Goal: Information Seeking & Learning: Compare options

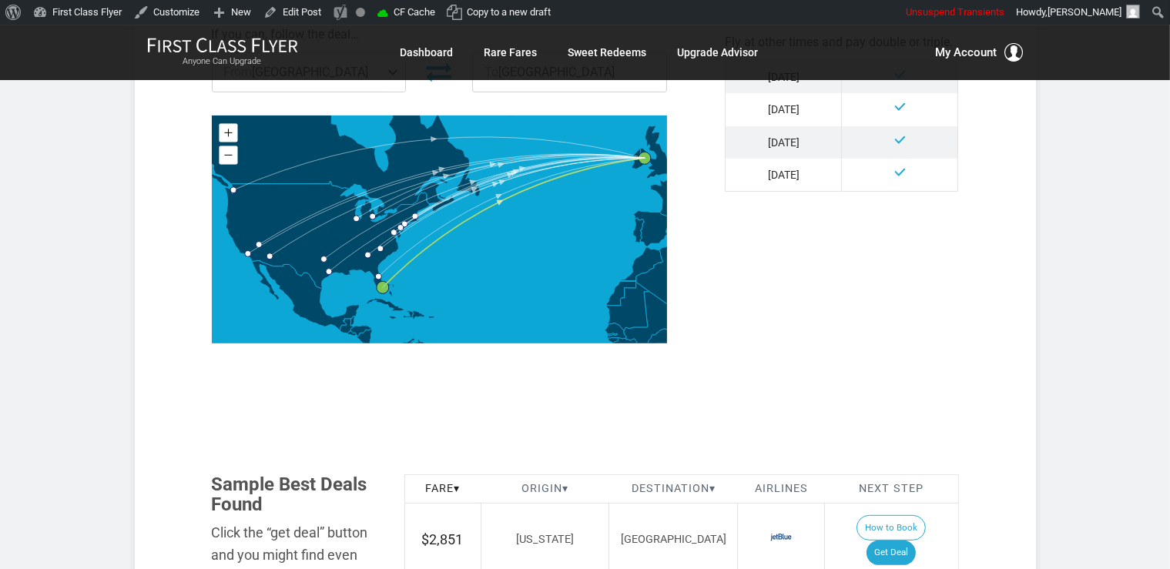
scroll to position [697, 0]
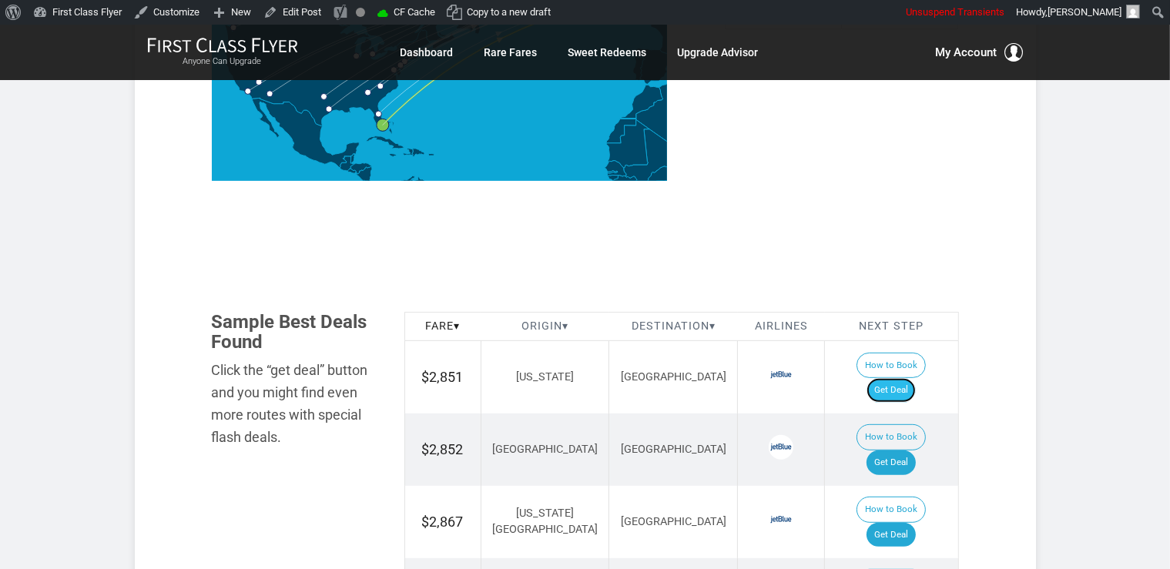
click at [916, 378] on link "Get Deal" at bounding box center [891, 390] width 49 height 25
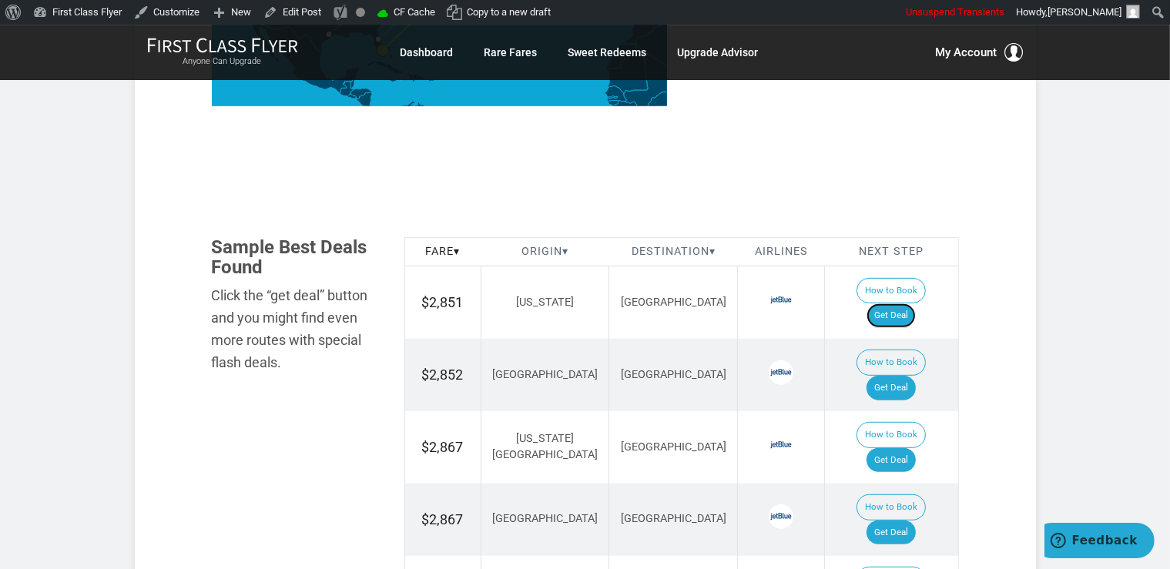
scroll to position [860, 0]
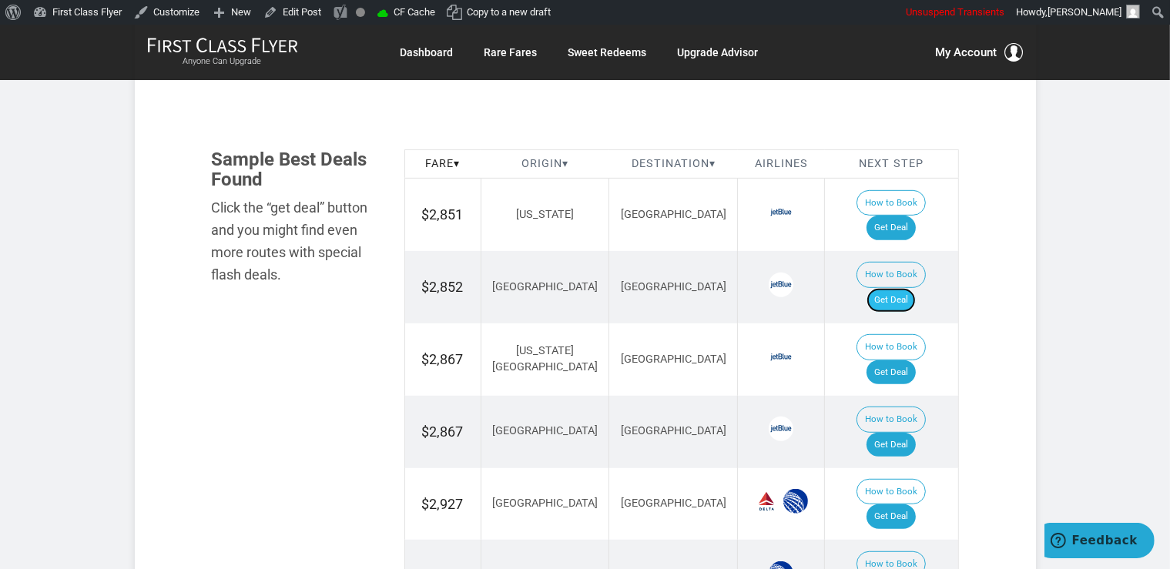
click at [911, 288] on link "Get Deal" at bounding box center [891, 300] width 49 height 25
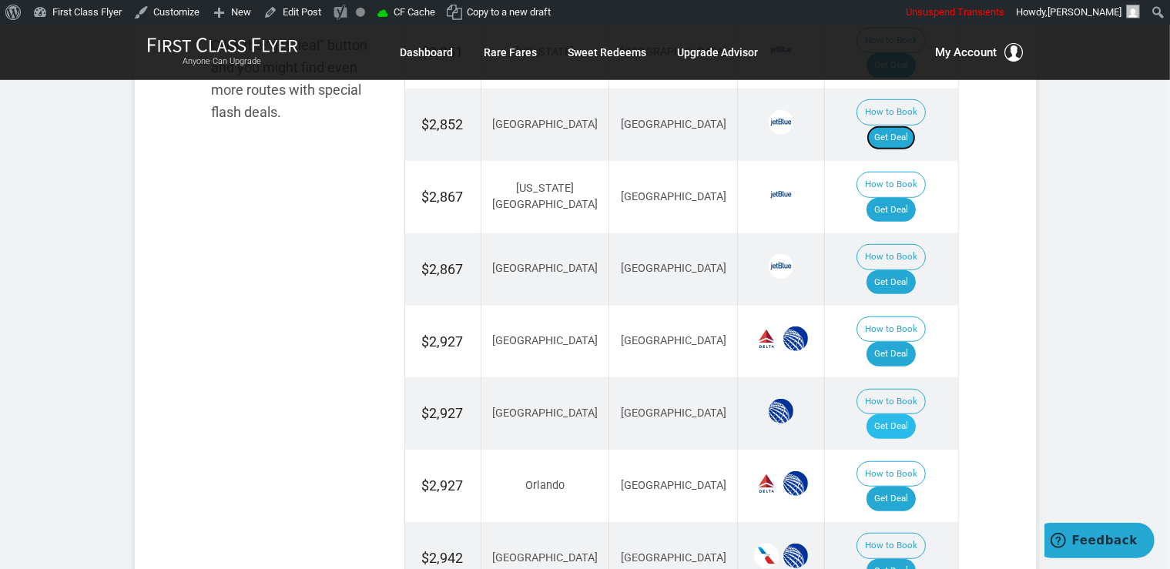
scroll to position [1104, 0]
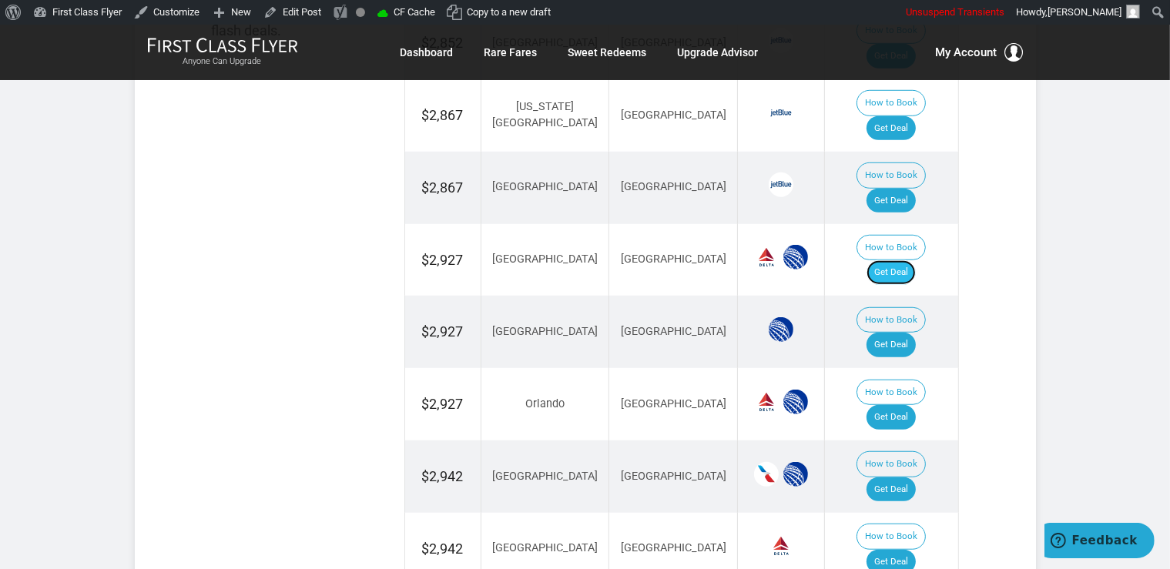
click at [907, 260] on link "Get Deal" at bounding box center [891, 272] width 49 height 25
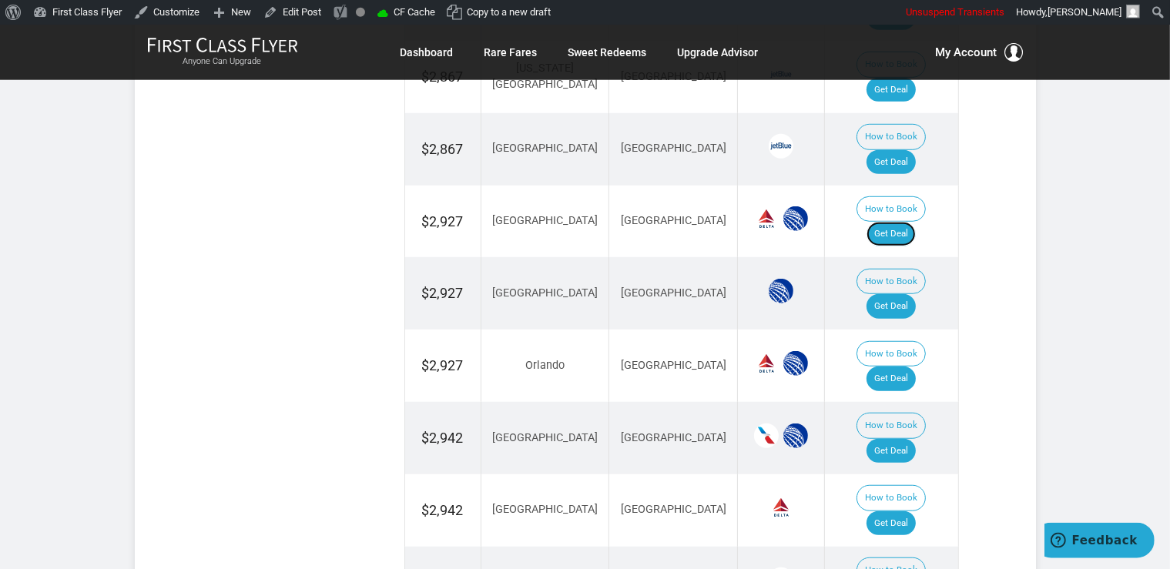
scroll to position [1186, 0]
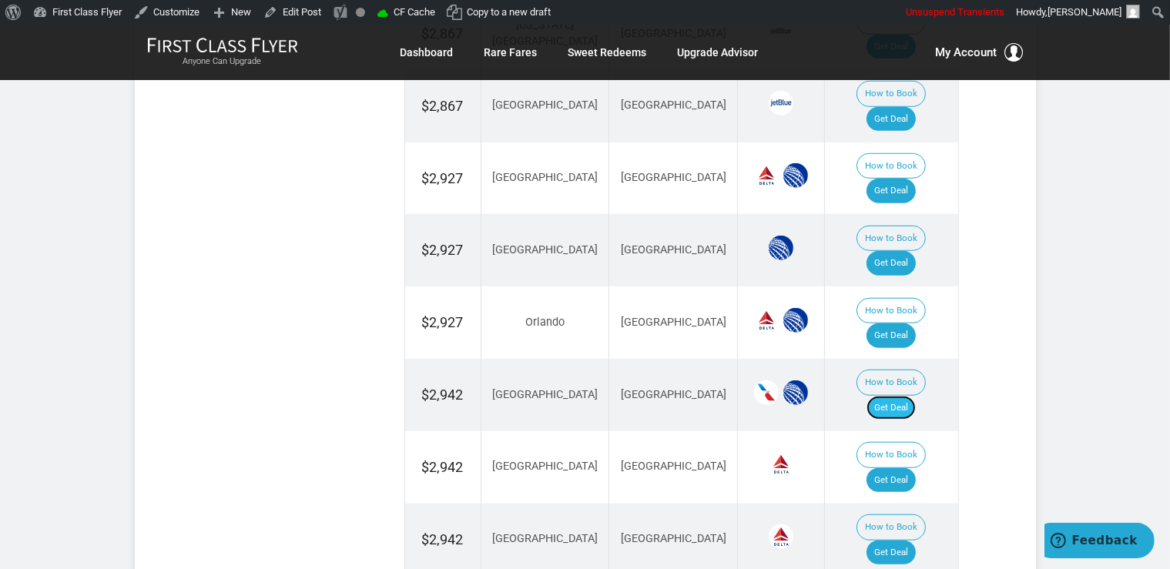
click at [907, 396] on link "Get Deal" at bounding box center [891, 408] width 49 height 25
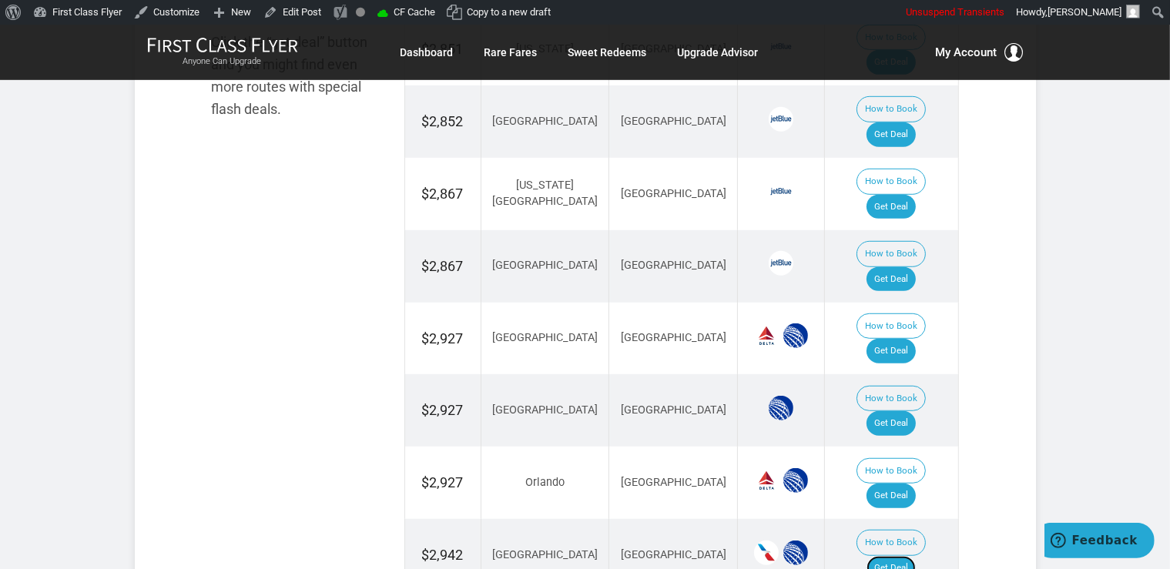
scroll to position [1022, 0]
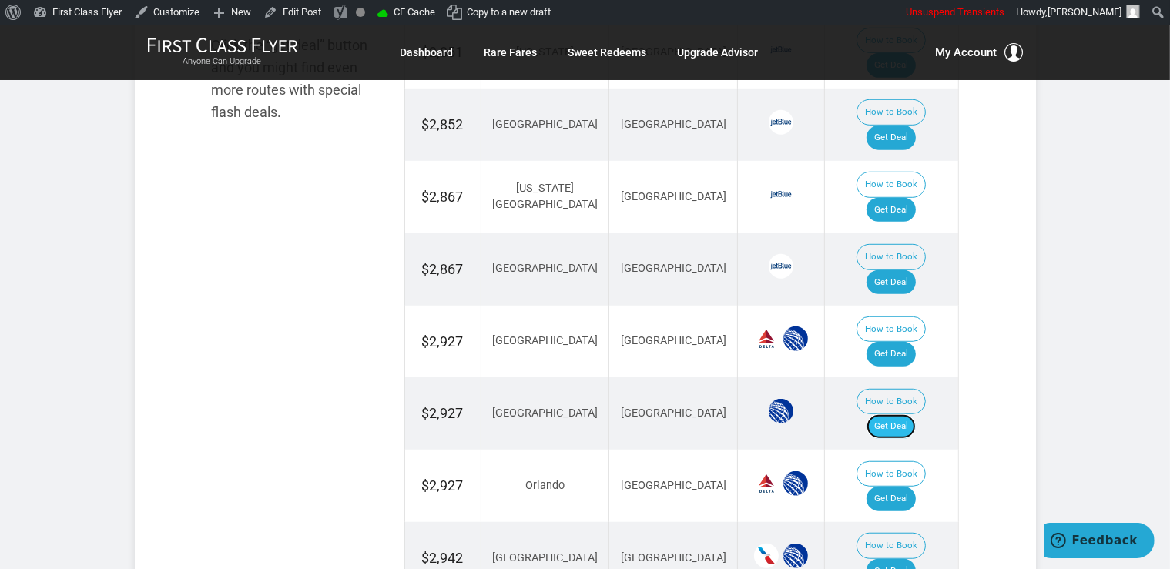
click at [900, 414] on link "Get Deal" at bounding box center [891, 426] width 49 height 25
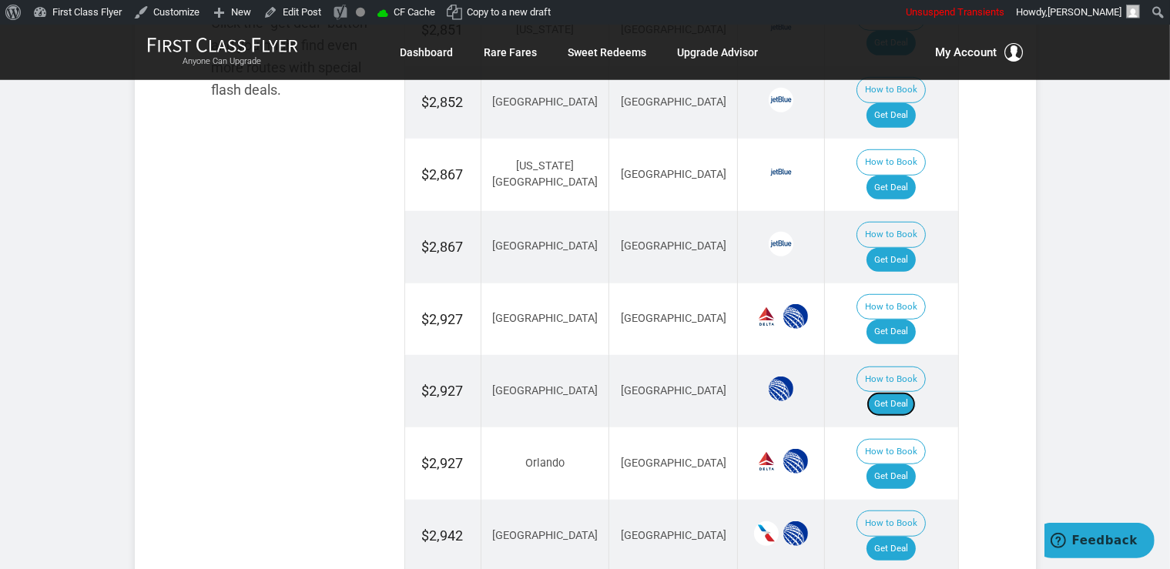
scroll to position [1082, 0]
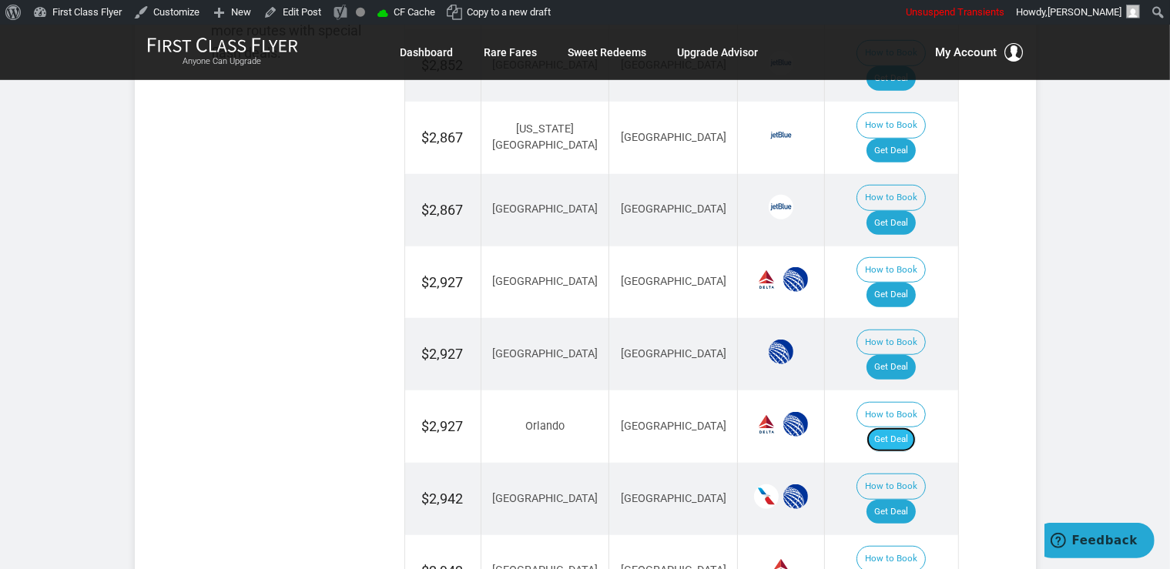
click at [901, 428] on link "Get Deal" at bounding box center [891, 440] width 49 height 25
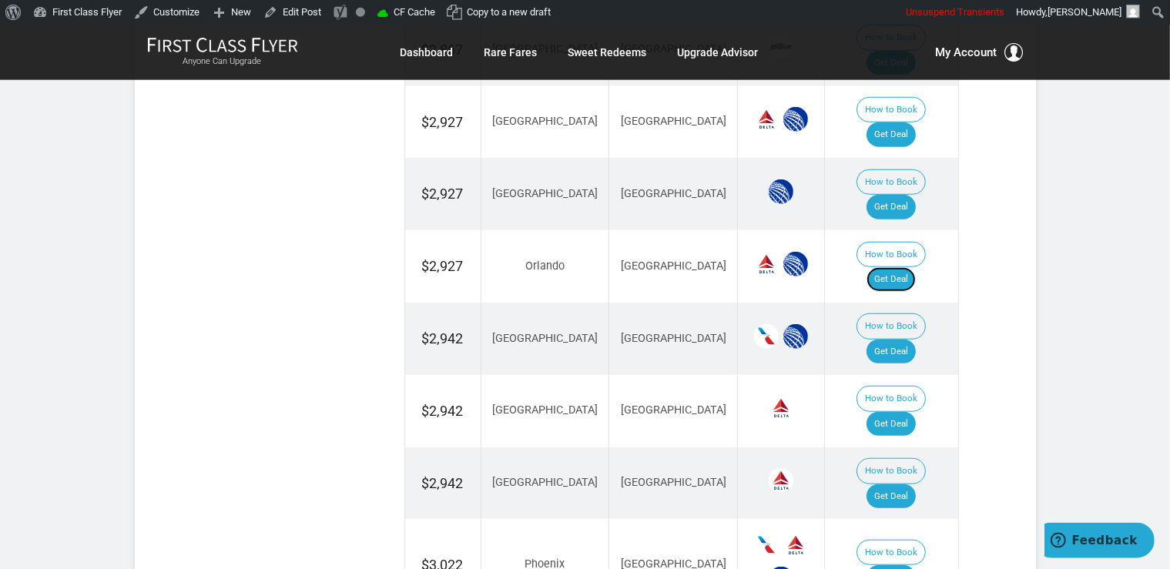
scroll to position [1244, 0]
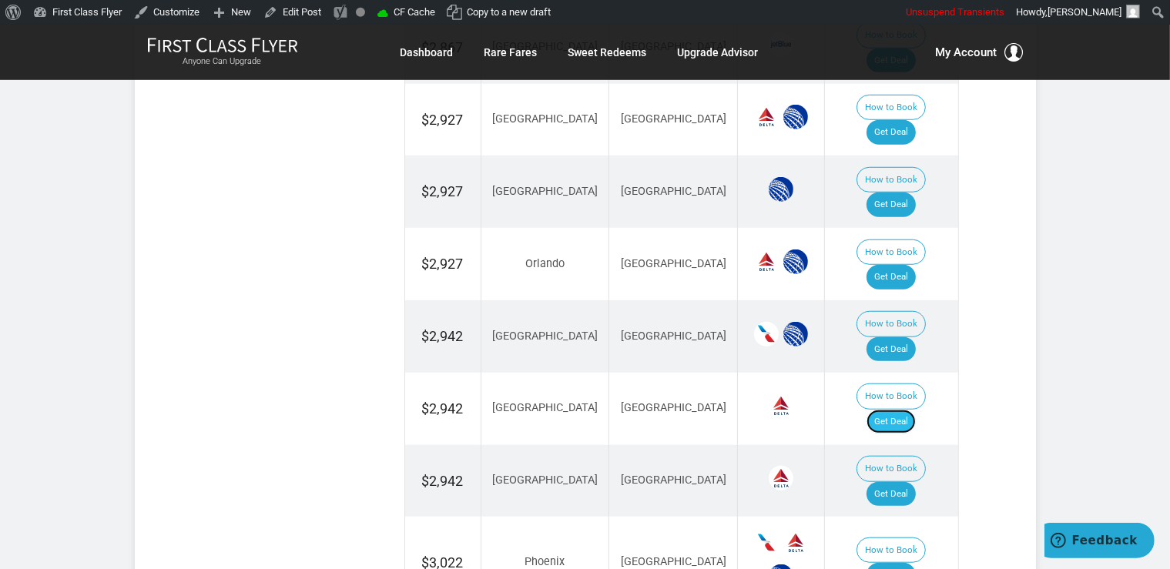
click at [916, 410] on link "Get Deal" at bounding box center [891, 422] width 49 height 25
click at [904, 482] on link "Get Deal" at bounding box center [891, 494] width 49 height 25
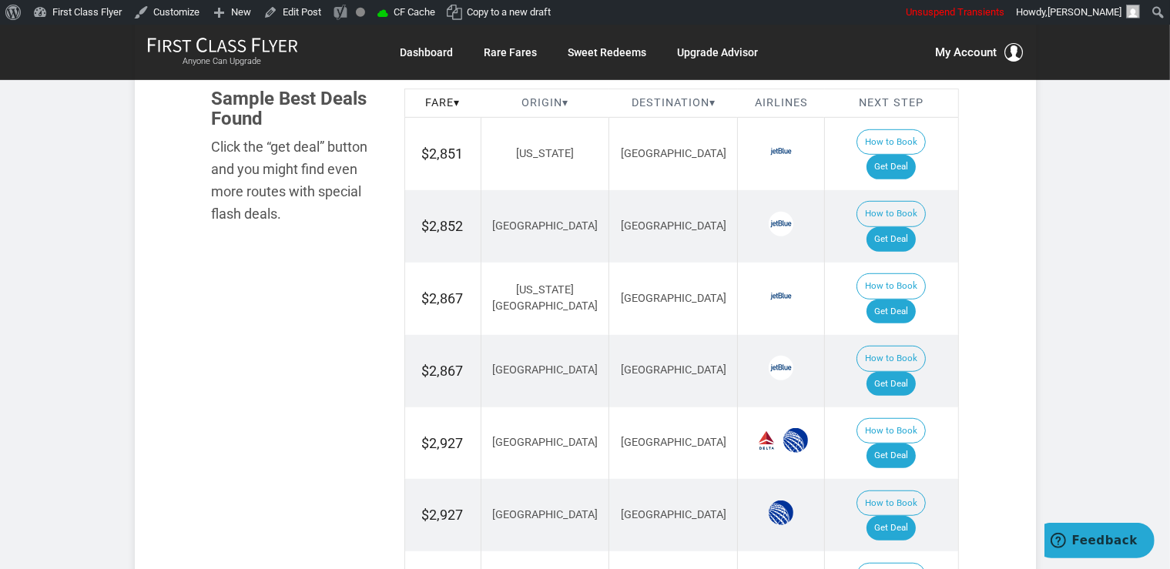
scroll to position [919, 0]
click at [906, 301] on link "Get Deal" at bounding box center [891, 313] width 49 height 25
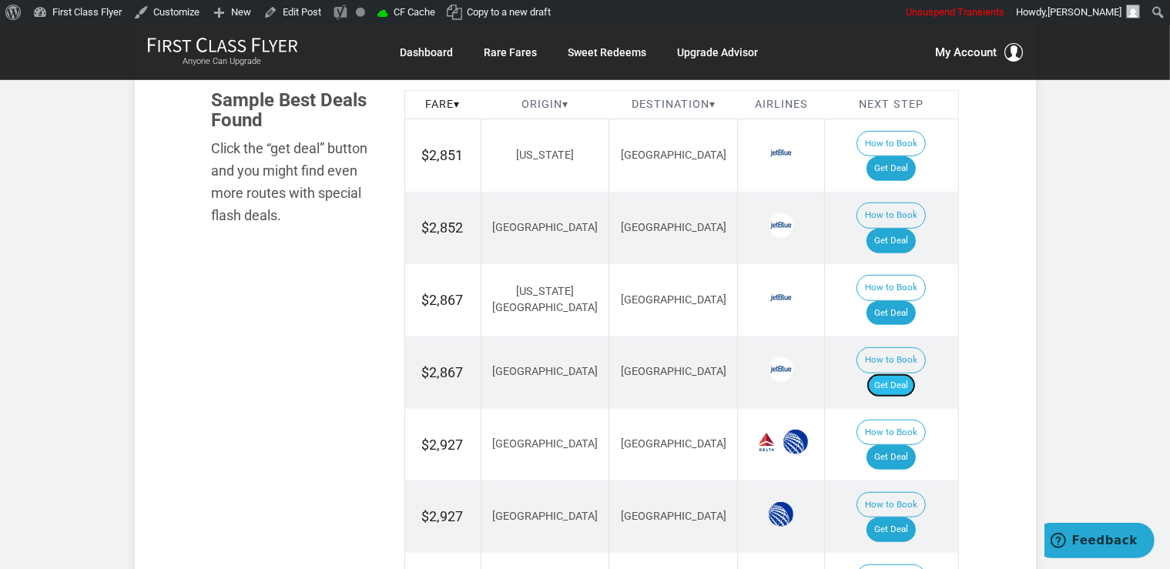
click at [916, 374] on link "Get Deal" at bounding box center [891, 386] width 49 height 25
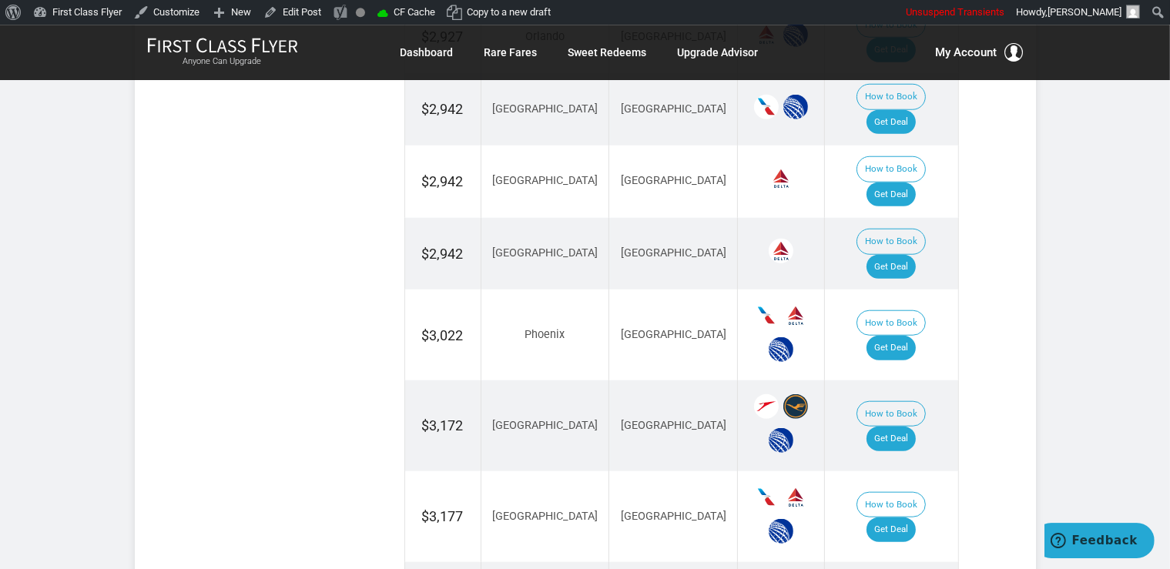
scroll to position [1488, 0]
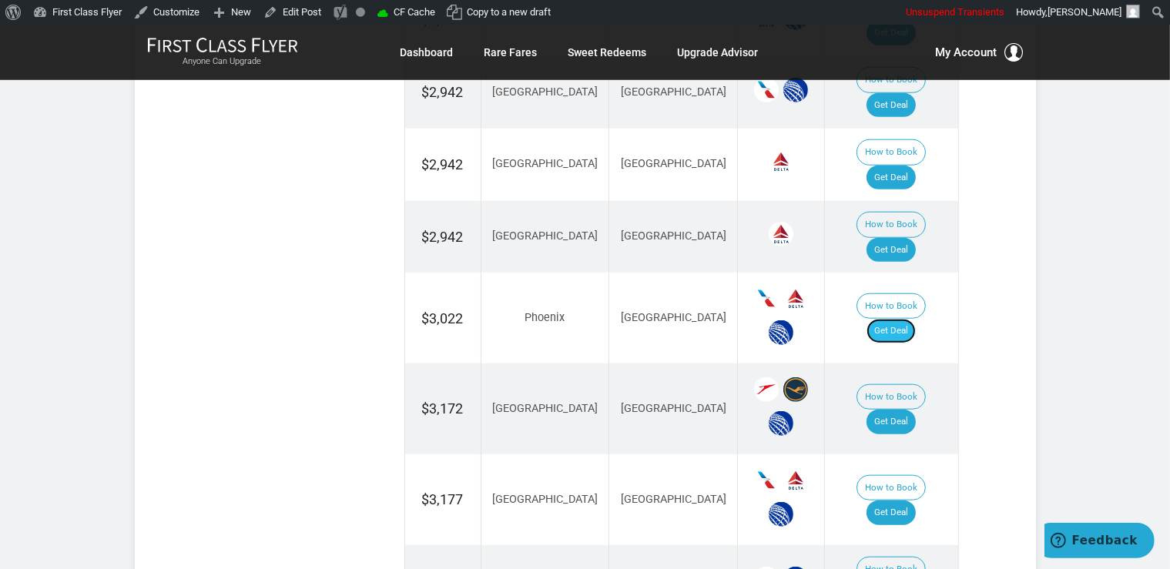
click at [901, 319] on link "Get Deal" at bounding box center [891, 331] width 49 height 25
click at [911, 410] on link "Get Deal" at bounding box center [891, 422] width 49 height 25
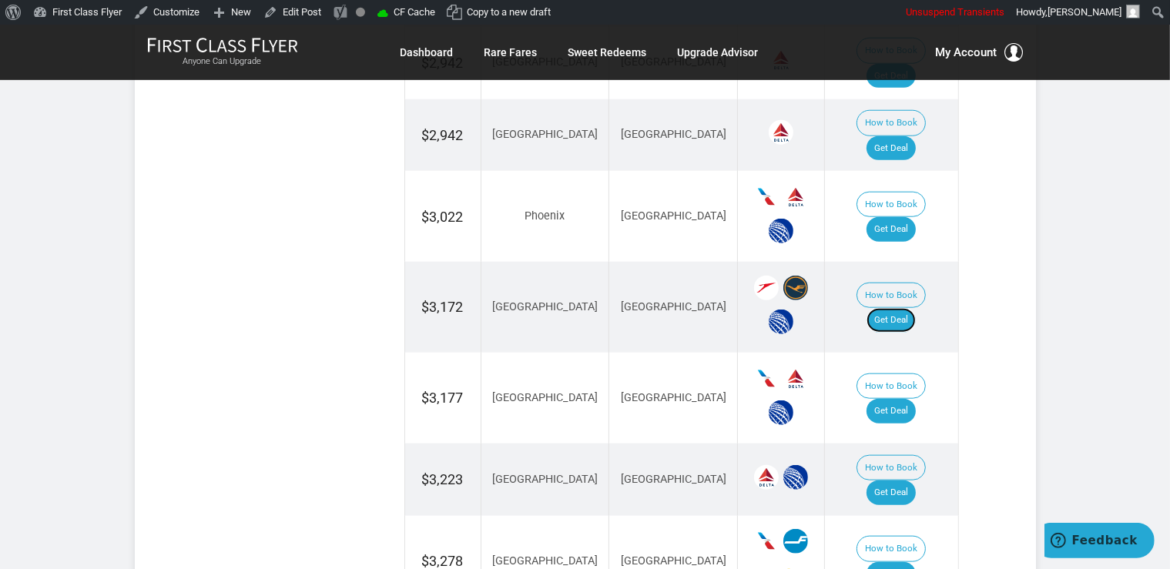
scroll to position [1651, 0]
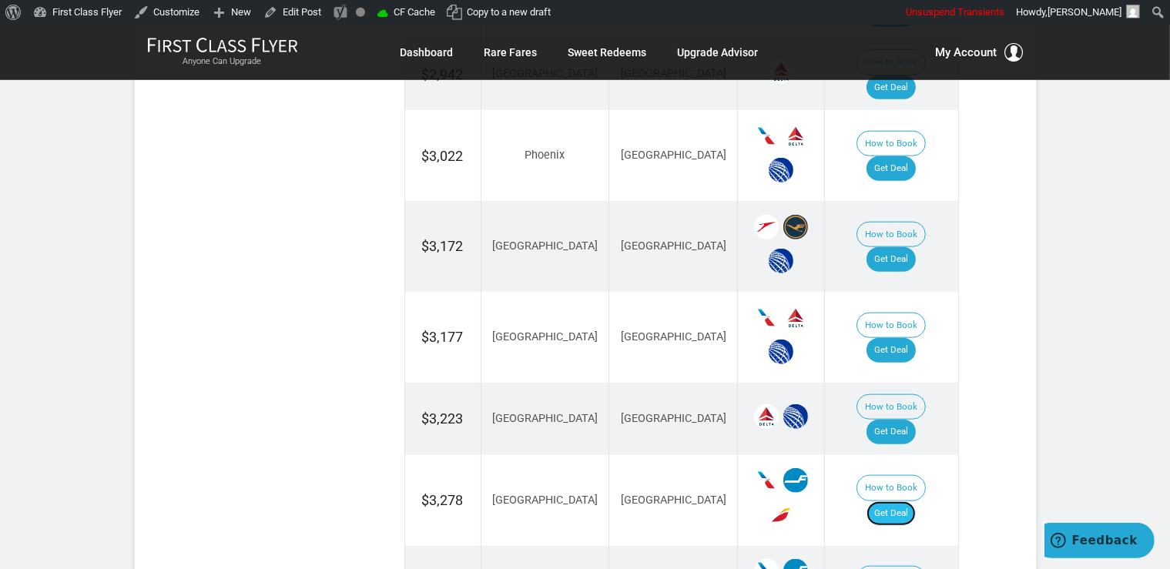
click at [894, 501] on link "Get Deal" at bounding box center [891, 513] width 49 height 25
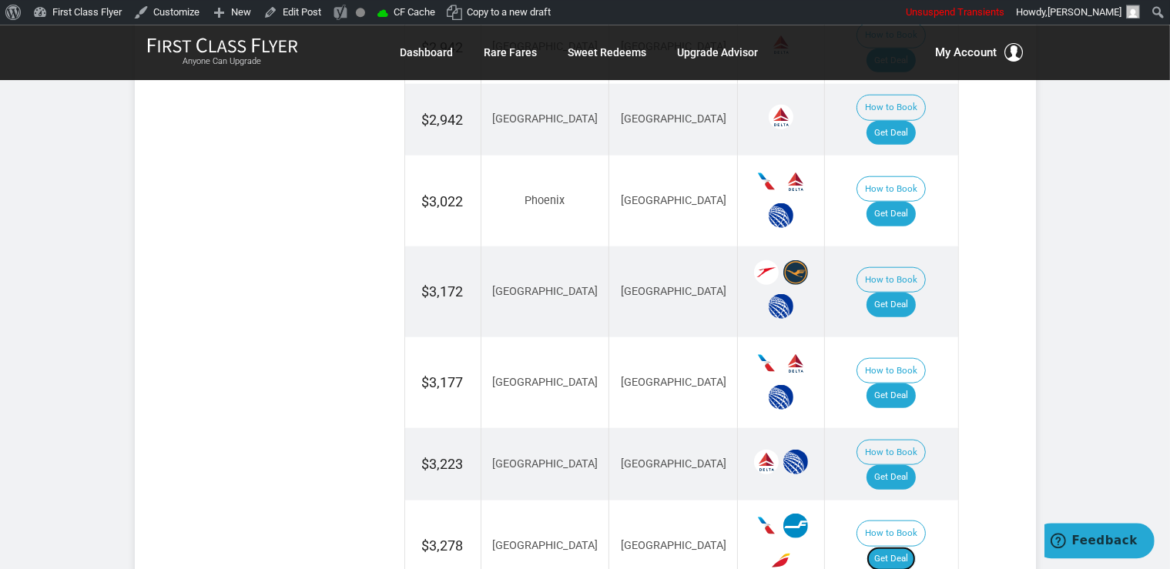
scroll to position [1570, 0]
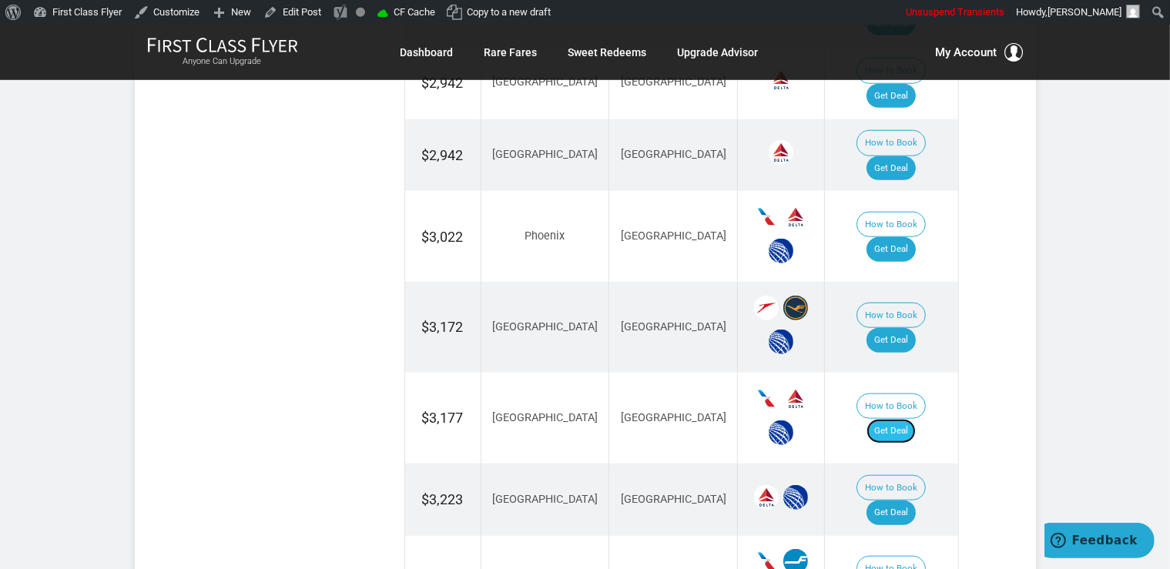
click at [892, 419] on link "Get Deal" at bounding box center [891, 431] width 49 height 25
click at [916, 501] on link "Get Deal" at bounding box center [891, 513] width 49 height 25
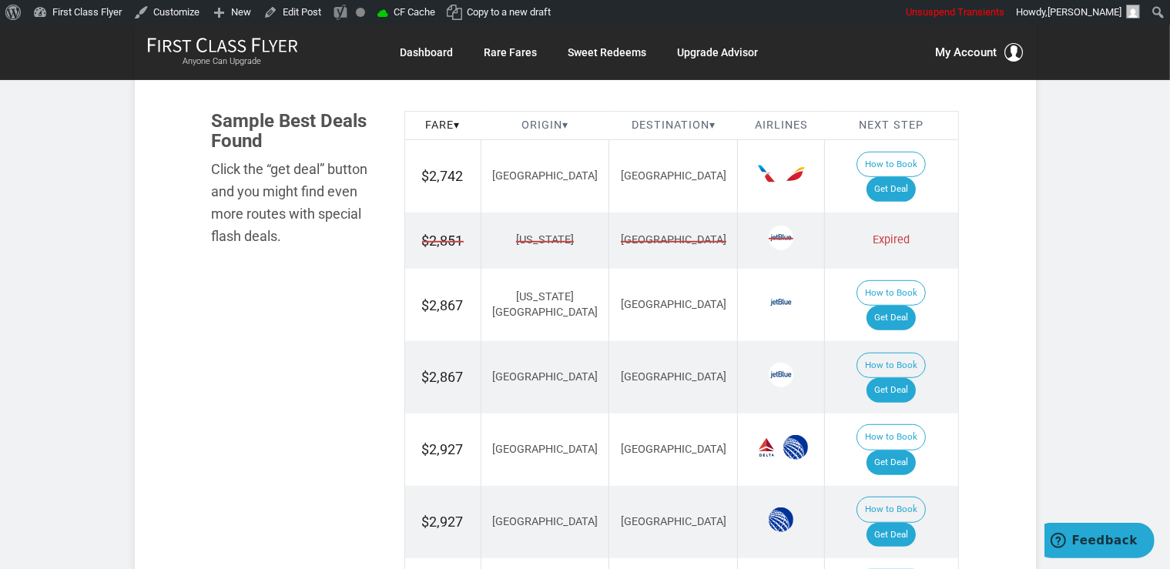
scroll to position [813, 0]
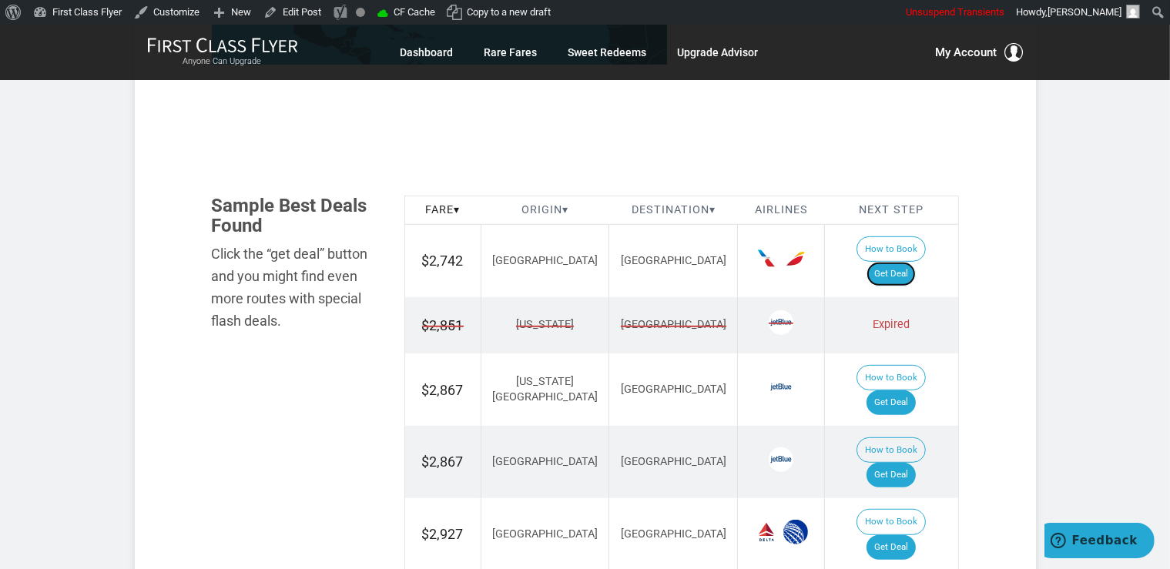
drag, startPoint x: 918, startPoint y: 243, endPoint x: 862, endPoint y: 5, distance: 243.8
click at [916, 262] on link "Get Deal" at bounding box center [891, 274] width 49 height 25
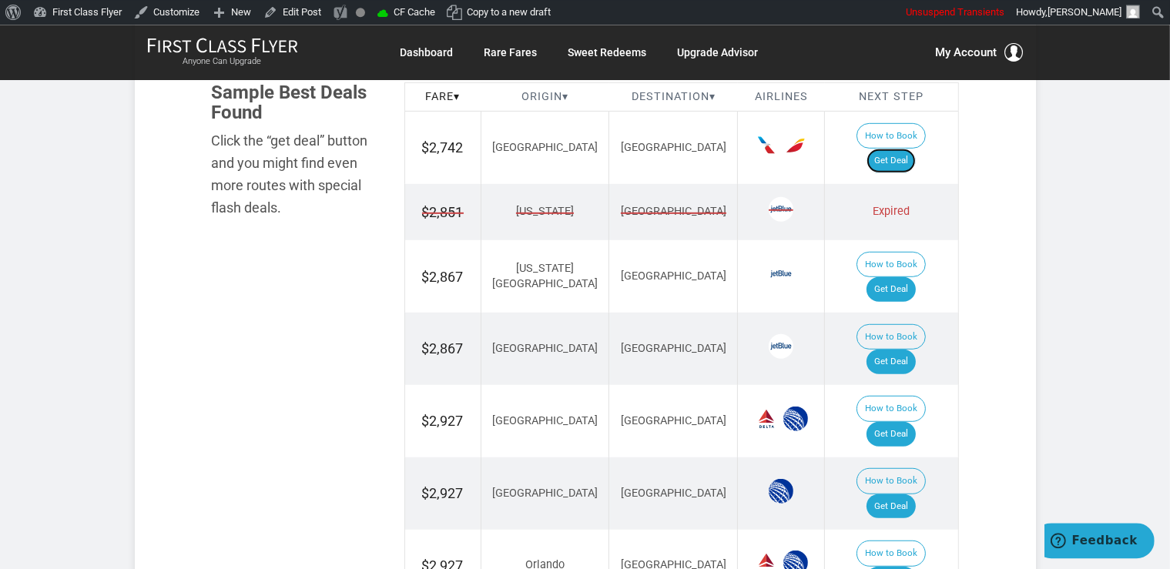
scroll to position [976, 0]
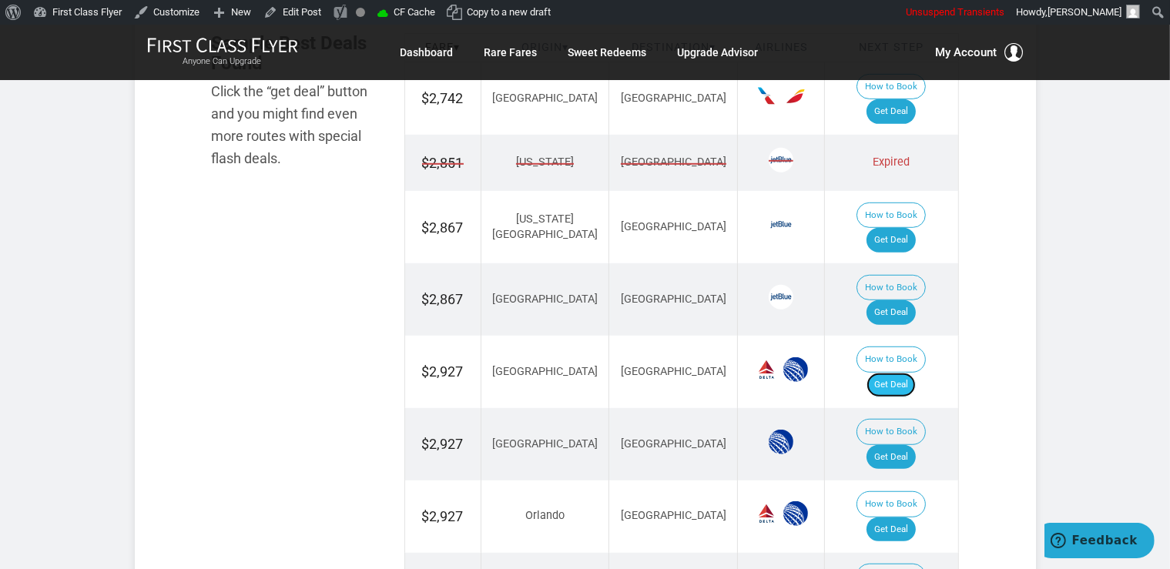
click at [891, 373] on link "Get Deal" at bounding box center [891, 385] width 49 height 25
click at [916, 373] on link "Get Deal" at bounding box center [891, 385] width 49 height 25
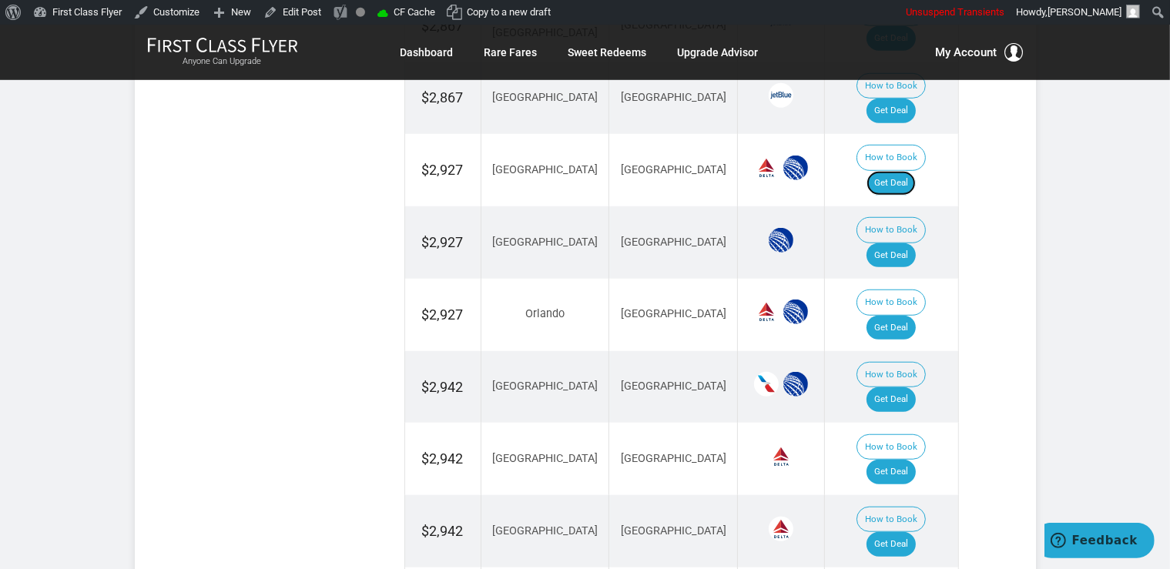
scroll to position [1220, 0]
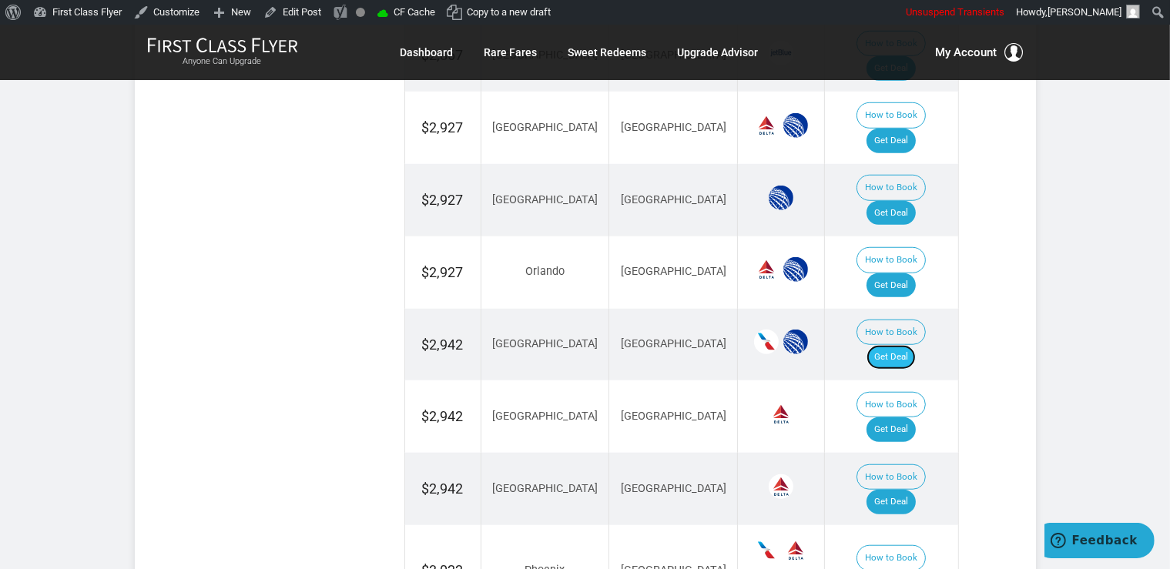
click at [916, 345] on link "Get Deal" at bounding box center [891, 357] width 49 height 25
click at [904, 201] on link "Get Deal" at bounding box center [891, 213] width 49 height 25
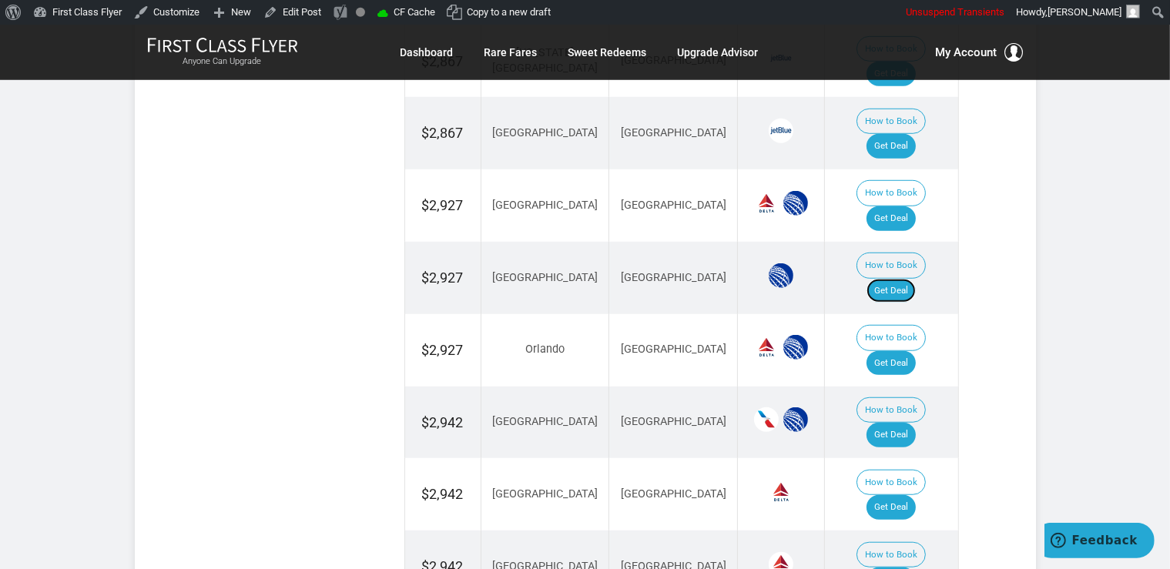
scroll to position [1139, 0]
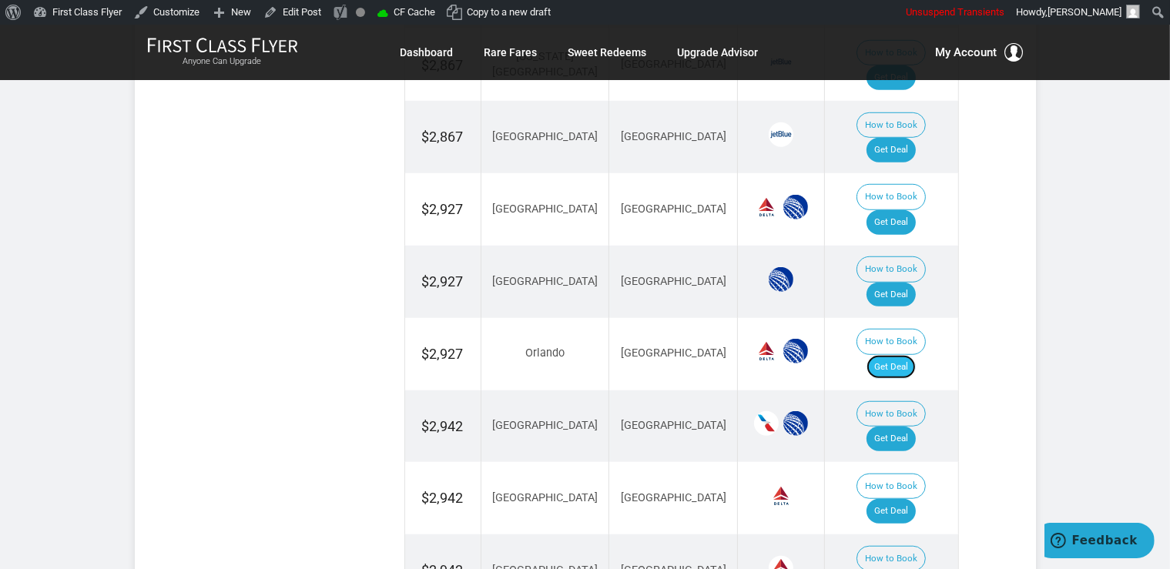
click at [897, 355] on link "Get Deal" at bounding box center [891, 367] width 49 height 25
click at [908, 499] on link "Get Deal" at bounding box center [891, 511] width 49 height 25
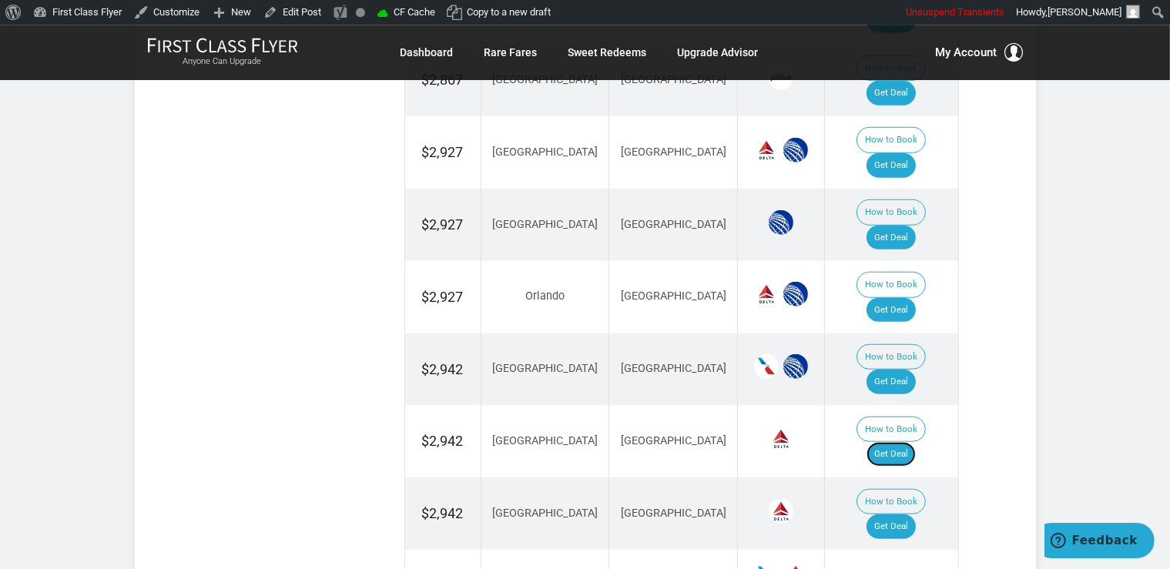
scroll to position [1220, 0]
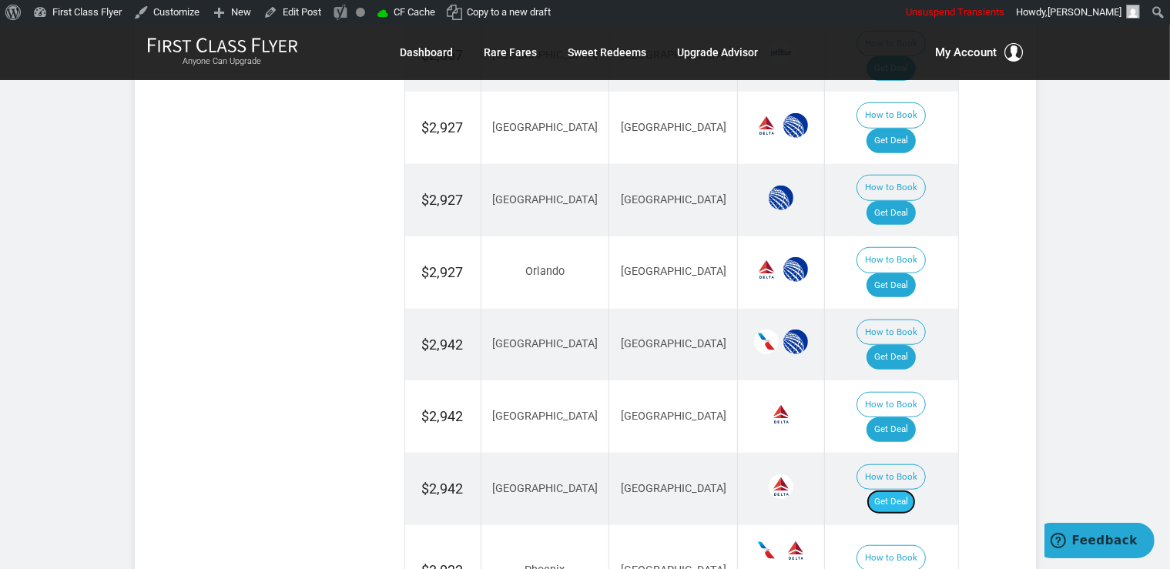
click at [911, 490] on link "Get Deal" at bounding box center [891, 502] width 49 height 25
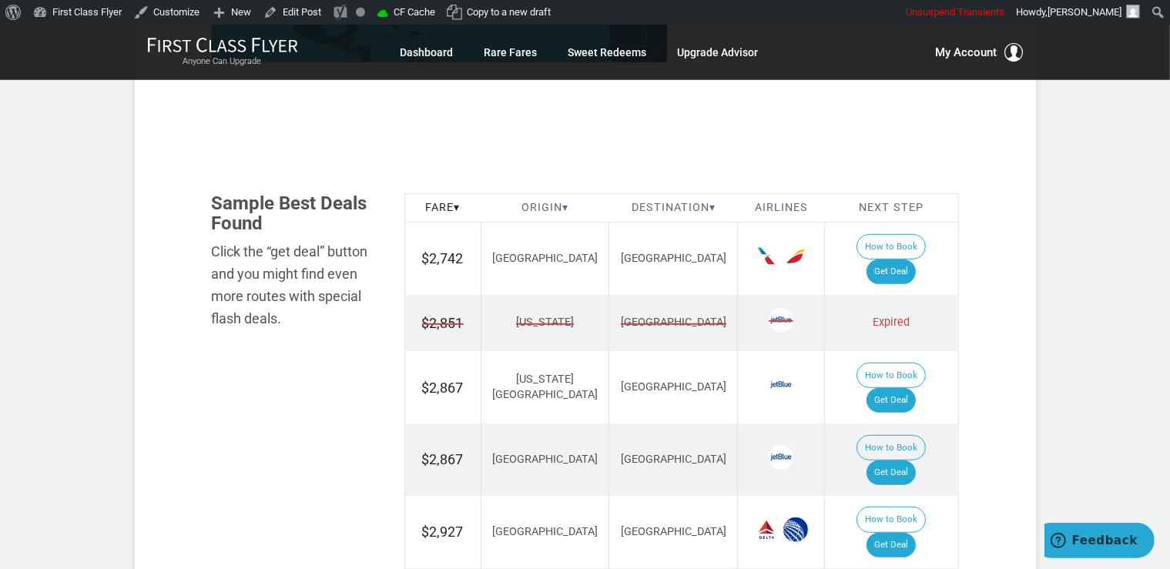
scroll to position [813, 0]
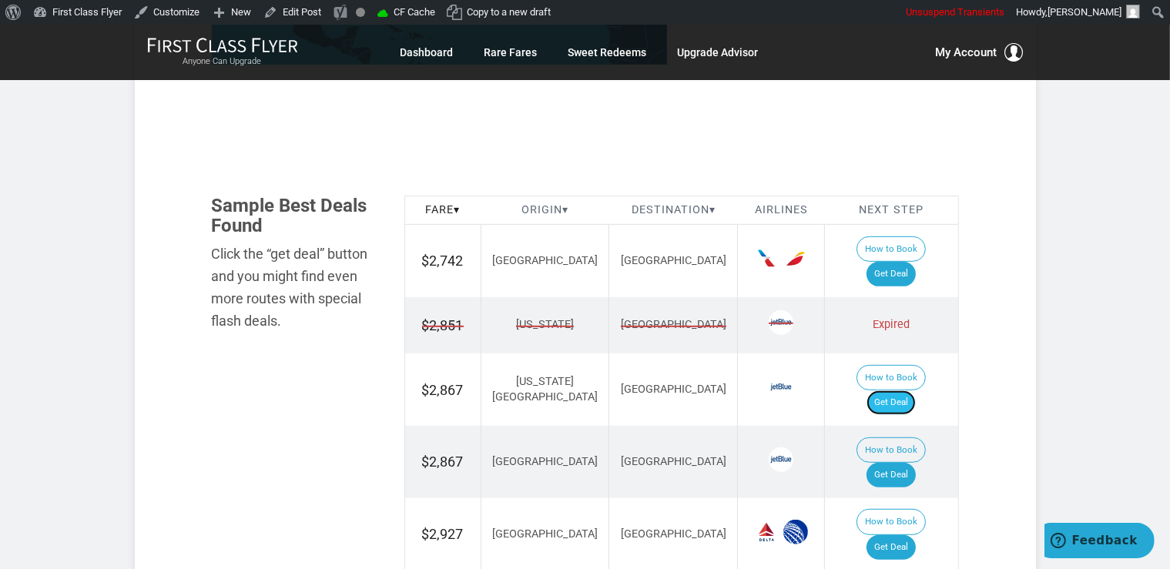
click at [891, 391] on link "Get Deal" at bounding box center [891, 403] width 49 height 25
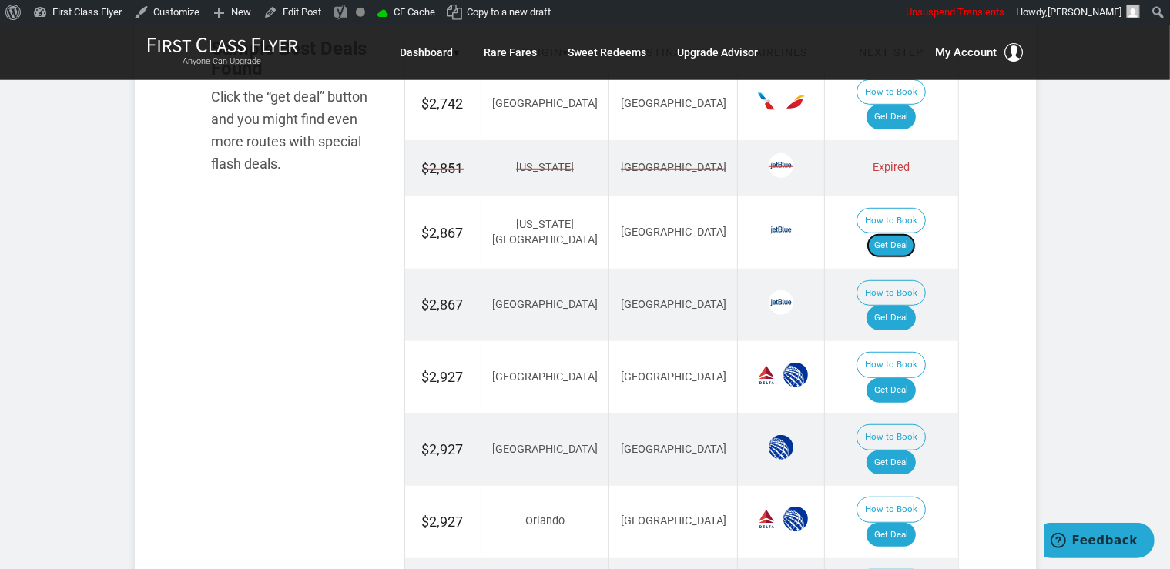
scroll to position [976, 0]
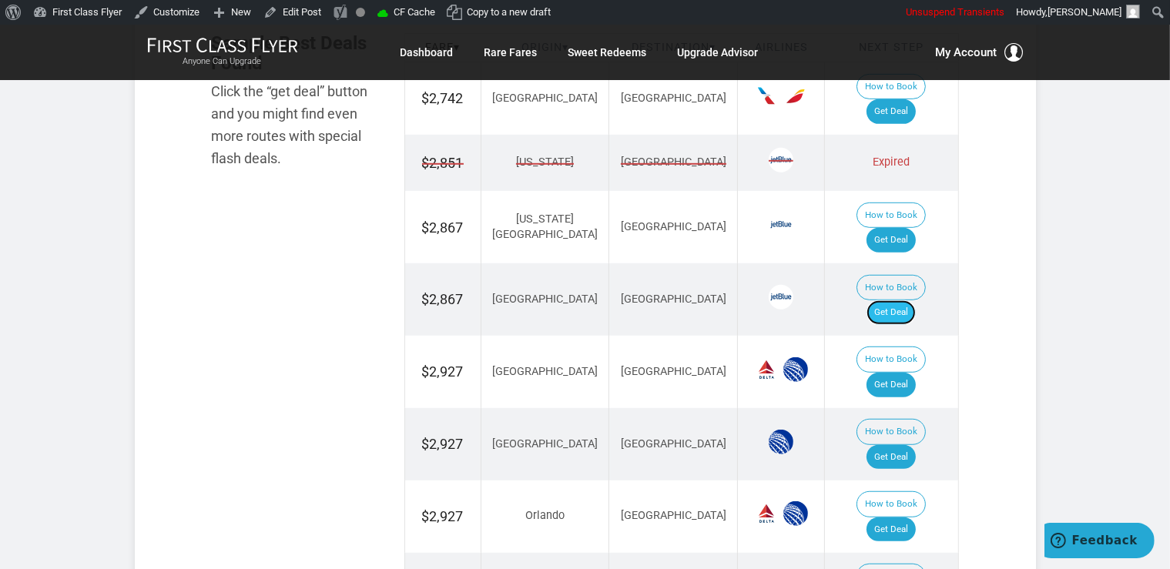
click at [916, 300] on link "Get Deal" at bounding box center [891, 312] width 49 height 25
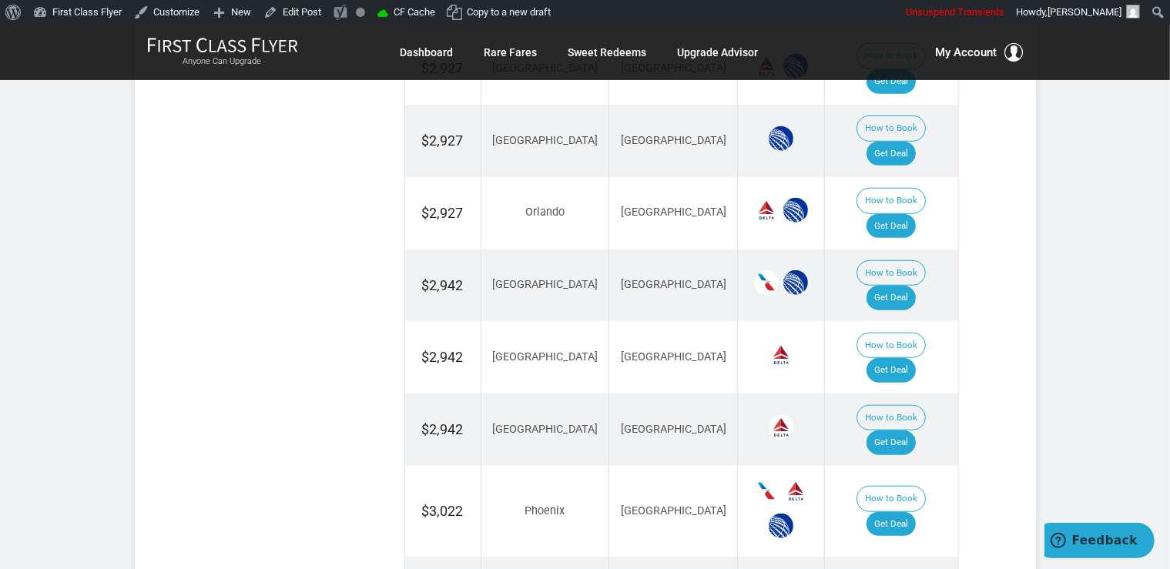
scroll to position [1301, 0]
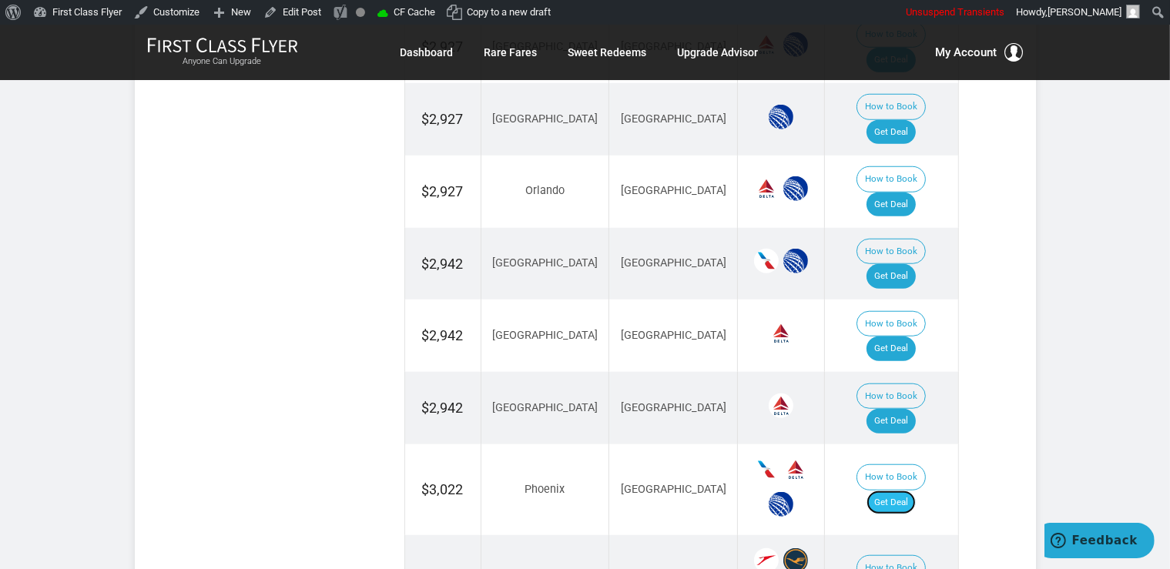
click at [901, 491] on link "Get Deal" at bounding box center [891, 503] width 49 height 25
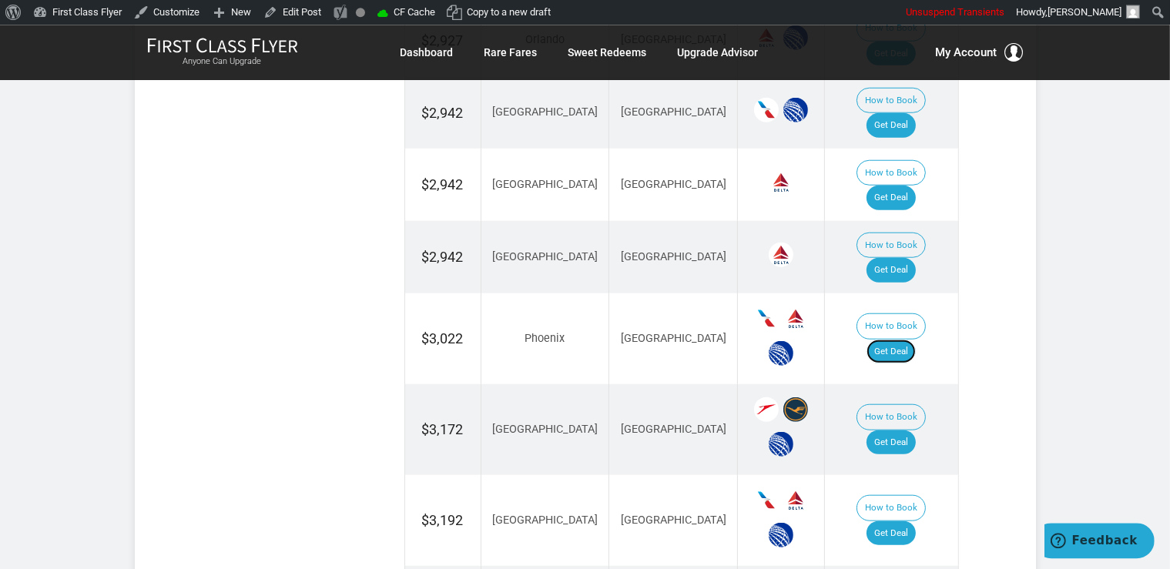
scroll to position [1464, 0]
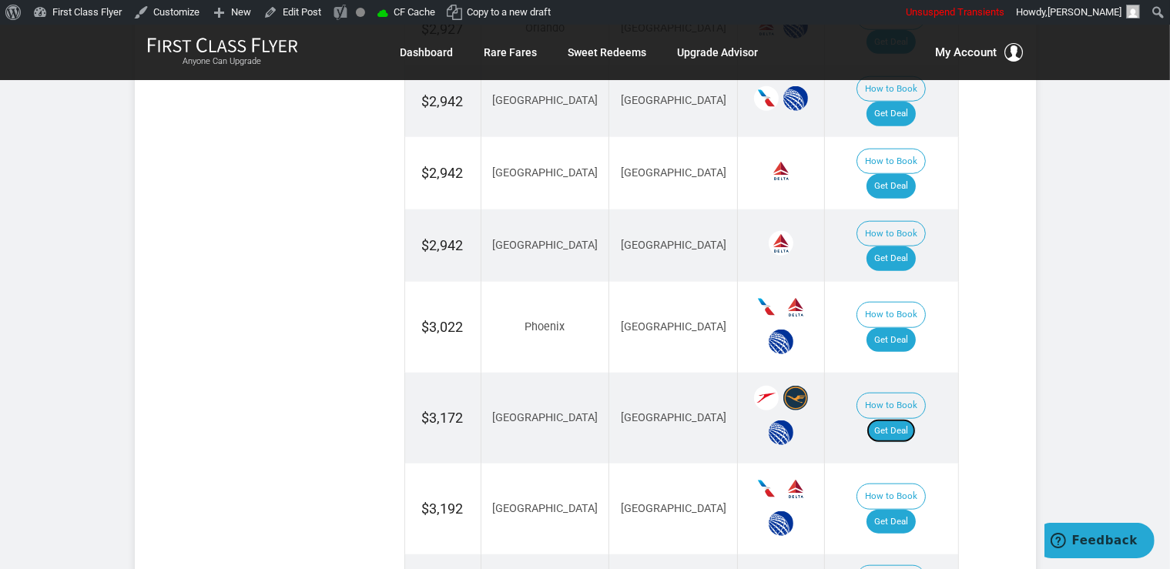
click at [914, 419] on link "Get Deal" at bounding box center [891, 431] width 49 height 25
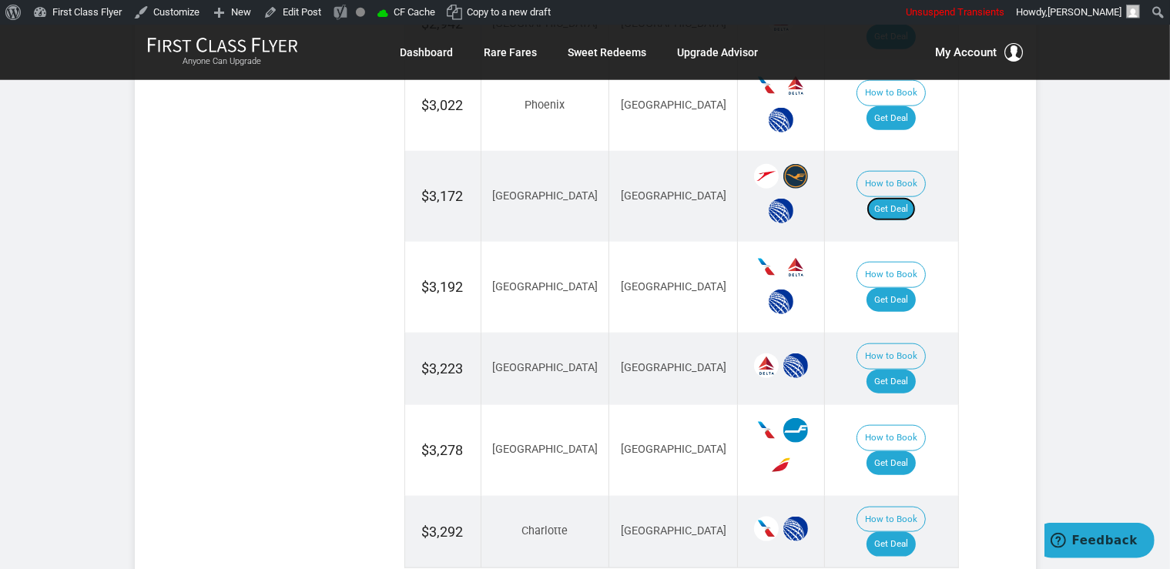
scroll to position [1790, 0]
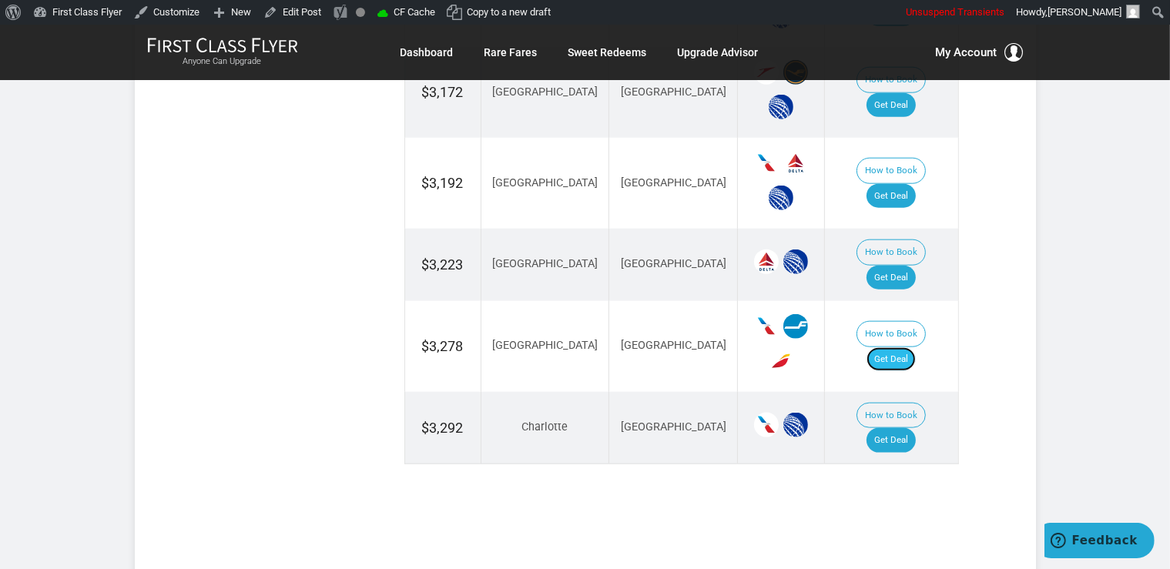
click at [913, 347] on link "Get Deal" at bounding box center [891, 359] width 49 height 25
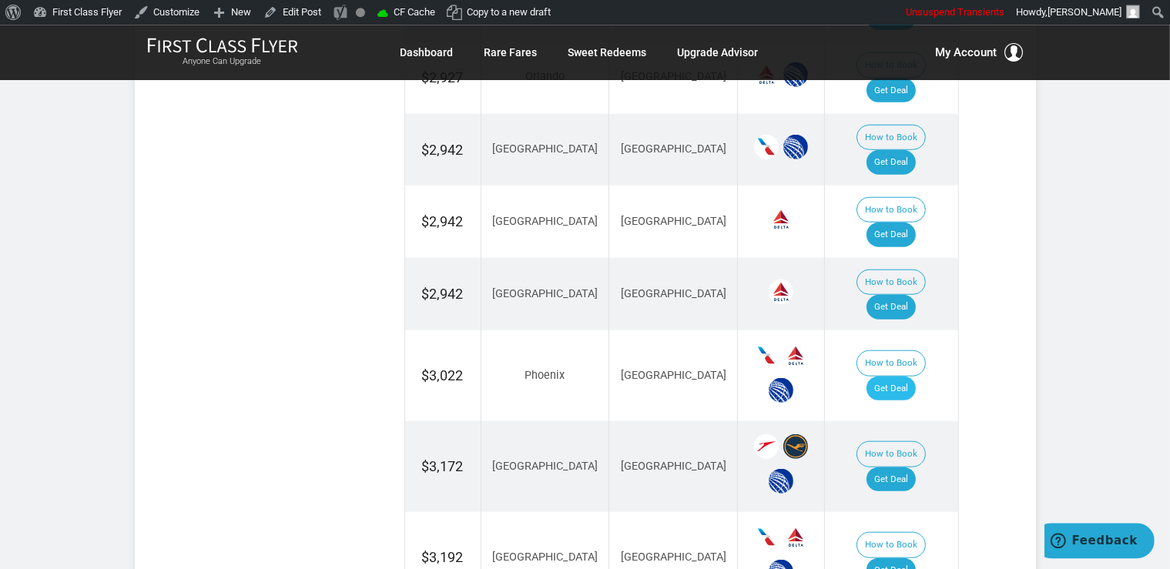
scroll to position [1383, 0]
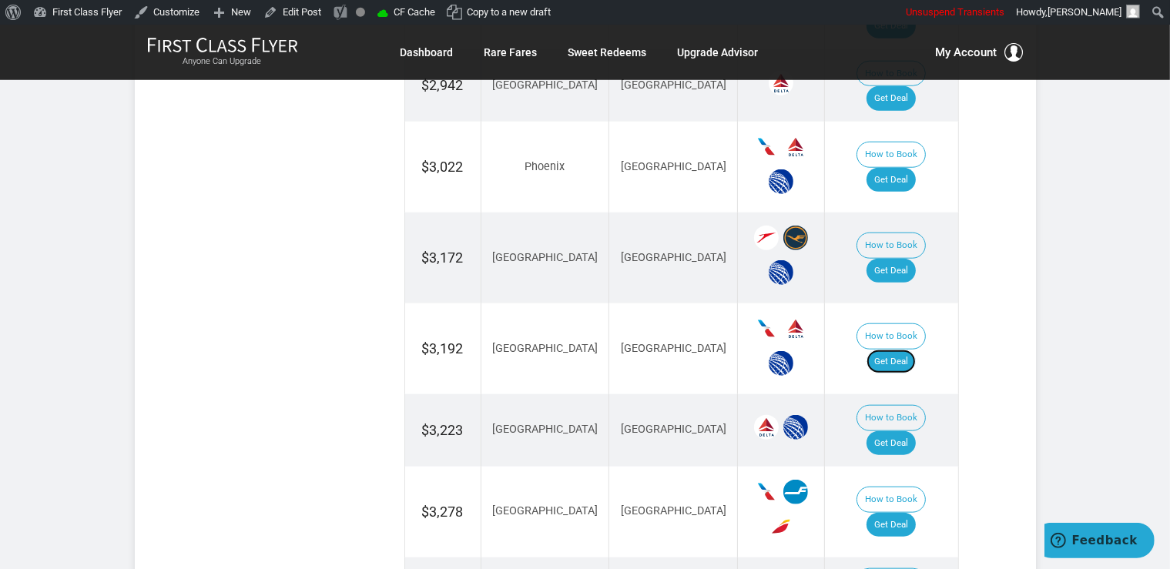
scroll to position [1627, 0]
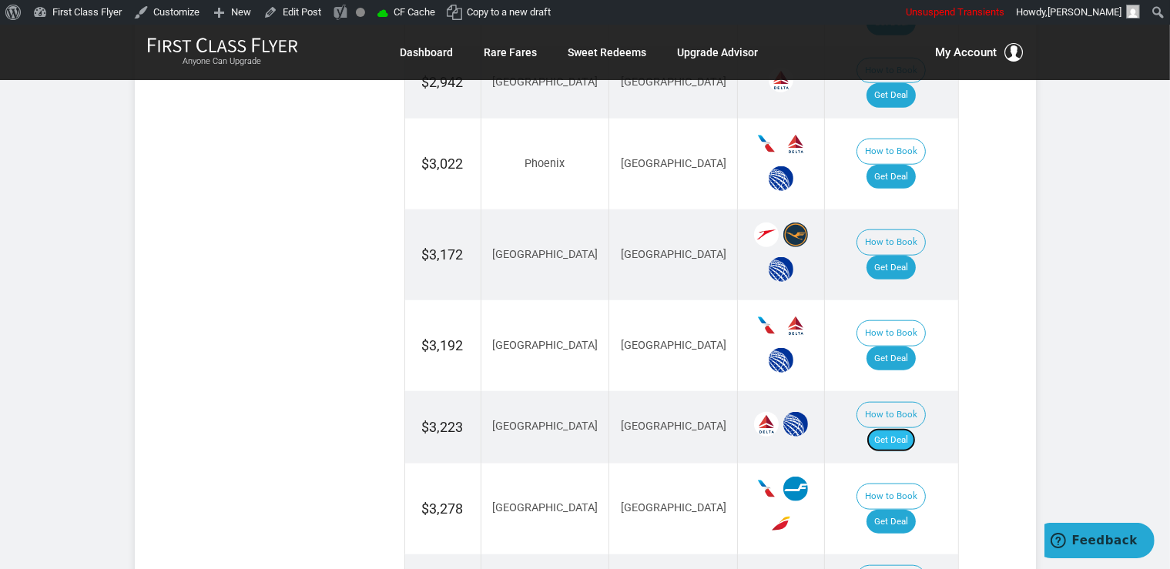
click at [892, 428] on link "Get Deal" at bounding box center [891, 440] width 49 height 25
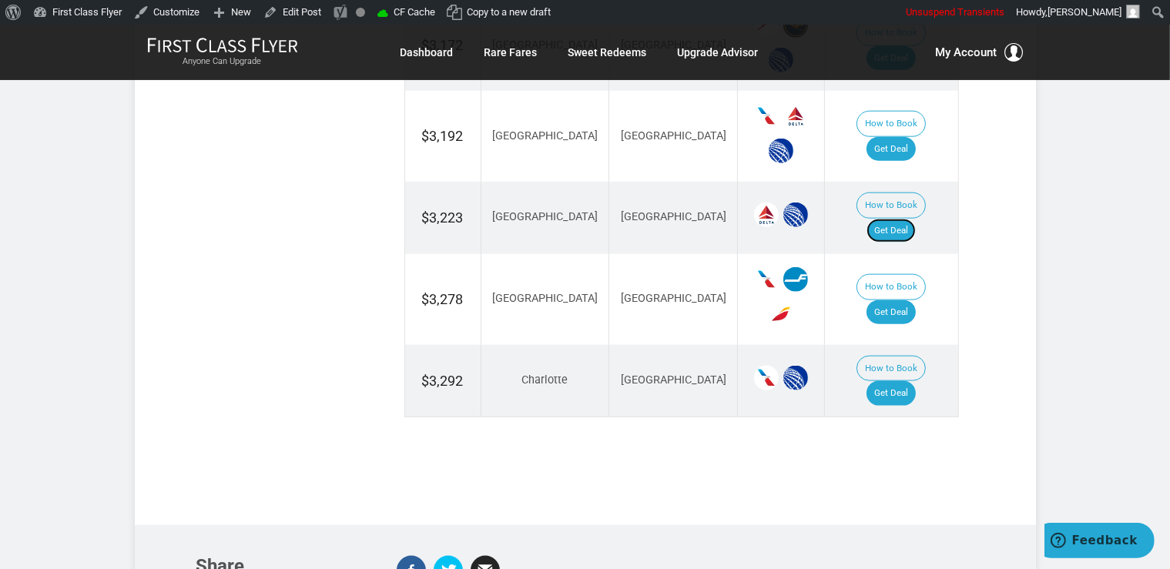
scroll to position [1870, 0]
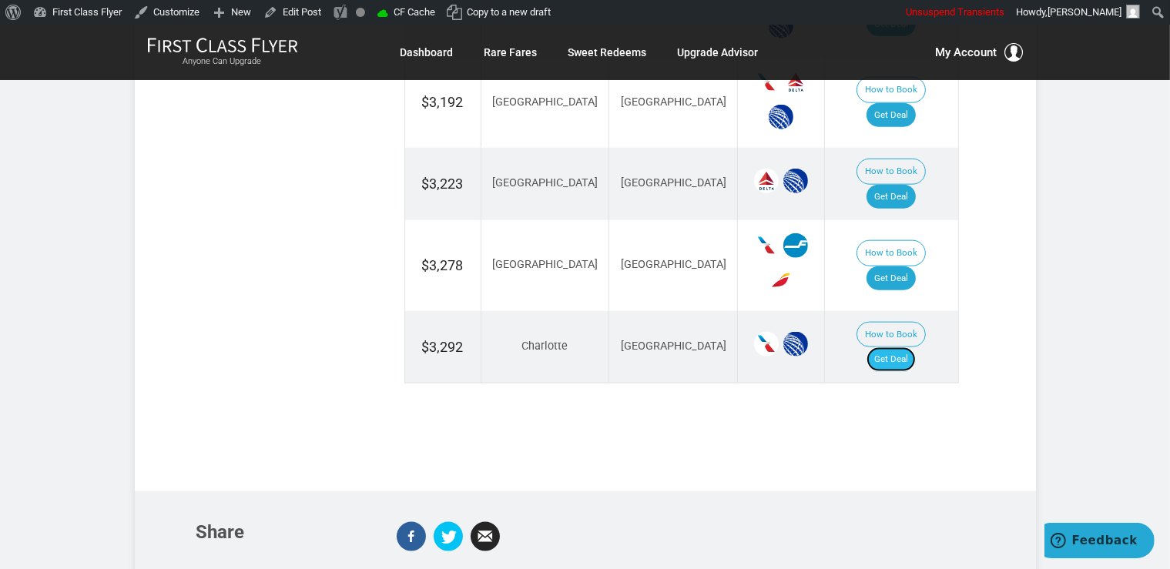
click at [916, 347] on link "Get Deal" at bounding box center [891, 359] width 49 height 25
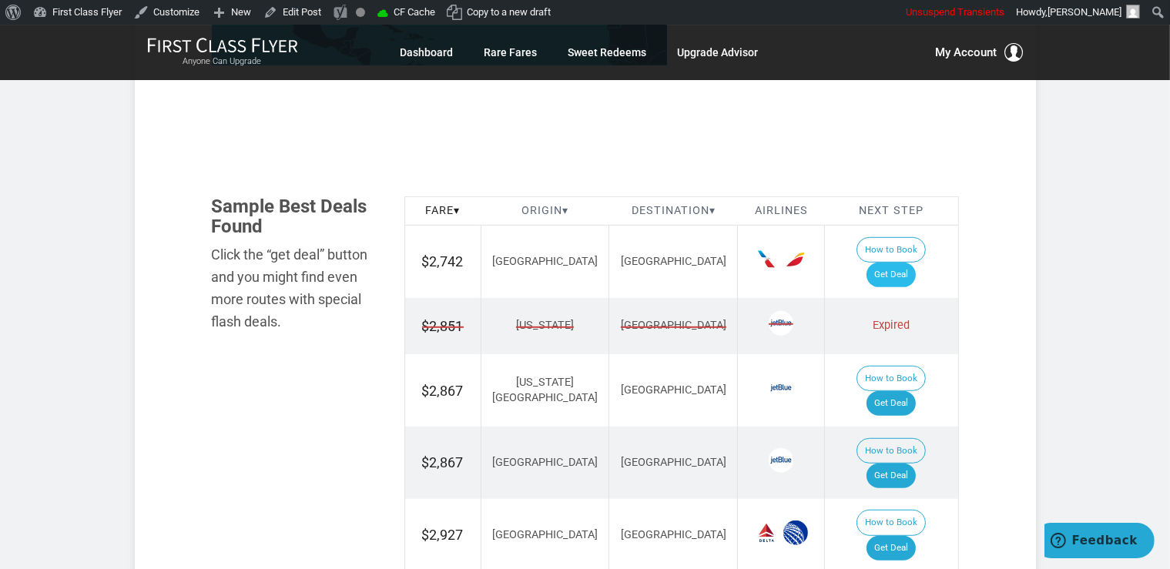
scroll to position [813, 0]
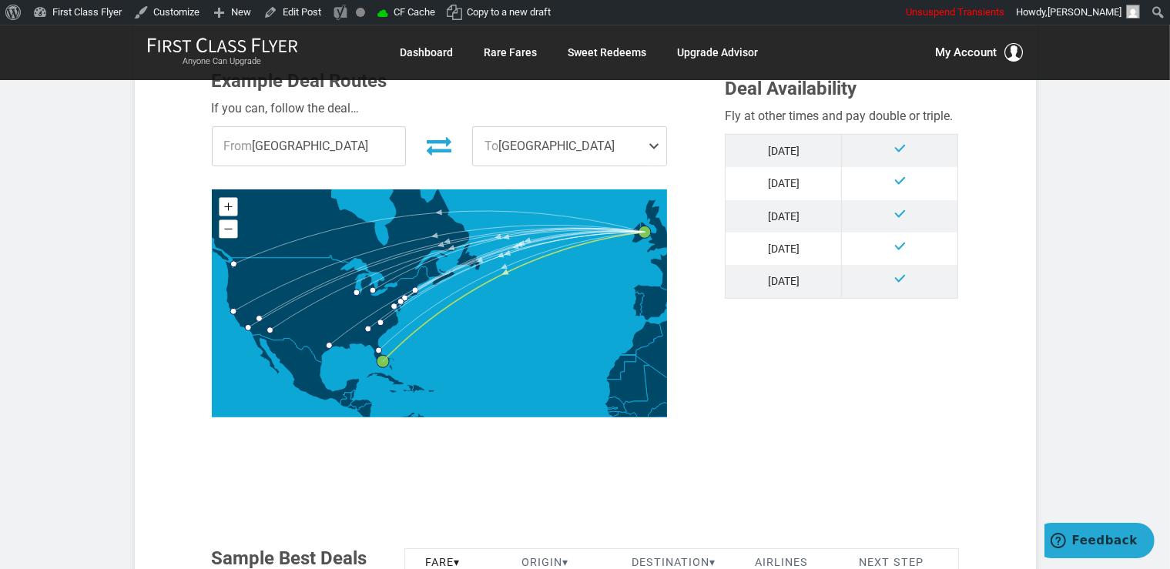
scroll to position [813, 0]
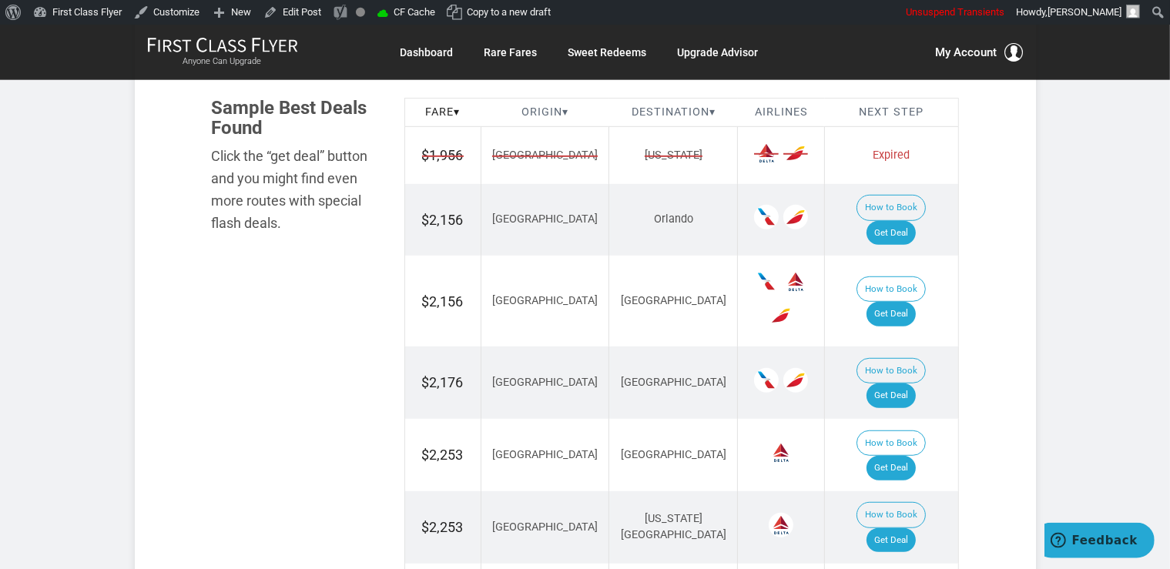
scroll to position [976, 0]
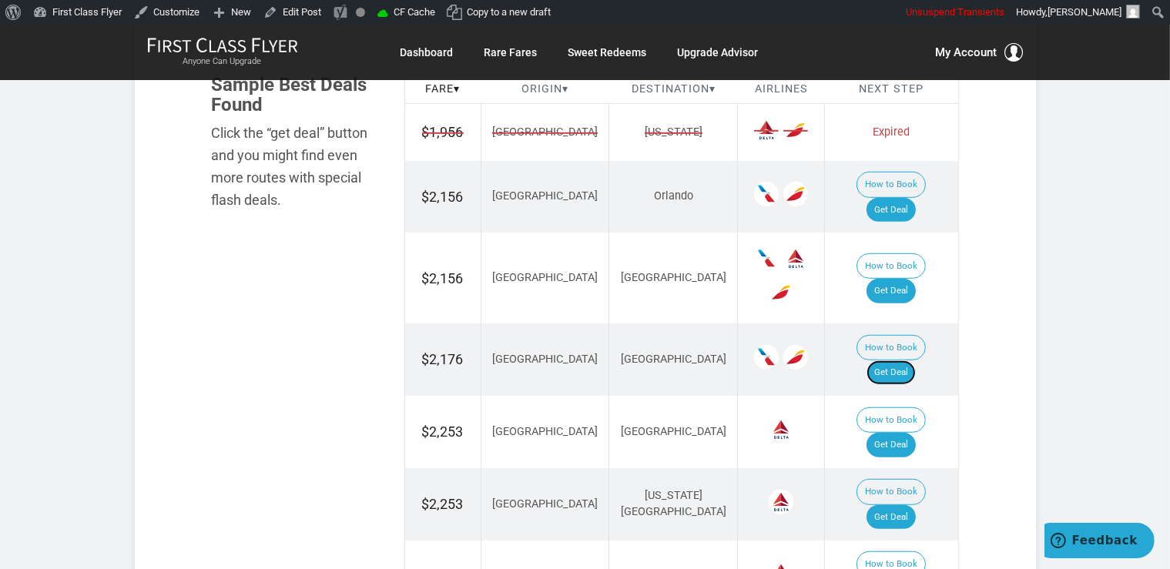
drag, startPoint x: 914, startPoint y: 292, endPoint x: 927, endPoint y: 275, distance: 21.0
click at [914, 361] on link "Get Deal" at bounding box center [891, 373] width 49 height 25
click at [912, 198] on link "Get Deal" at bounding box center [891, 210] width 49 height 25
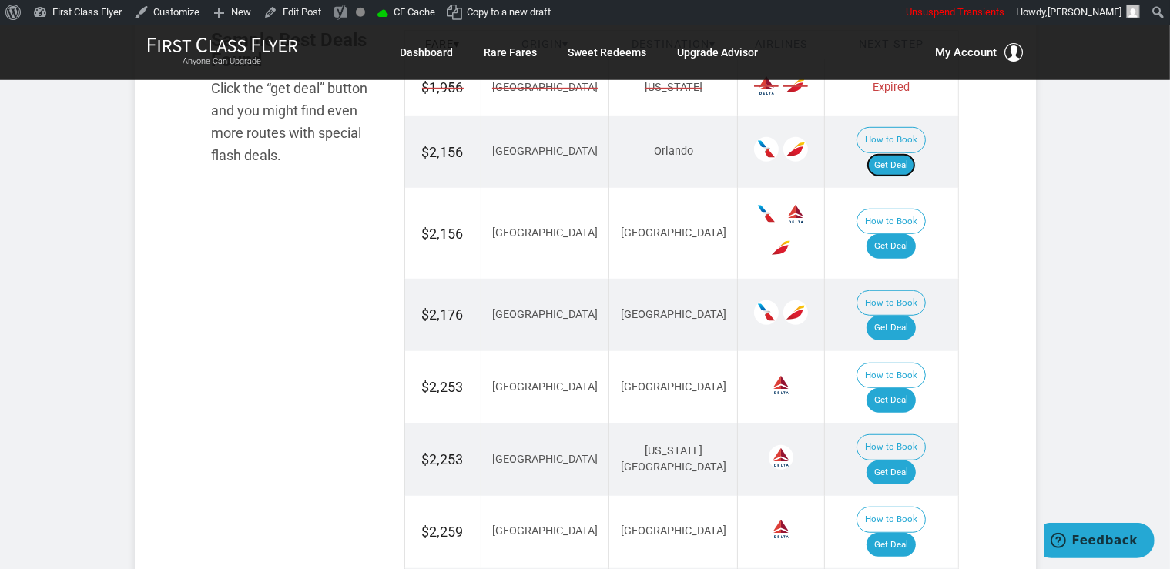
scroll to position [1057, 0]
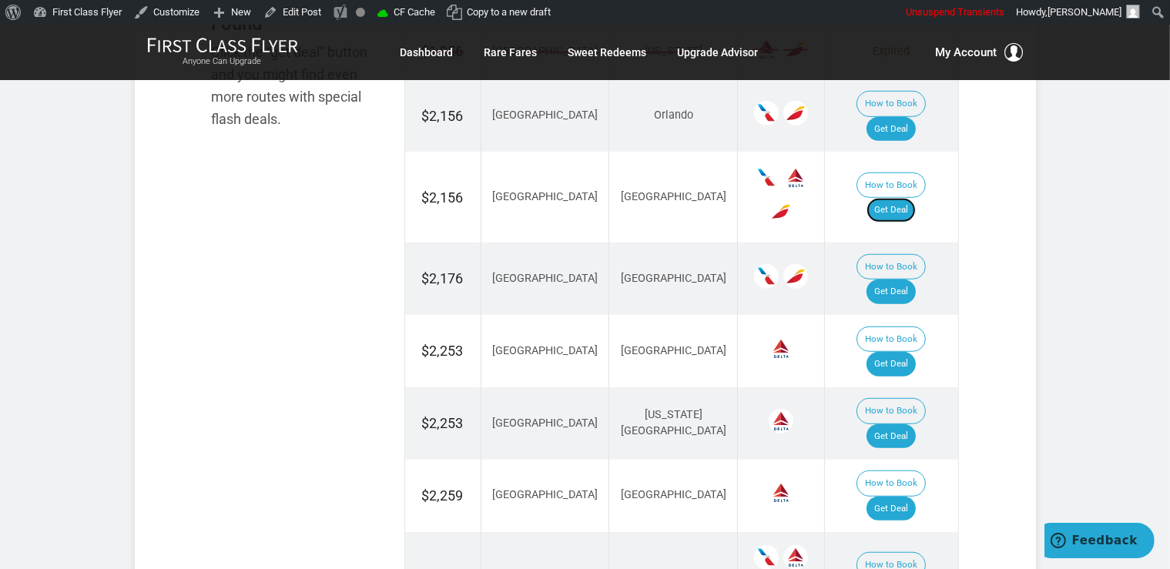
drag, startPoint x: 915, startPoint y: 139, endPoint x: 941, endPoint y: 129, distance: 28.0
click at [916, 198] on link "Get Deal" at bounding box center [891, 210] width 49 height 25
click at [889, 497] on link "Get Deal" at bounding box center [891, 509] width 49 height 25
click at [915, 352] on link "Get Deal" at bounding box center [891, 364] width 49 height 25
click at [910, 424] on link "Get Deal" at bounding box center [891, 436] width 49 height 25
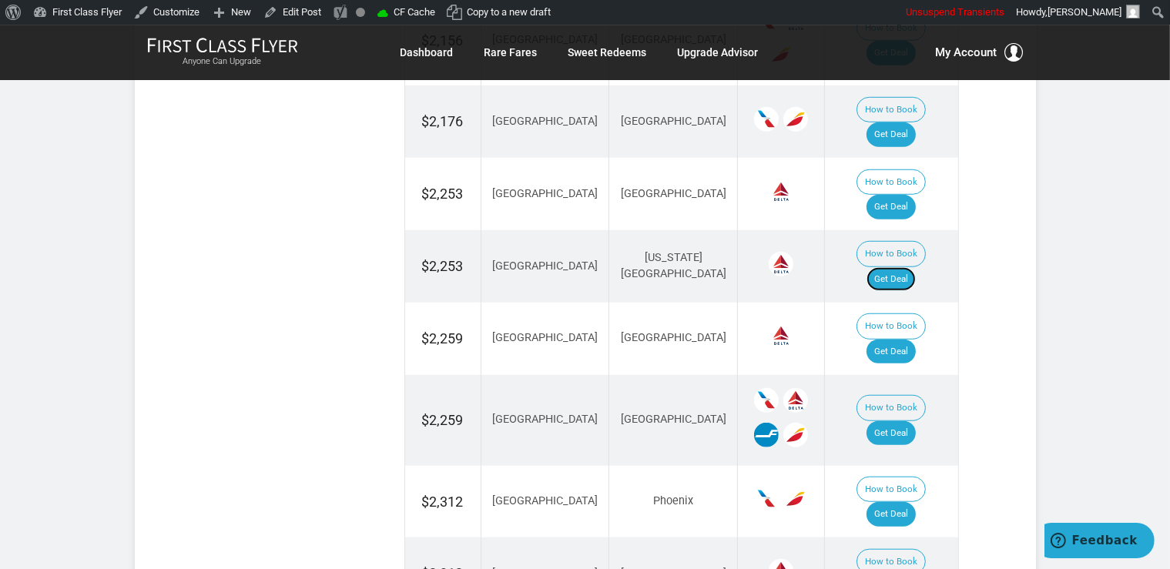
scroll to position [1220, 0]
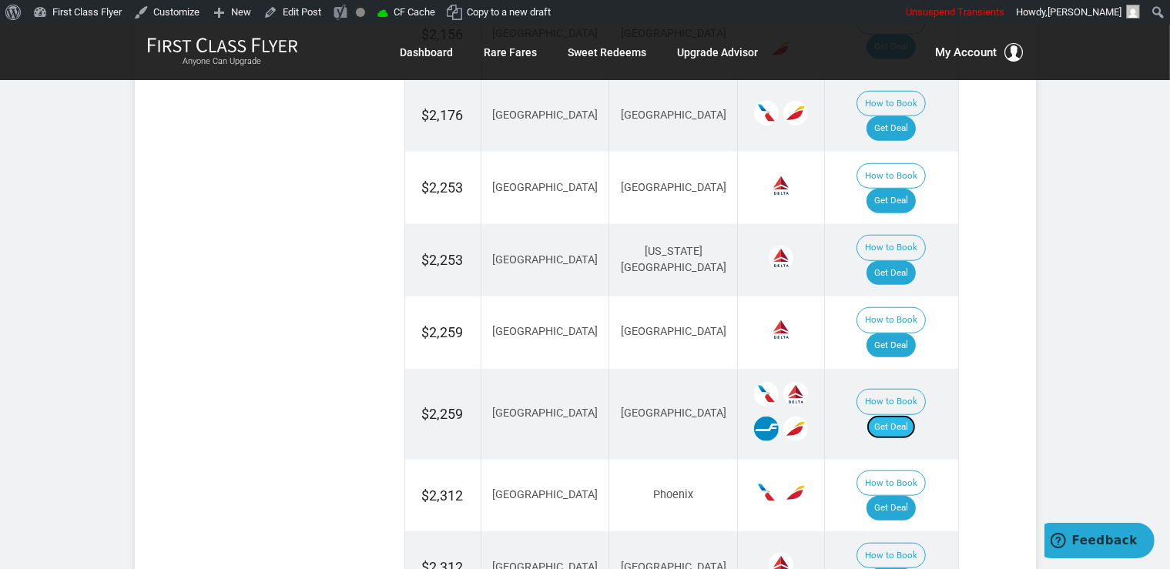
click at [913, 415] on link "Get Deal" at bounding box center [891, 427] width 49 height 25
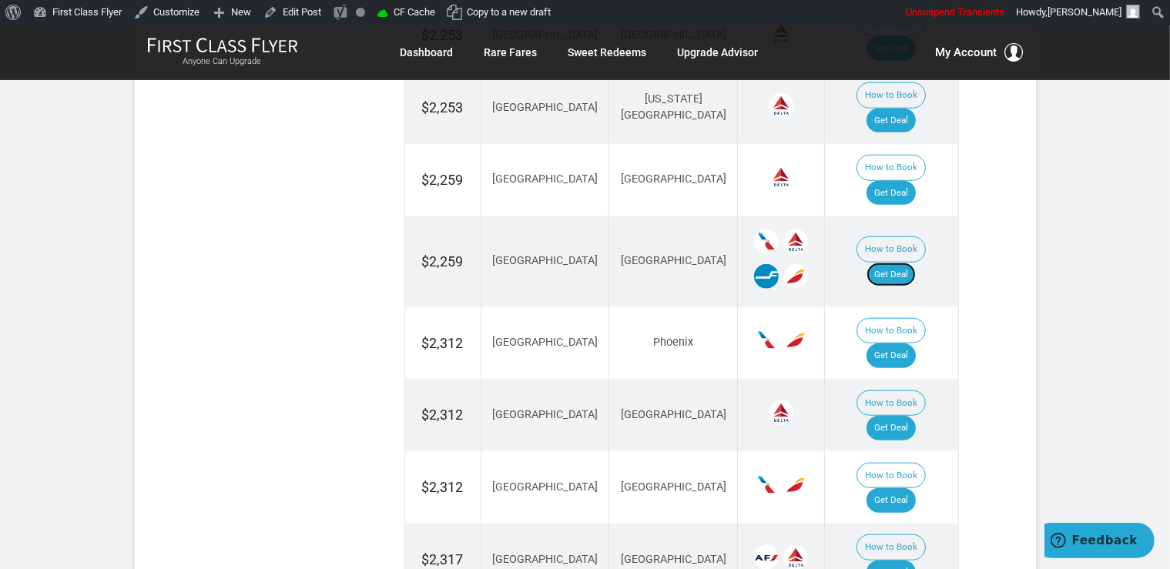
scroll to position [1383, 0]
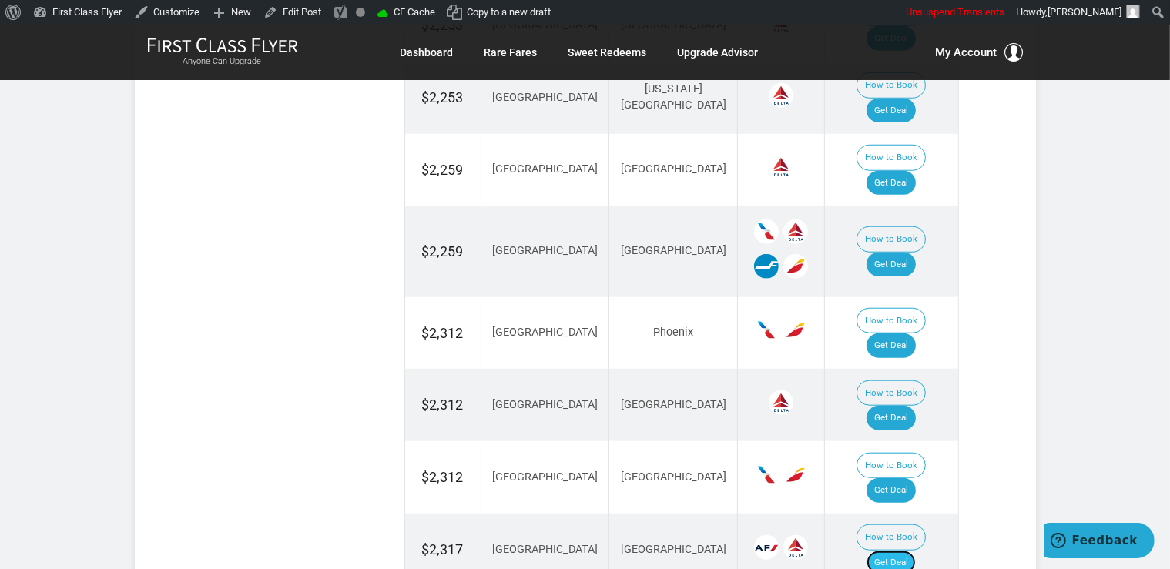
click at [907, 551] on link "Get Deal" at bounding box center [891, 563] width 49 height 25
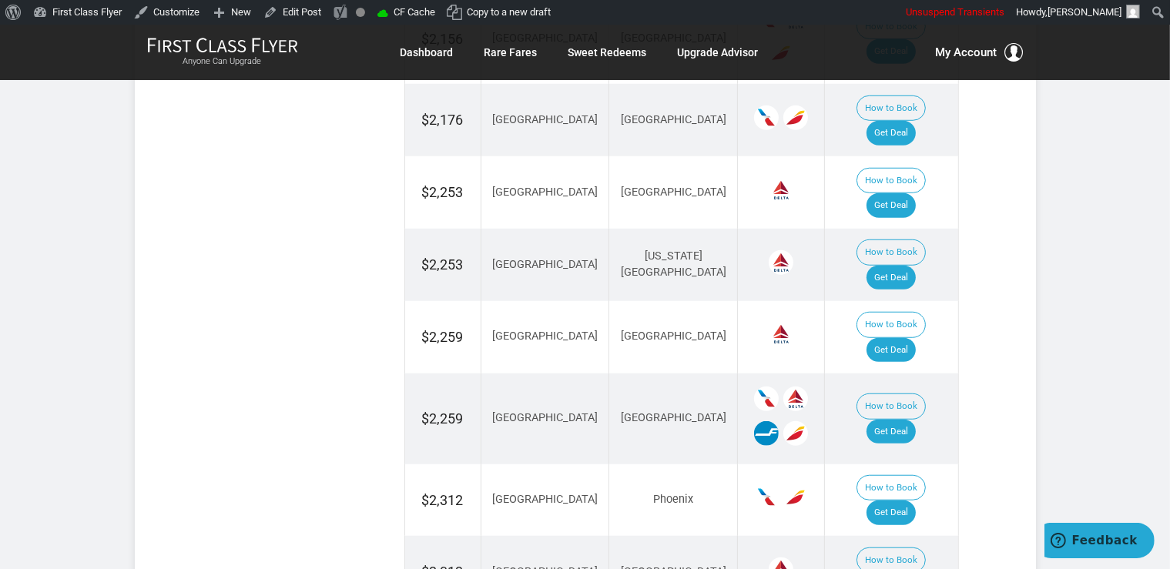
scroll to position [1220, 0]
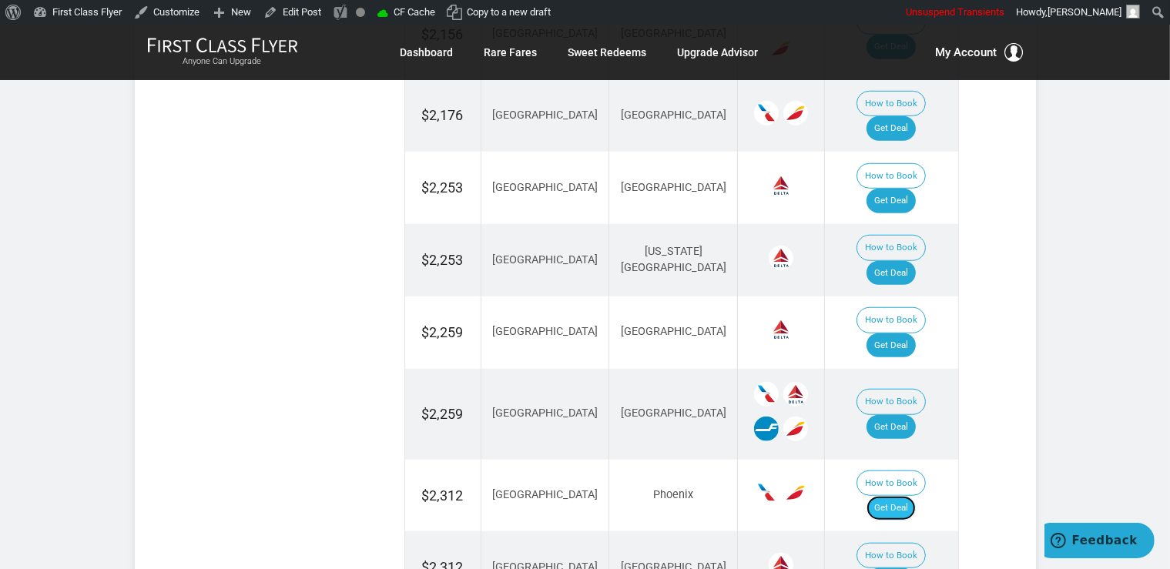
click at [916, 496] on link "Get Deal" at bounding box center [891, 508] width 49 height 25
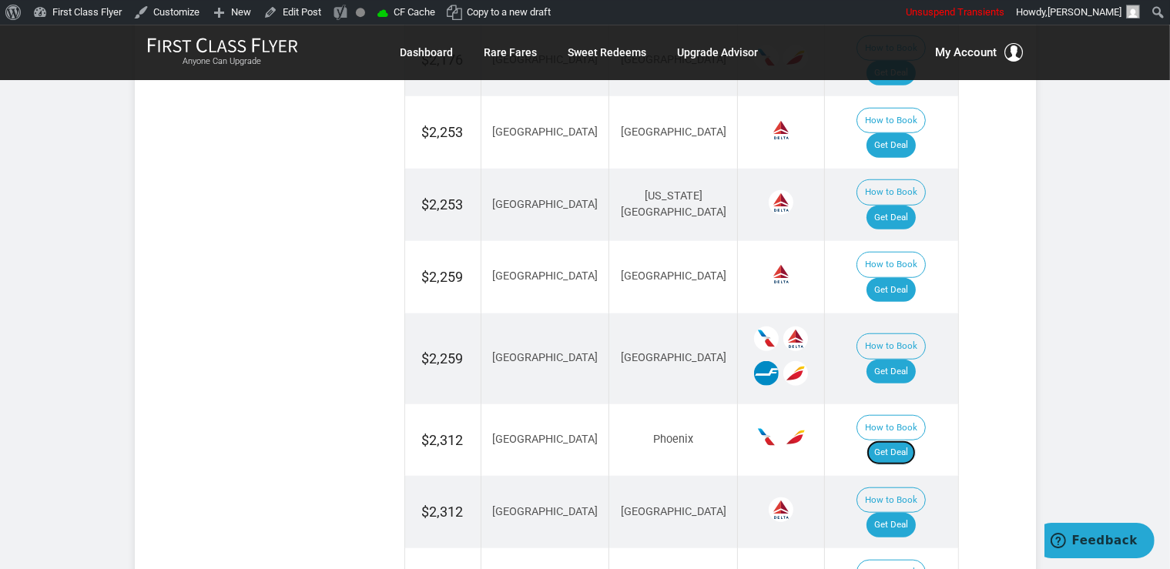
scroll to position [1301, 0]
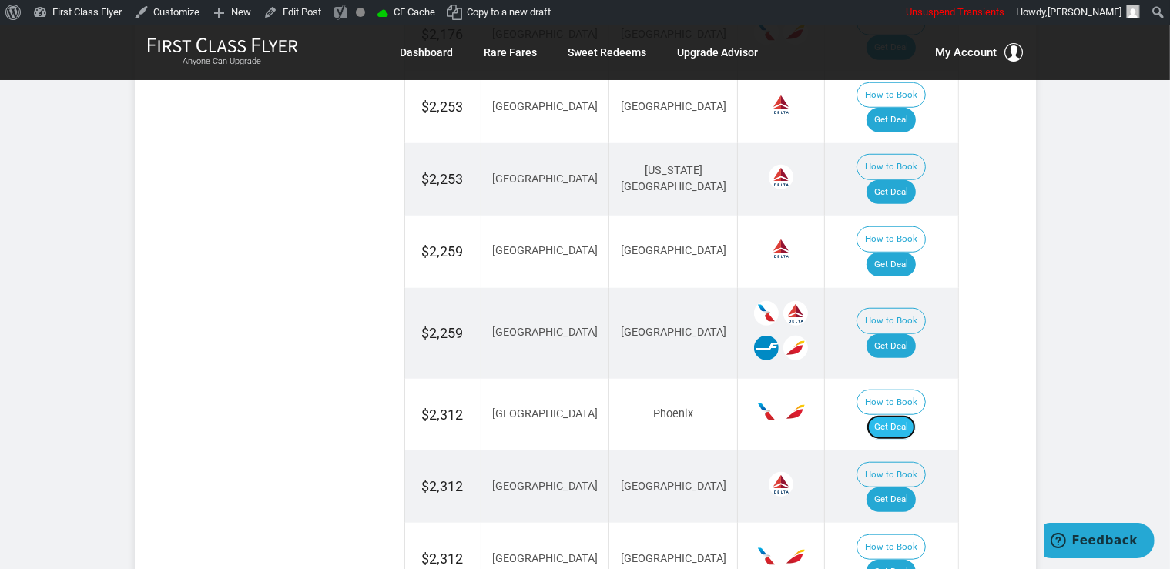
click at [907, 415] on link "Get Deal" at bounding box center [891, 427] width 49 height 25
click at [905, 488] on link "Get Deal" at bounding box center [891, 500] width 49 height 25
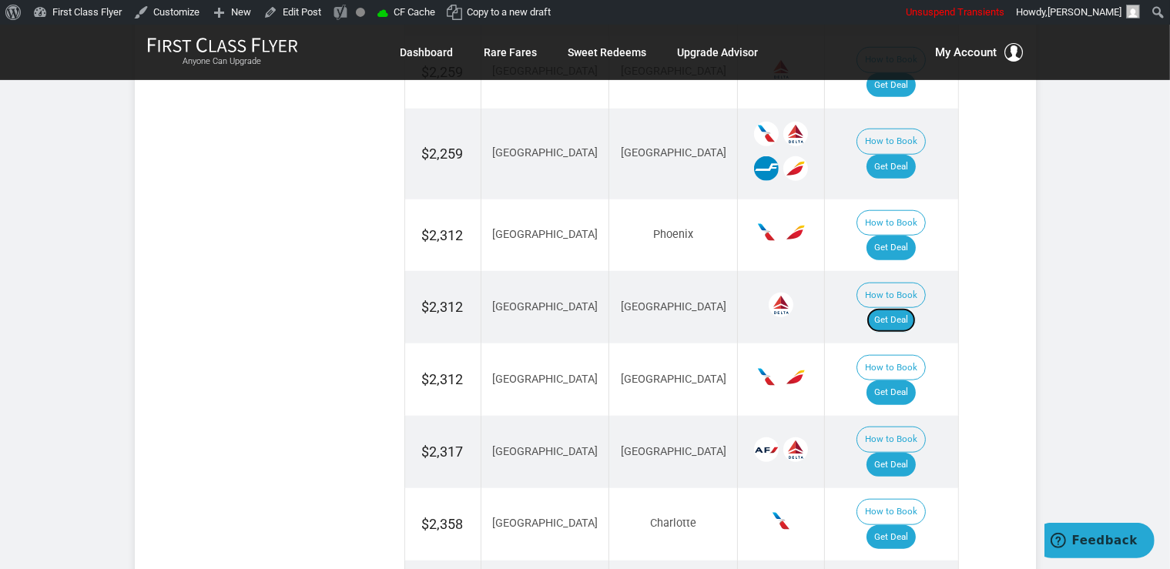
scroll to position [1506, 0]
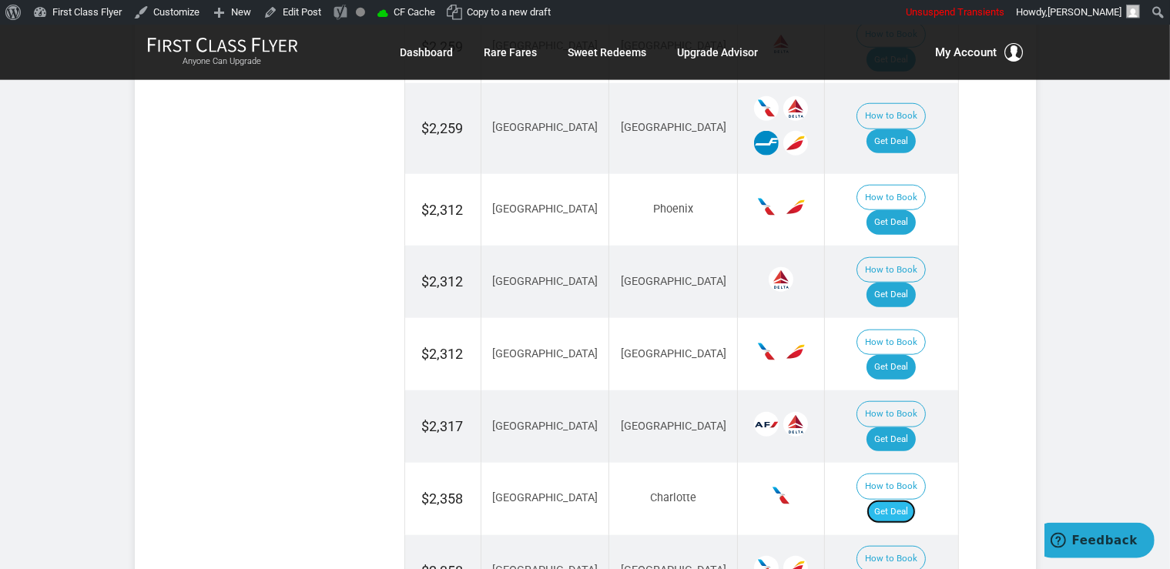
click at [898, 500] on link "Get Deal" at bounding box center [891, 512] width 49 height 25
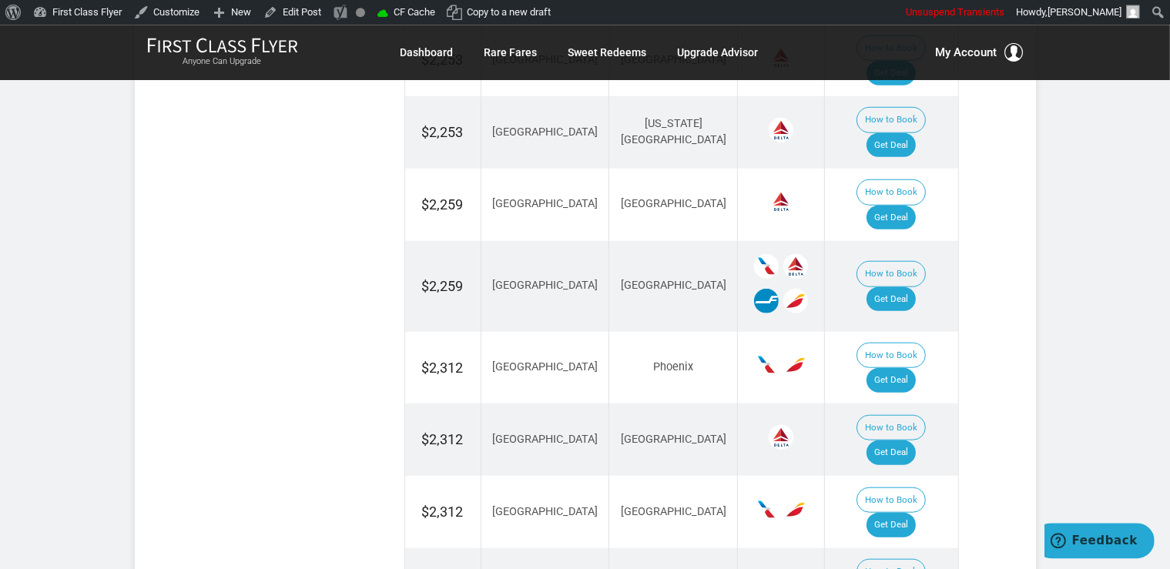
scroll to position [1343, 0]
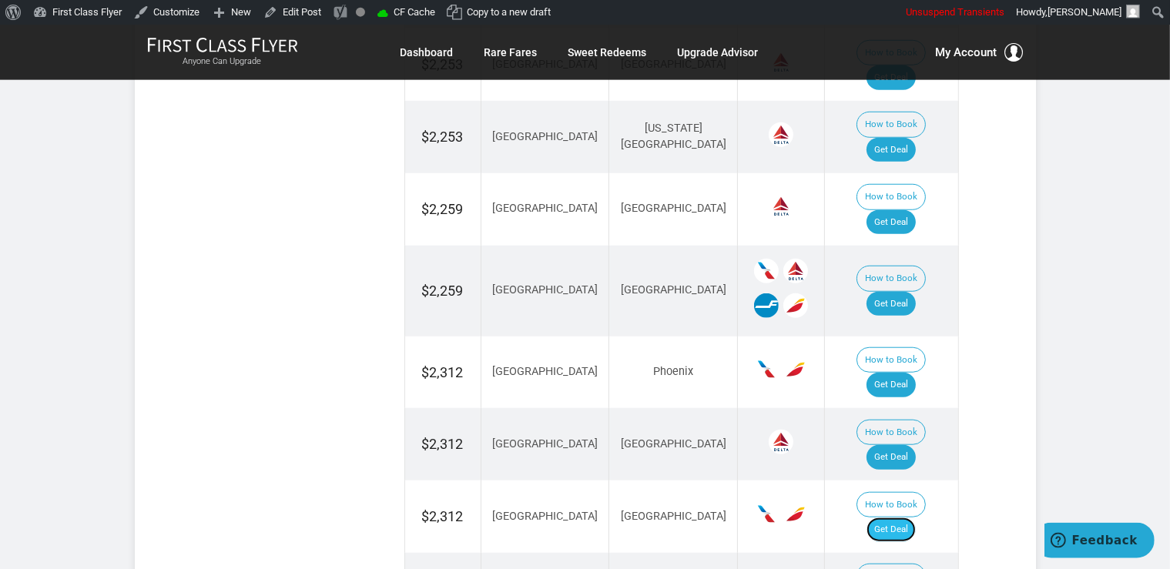
click at [899, 518] on link "Get Deal" at bounding box center [891, 530] width 49 height 25
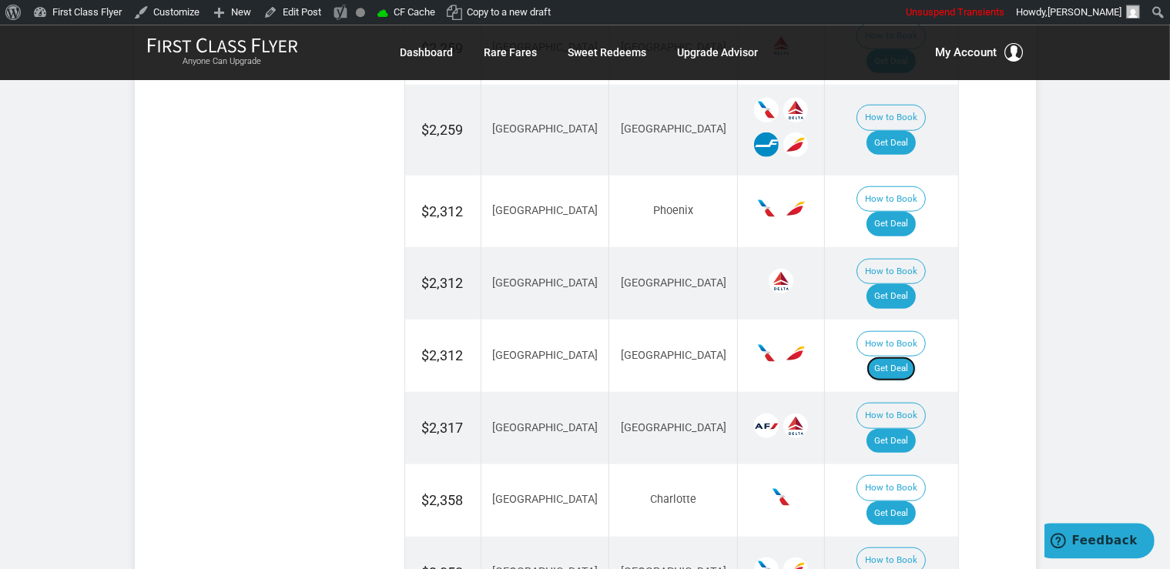
scroll to position [1506, 0]
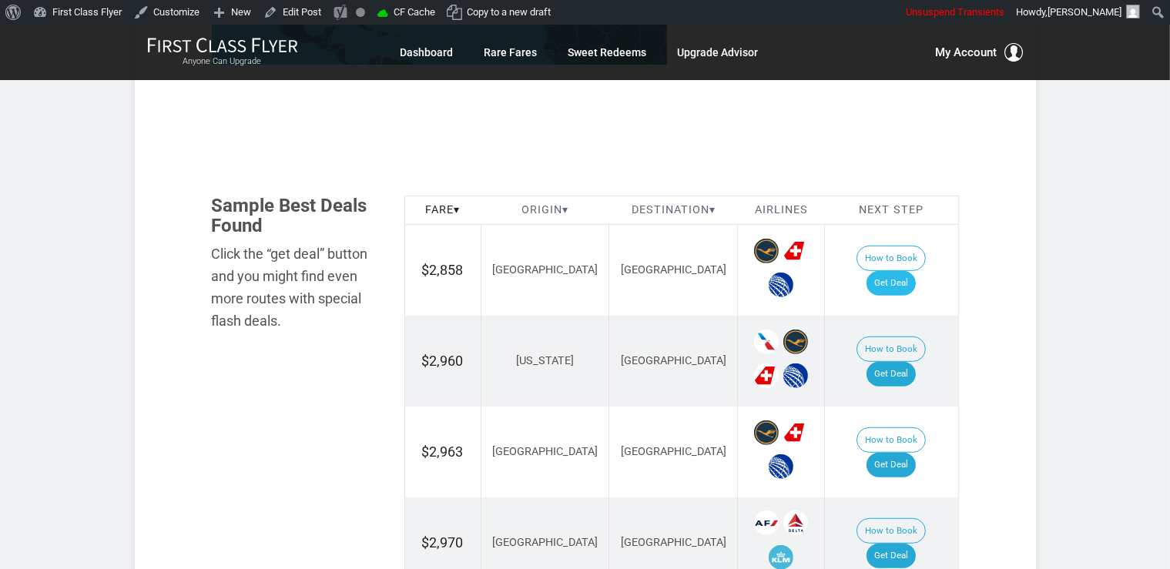
scroll to position [813, 0]
click at [904, 271] on link "Get Deal" at bounding box center [891, 283] width 49 height 25
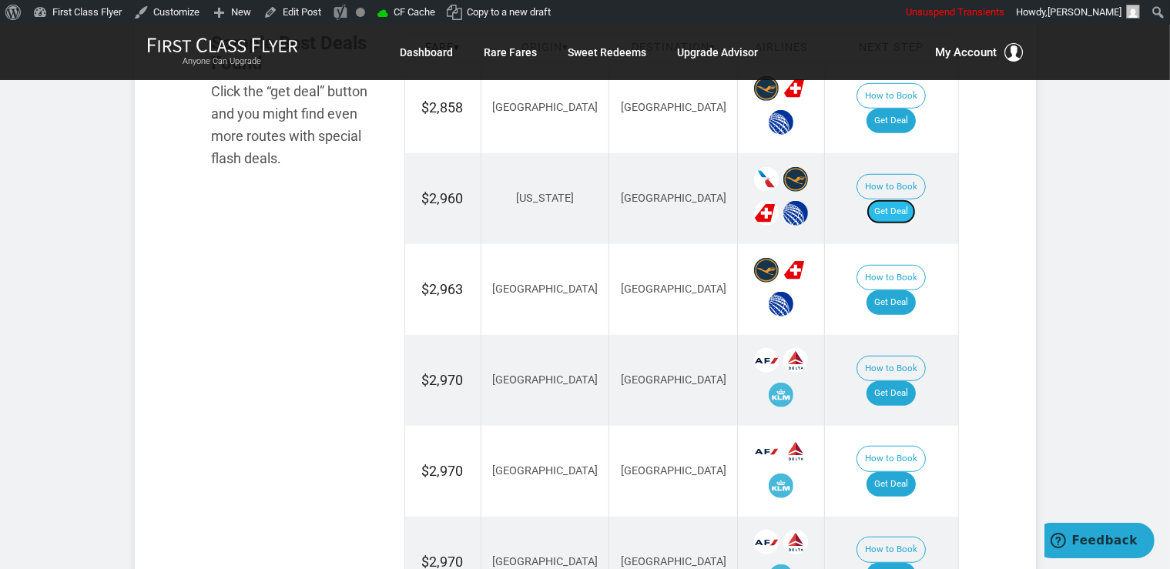
click at [898, 200] on link "Get Deal" at bounding box center [891, 212] width 49 height 25
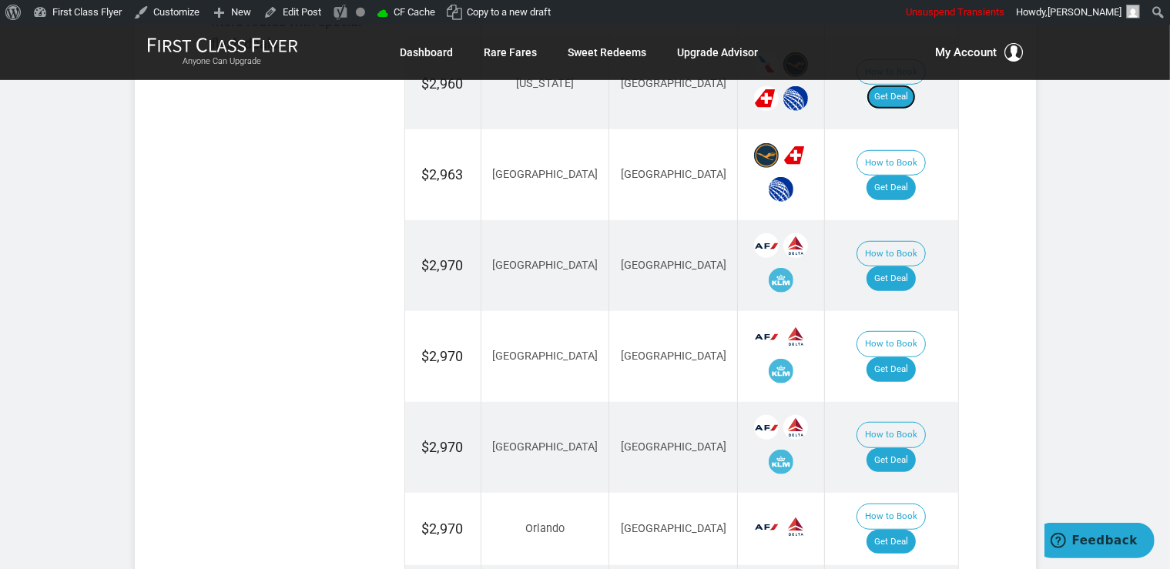
scroll to position [1057, 0]
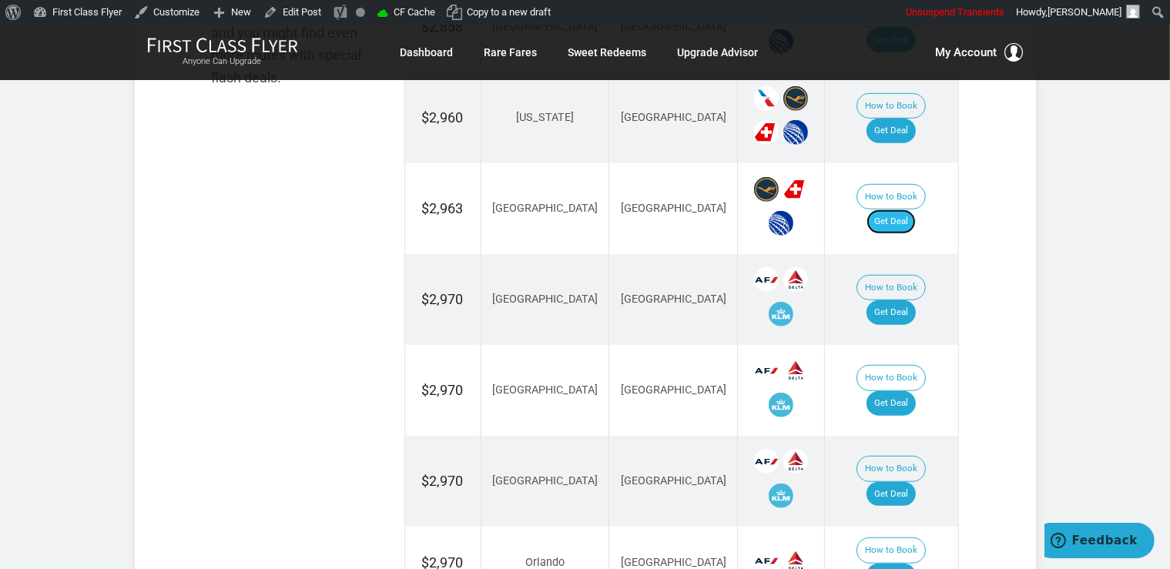
click at [916, 210] on link "Get Deal" at bounding box center [891, 222] width 49 height 25
click at [901, 304] on link "Get Deal" at bounding box center [891, 312] width 49 height 25
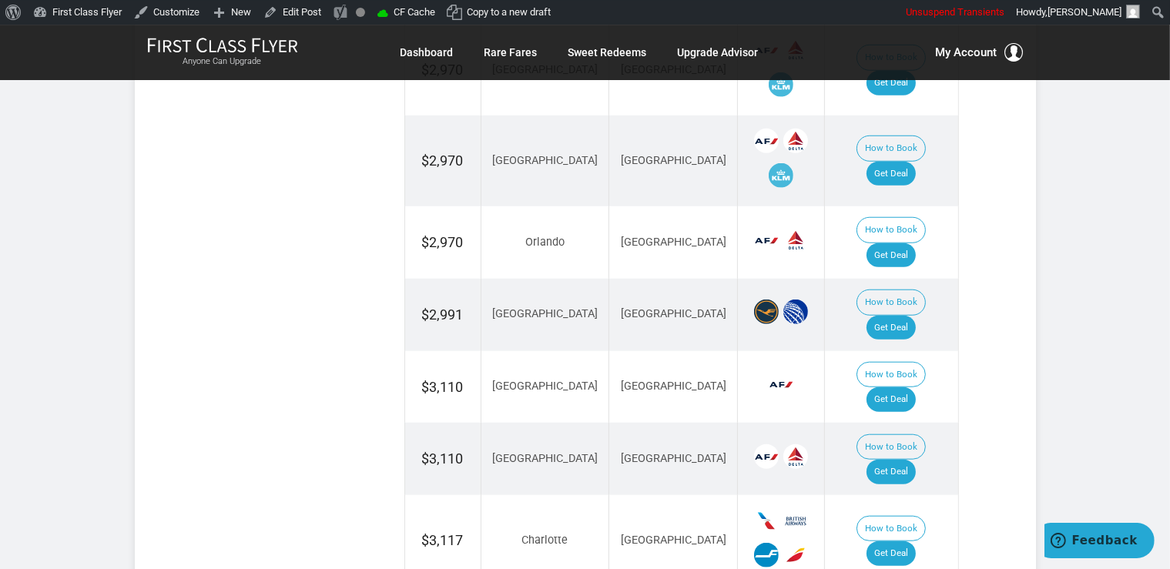
scroll to position [1383, 0]
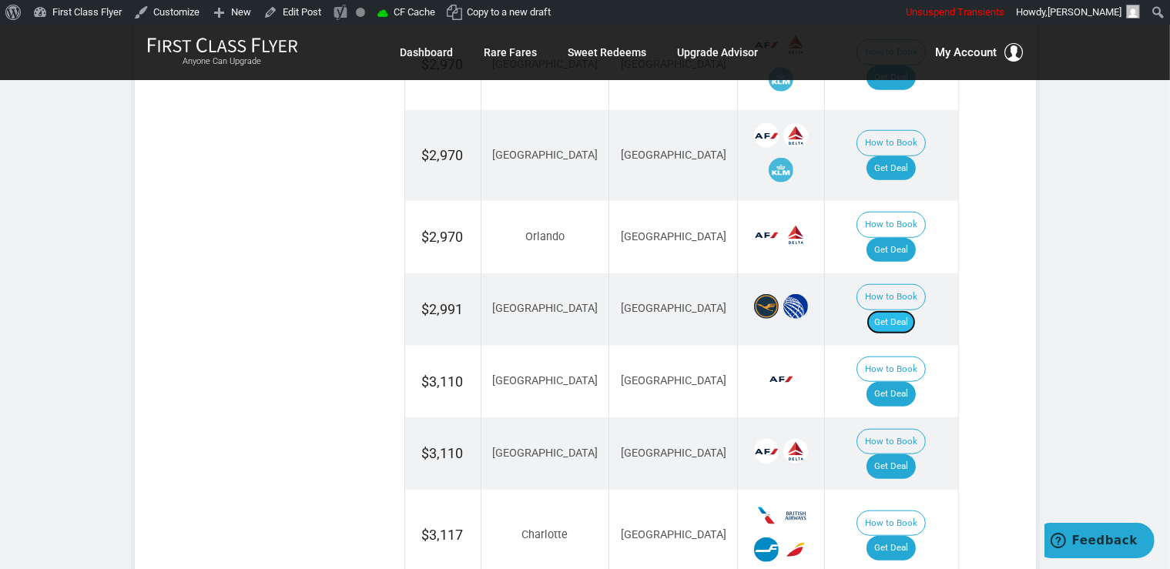
click at [887, 310] on link "Get Deal" at bounding box center [891, 322] width 49 height 25
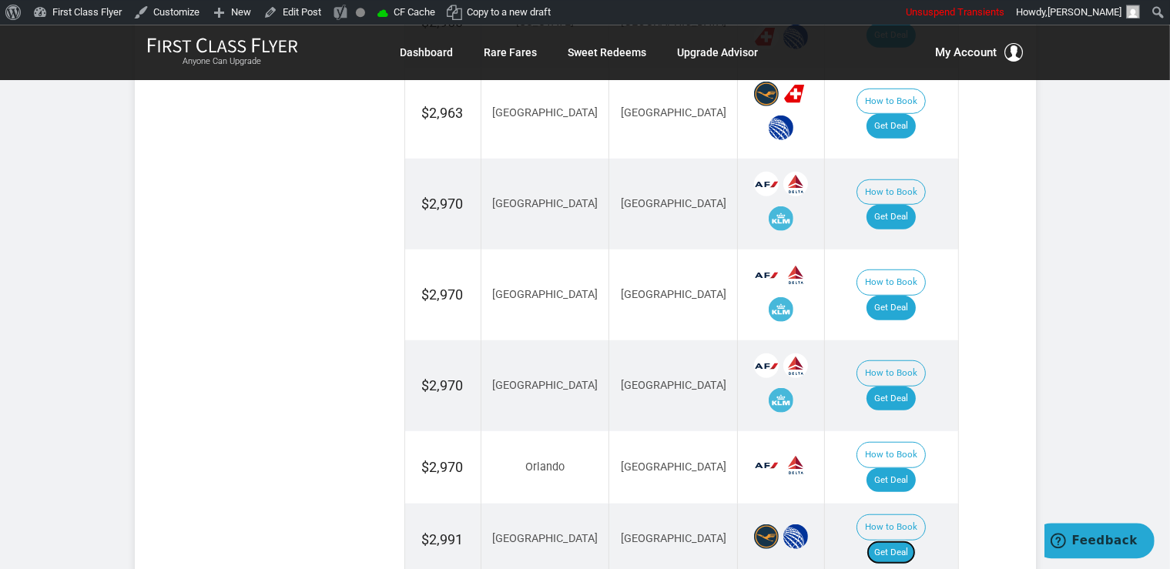
scroll to position [1139, 0]
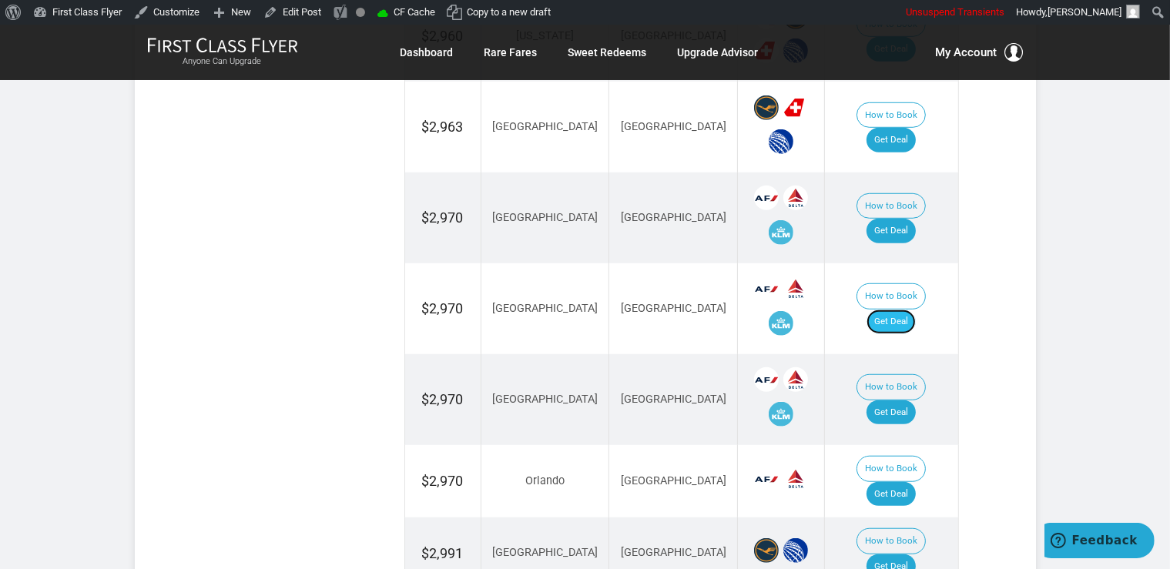
click at [900, 310] on link "Get Deal" at bounding box center [891, 322] width 49 height 25
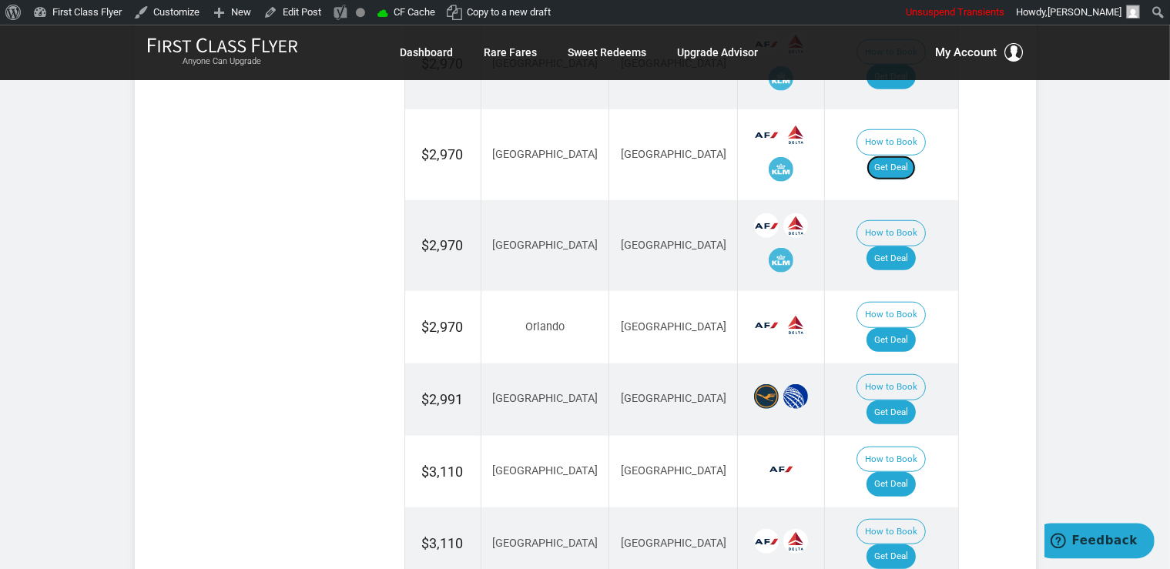
scroll to position [1301, 0]
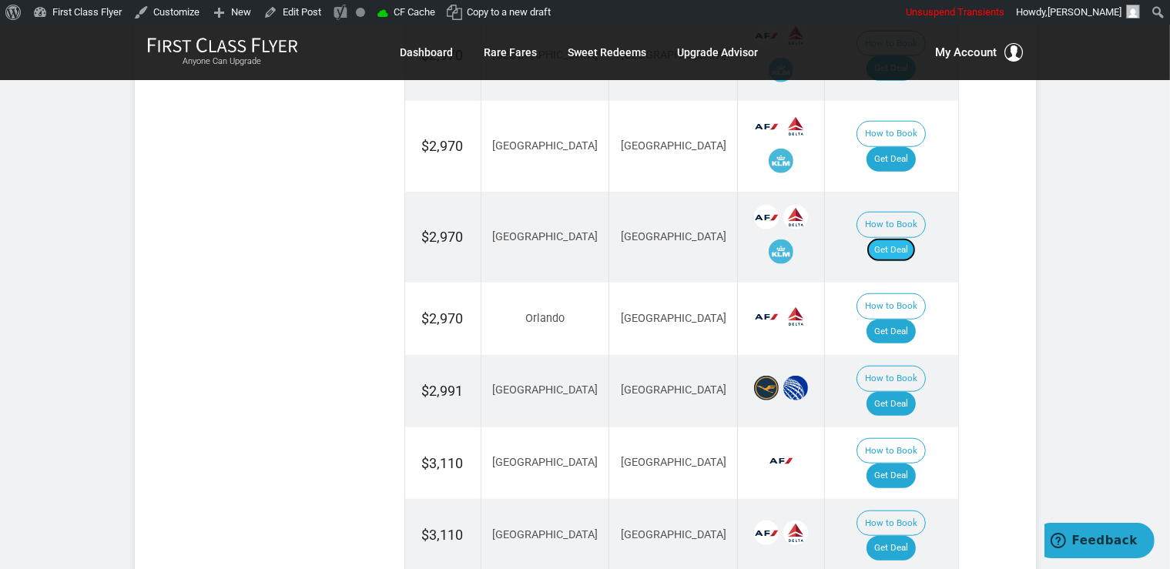
click at [913, 238] on link "Get Deal" at bounding box center [891, 250] width 49 height 25
click at [911, 320] on link "Get Deal" at bounding box center [891, 332] width 49 height 25
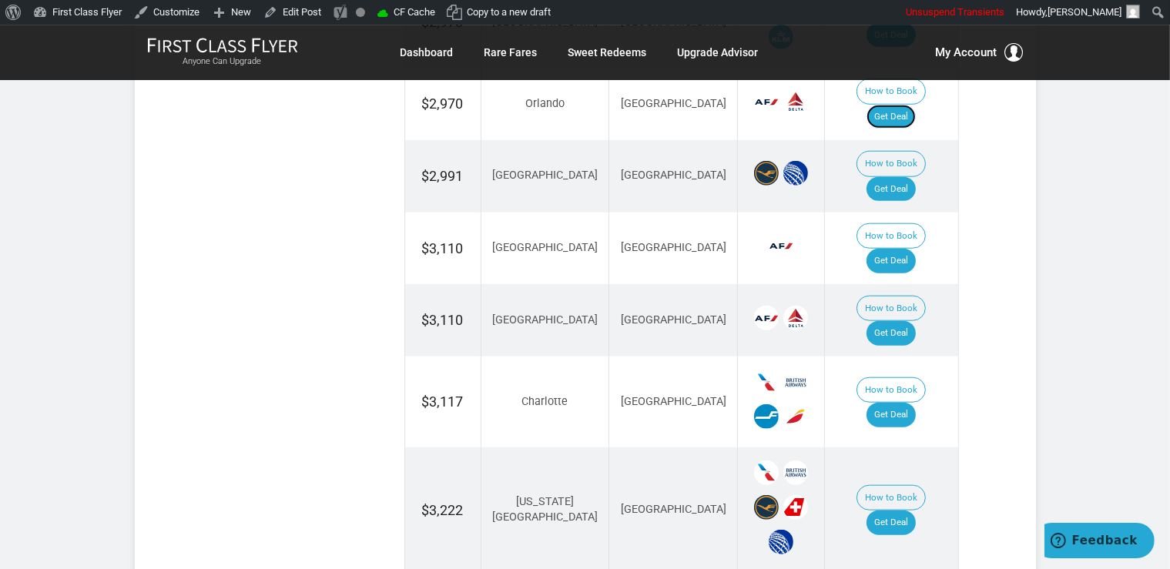
scroll to position [1529, 0]
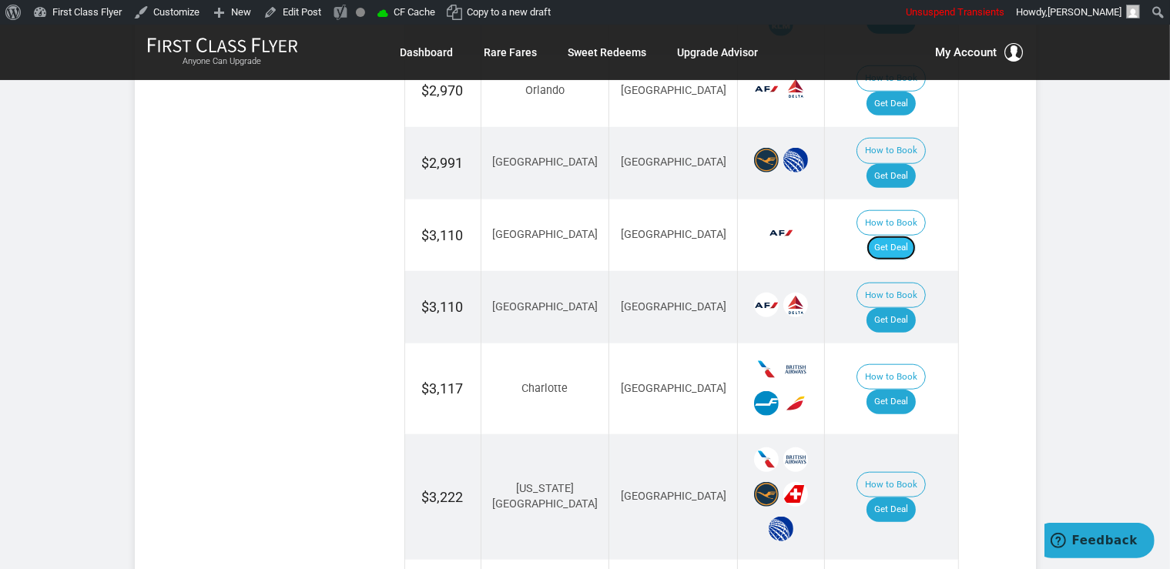
click at [886, 236] on link "Get Deal" at bounding box center [891, 248] width 49 height 25
click at [892, 308] on link "Get Deal" at bounding box center [891, 320] width 49 height 25
click at [930, 344] on td "How to Book Get Deal" at bounding box center [891, 389] width 133 height 91
click at [912, 390] on link "Get Deal" at bounding box center [891, 402] width 49 height 25
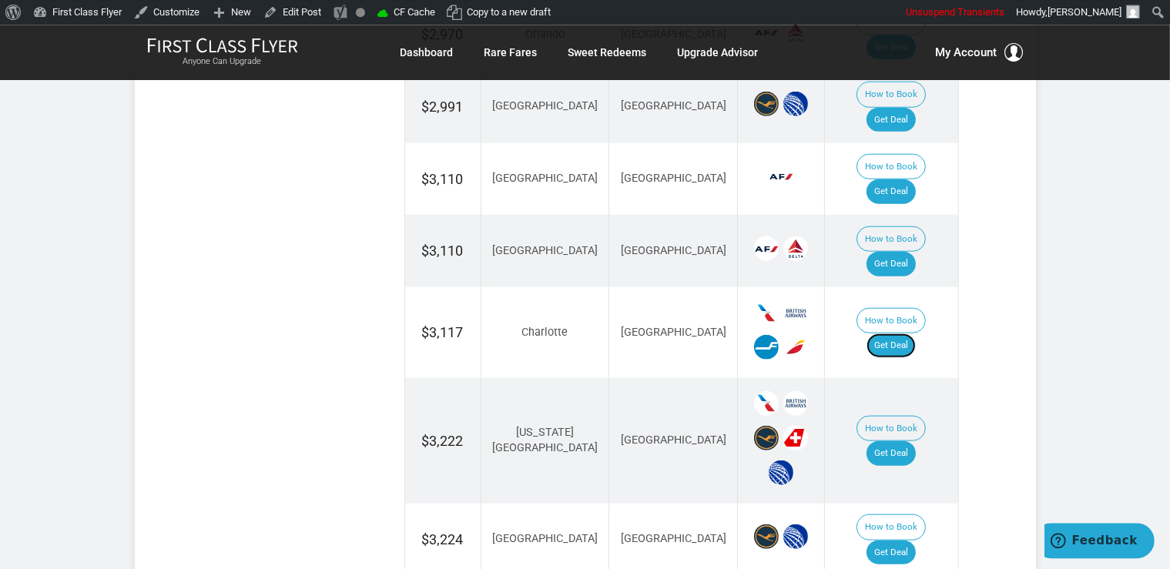
scroll to position [1611, 0]
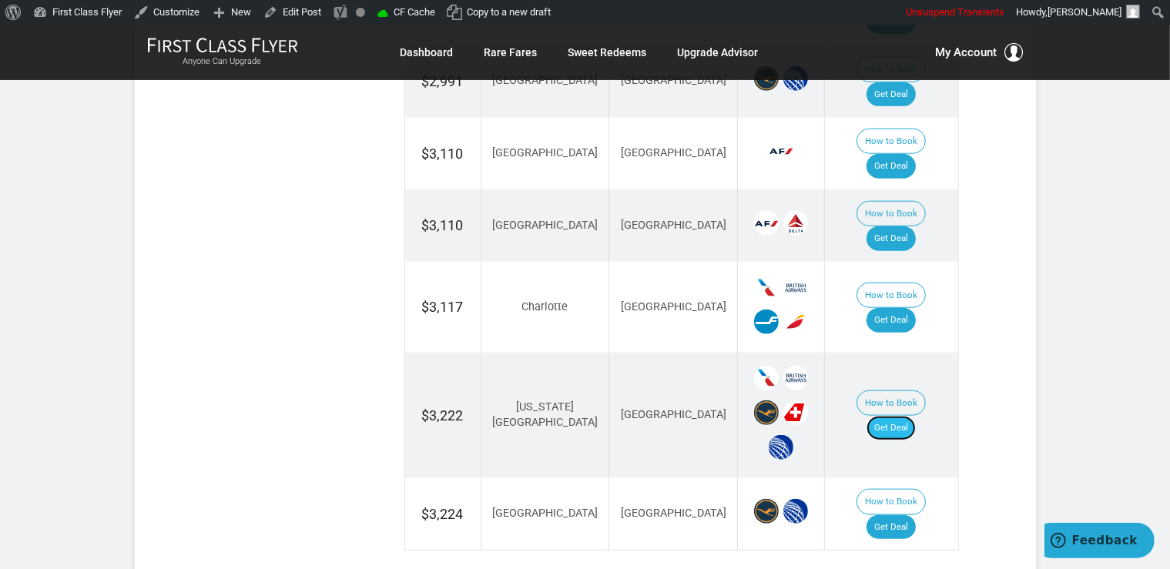
click at [901, 416] on link "Get Deal" at bounding box center [891, 428] width 49 height 25
click at [909, 515] on link "Get Deal" at bounding box center [891, 527] width 49 height 25
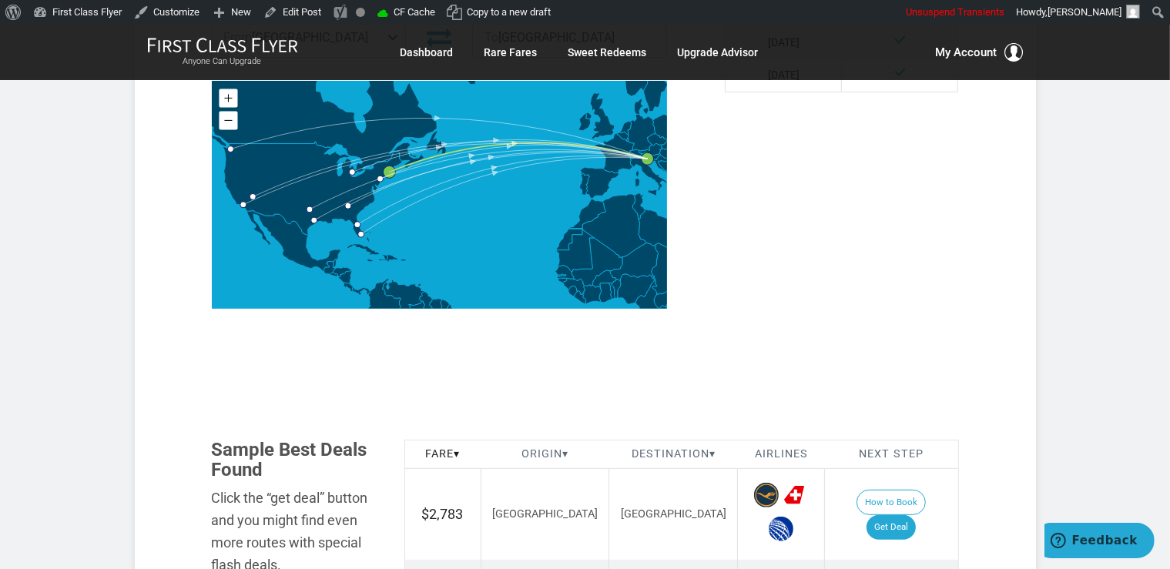
scroll to position [894, 0]
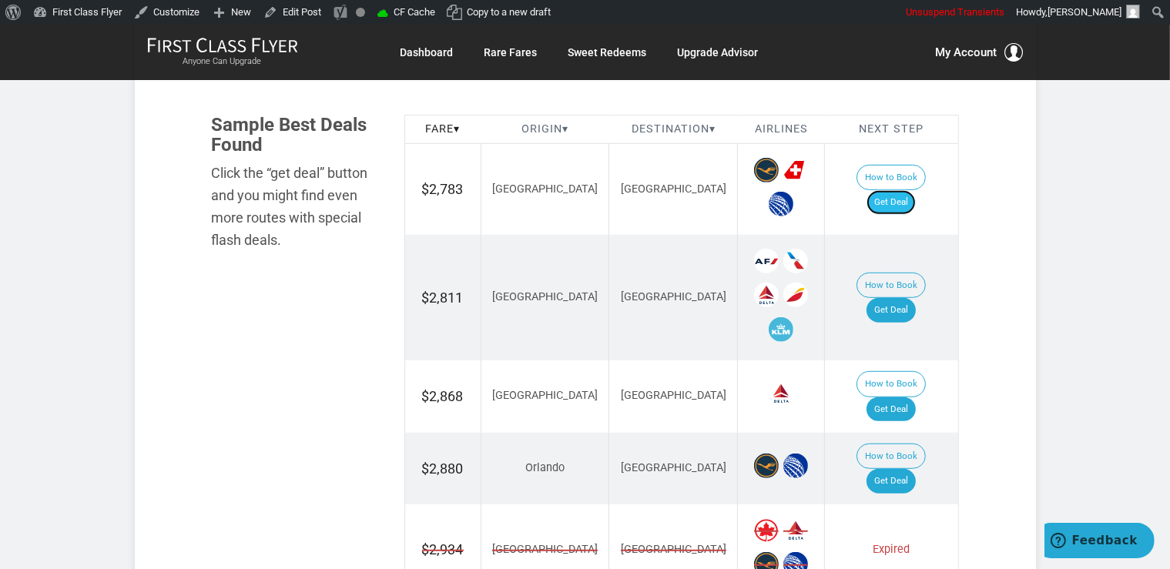
click at [916, 190] on link "Get Deal" at bounding box center [891, 202] width 49 height 25
click at [901, 304] on link "Get Deal" at bounding box center [891, 310] width 49 height 25
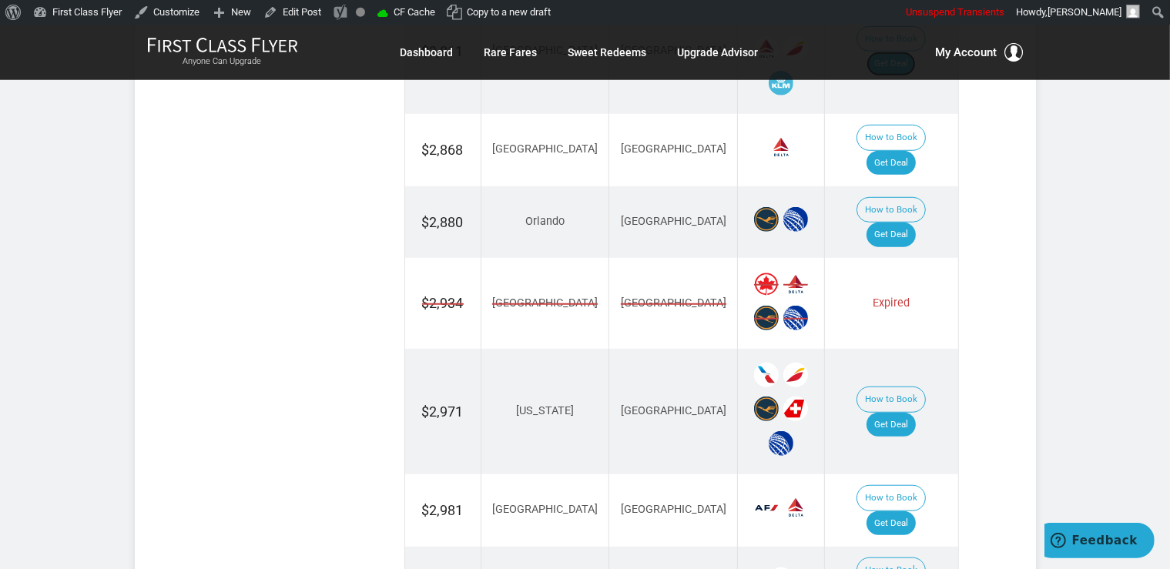
scroll to position [1220, 0]
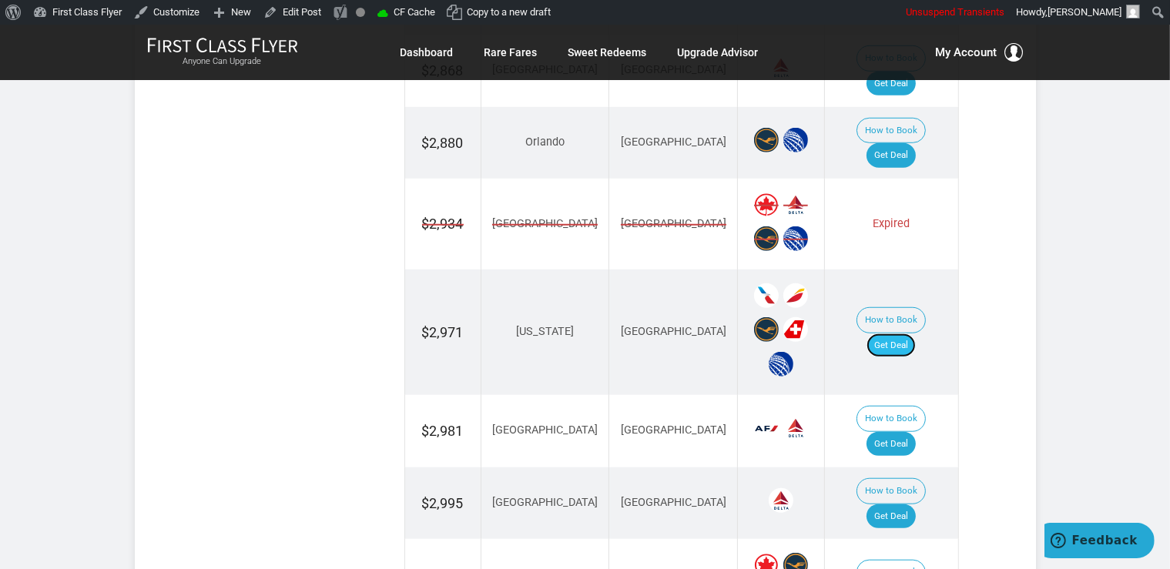
click at [915, 334] on link "Get Deal" at bounding box center [891, 346] width 49 height 25
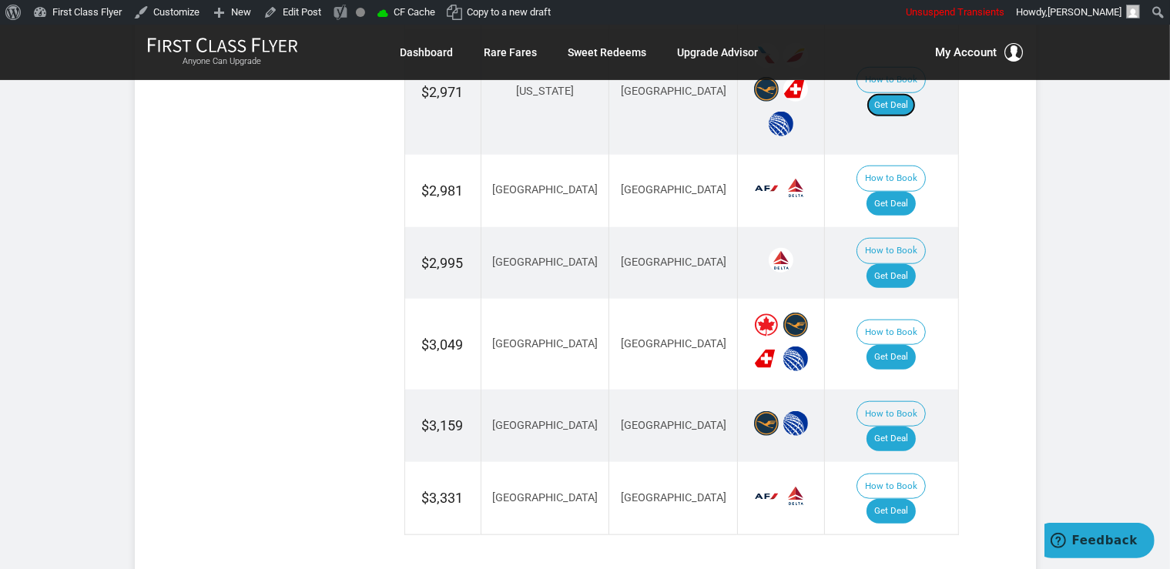
scroll to position [1464, 0]
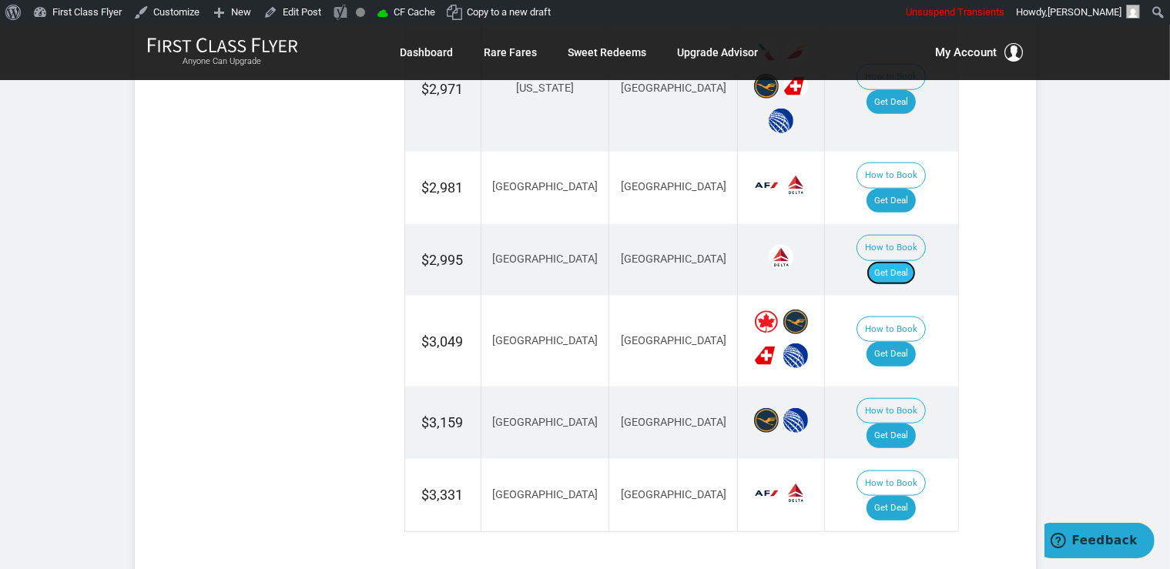
click at [916, 261] on link "Get Deal" at bounding box center [891, 273] width 49 height 25
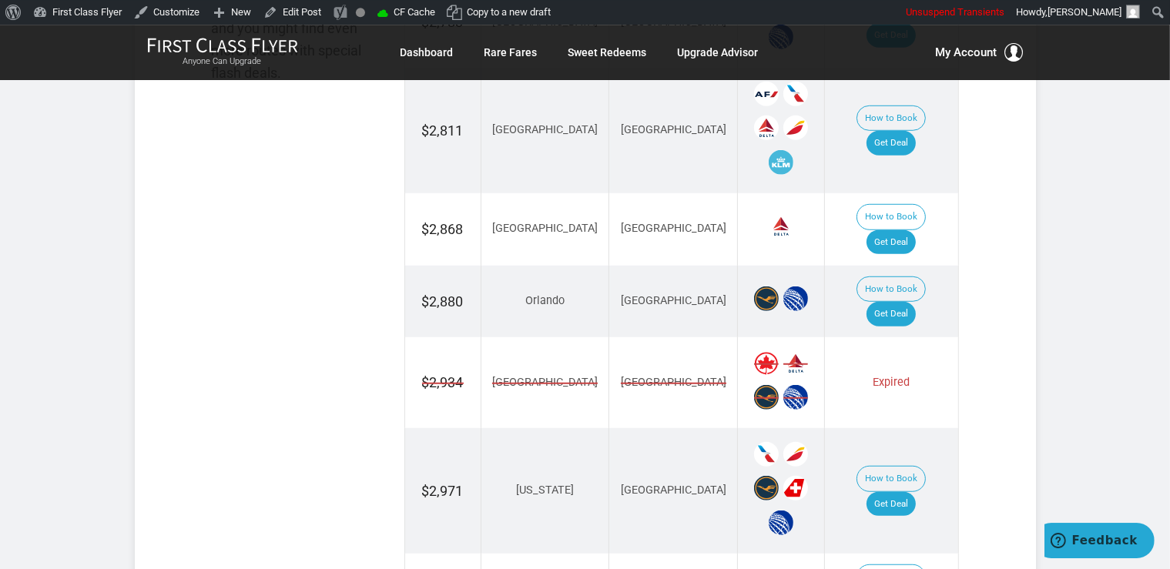
scroll to position [1057, 0]
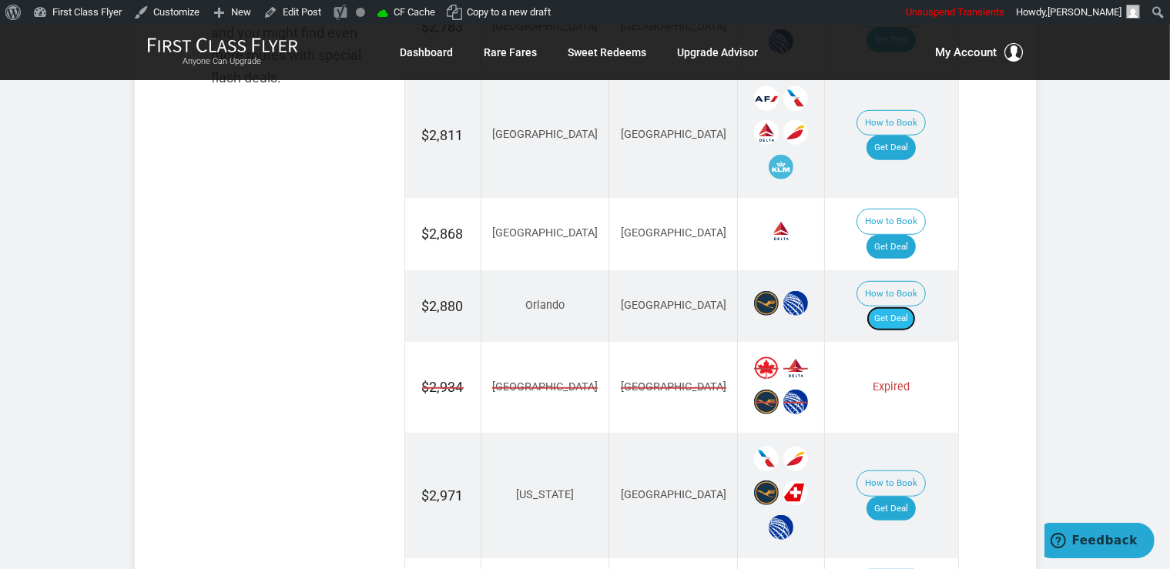
click at [916, 307] on link "Get Deal" at bounding box center [891, 319] width 49 height 25
click at [913, 235] on link "Get Deal" at bounding box center [891, 247] width 49 height 25
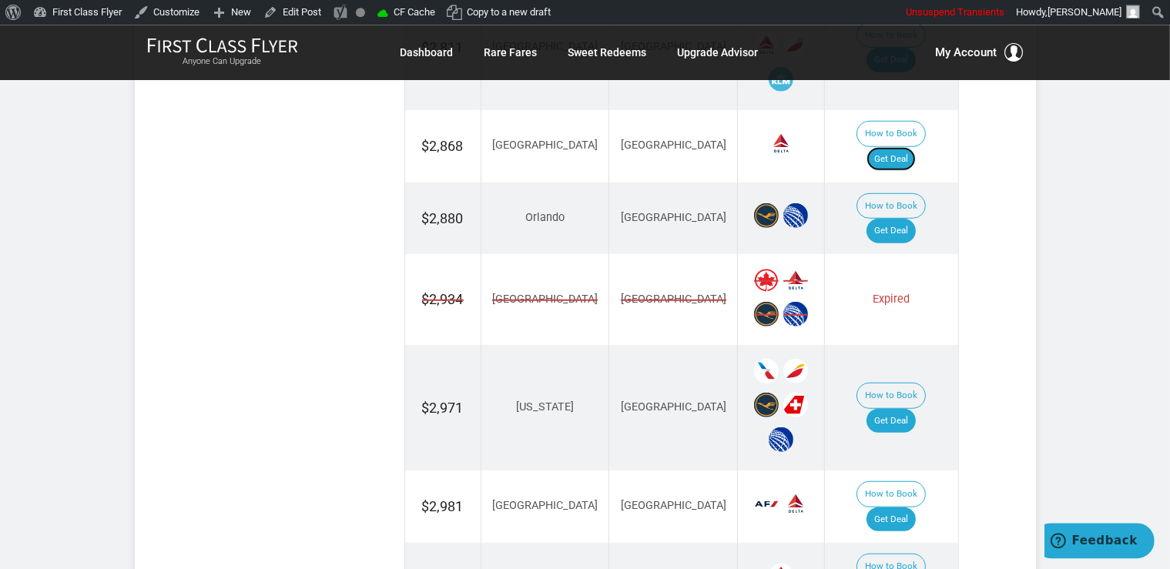
scroll to position [1301, 0]
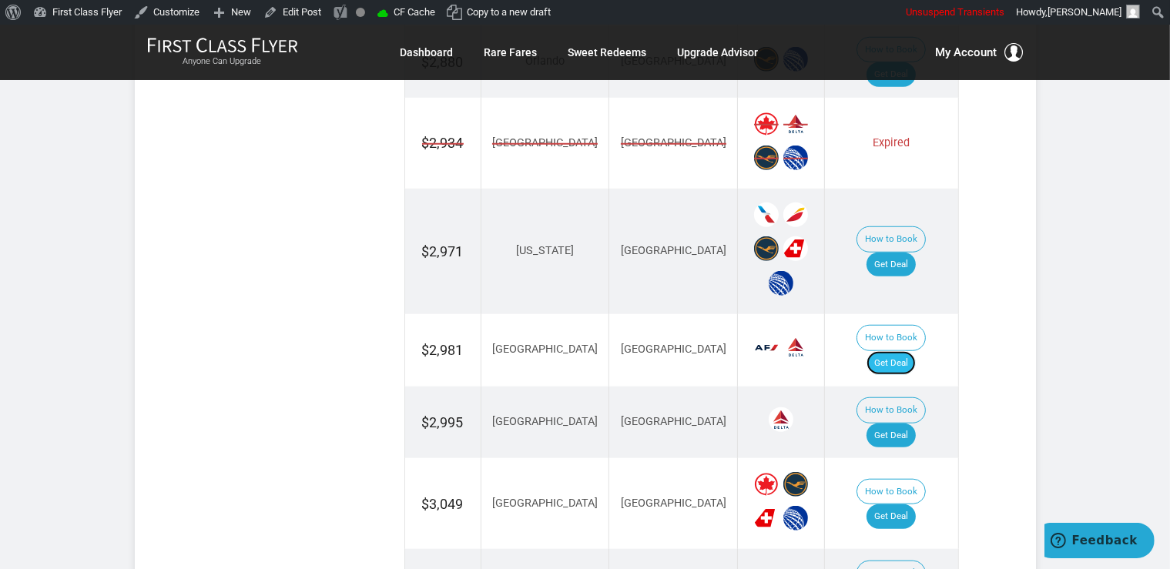
click at [916, 351] on link "Get Deal" at bounding box center [891, 363] width 49 height 25
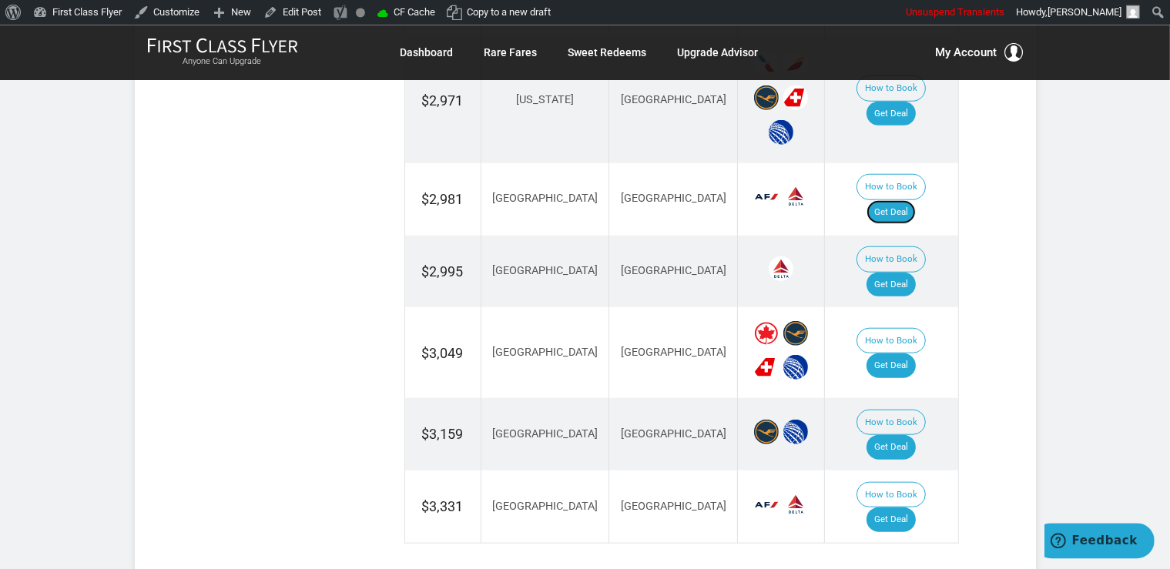
scroll to position [1464, 0]
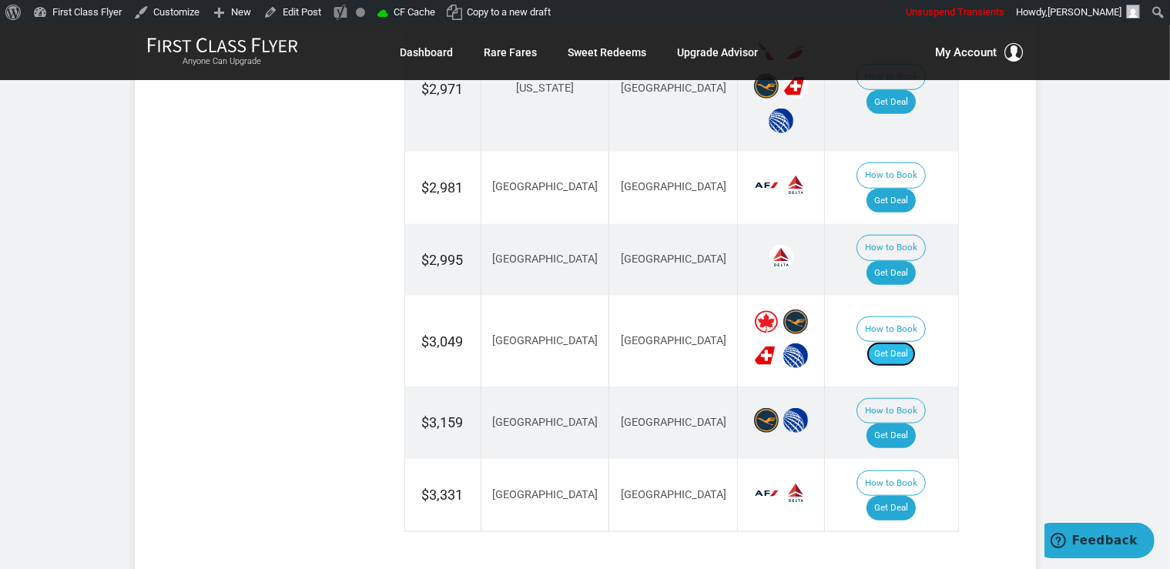
click at [904, 342] on link "Get Deal" at bounding box center [891, 354] width 49 height 25
click at [889, 496] on link "Get Deal" at bounding box center [891, 508] width 49 height 25
click at [889, 424] on link "Get Deal" at bounding box center [891, 436] width 49 height 25
click at [904, 261] on link "Get Deal" at bounding box center [891, 273] width 49 height 25
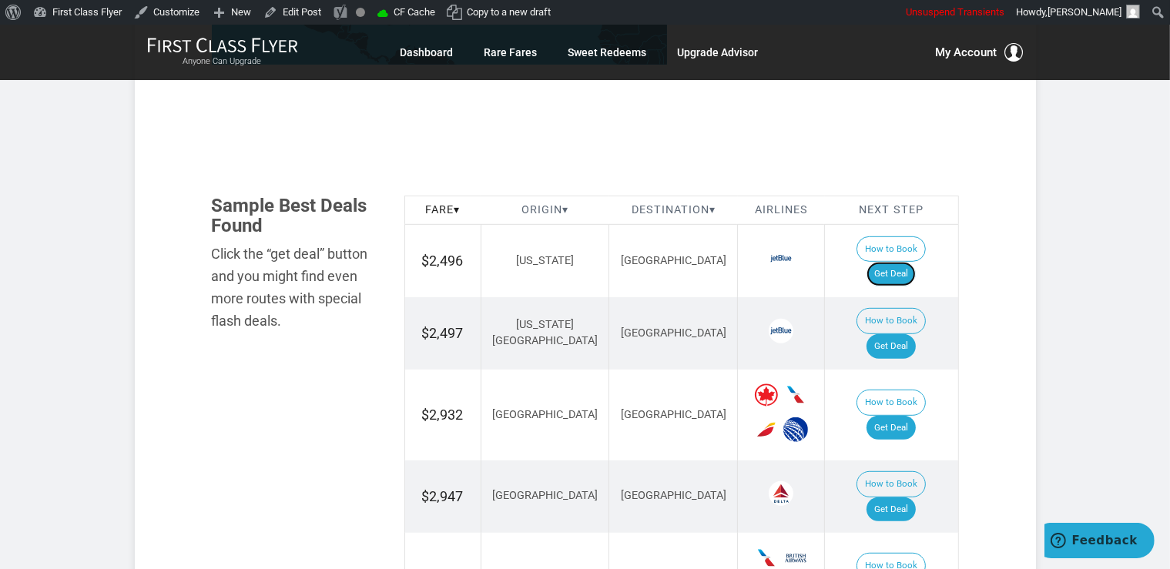
drag, startPoint x: 896, startPoint y: 255, endPoint x: 907, endPoint y: 230, distance: 26.9
click at [897, 262] on link "Get Deal" at bounding box center [891, 274] width 49 height 25
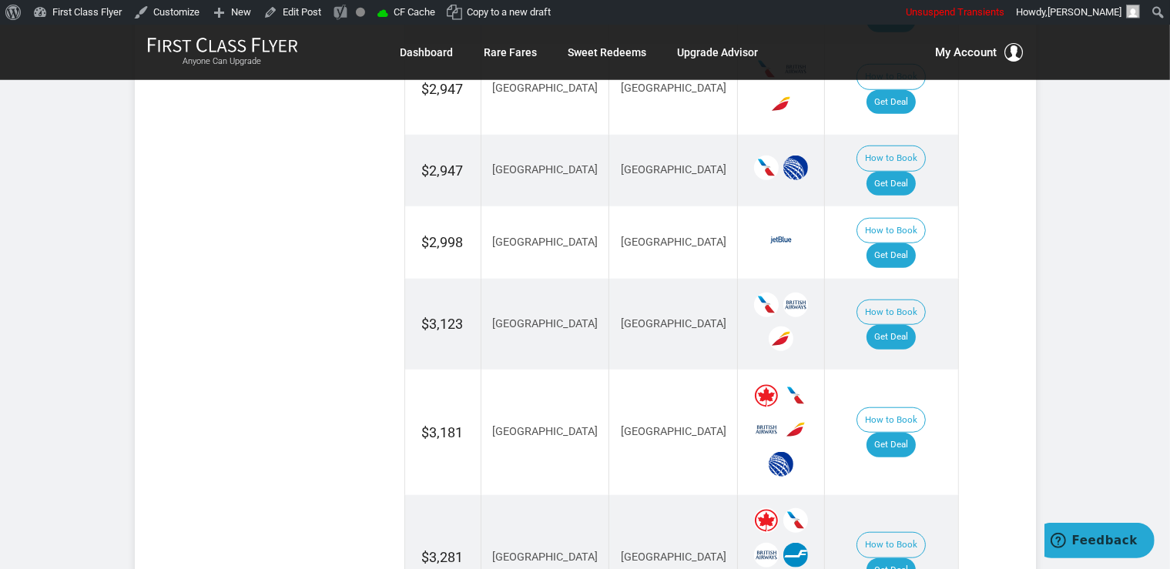
scroll to position [1301, 0]
click at [907, 245] on link "Get Deal" at bounding box center [891, 257] width 49 height 25
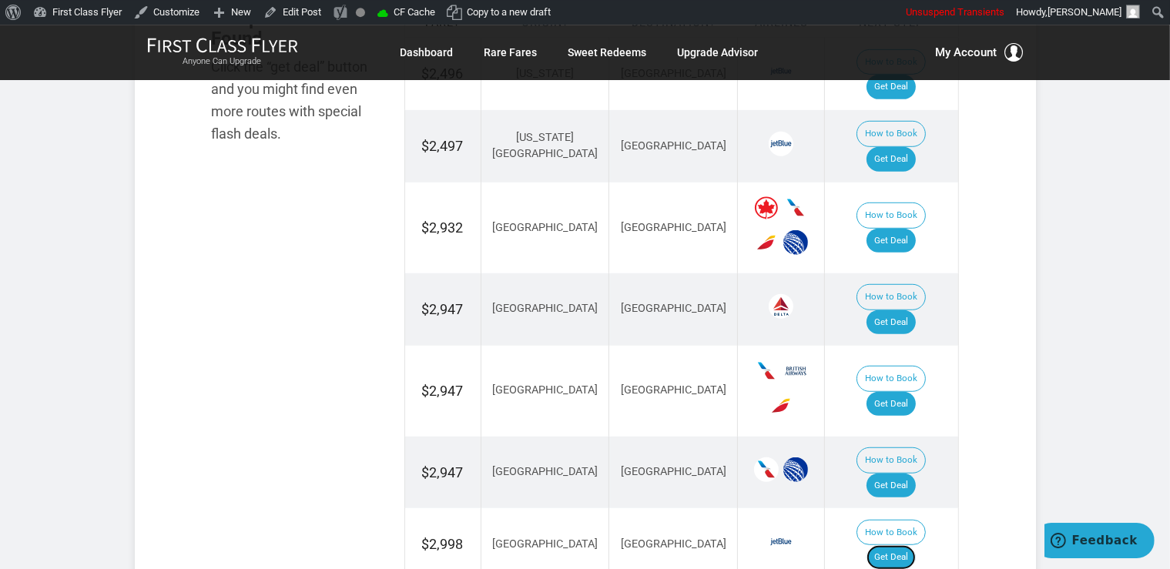
scroll to position [976, 0]
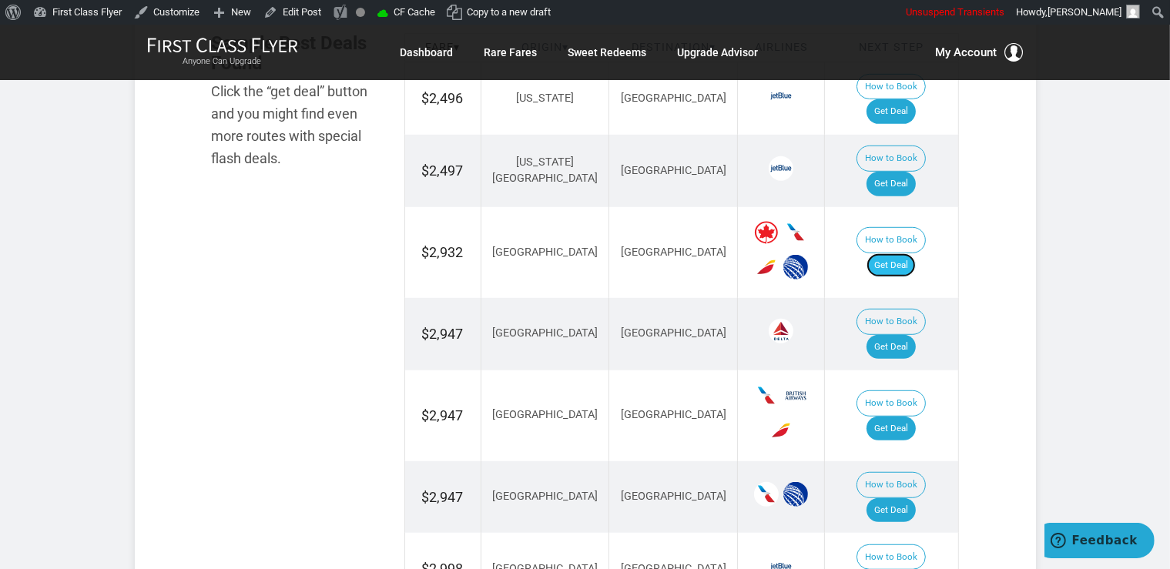
click at [904, 253] on link "Get Deal" at bounding box center [891, 265] width 49 height 25
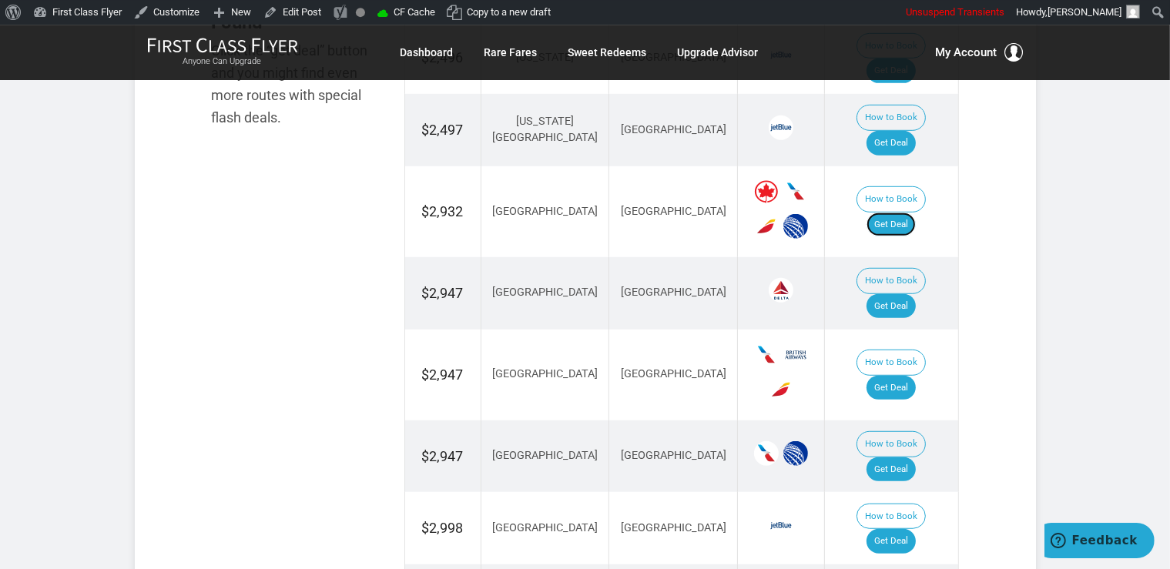
scroll to position [1057, 0]
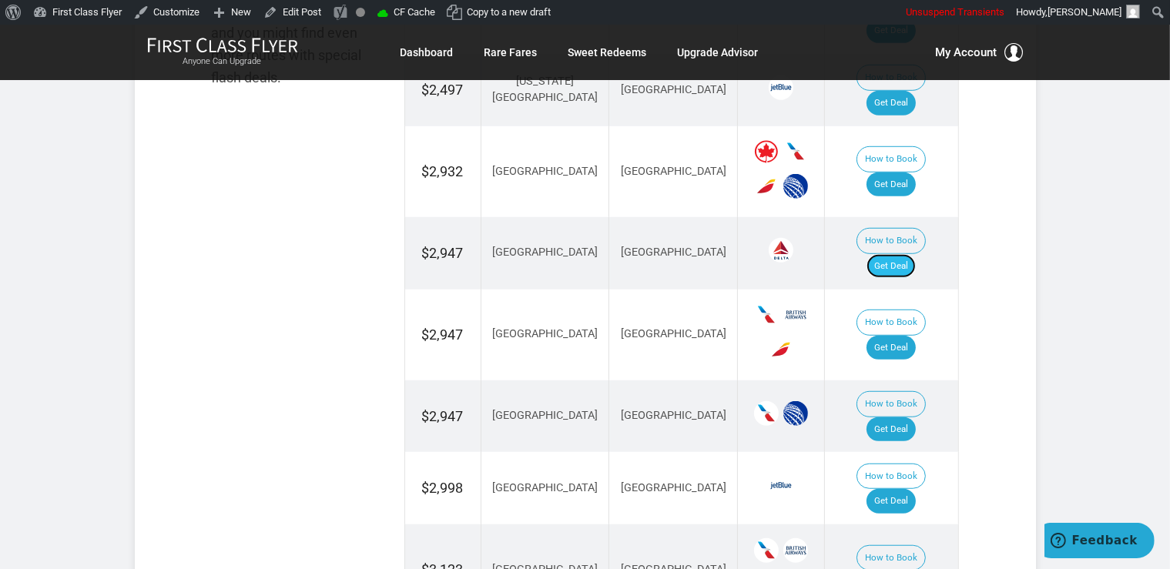
click at [915, 254] on link "Get Deal" at bounding box center [891, 266] width 49 height 25
click at [923, 290] on td "How to Book Get Deal" at bounding box center [891, 335] width 133 height 91
drag, startPoint x: 911, startPoint y: 279, endPoint x: 913, endPoint y: 234, distance: 44.7
click at [911, 336] on link "Get Deal" at bounding box center [891, 348] width 49 height 25
click at [916, 418] on link "Get Deal" at bounding box center [891, 430] width 49 height 25
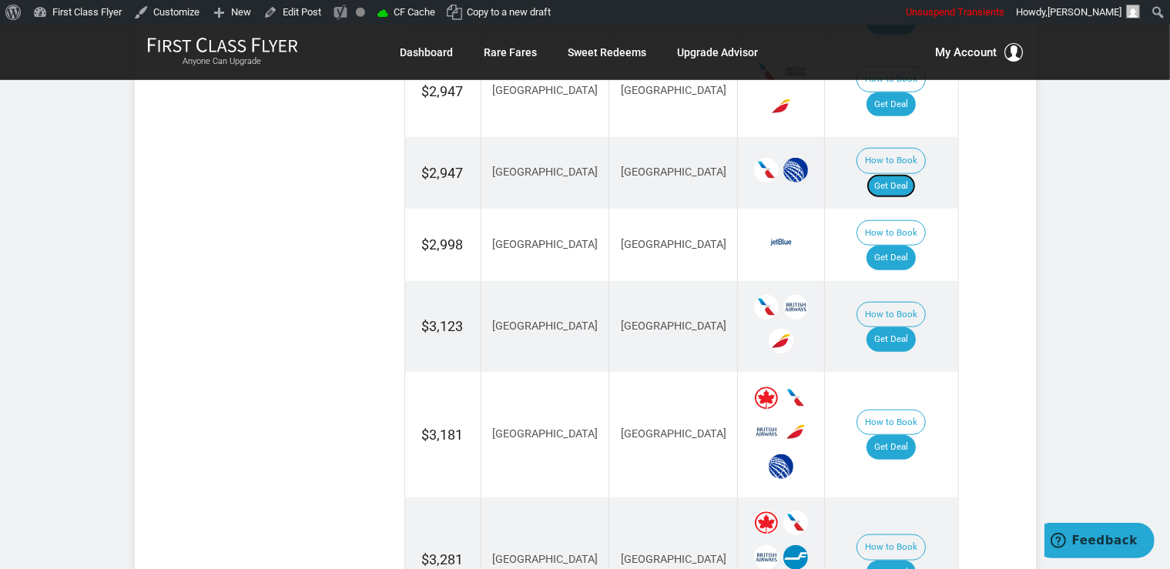
scroll to position [1301, 0]
click at [916, 327] on link "Get Deal" at bounding box center [891, 339] width 49 height 25
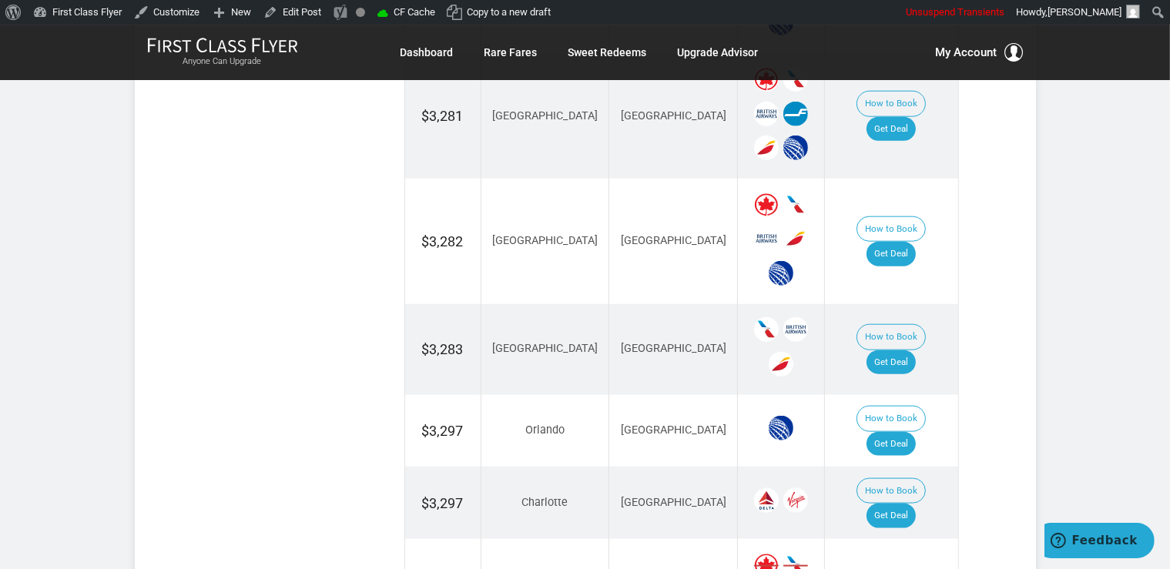
scroll to position [1790, 0]
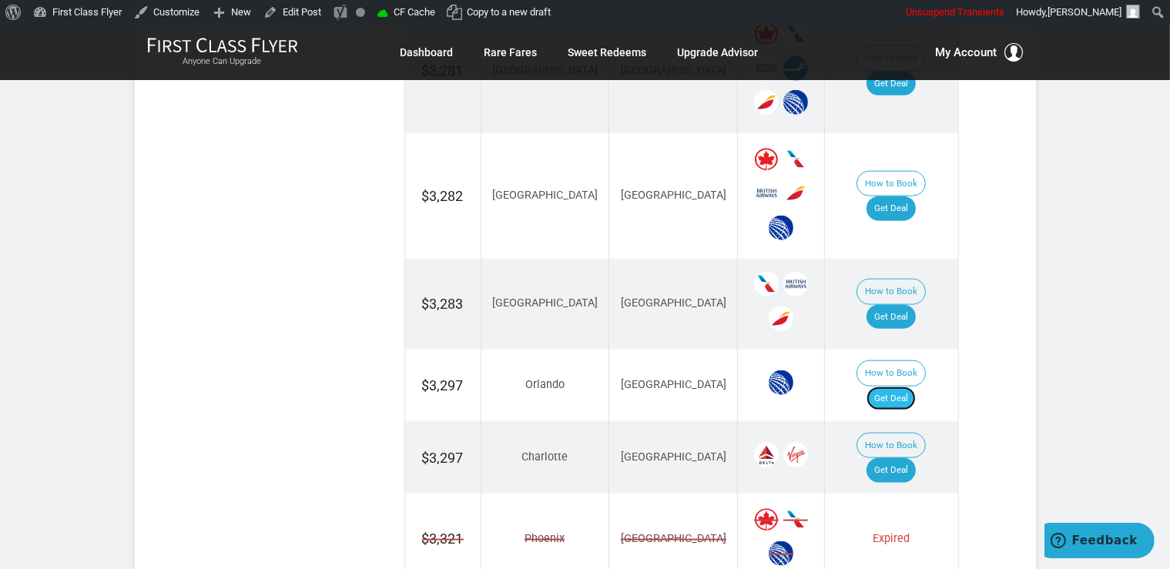
click at [892, 387] on link "Get Deal" at bounding box center [891, 399] width 49 height 25
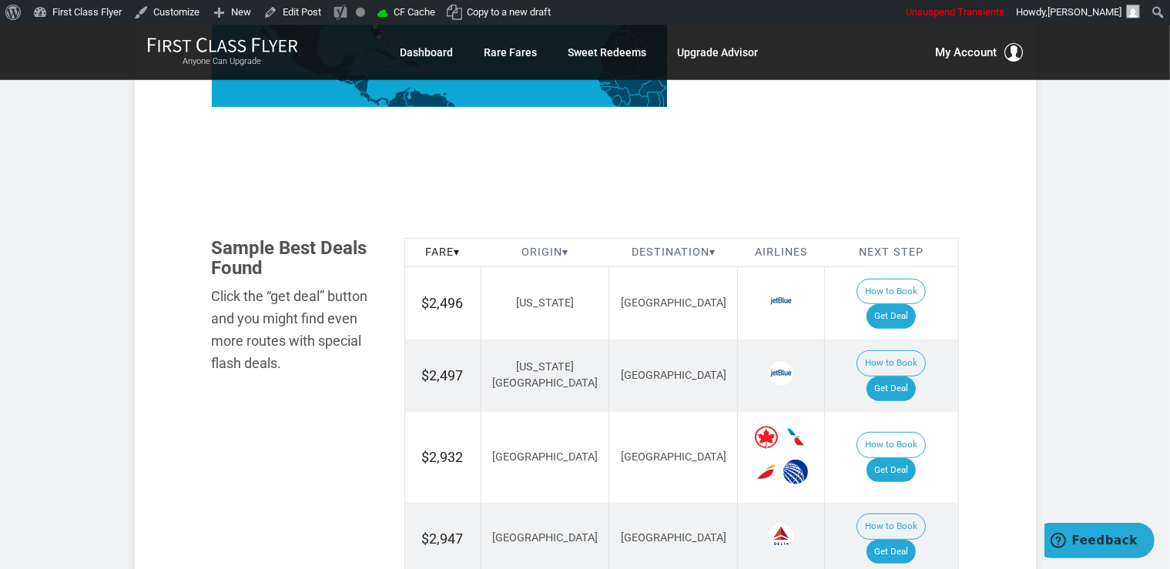
scroll to position [732, 0]
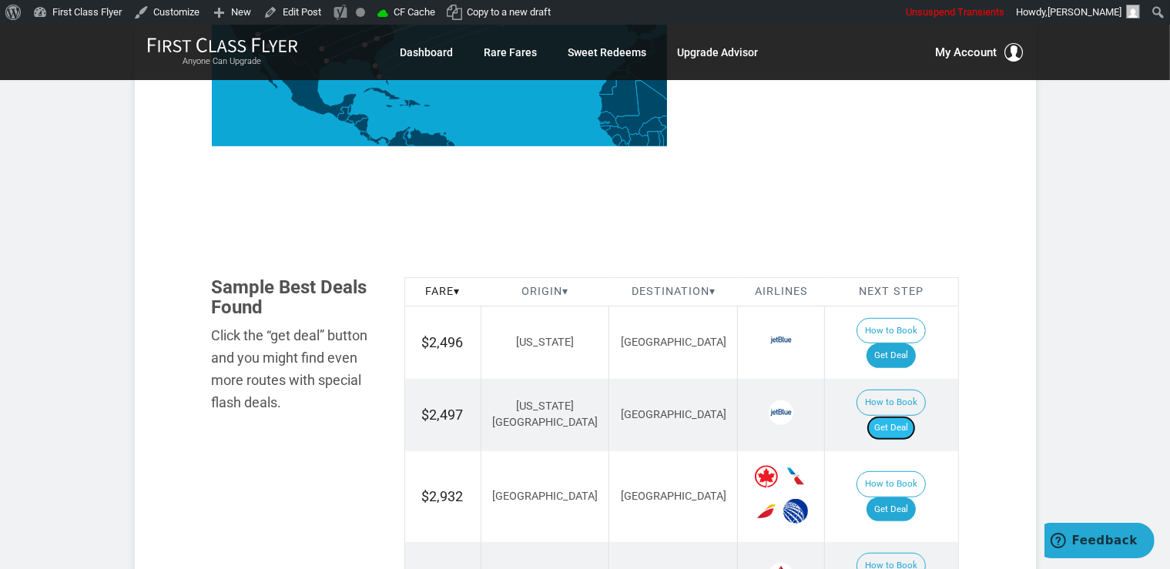
click at [916, 416] on link "Get Deal" at bounding box center [891, 428] width 49 height 25
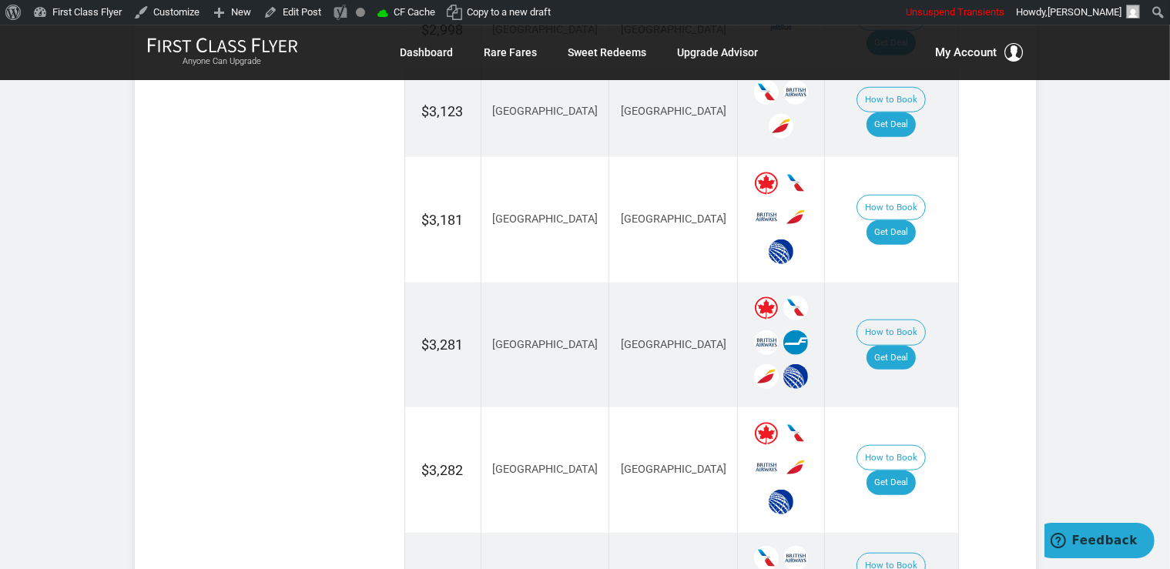
scroll to position [1627, 0]
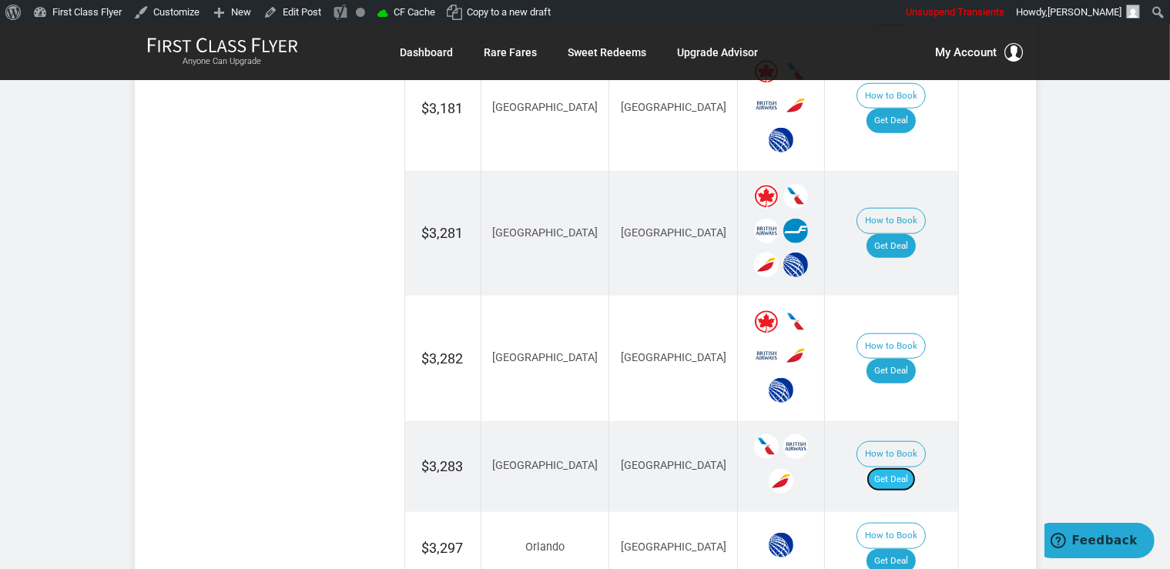
click at [893, 468] on link "Get Deal" at bounding box center [891, 480] width 49 height 25
click at [901, 359] on link "Get Deal" at bounding box center [891, 371] width 49 height 25
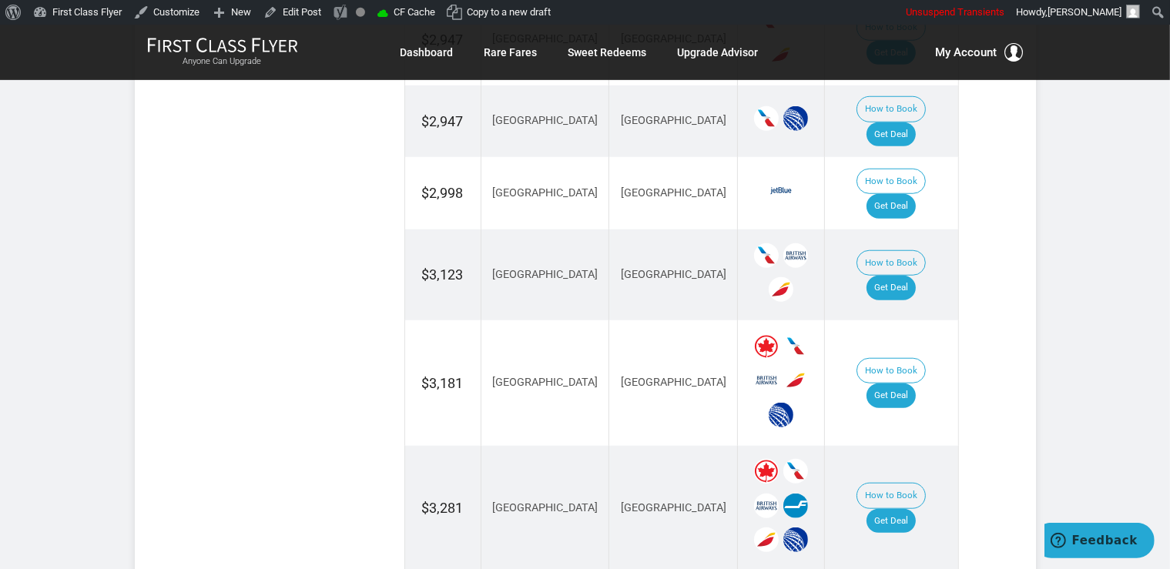
scroll to position [1464, 0]
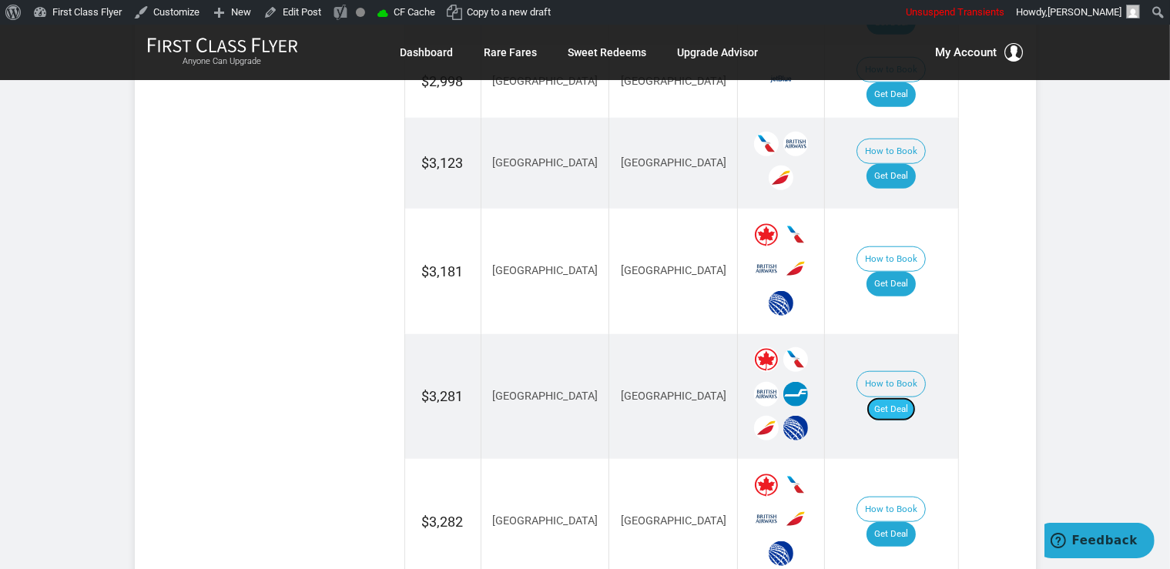
click at [914, 397] on link "Get Deal" at bounding box center [891, 409] width 49 height 25
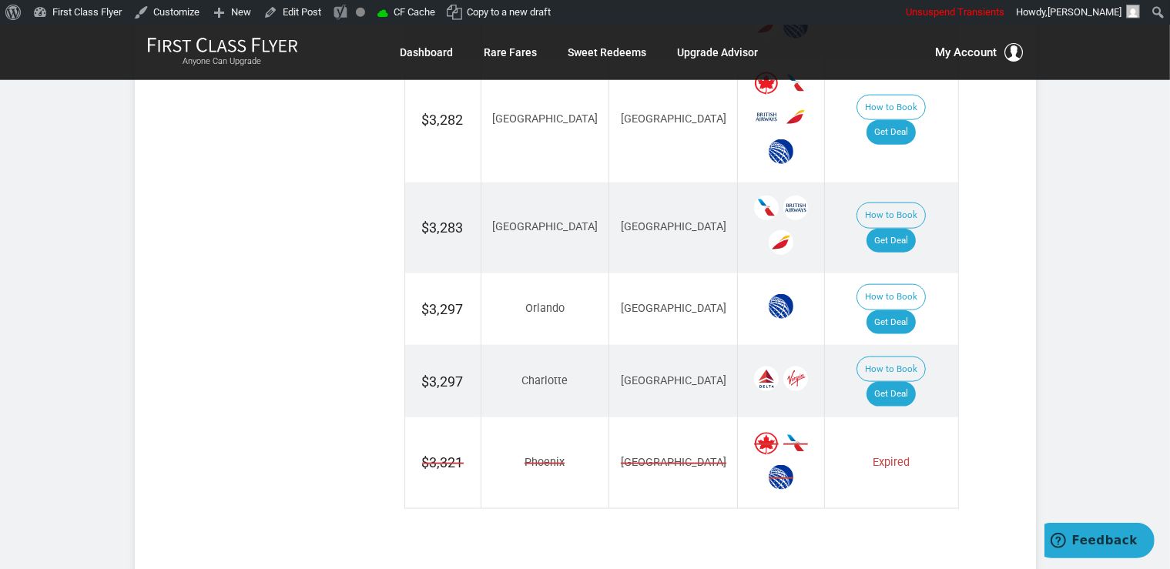
scroll to position [1870, 0]
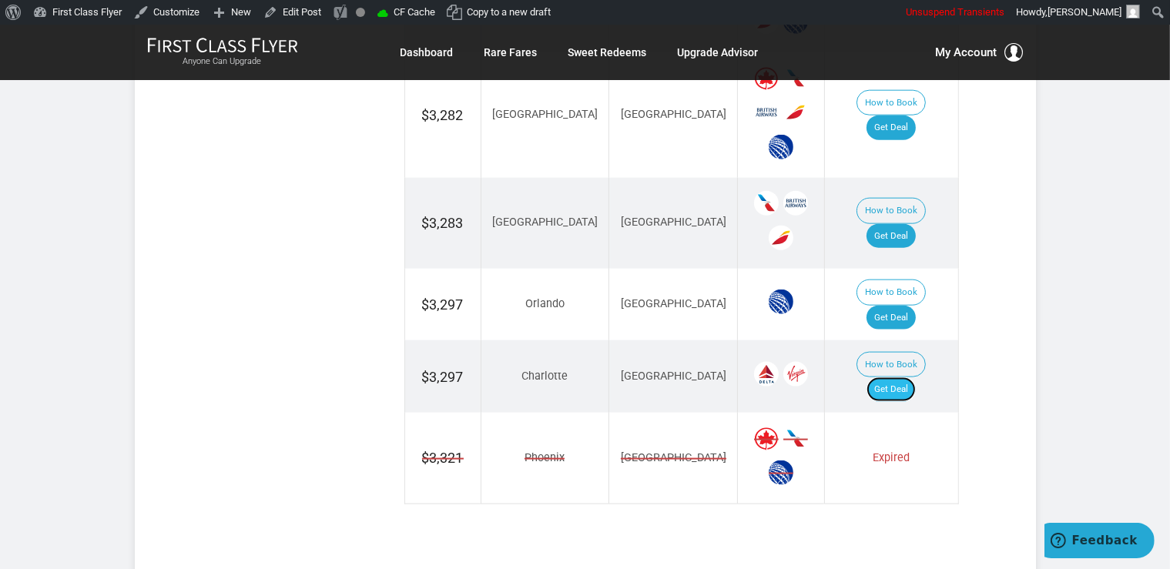
click at [915, 377] on link "Get Deal" at bounding box center [891, 389] width 49 height 25
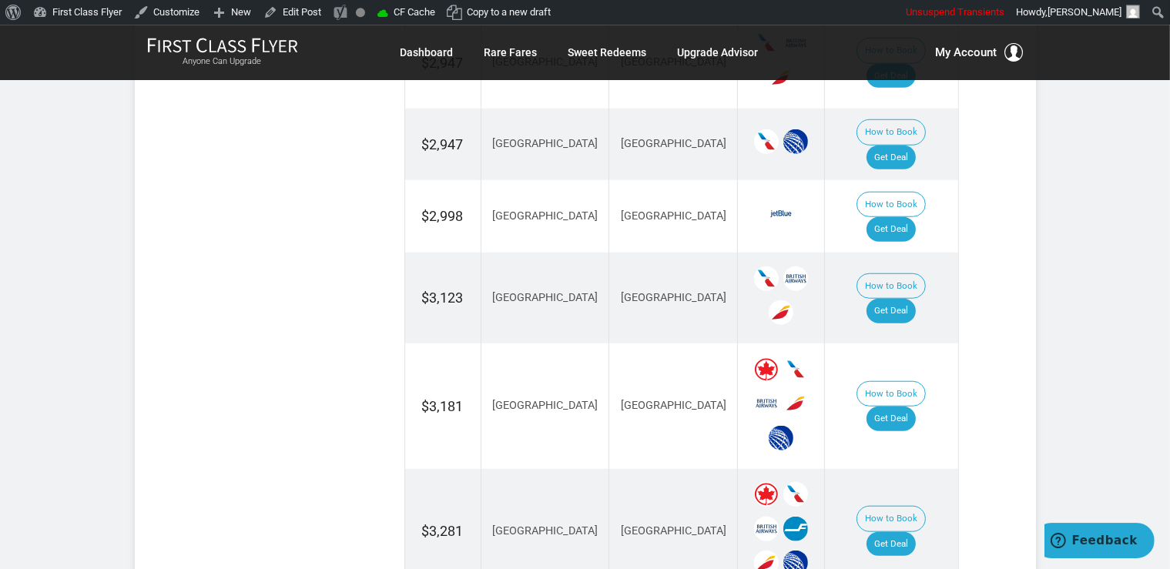
scroll to position [1301, 0]
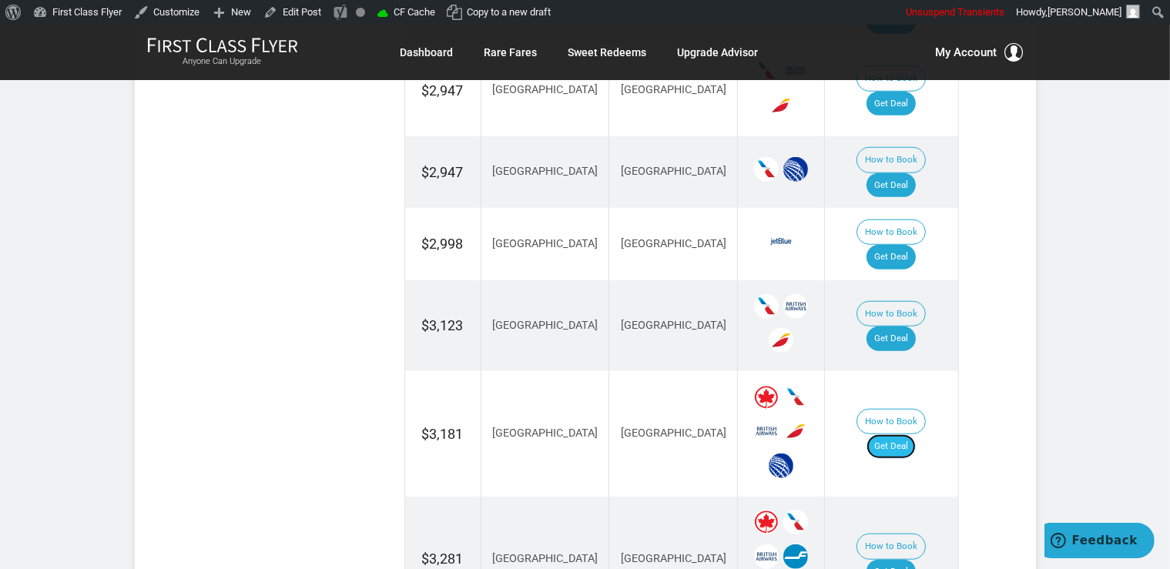
click at [902, 434] on link "Get Deal" at bounding box center [891, 446] width 49 height 25
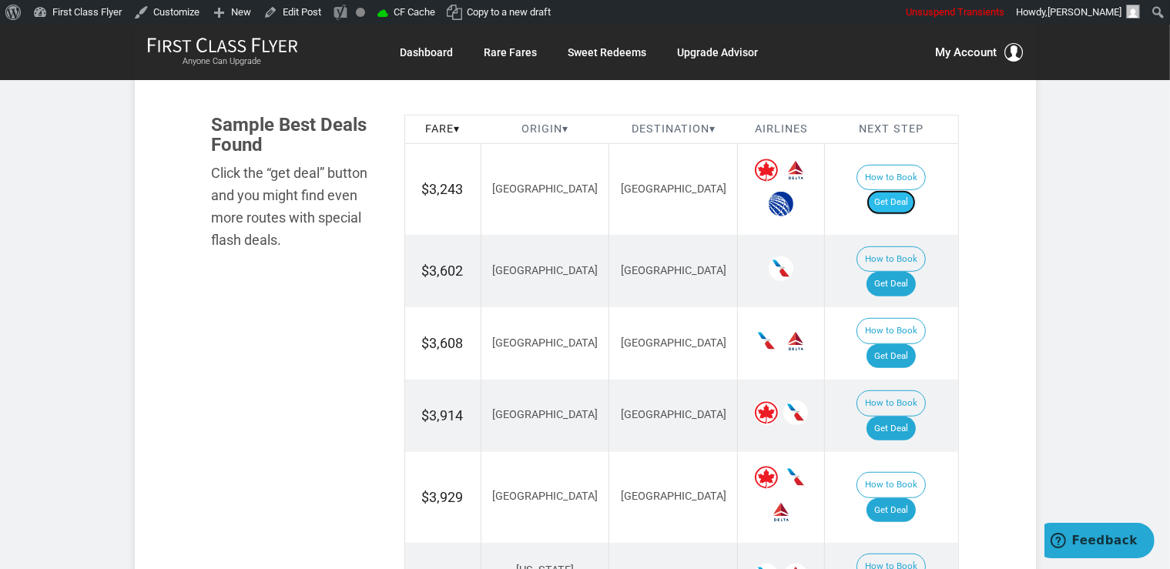
click at [912, 193] on link "Get Deal" at bounding box center [891, 202] width 49 height 25
drag, startPoint x: 909, startPoint y: 253, endPoint x: 891, endPoint y: 208, distance: 48.8
click at [909, 272] on link "Get Deal" at bounding box center [891, 284] width 49 height 25
click at [911, 344] on link "Get Deal" at bounding box center [891, 356] width 49 height 25
click at [897, 417] on link "Get Deal" at bounding box center [891, 429] width 49 height 25
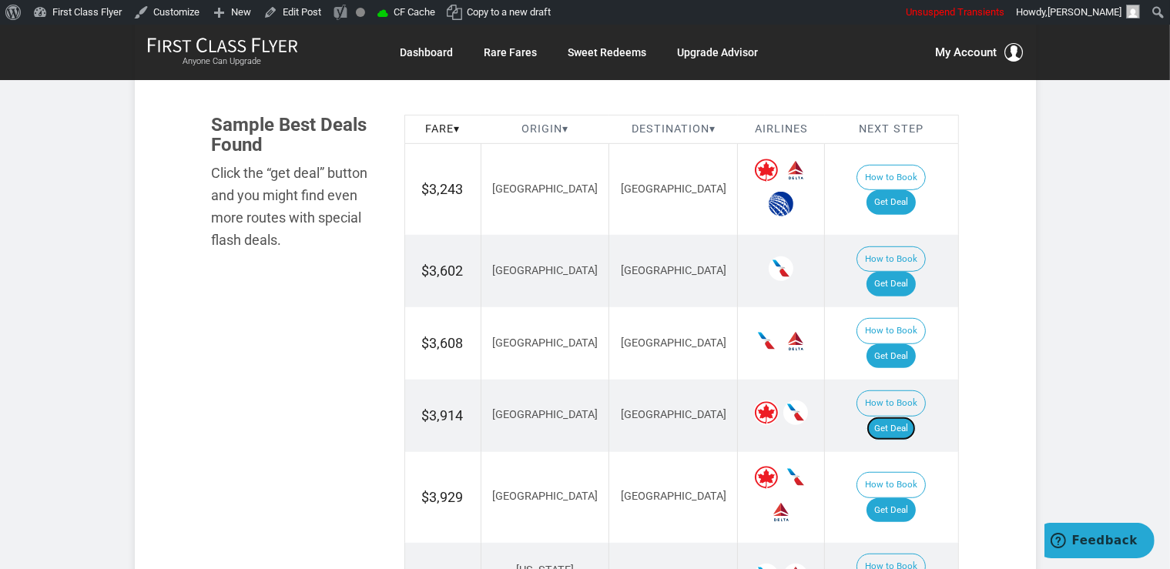
scroll to position [1057, 0]
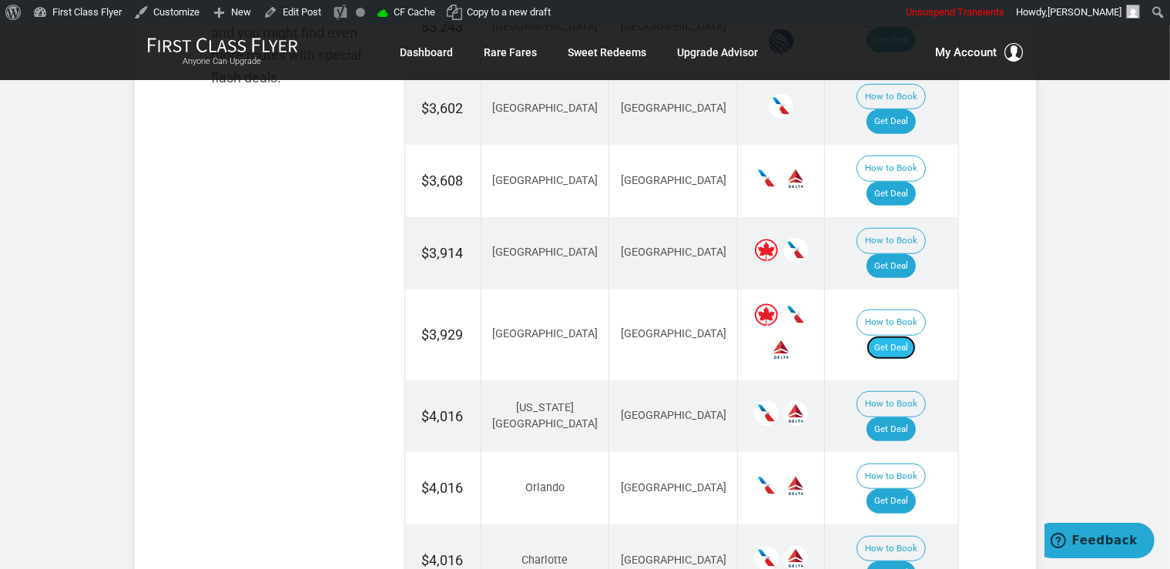
drag, startPoint x: 907, startPoint y: 282, endPoint x: 927, endPoint y: 285, distance: 19.5
click at [907, 336] on link "Get Deal" at bounding box center [891, 348] width 49 height 25
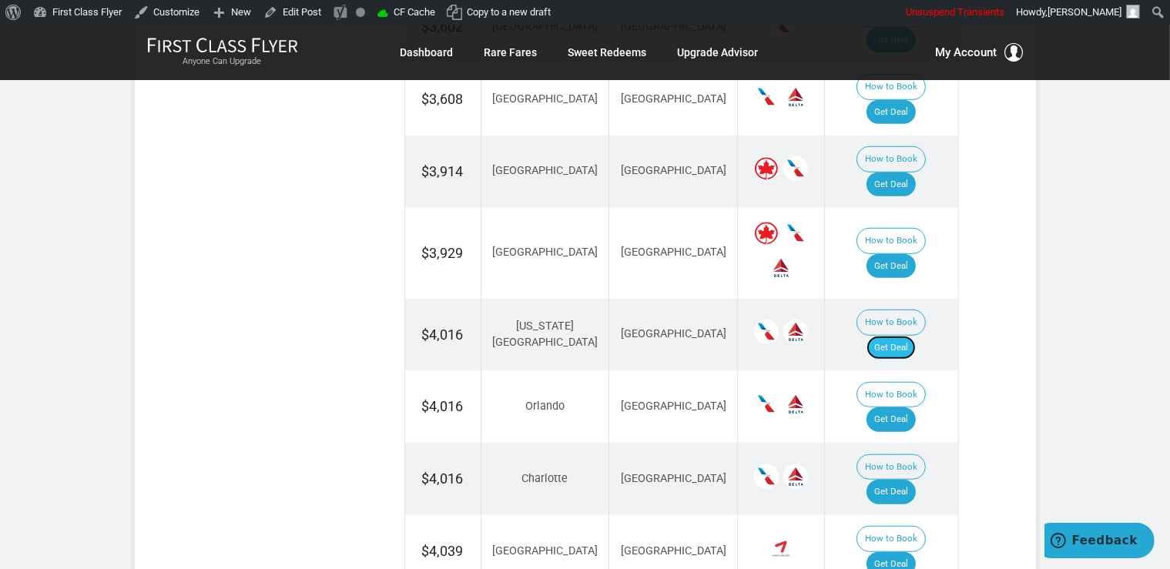
click at [914, 336] on link "Get Deal" at bounding box center [891, 348] width 49 height 25
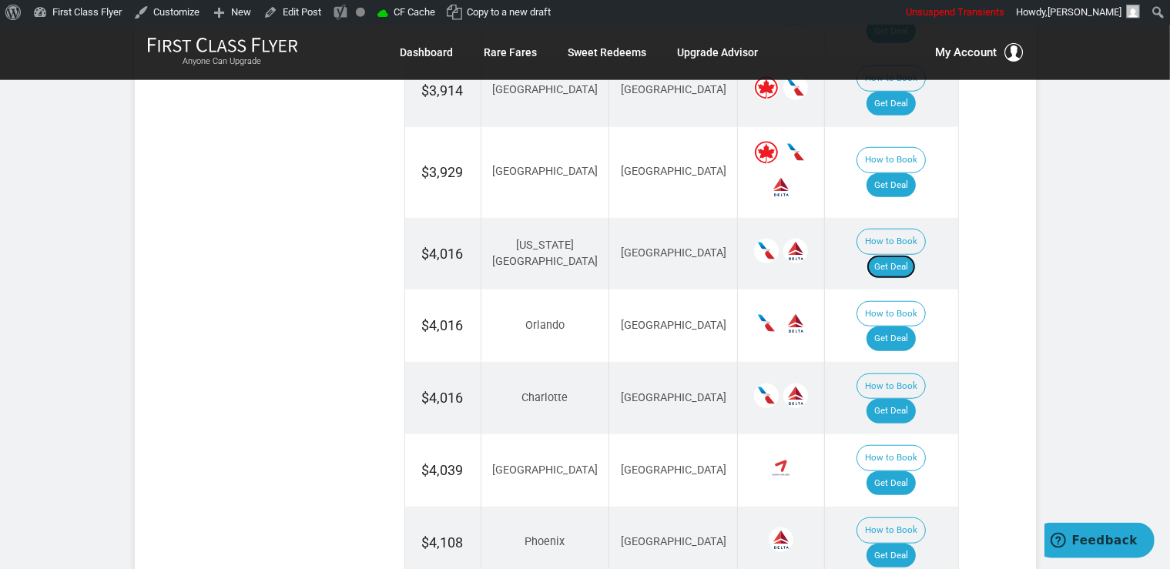
scroll to position [1220, 0]
click at [891, 326] on link "Get Deal" at bounding box center [891, 338] width 49 height 25
click at [893, 398] on link "Get Deal" at bounding box center [891, 410] width 49 height 25
click at [910, 543] on link "Get Deal" at bounding box center [891, 555] width 49 height 25
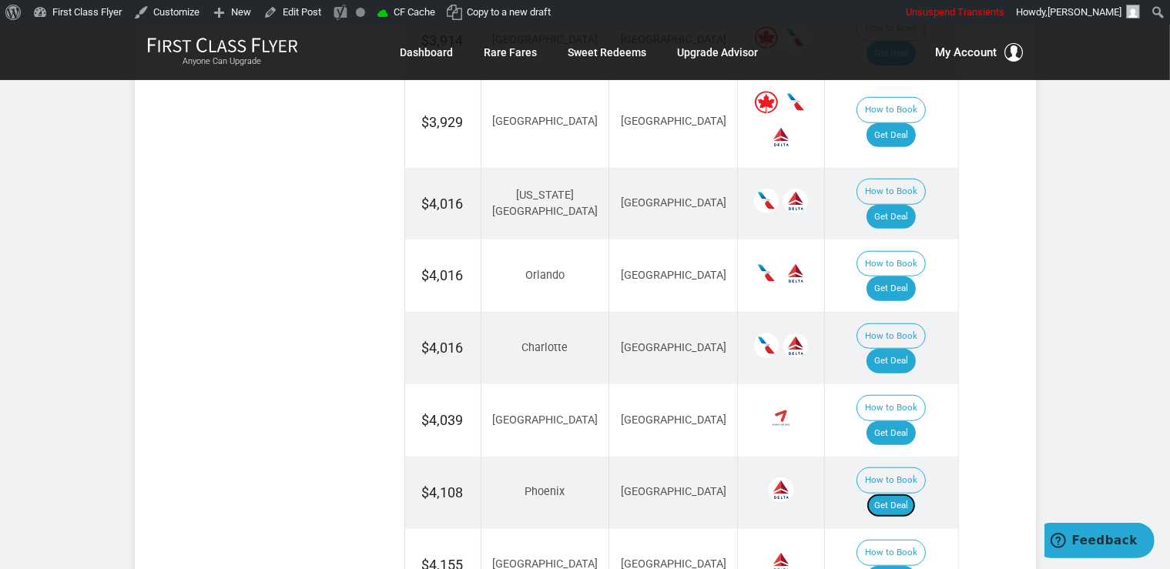
scroll to position [1383, 0]
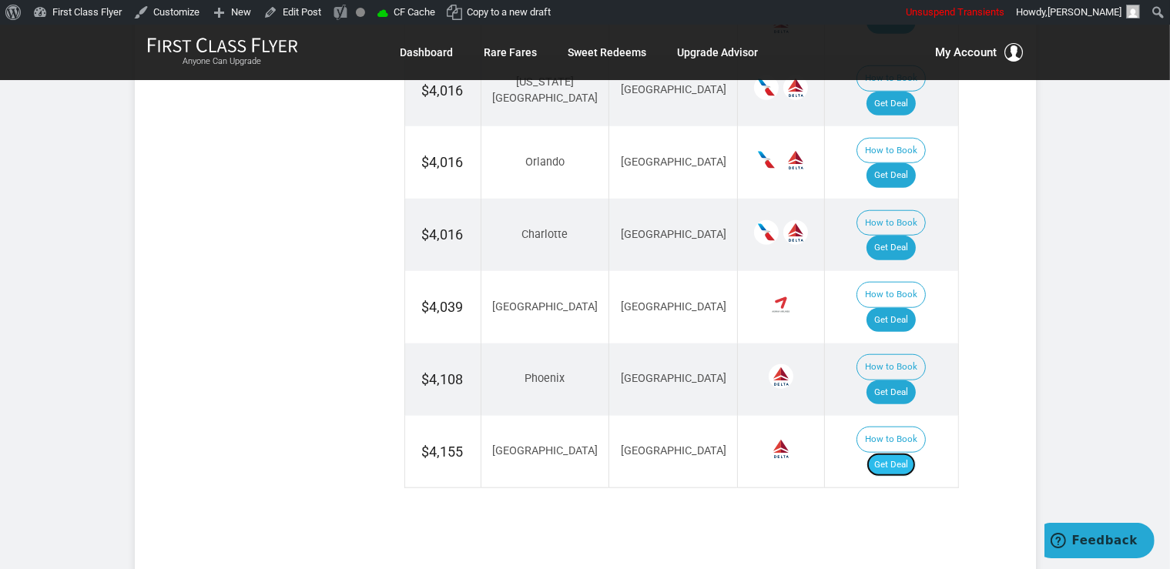
click at [901, 453] on link "Get Deal" at bounding box center [891, 465] width 49 height 25
click at [891, 308] on link "Get Deal" at bounding box center [891, 320] width 49 height 25
click at [887, 308] on link "Get Deal" at bounding box center [891, 320] width 49 height 25
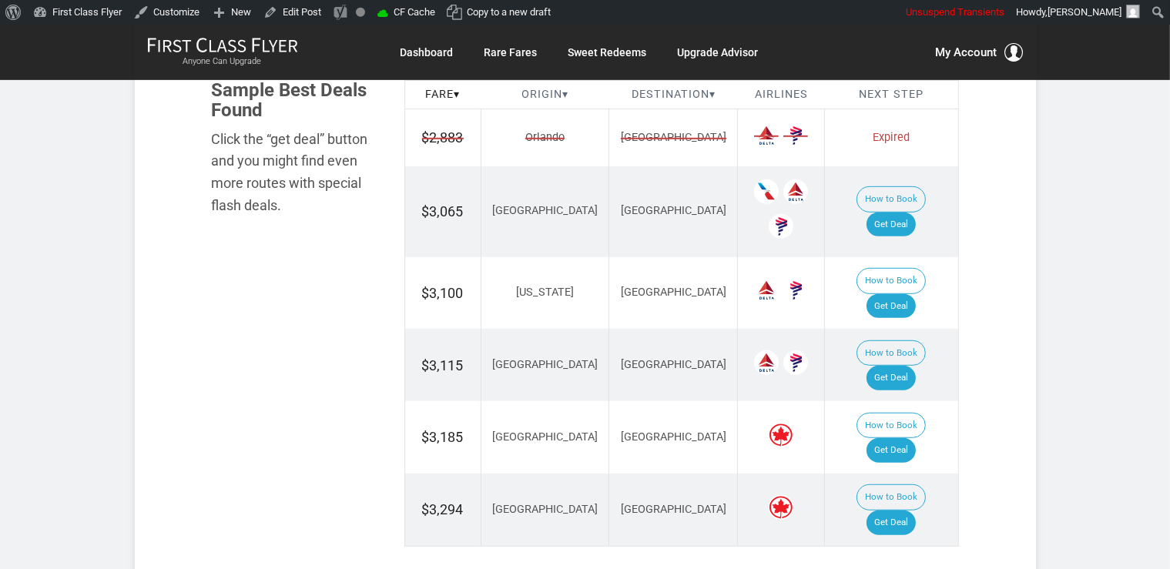
scroll to position [976, 0]
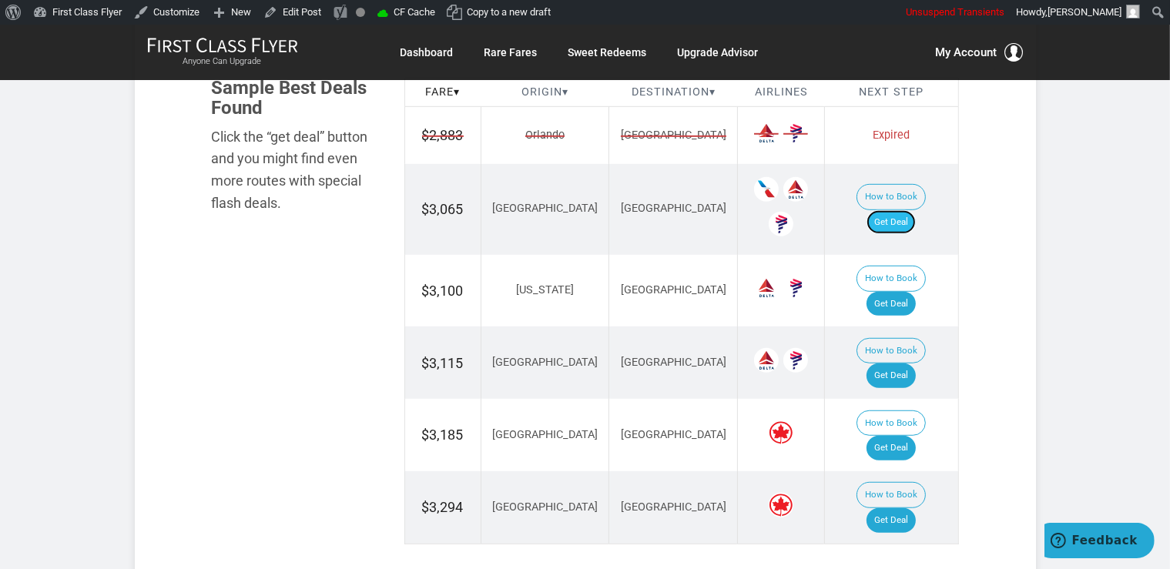
click at [907, 210] on link "Get Deal" at bounding box center [891, 222] width 49 height 25
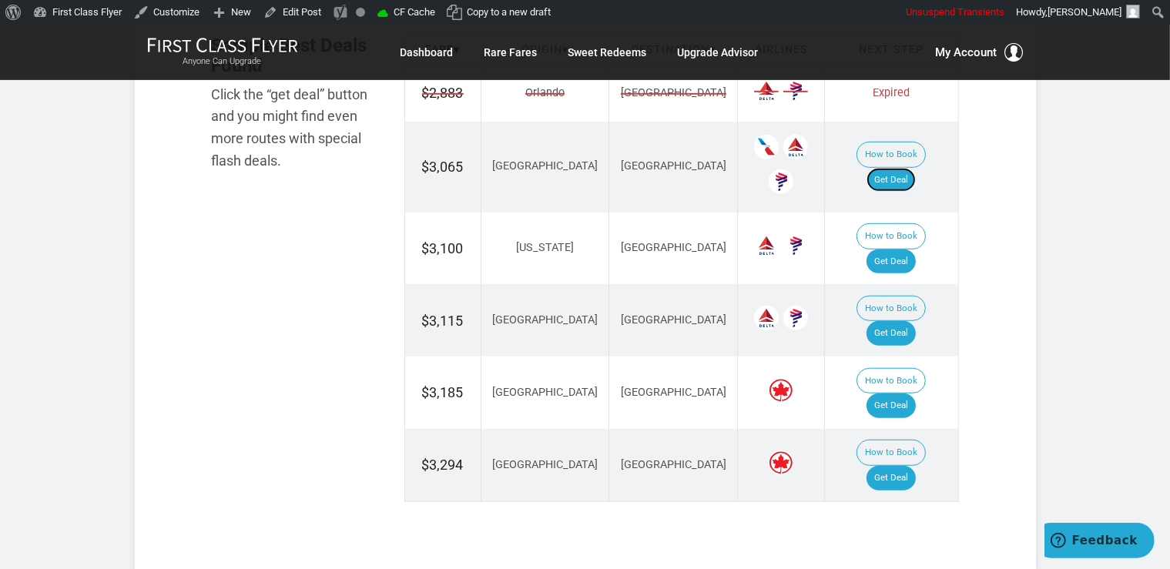
scroll to position [1057, 0]
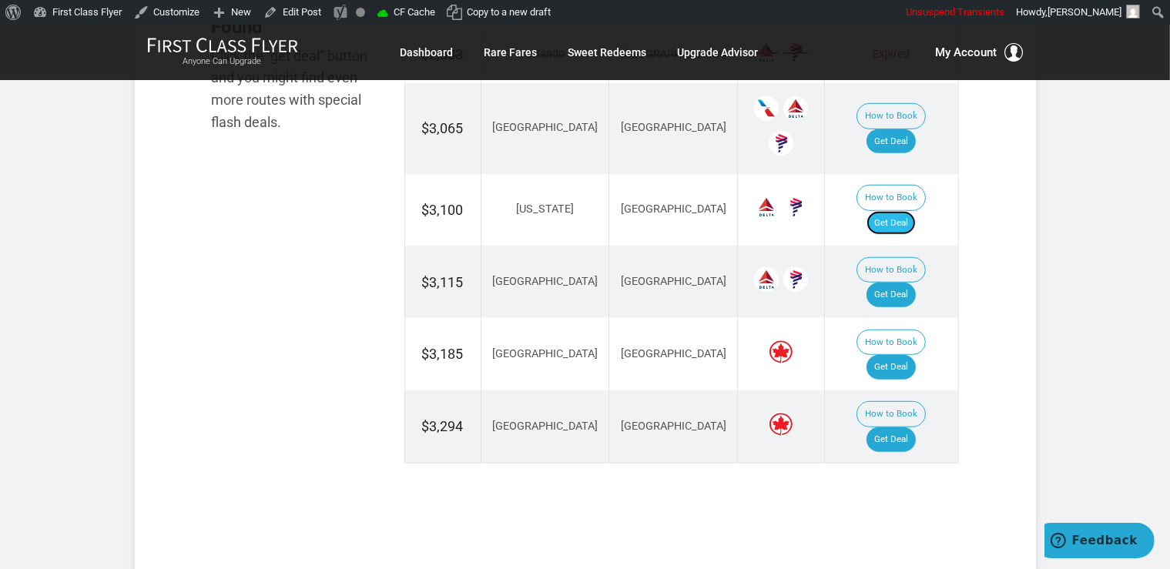
click at [901, 211] on link "Get Deal" at bounding box center [891, 223] width 49 height 25
click at [909, 283] on link "Get Deal" at bounding box center [891, 295] width 49 height 25
click at [901, 355] on link "Get Deal" at bounding box center [891, 367] width 49 height 25
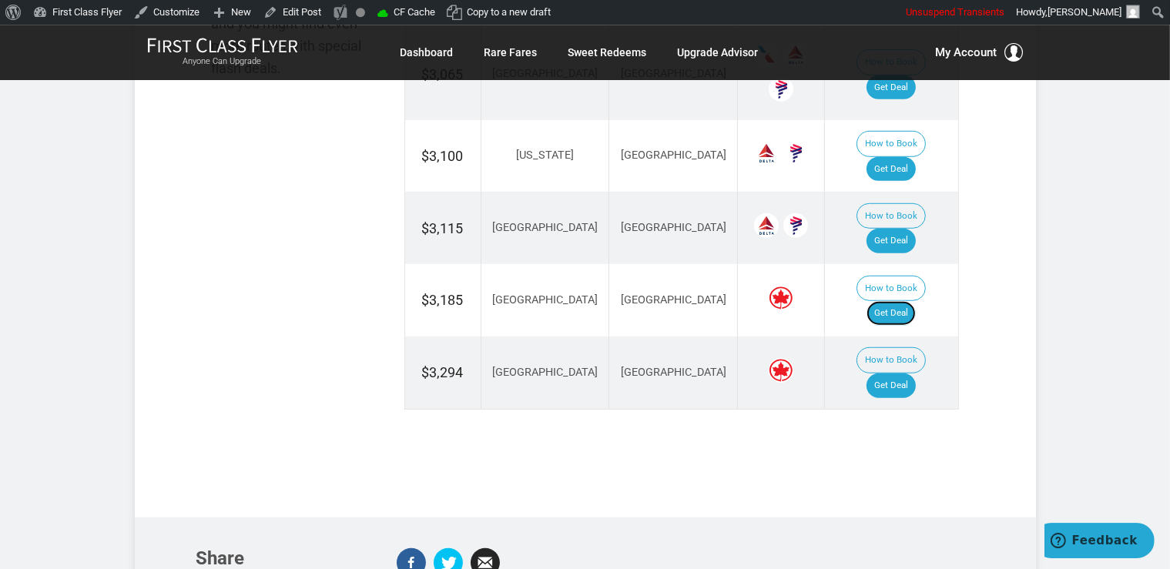
scroll to position [1139, 0]
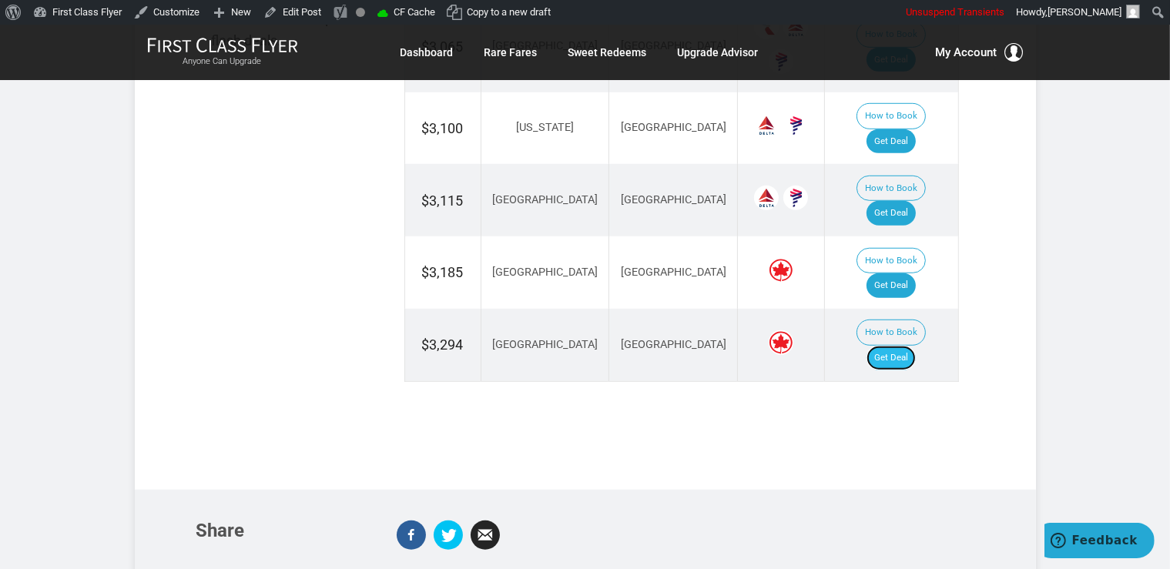
click at [915, 346] on link "Get Deal" at bounding box center [891, 358] width 49 height 25
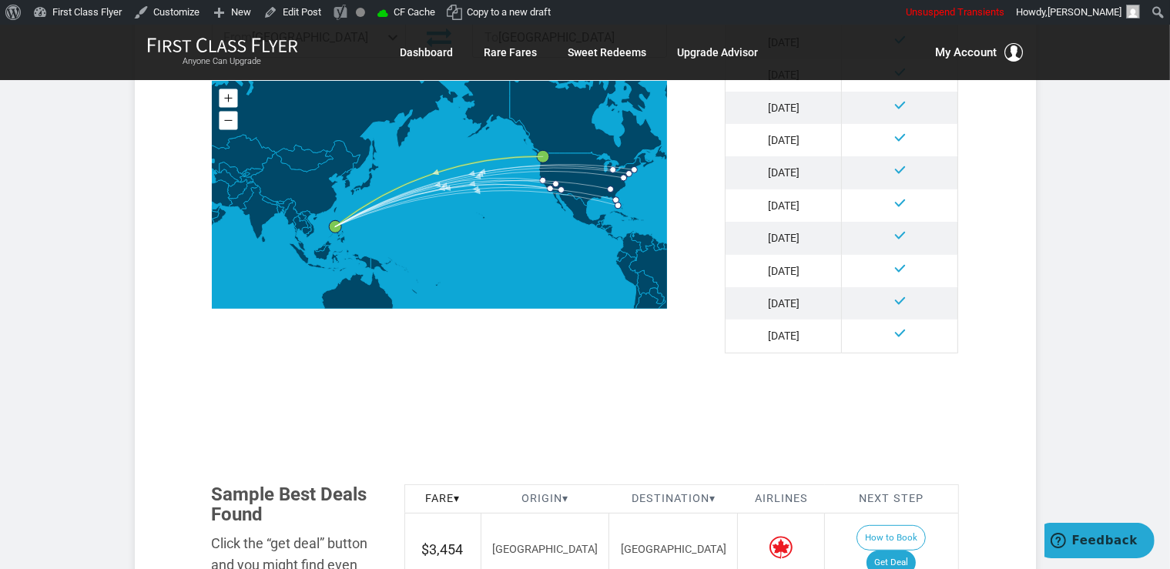
scroll to position [894, 0]
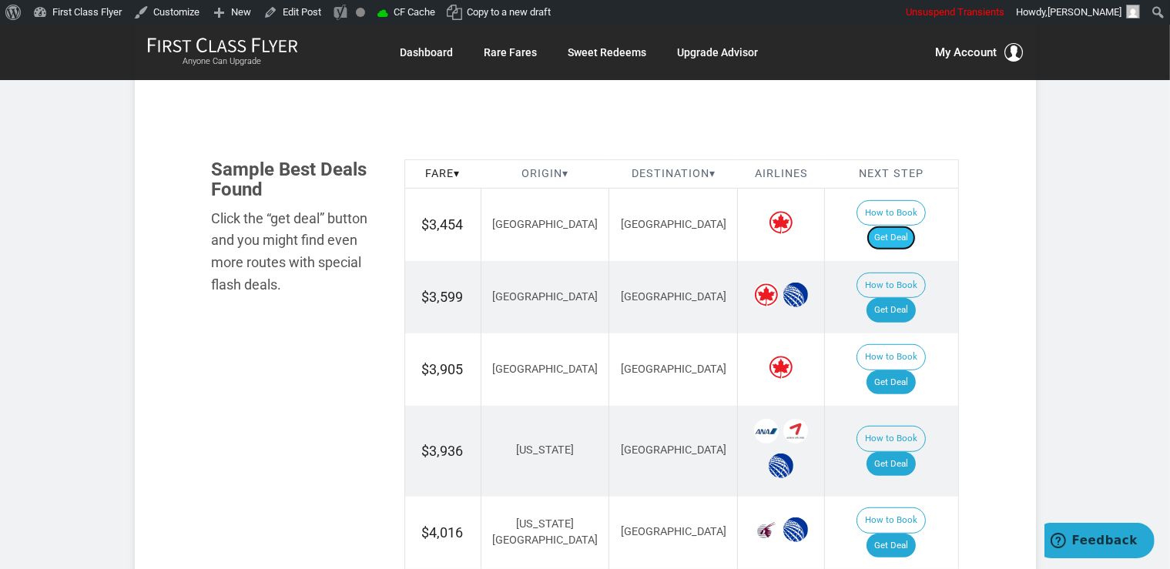
click at [916, 226] on link "Get Deal" at bounding box center [891, 238] width 49 height 25
click at [916, 298] on link "Get Deal" at bounding box center [891, 310] width 49 height 25
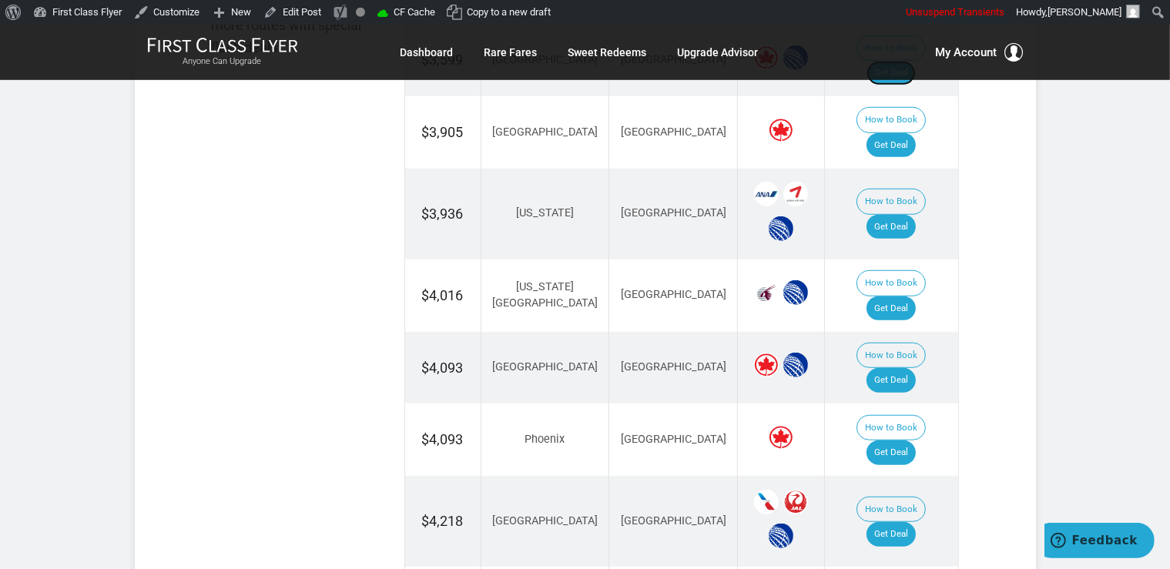
scroll to position [1139, 0]
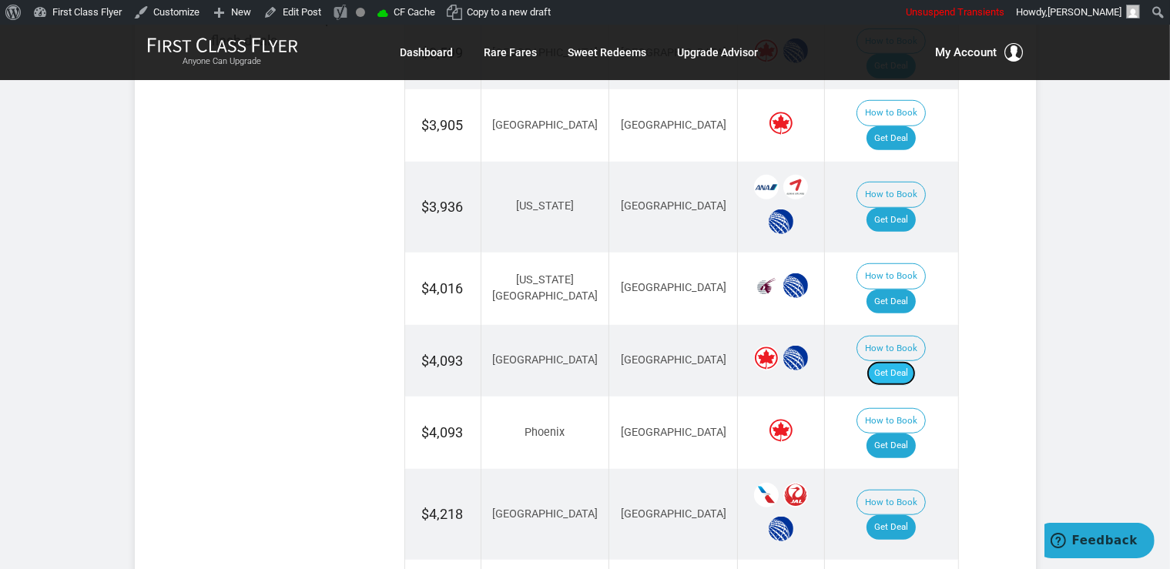
click at [900, 361] on link "Get Deal" at bounding box center [891, 373] width 49 height 25
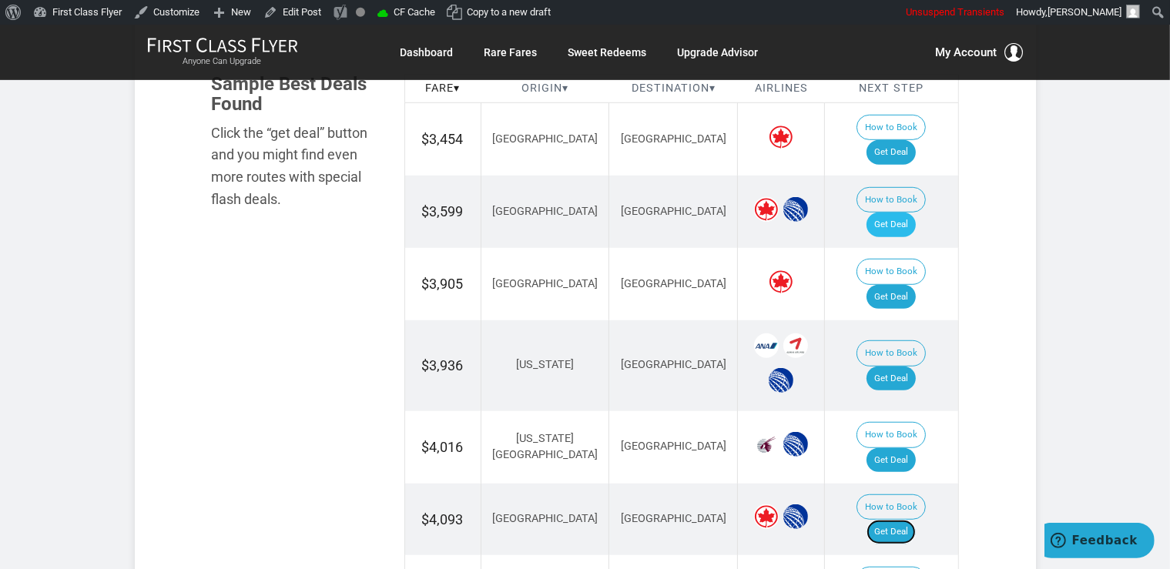
scroll to position [976, 0]
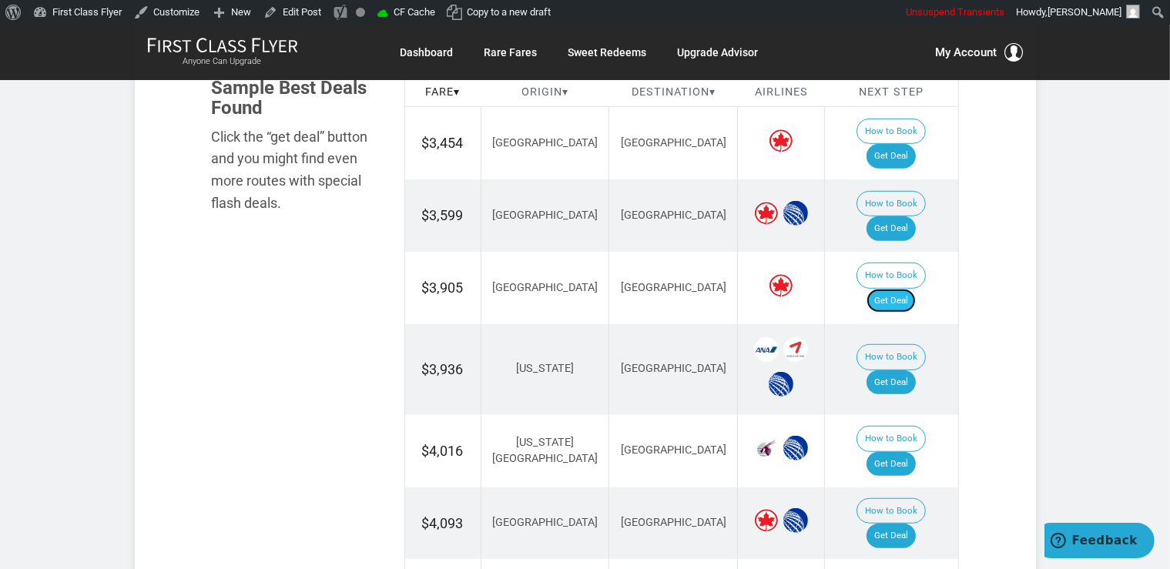
click at [903, 289] on link "Get Deal" at bounding box center [891, 301] width 49 height 25
click at [901, 371] on link "Get Deal" at bounding box center [891, 383] width 49 height 25
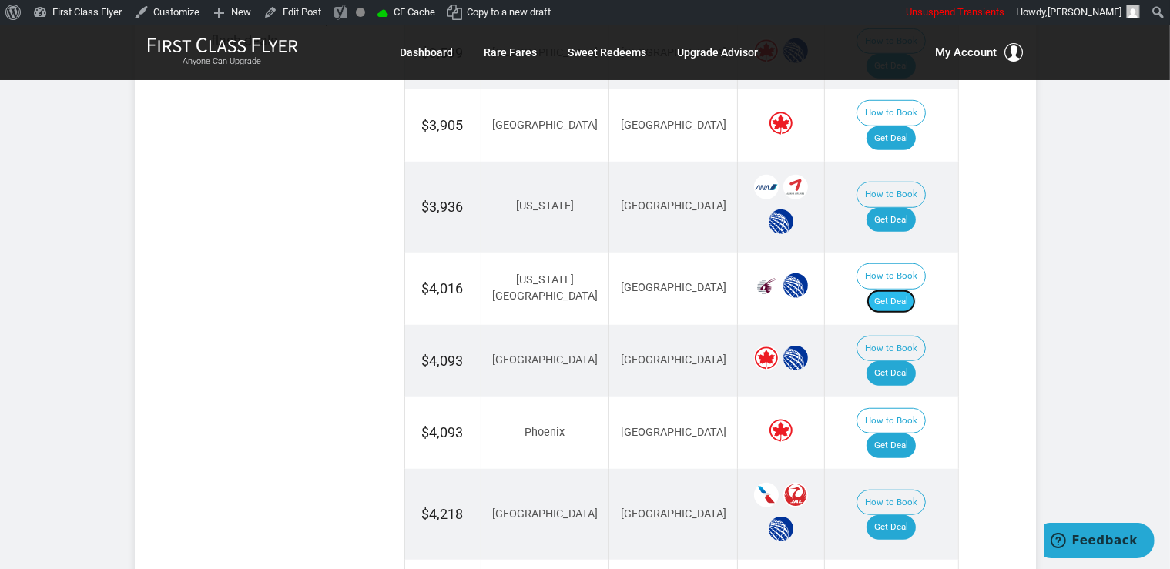
click at [902, 290] on link "Get Deal" at bounding box center [891, 302] width 49 height 25
click at [890, 434] on link "Get Deal" at bounding box center [891, 446] width 49 height 25
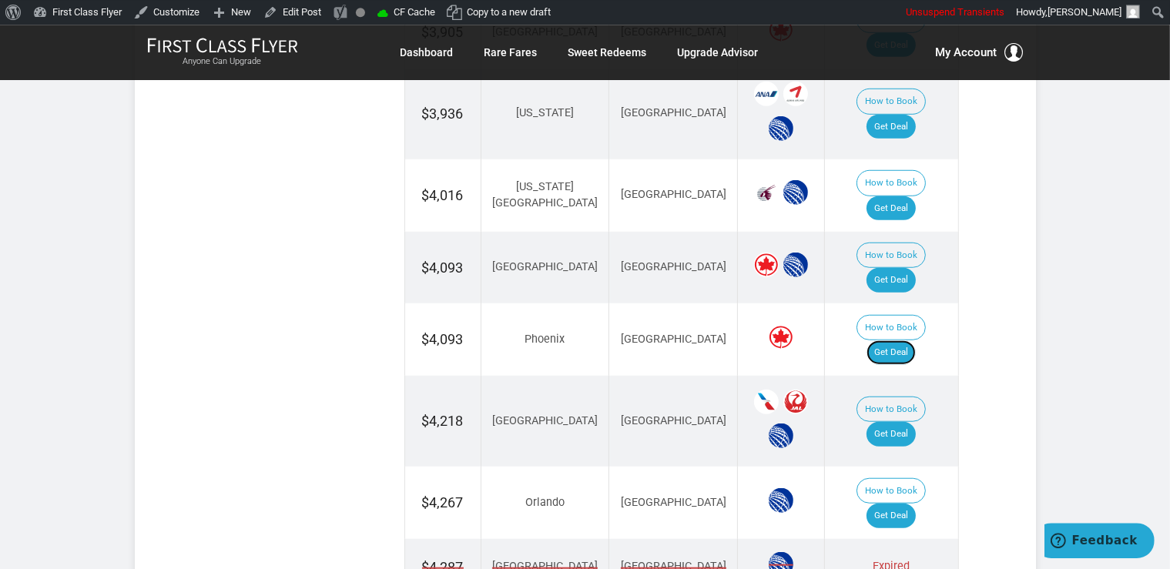
scroll to position [1301, 0]
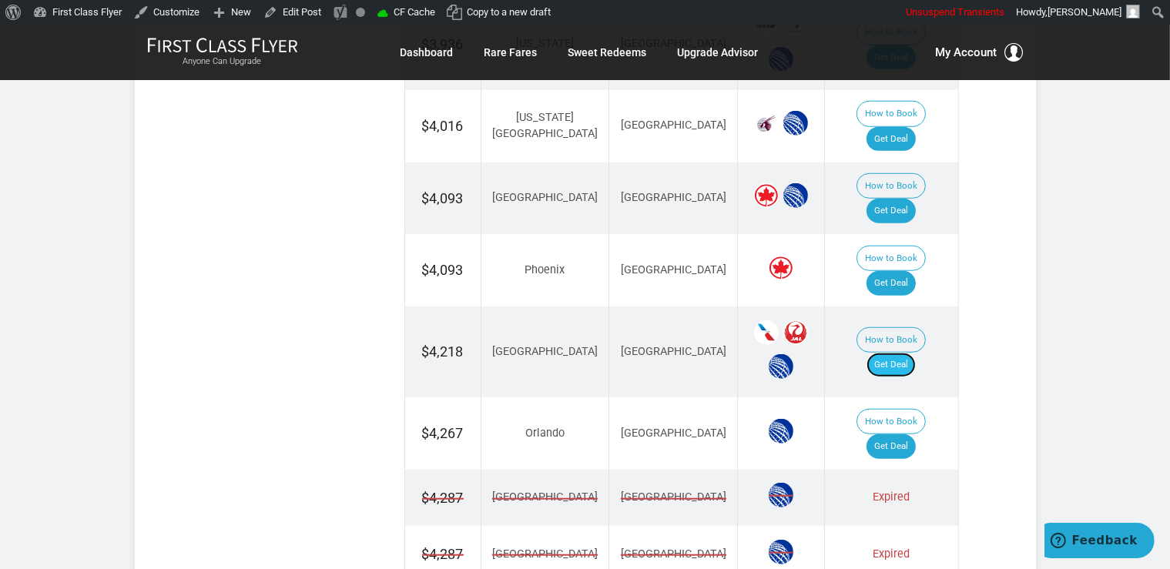
drag, startPoint x: 894, startPoint y: 253, endPoint x: 902, endPoint y: 252, distance: 7.9
click at [894, 353] on link "Get Deal" at bounding box center [891, 365] width 49 height 25
click at [898, 434] on link "Get Deal" at bounding box center [891, 446] width 49 height 25
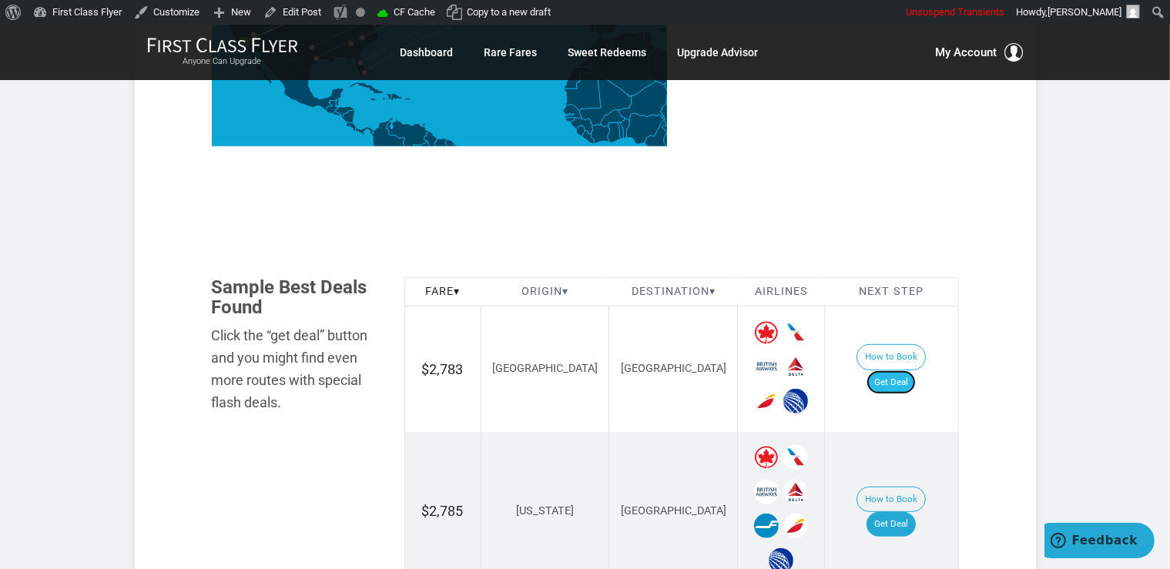
drag, startPoint x: 886, startPoint y: 368, endPoint x: 898, endPoint y: 358, distance: 15.9
click at [887, 371] on link "Get Deal" at bounding box center [891, 383] width 49 height 25
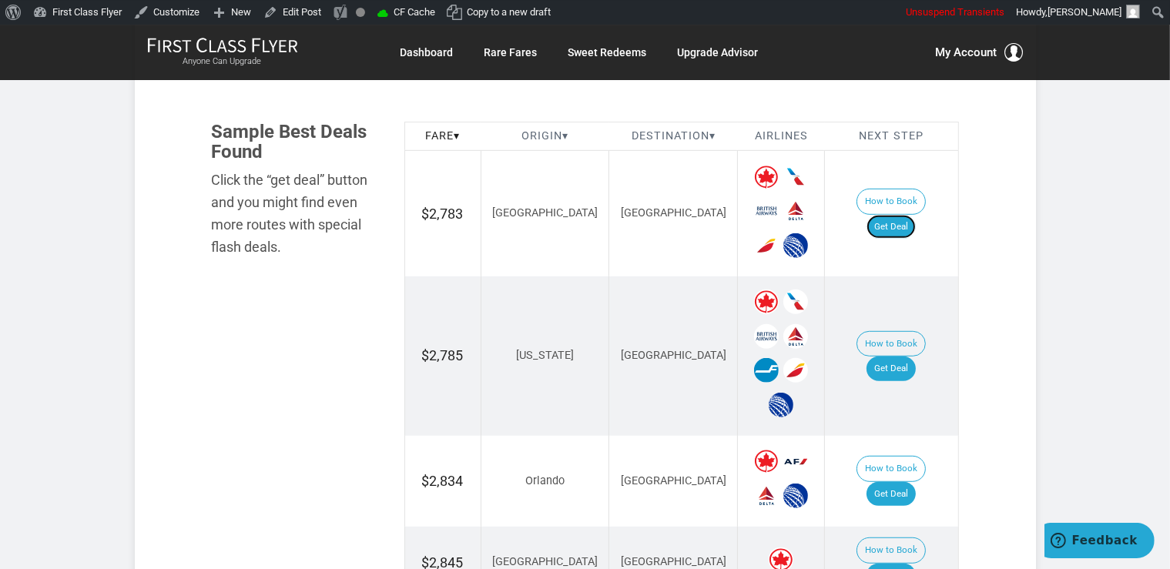
scroll to position [1057, 0]
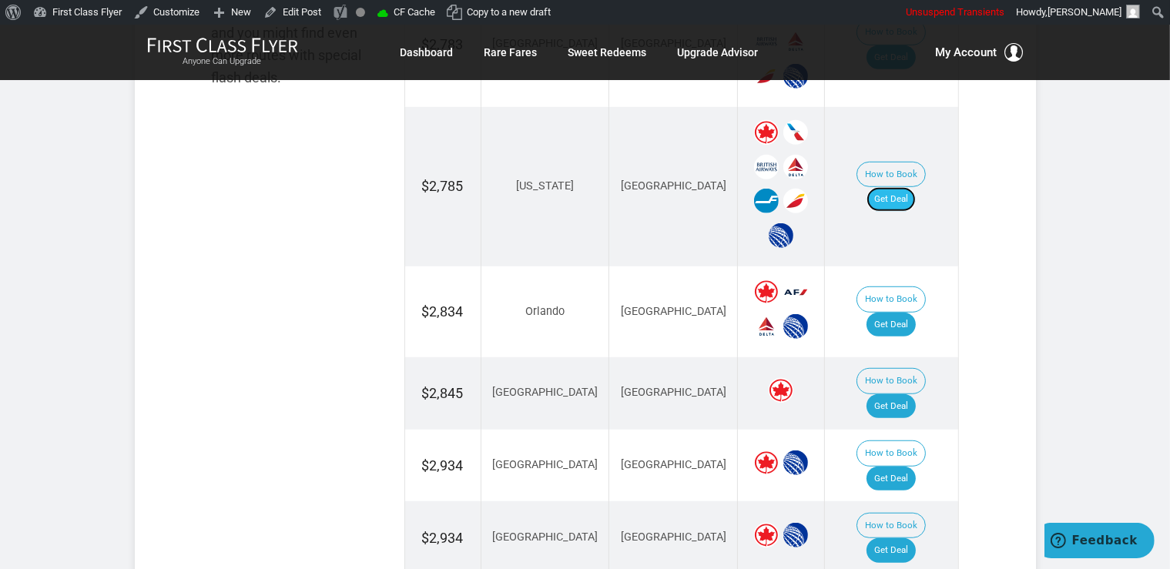
drag, startPoint x: 912, startPoint y: 182, endPoint x: 919, endPoint y: 173, distance: 10.9
click at [912, 187] on link "Get Deal" at bounding box center [891, 199] width 49 height 25
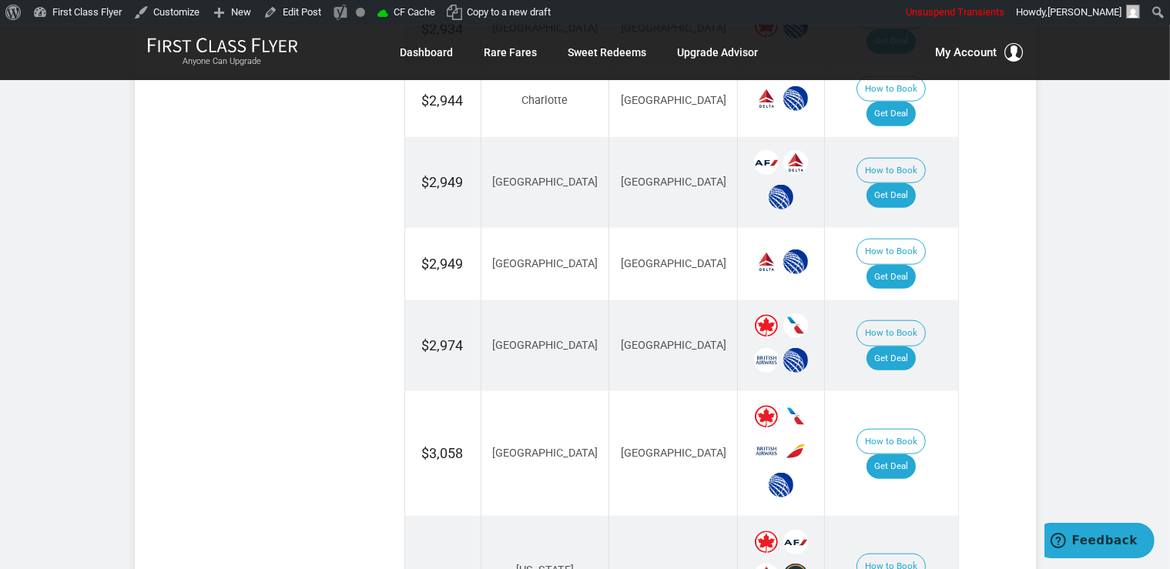
scroll to position [1627, 0]
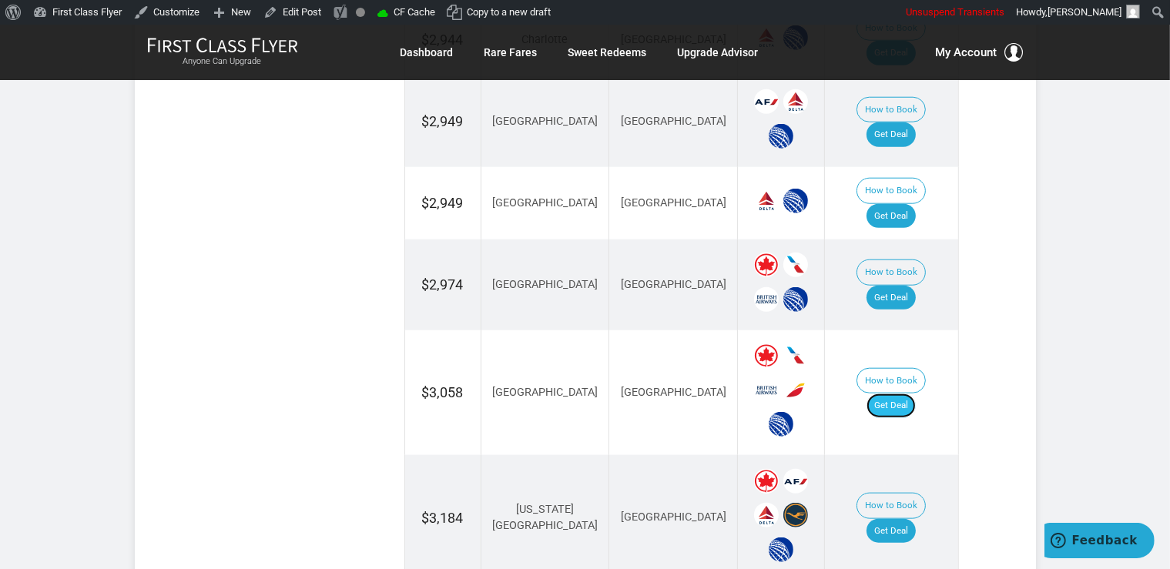
click at [911, 394] on link "Get Deal" at bounding box center [891, 406] width 49 height 25
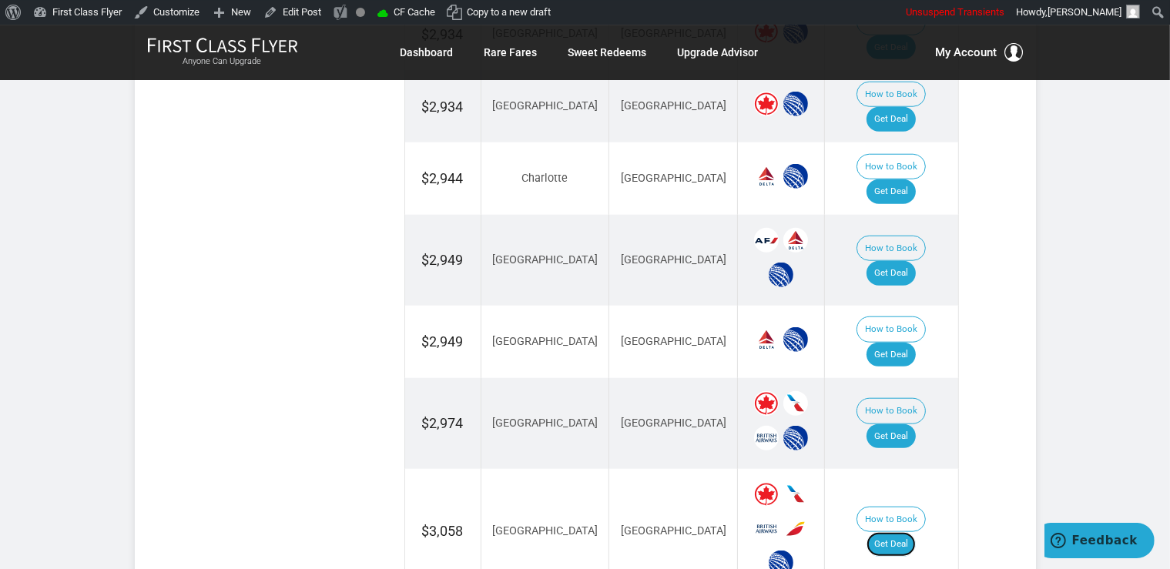
scroll to position [1301, 0]
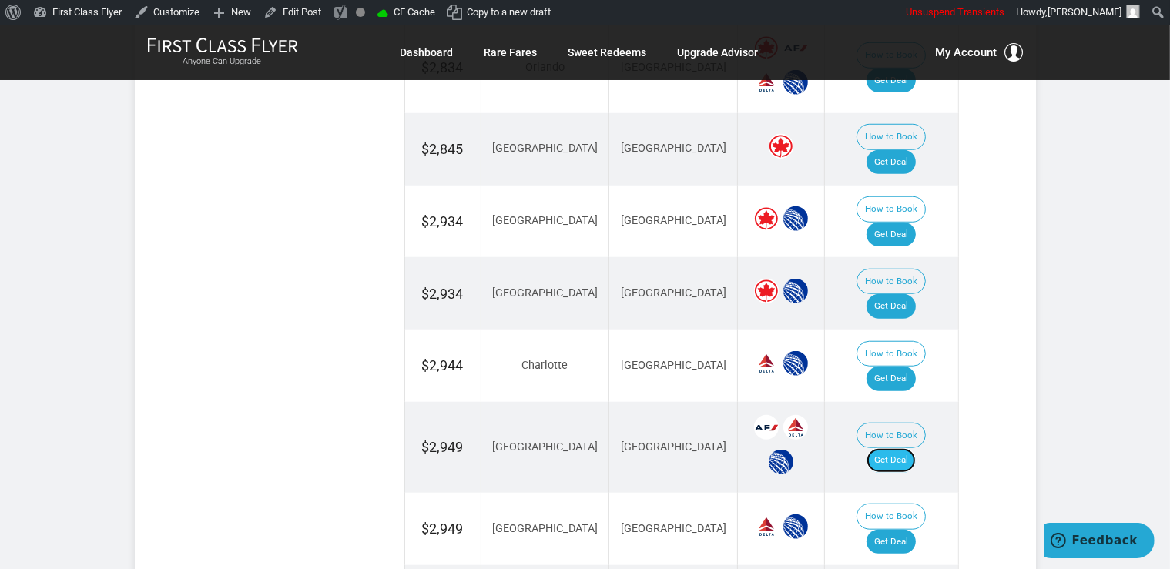
click at [894, 448] on link "Get Deal" at bounding box center [891, 460] width 49 height 25
click at [893, 223] on link "Get Deal" at bounding box center [891, 235] width 49 height 25
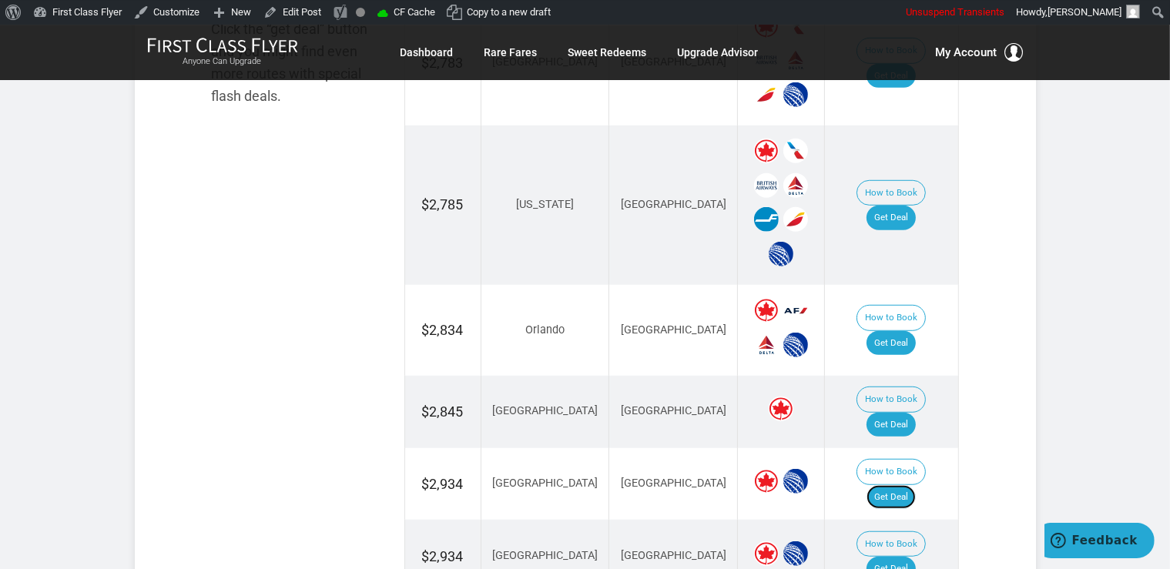
scroll to position [1032, 0]
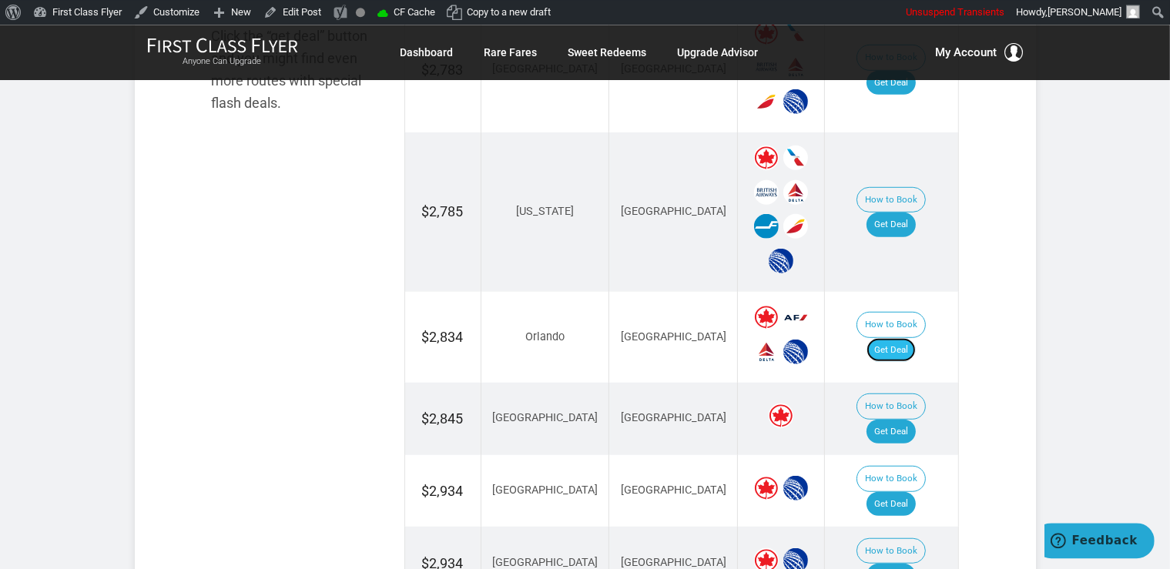
drag, startPoint x: 905, startPoint y: 330, endPoint x: 911, endPoint y: 321, distance: 10.5
click at [905, 337] on link "Get Deal" at bounding box center [891, 349] width 49 height 25
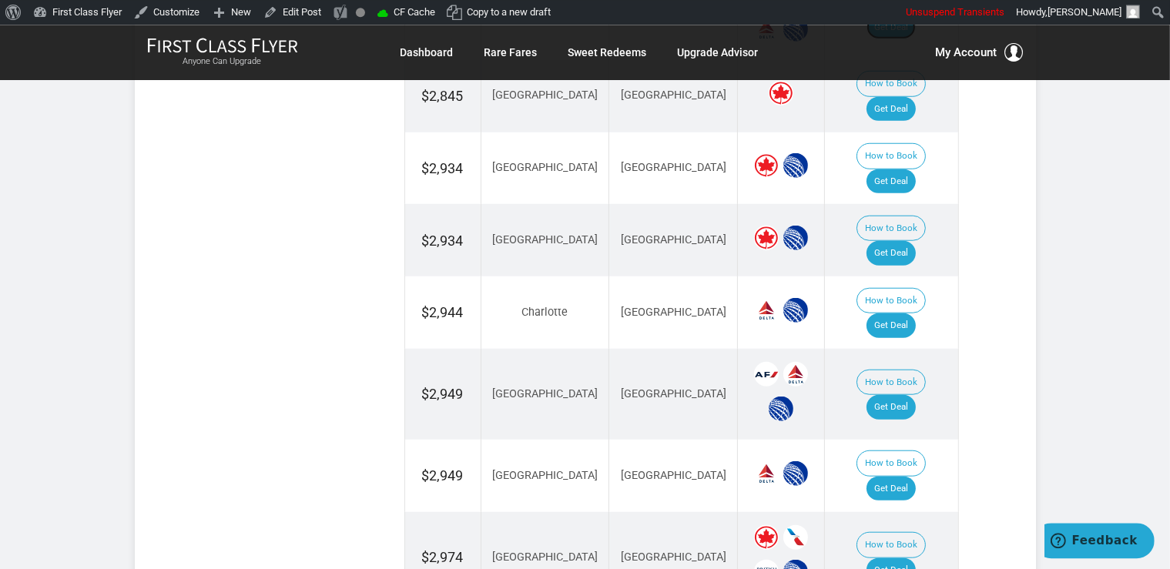
scroll to position [1357, 0]
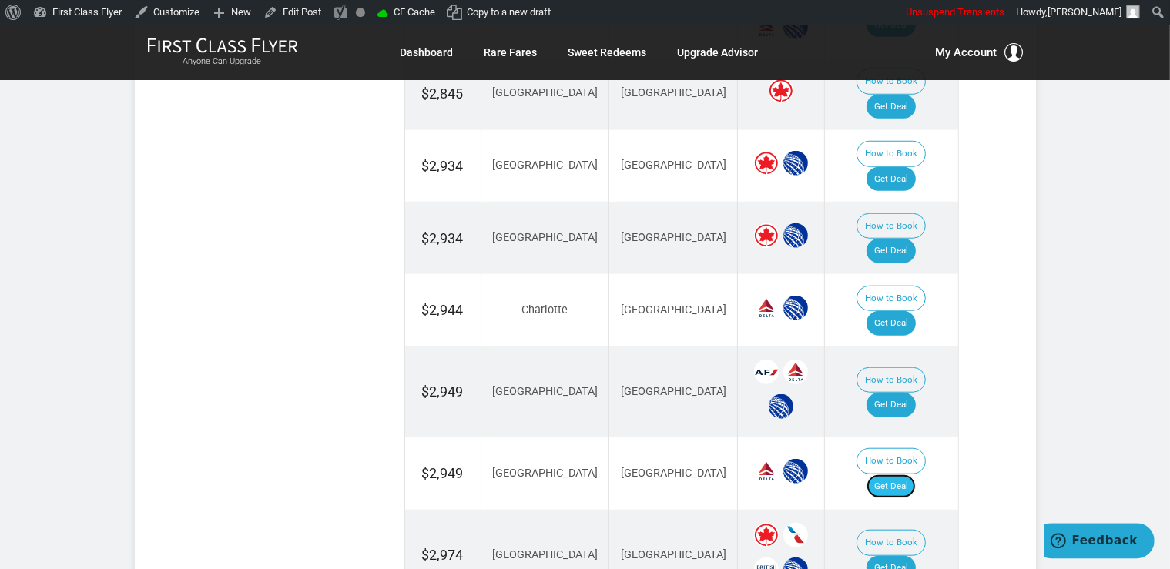
click at [914, 474] on link "Get Deal" at bounding box center [891, 486] width 49 height 25
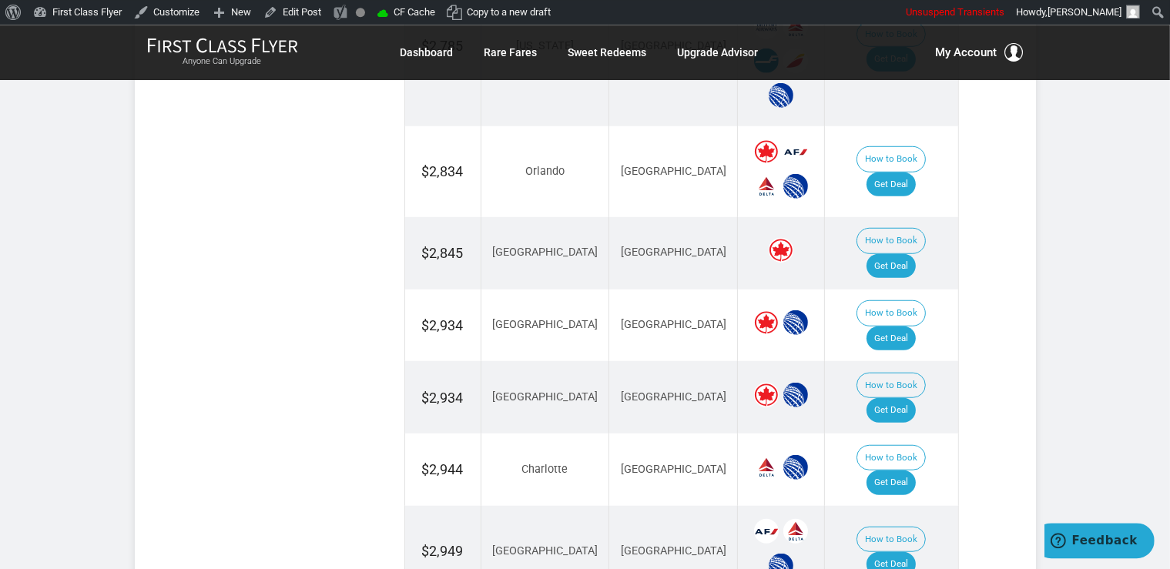
scroll to position [1195, 0]
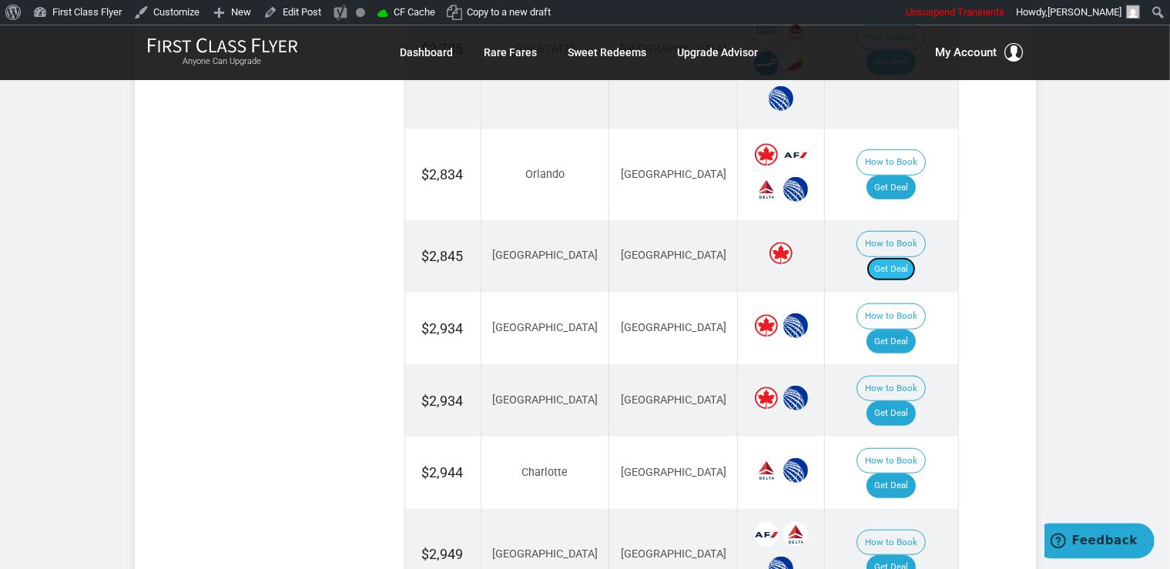
click at [895, 257] on link "Get Deal" at bounding box center [891, 269] width 49 height 25
click at [916, 401] on link "Get Deal" at bounding box center [891, 413] width 49 height 25
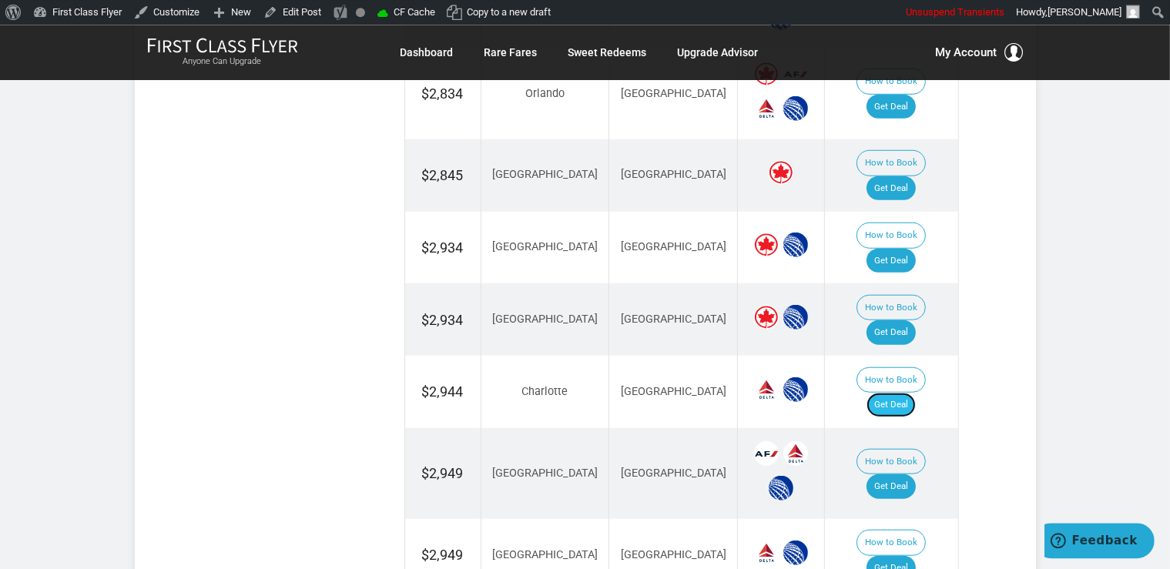
drag, startPoint x: 898, startPoint y: 327, endPoint x: 901, endPoint y: 317, distance: 9.5
click at [898, 392] on link "Get Deal" at bounding box center [891, 404] width 49 height 25
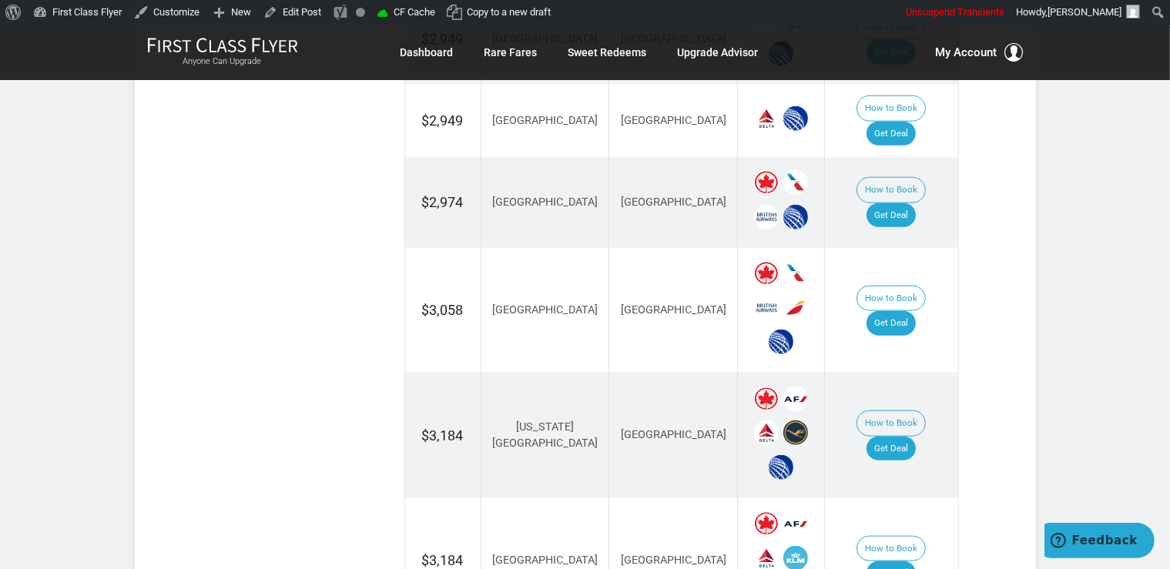
scroll to position [1764, 0]
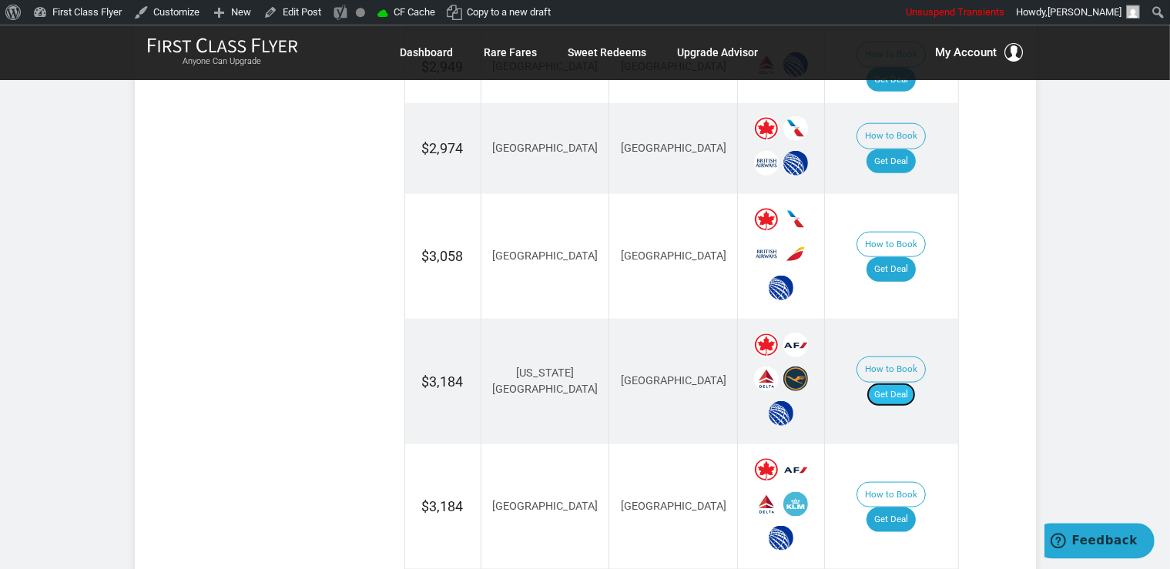
click at [907, 382] on link "Get Deal" at bounding box center [891, 394] width 49 height 25
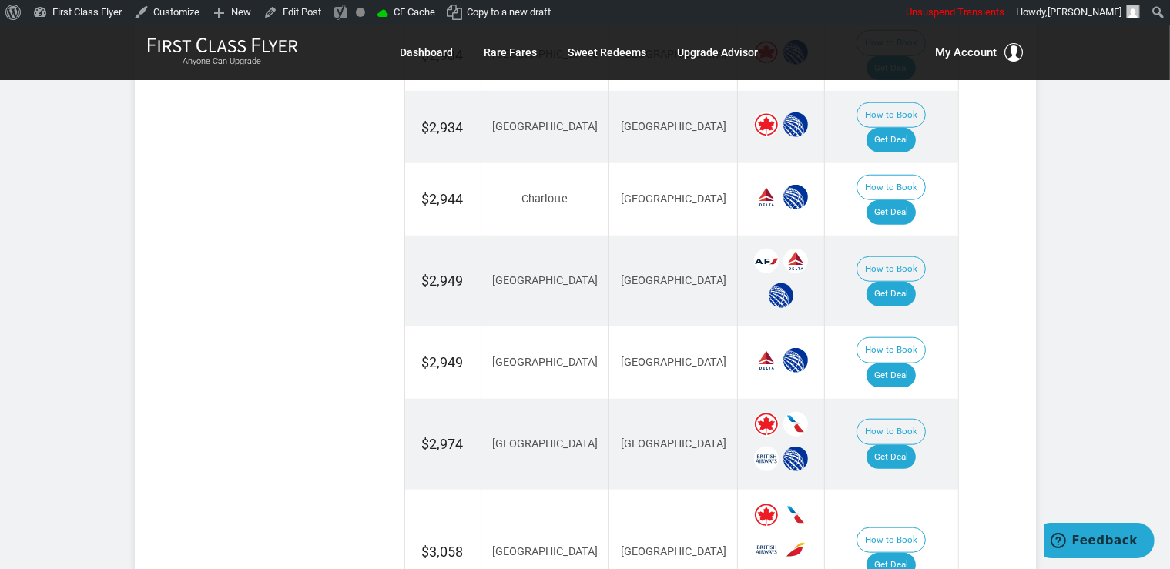
scroll to position [1439, 0]
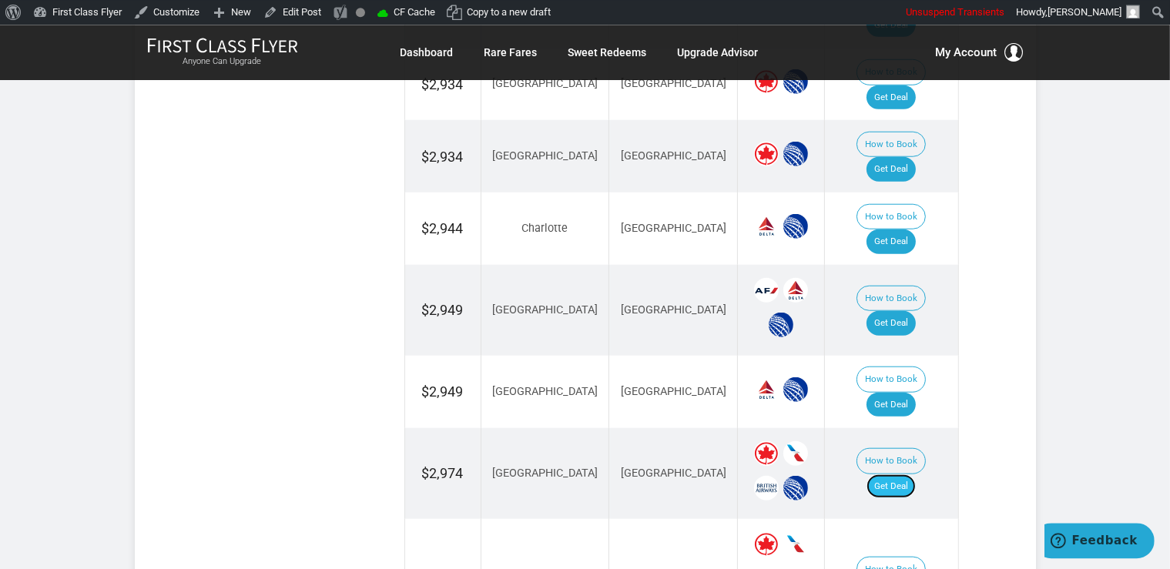
click at [891, 474] on link "Get Deal" at bounding box center [891, 486] width 49 height 25
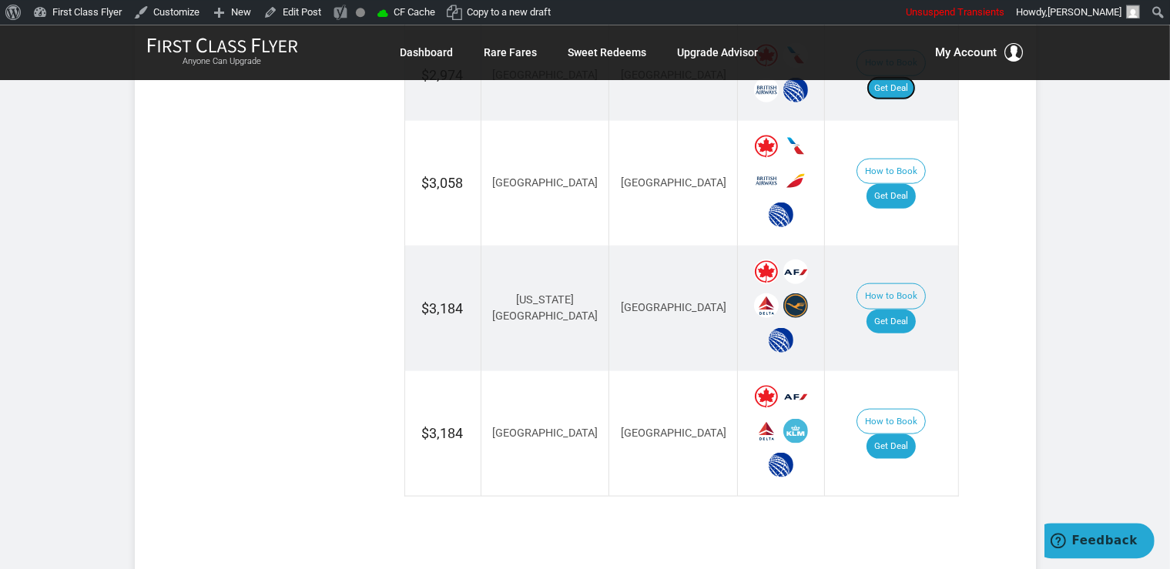
scroll to position [1846, 0]
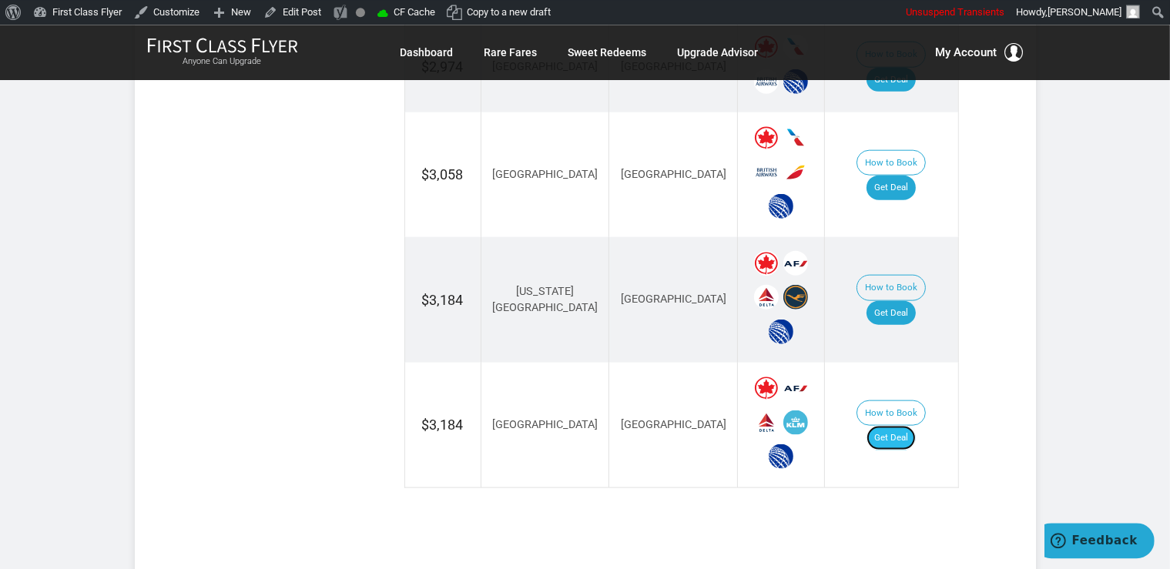
click at [914, 425] on link "Get Deal" at bounding box center [891, 437] width 49 height 25
click at [916, 425] on link "Get Deal" at bounding box center [891, 437] width 49 height 25
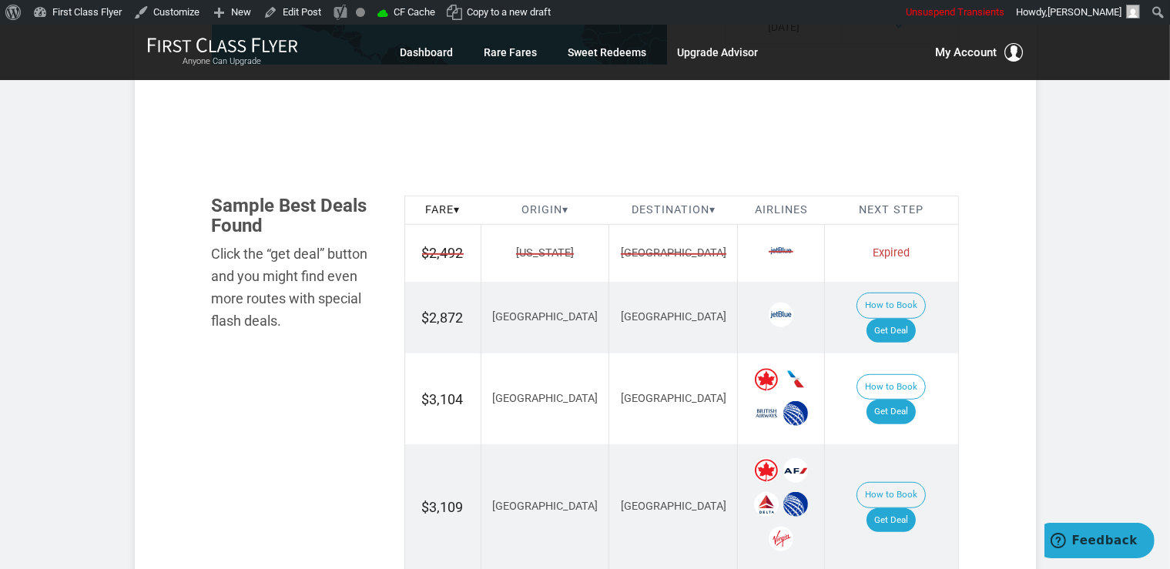
scroll to position [894, 0]
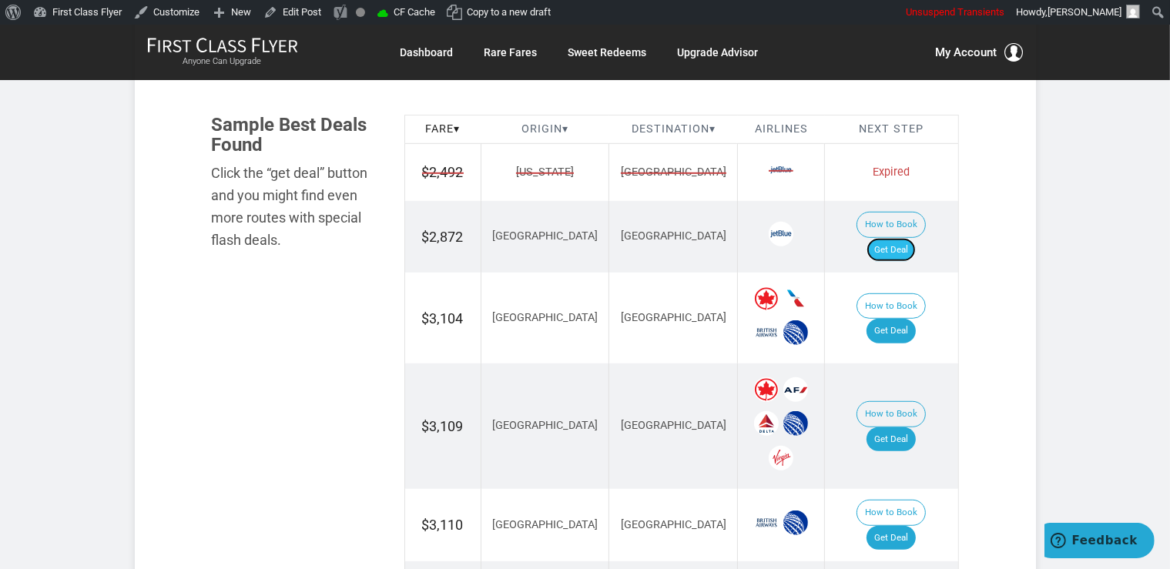
click at [911, 238] on link "Get Deal" at bounding box center [891, 250] width 49 height 25
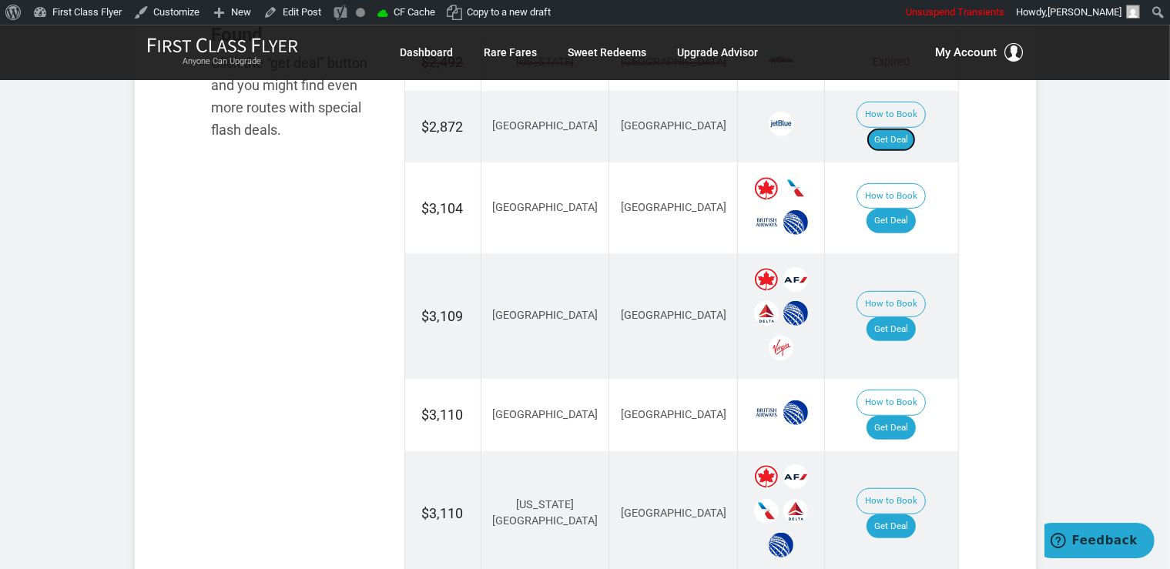
scroll to position [1139, 0]
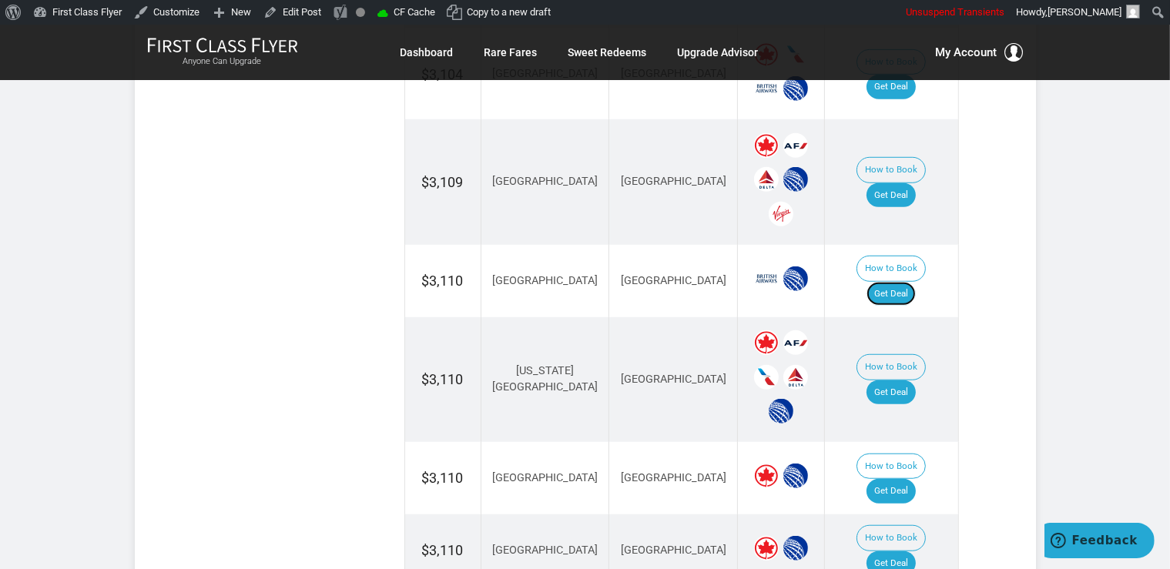
click at [889, 282] on link "Get Deal" at bounding box center [891, 294] width 49 height 25
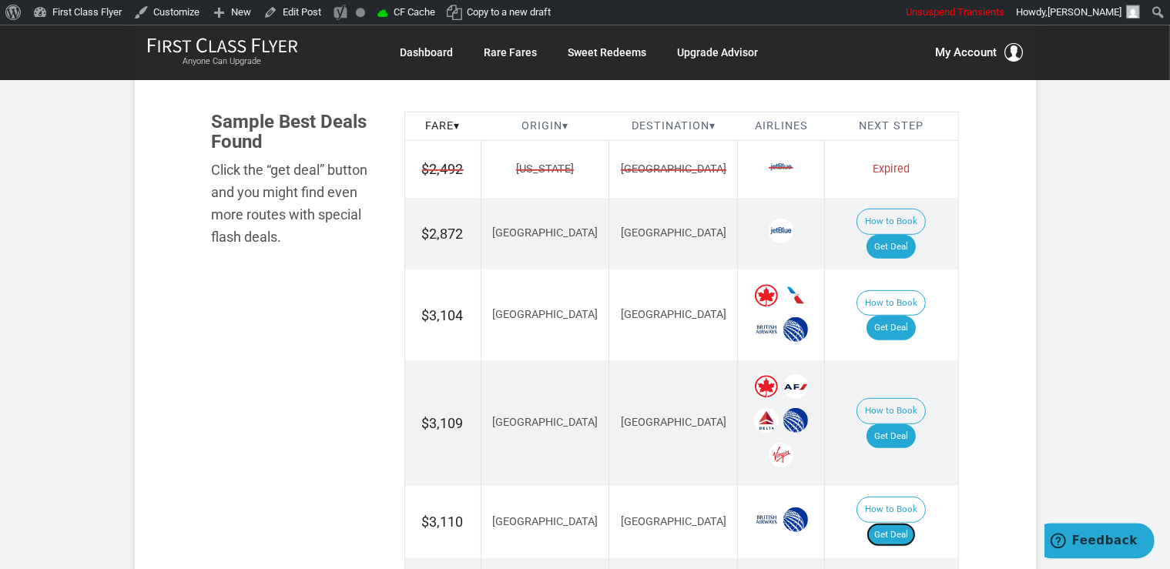
scroll to position [894, 0]
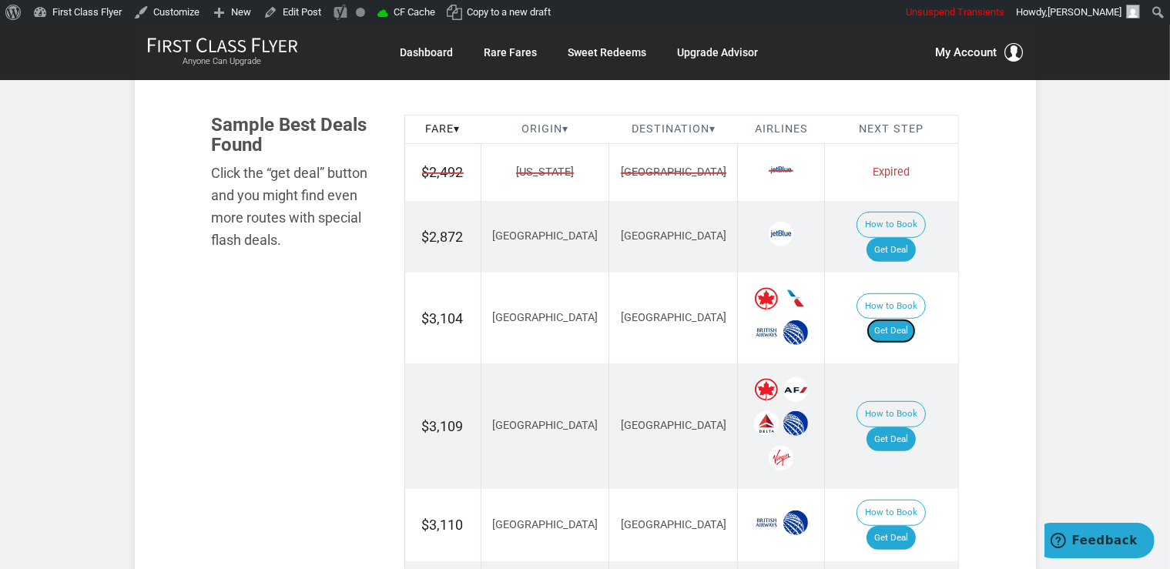
drag, startPoint x: 906, startPoint y: 290, endPoint x: 915, endPoint y: 283, distance: 11.6
click at [906, 319] on link "Get Deal" at bounding box center [891, 331] width 49 height 25
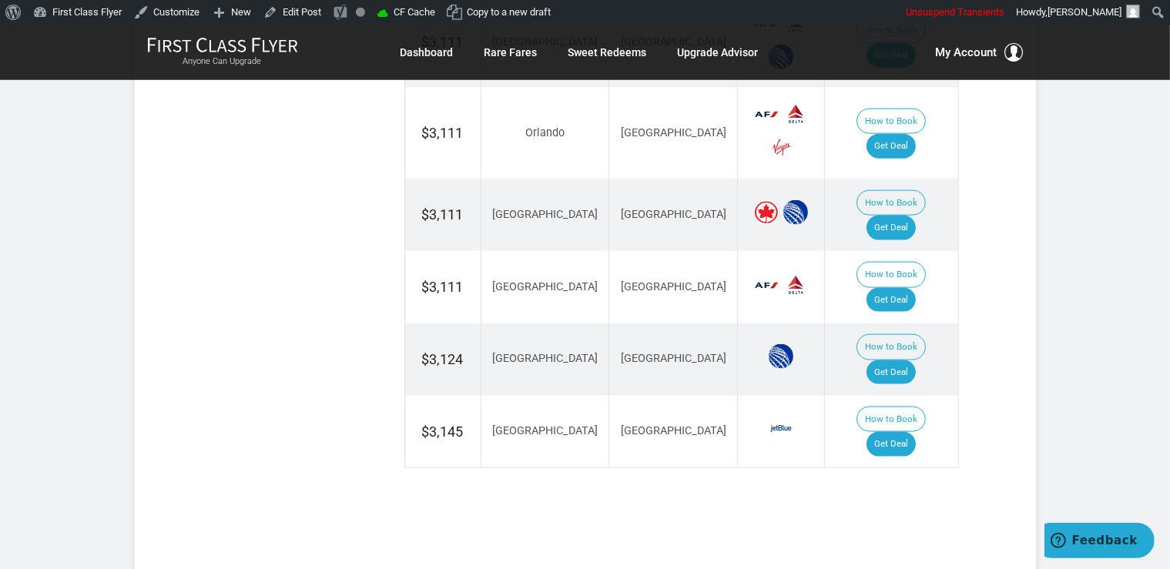
scroll to position [2034, 0]
click at [908, 290] on link "Get Deal" at bounding box center [891, 302] width 49 height 25
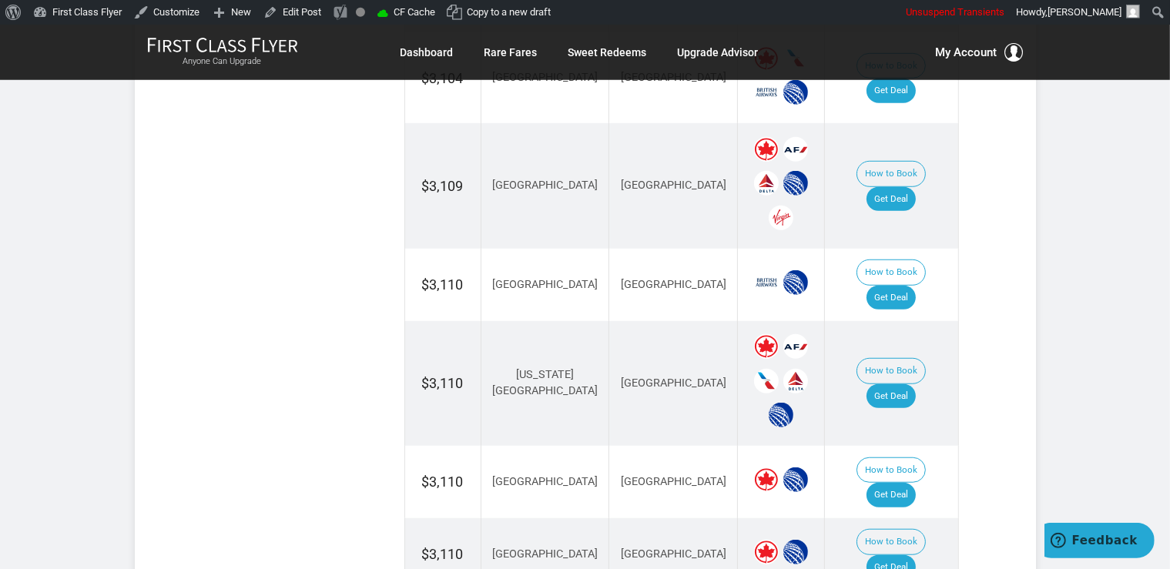
scroll to position [1057, 0]
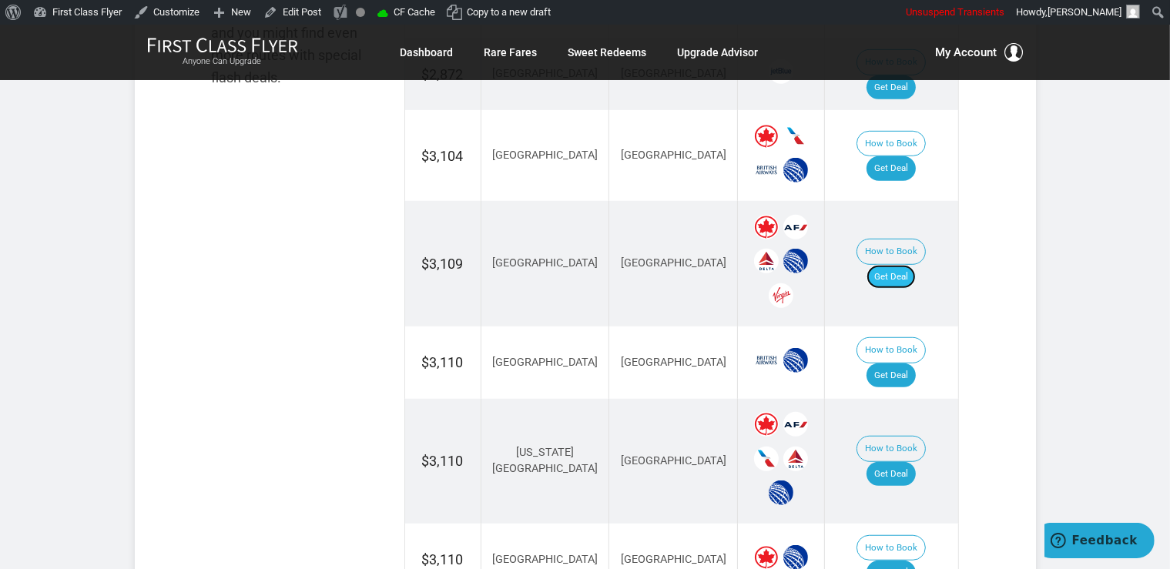
click at [907, 265] on link "Get Deal" at bounding box center [891, 277] width 49 height 25
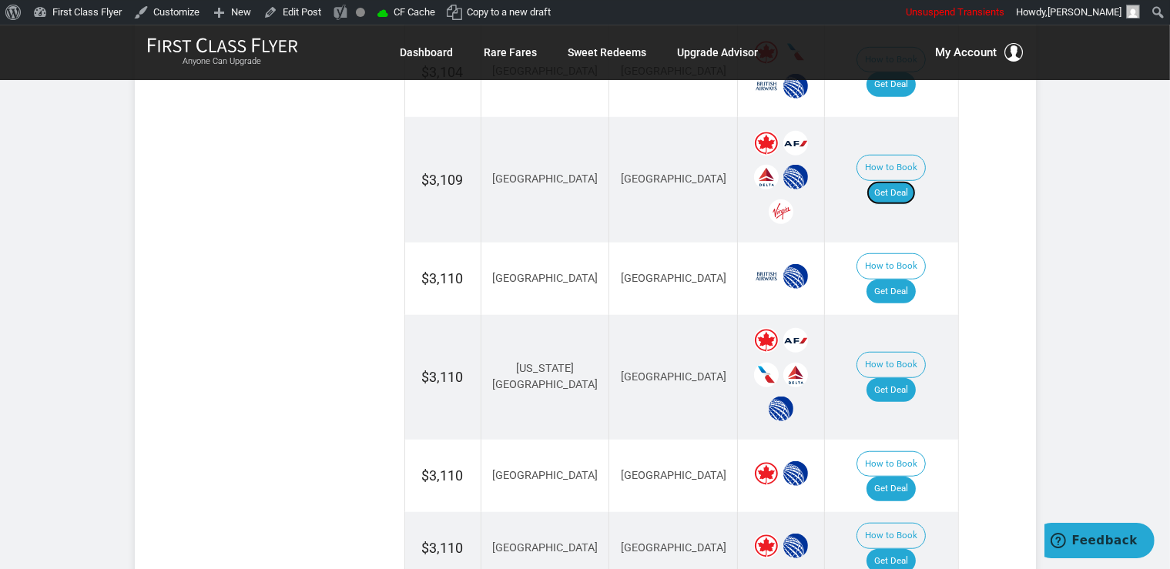
scroll to position [1220, 0]
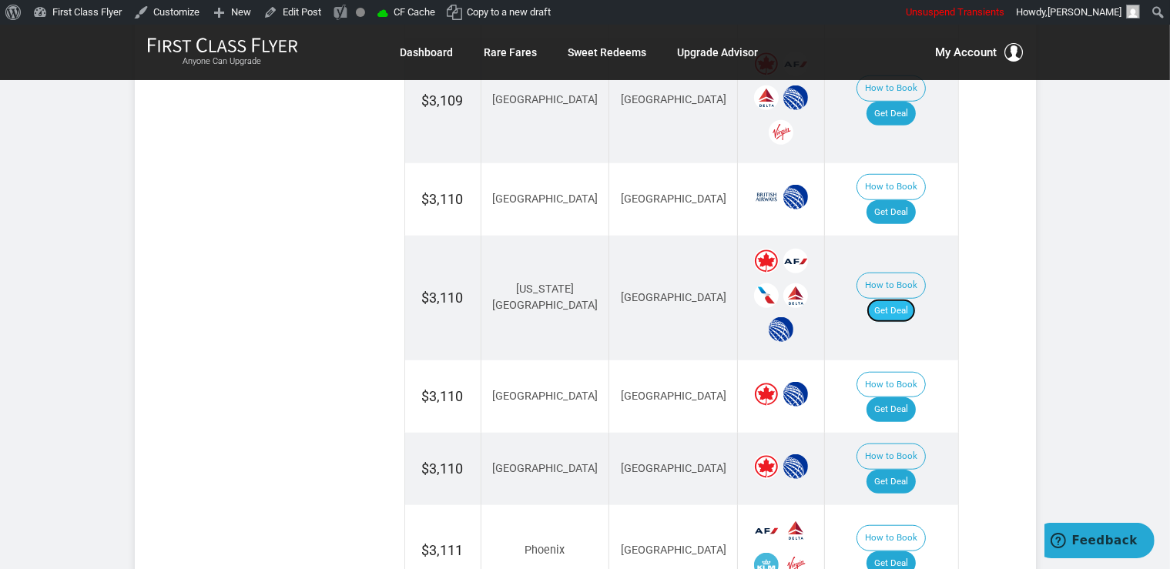
click at [909, 299] on link "Get Deal" at bounding box center [891, 311] width 49 height 25
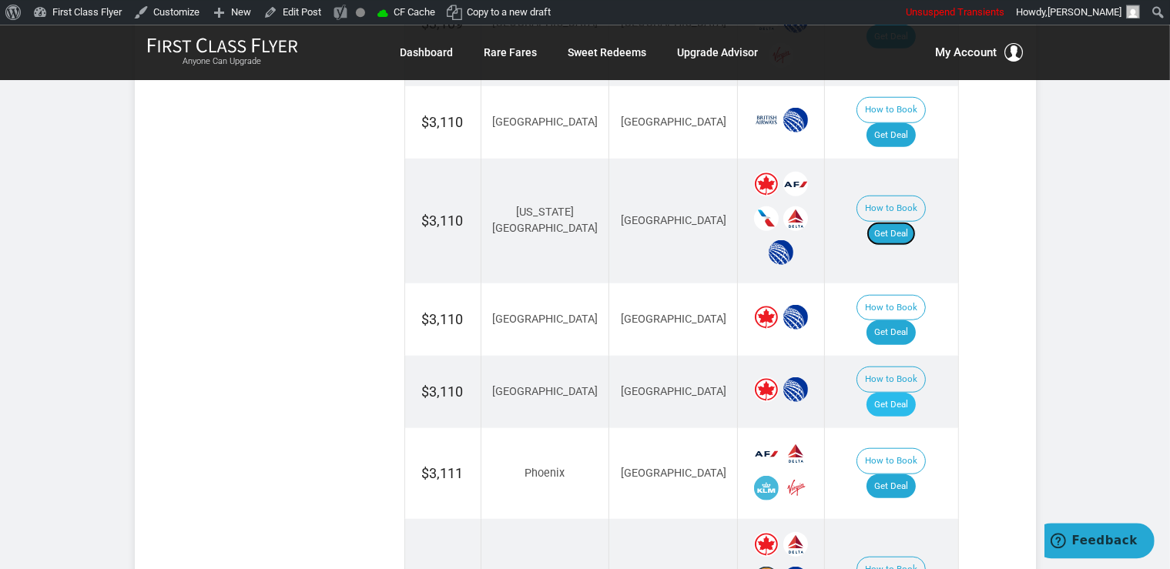
scroll to position [1383, 0]
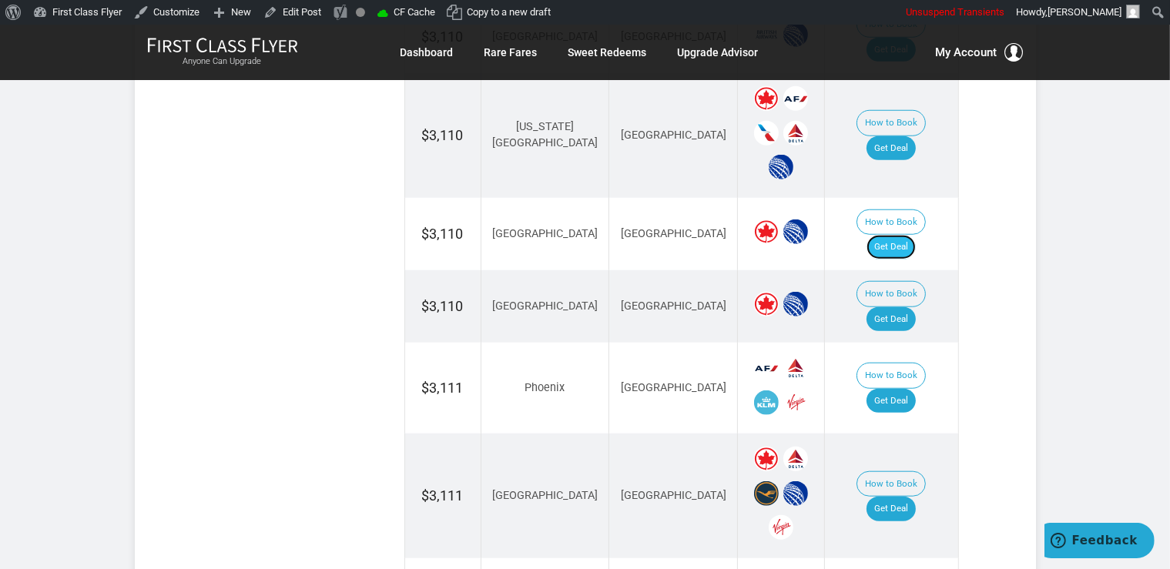
click at [911, 235] on link "Get Deal" at bounding box center [891, 247] width 49 height 25
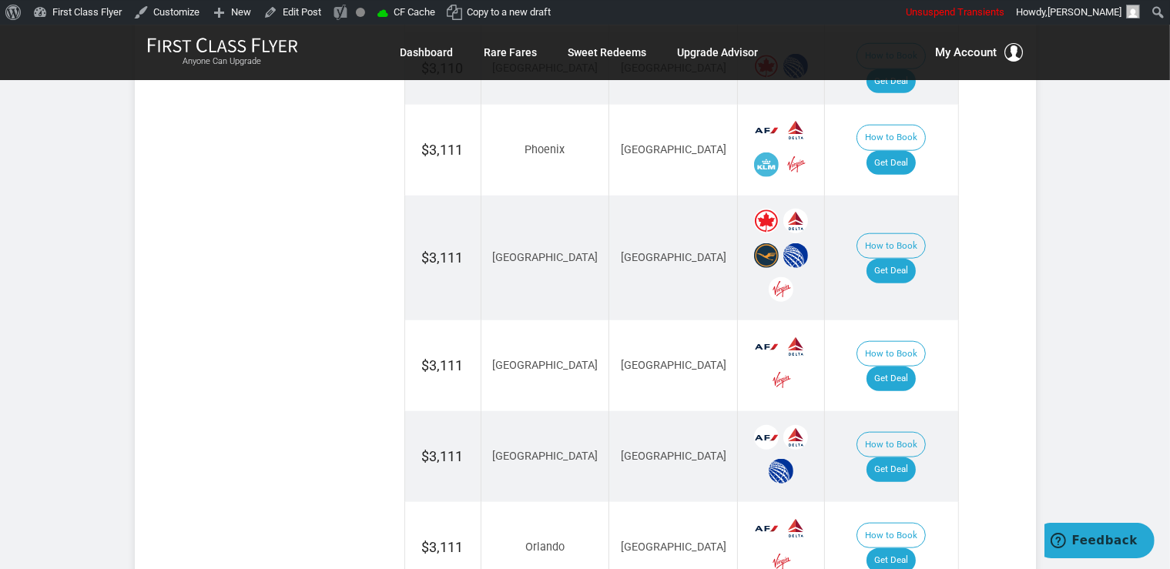
scroll to position [1627, 0]
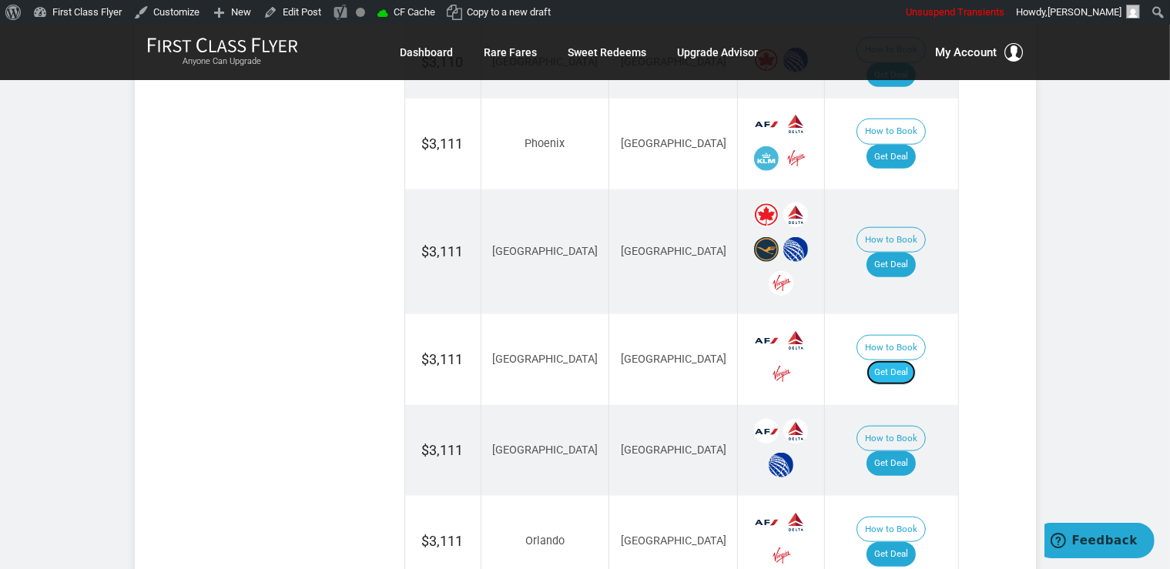
click at [903, 361] on link "Get Deal" at bounding box center [891, 373] width 49 height 25
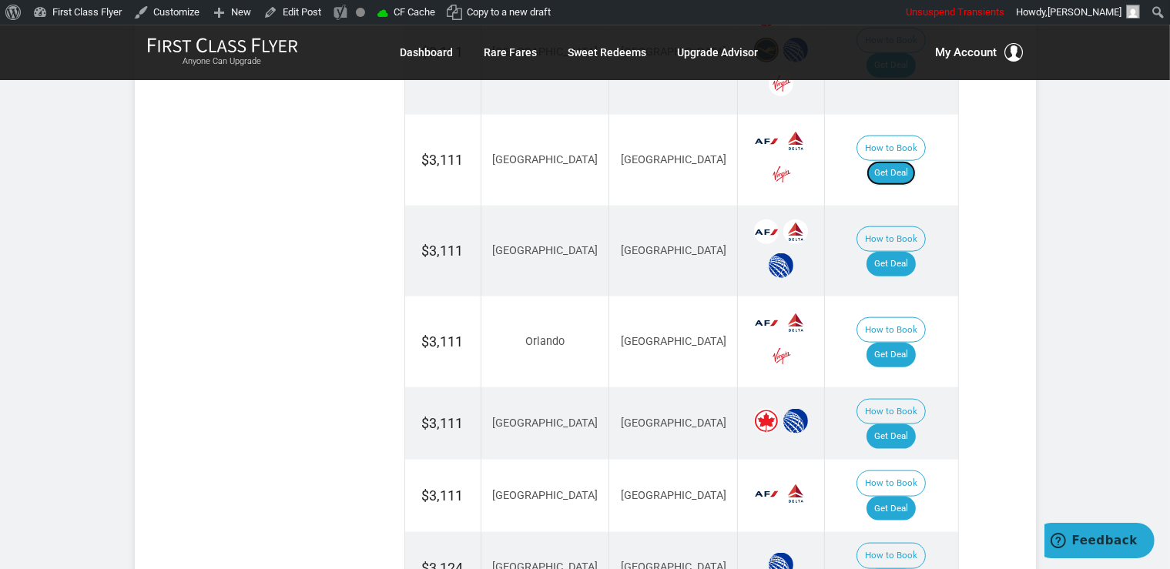
scroll to position [1870, 0]
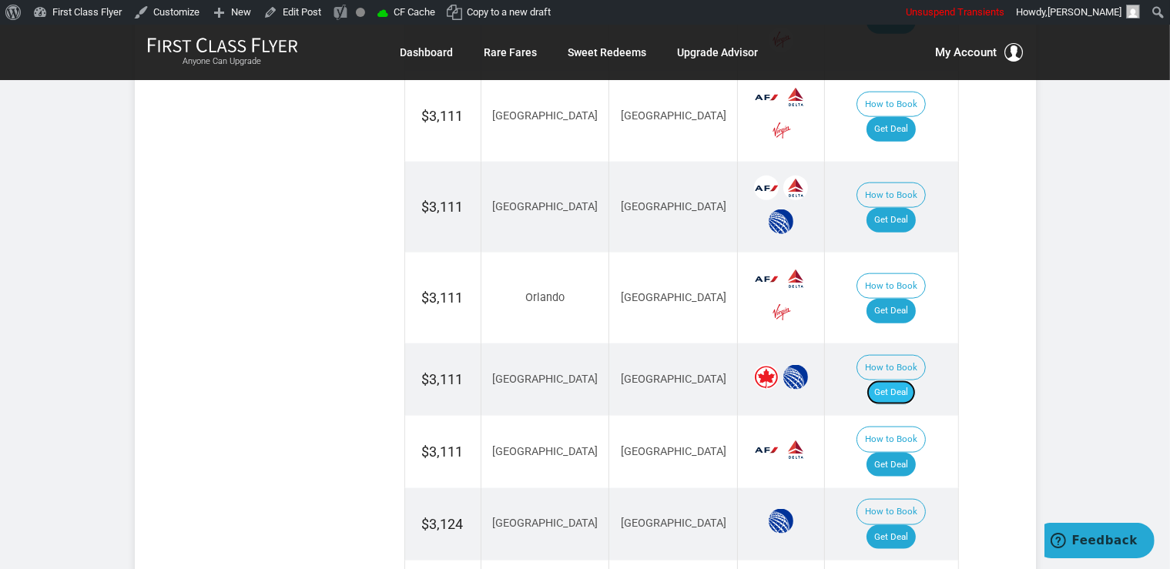
click at [900, 381] on link "Get Deal" at bounding box center [891, 393] width 49 height 25
click at [916, 381] on link "Get Deal" at bounding box center [891, 393] width 49 height 25
click at [904, 299] on link "Get Deal" at bounding box center [891, 311] width 49 height 25
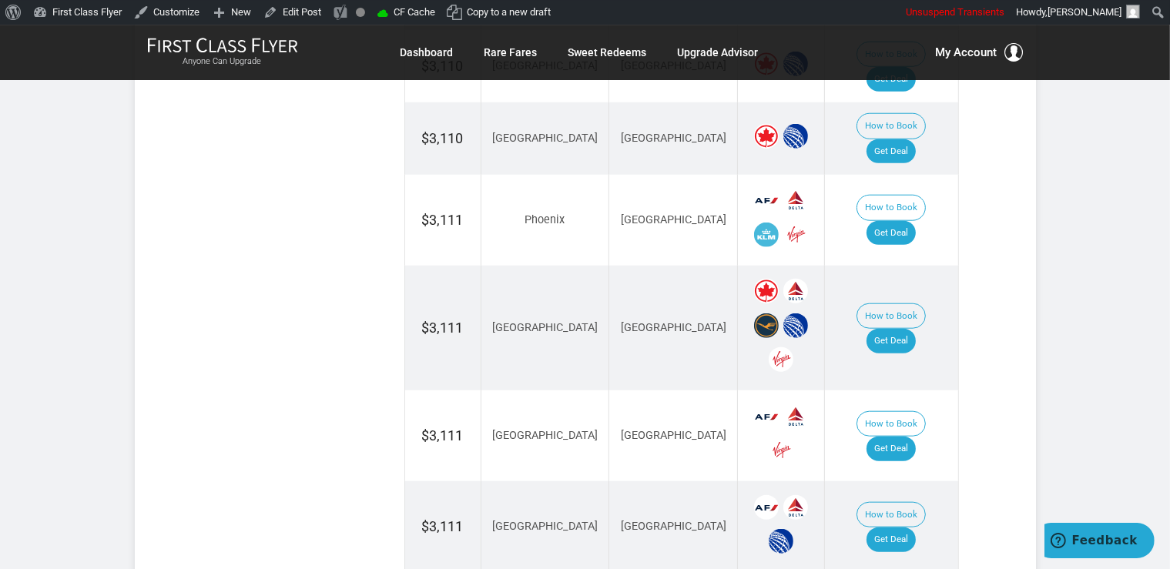
scroll to position [1627, 0]
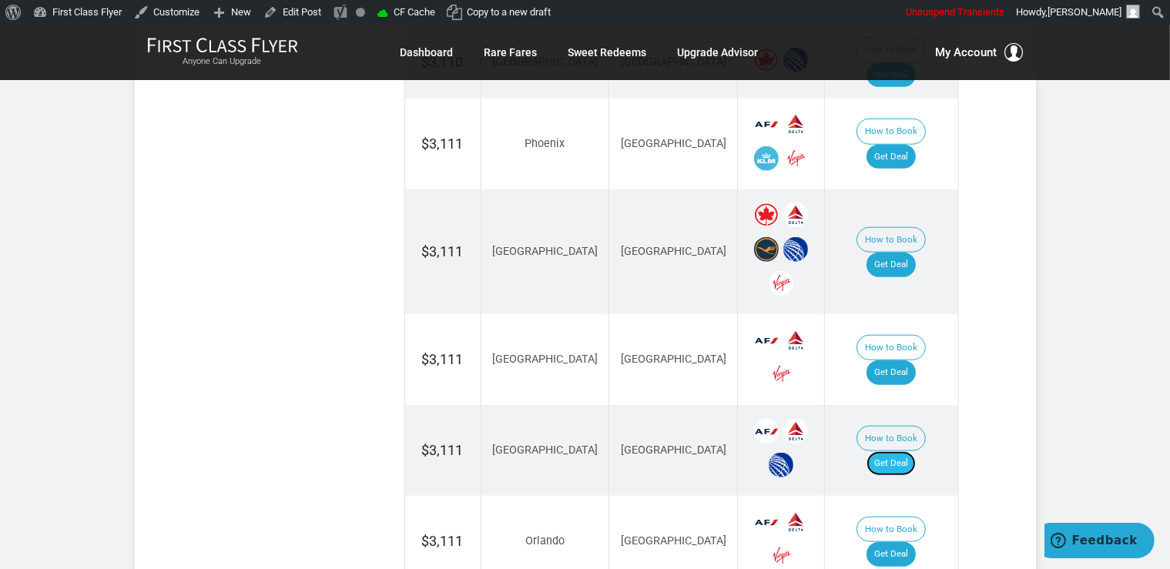
click at [896, 451] on link "Get Deal" at bounding box center [891, 463] width 49 height 25
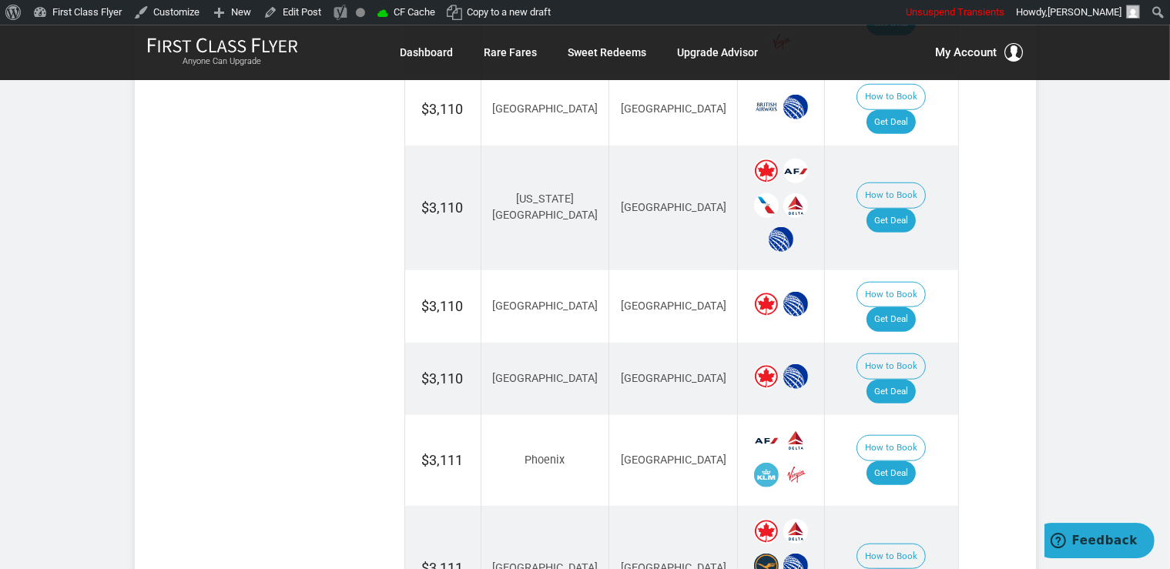
scroll to position [1301, 0]
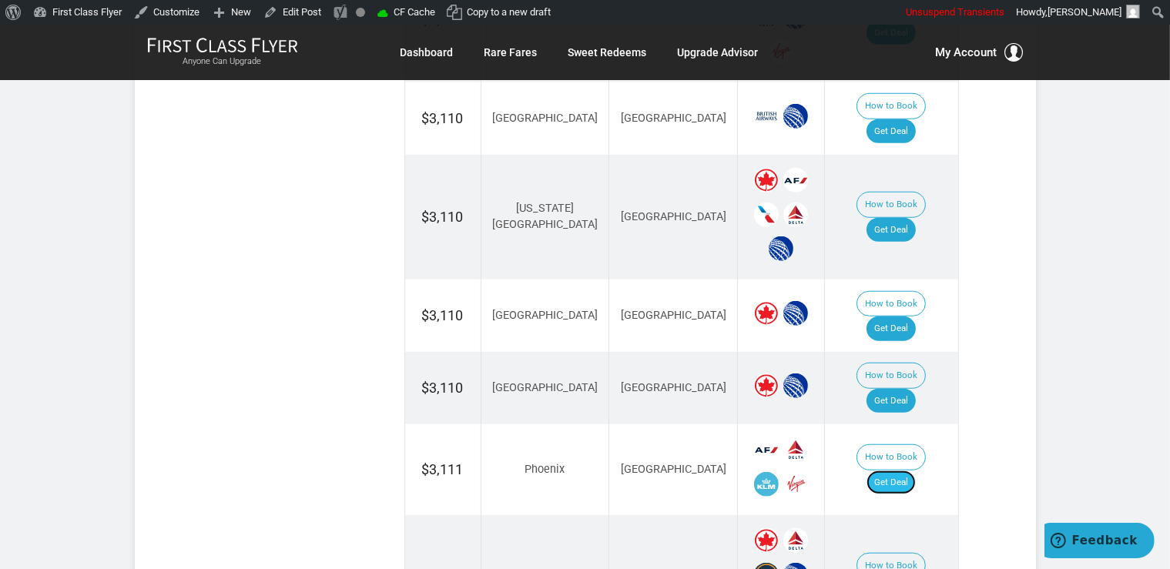
click at [901, 471] on link "Get Deal" at bounding box center [891, 483] width 49 height 25
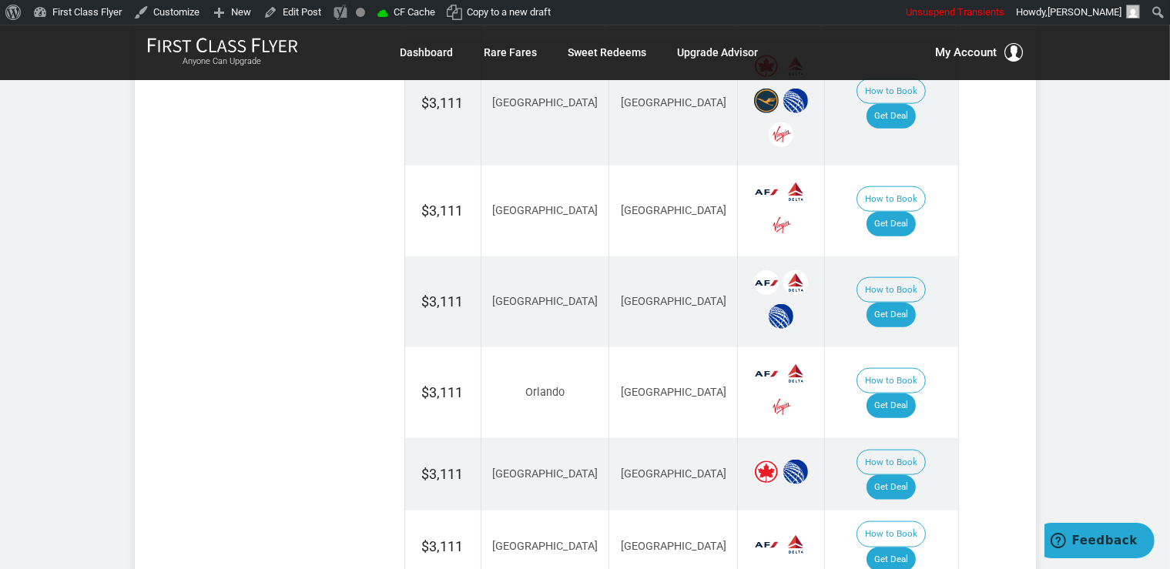
scroll to position [1870, 0]
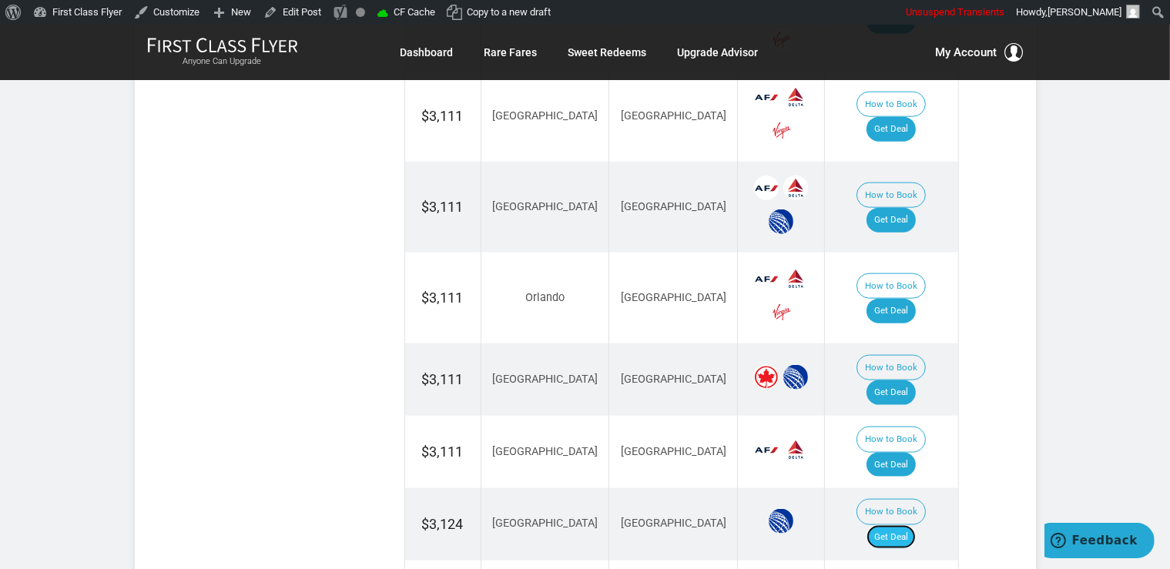
click at [901, 525] on link "Get Deal" at bounding box center [891, 537] width 49 height 25
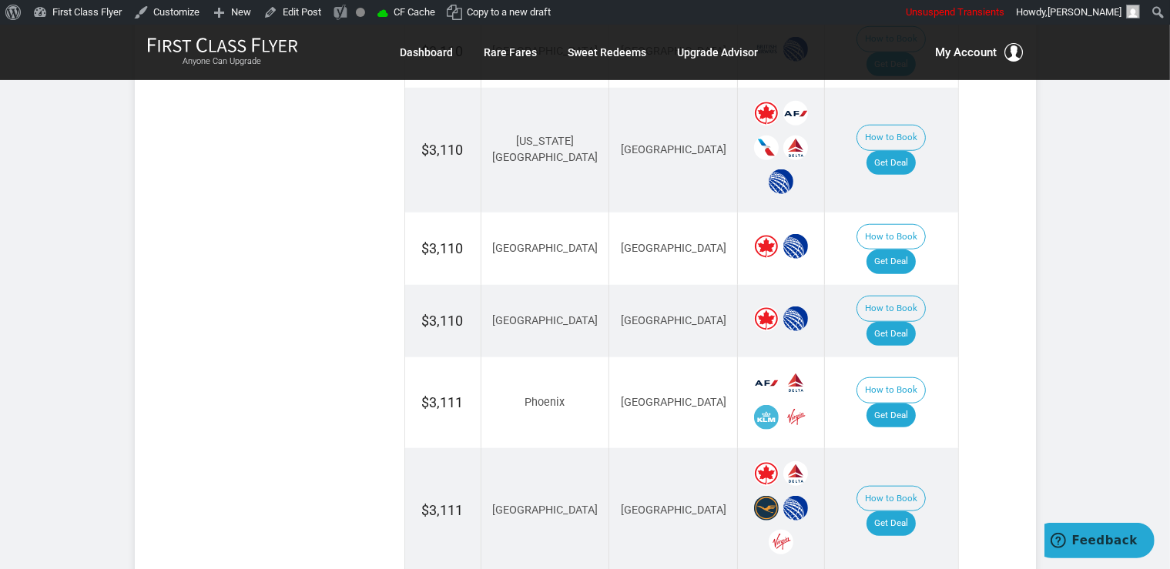
scroll to position [1464, 0]
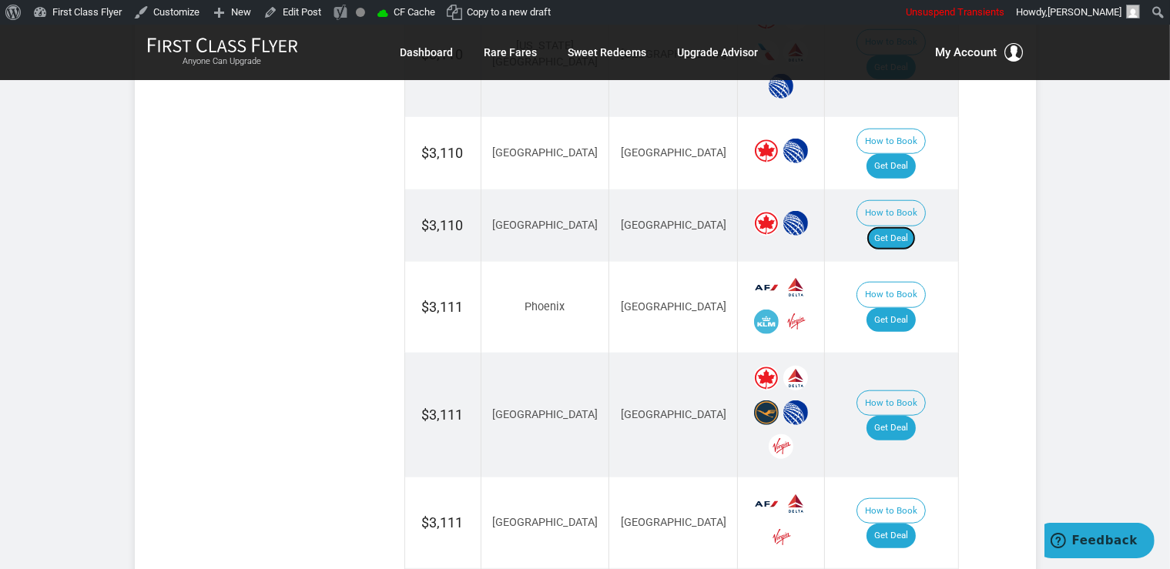
drag, startPoint x: 902, startPoint y: 151, endPoint x: 921, endPoint y: 132, distance: 26.1
click at [902, 226] on link "Get Deal" at bounding box center [891, 238] width 49 height 25
click at [892, 416] on link "Get Deal" at bounding box center [891, 428] width 49 height 25
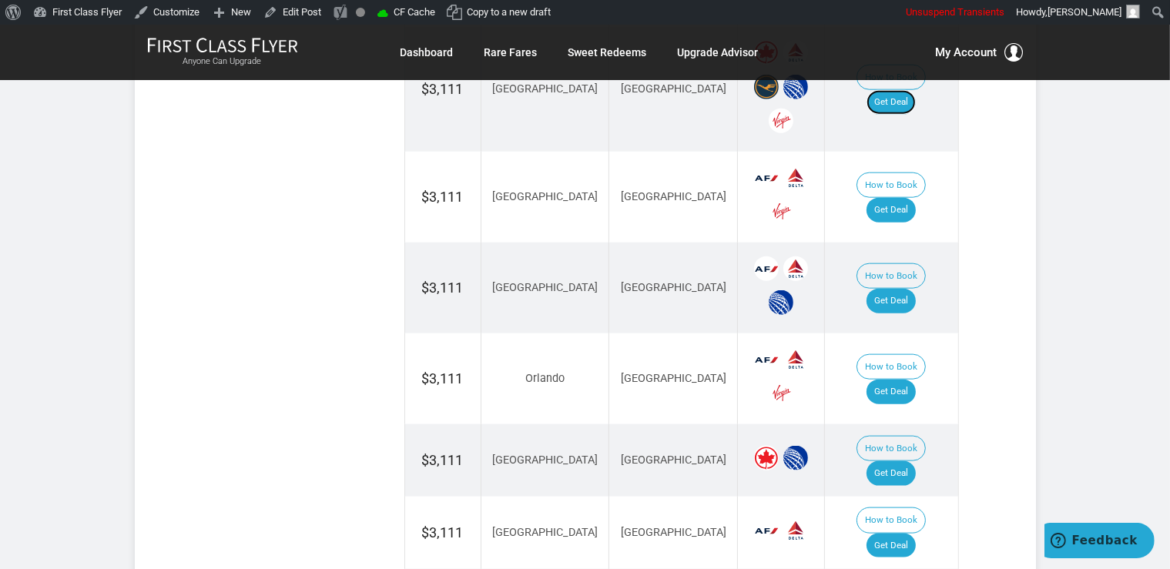
scroll to position [2034, 0]
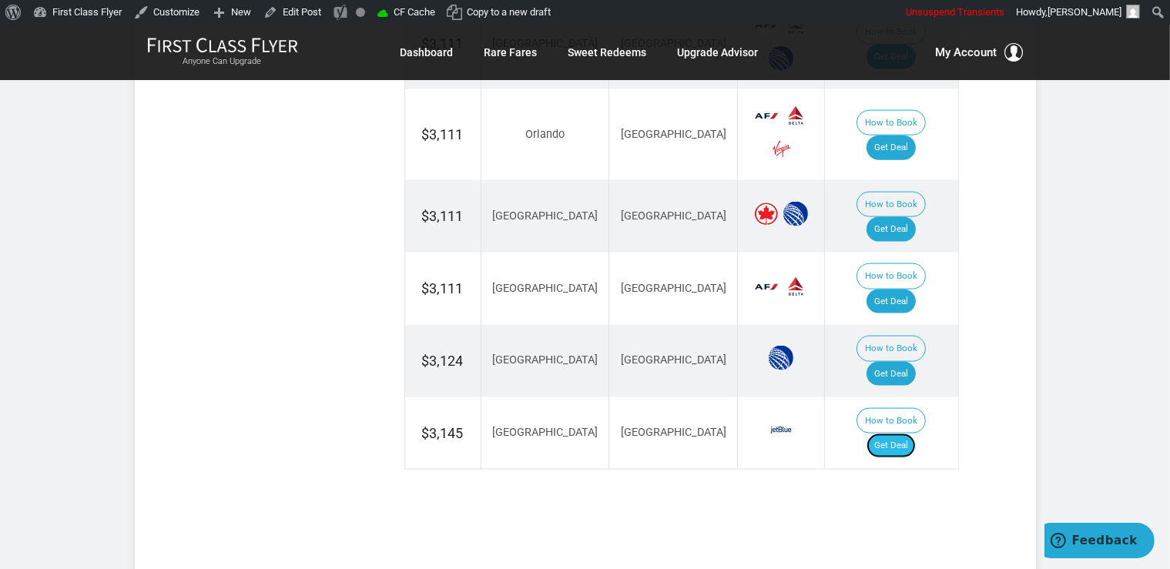
click at [905, 434] on link "Get Deal" at bounding box center [891, 446] width 49 height 25
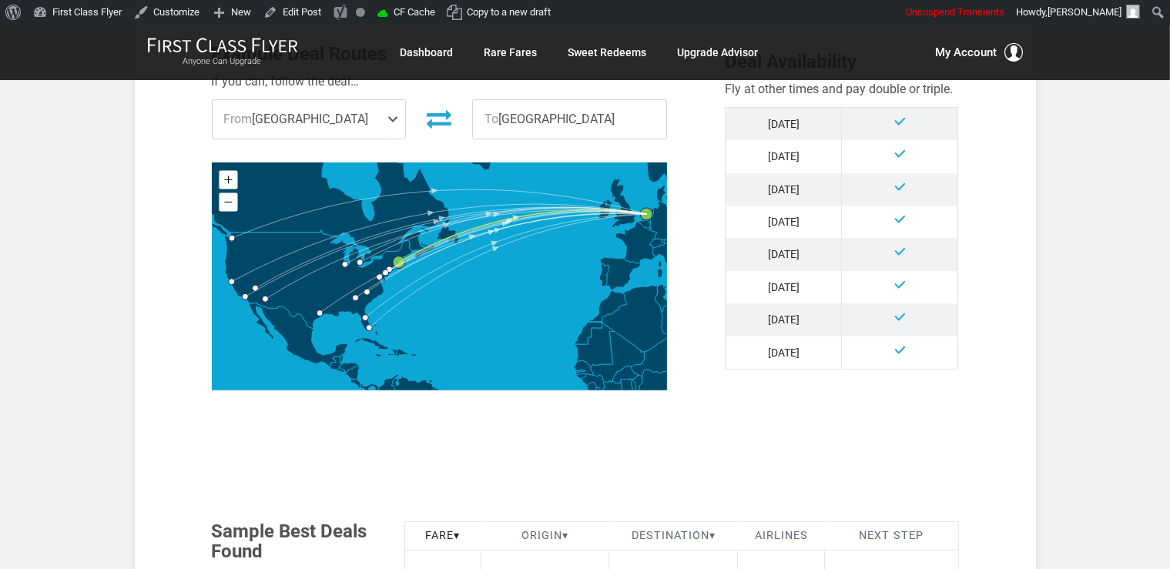
scroll to position [813, 0]
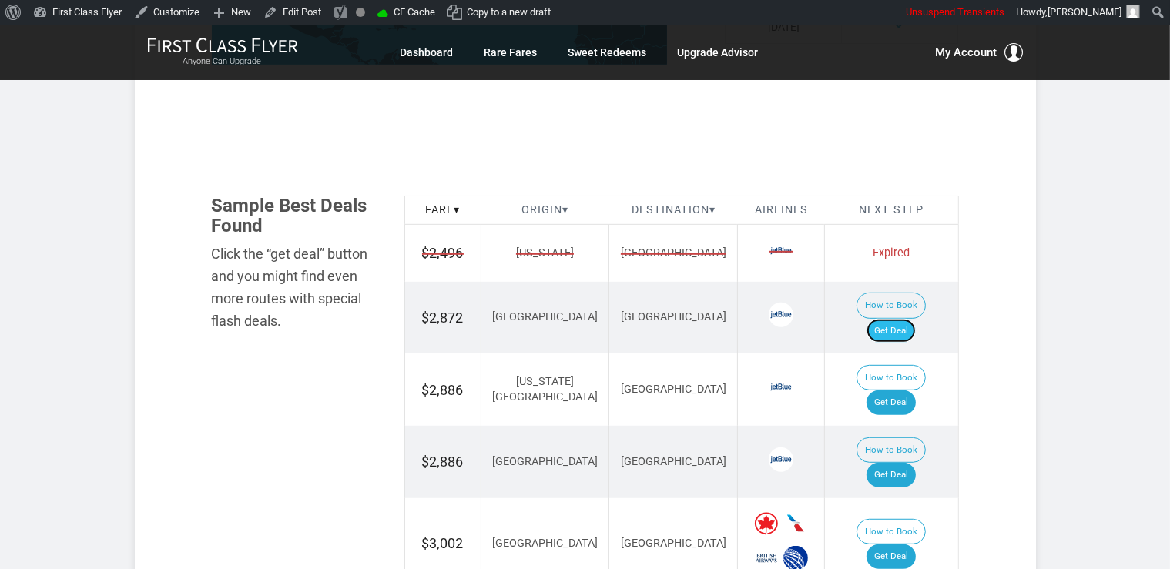
click at [904, 319] on link "Get Deal" at bounding box center [891, 331] width 49 height 25
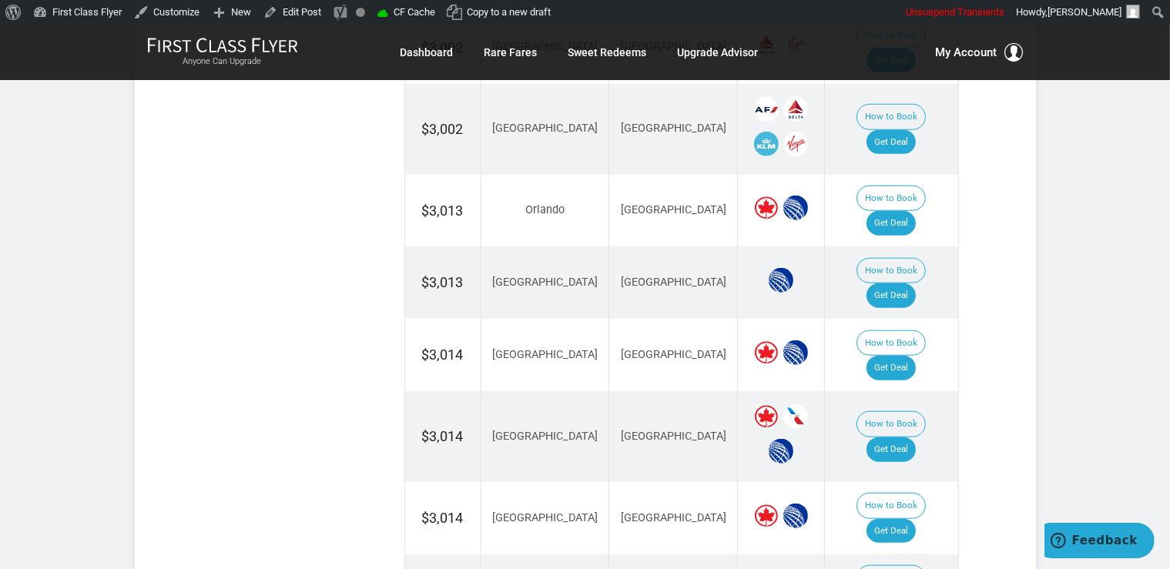
scroll to position [1627, 0]
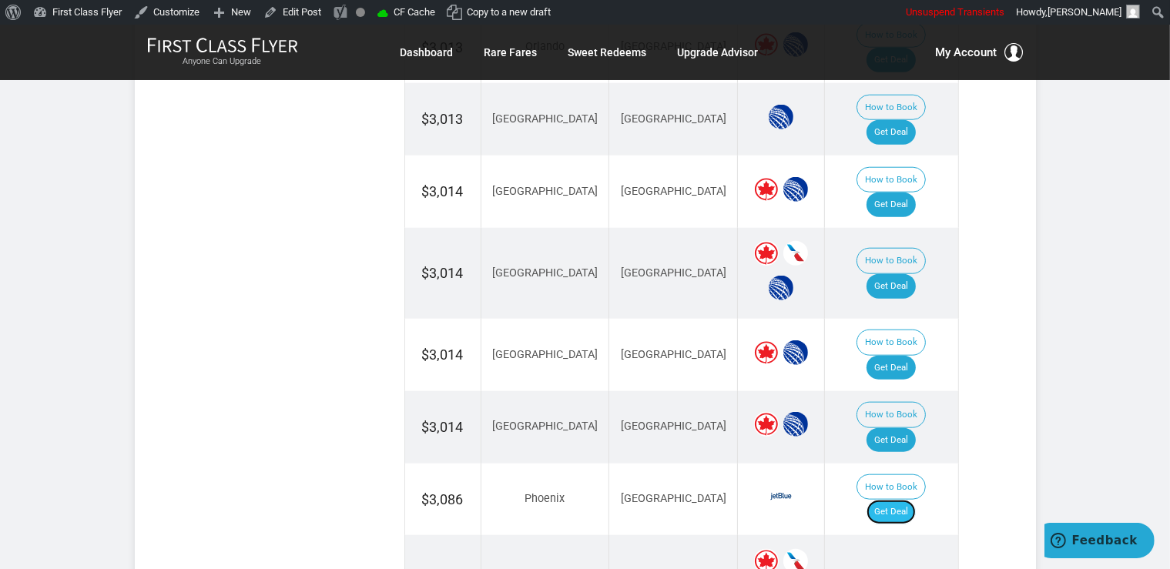
click at [916, 500] on link "Get Deal" at bounding box center [891, 512] width 49 height 25
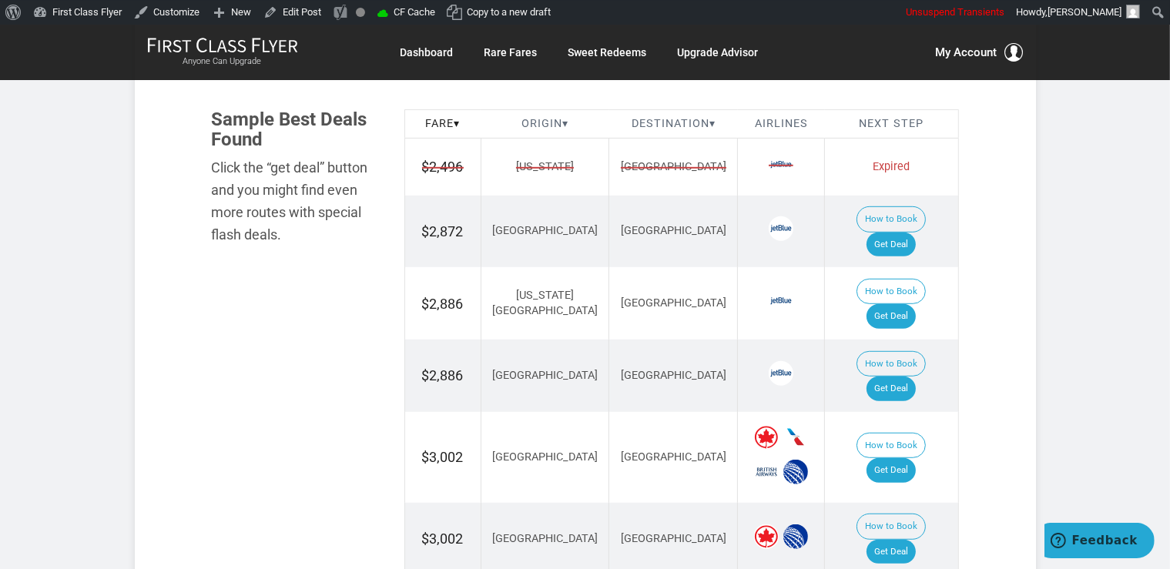
scroll to position [894, 0]
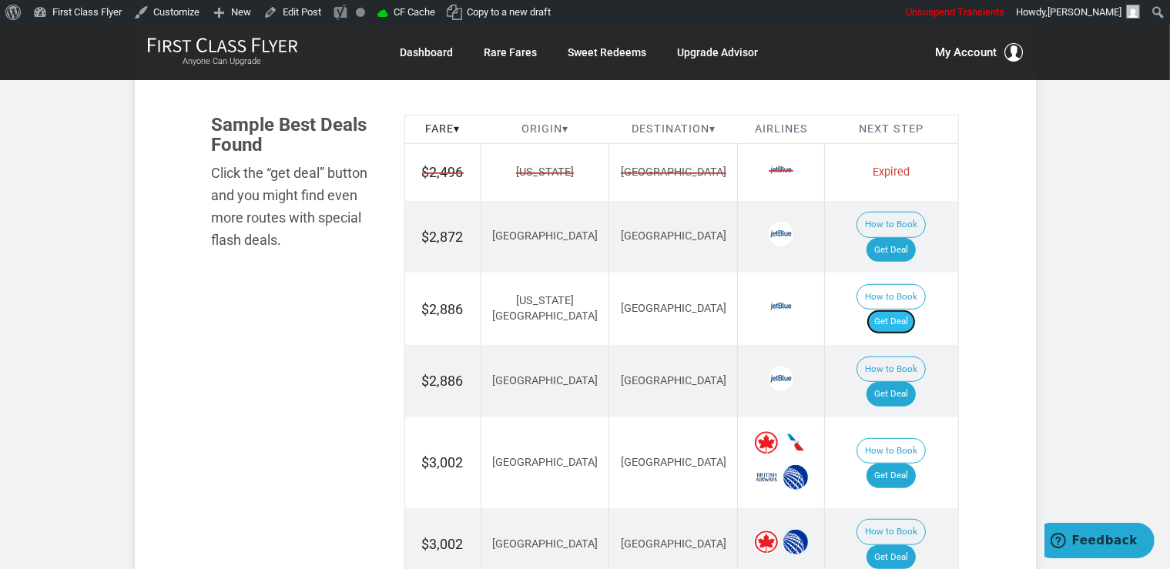
click at [916, 310] on link "Get Deal" at bounding box center [891, 322] width 49 height 25
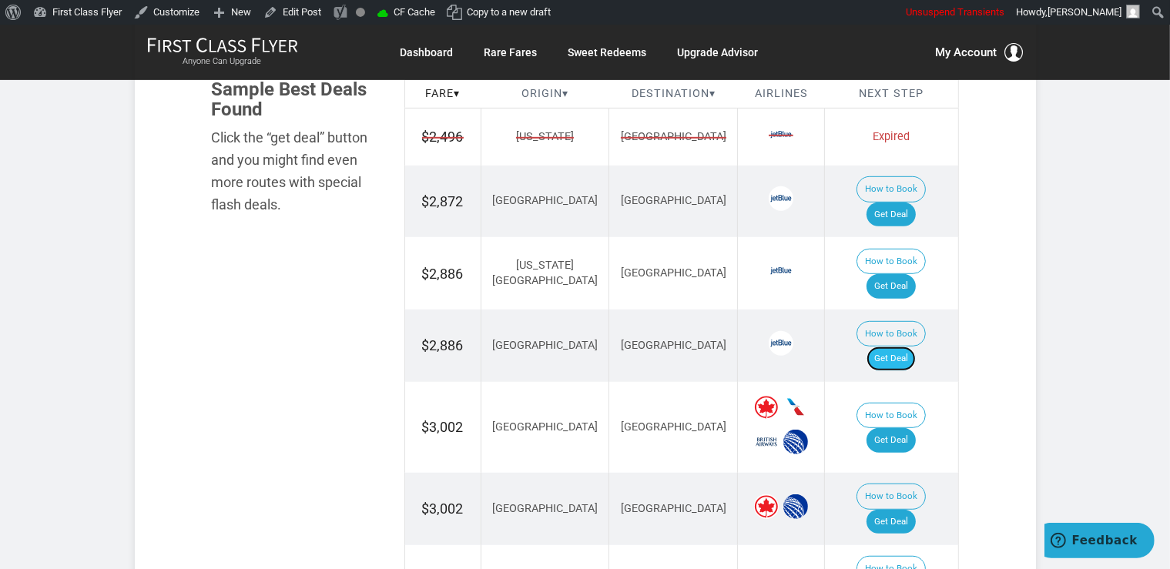
click at [901, 347] on link "Get Deal" at bounding box center [891, 359] width 49 height 25
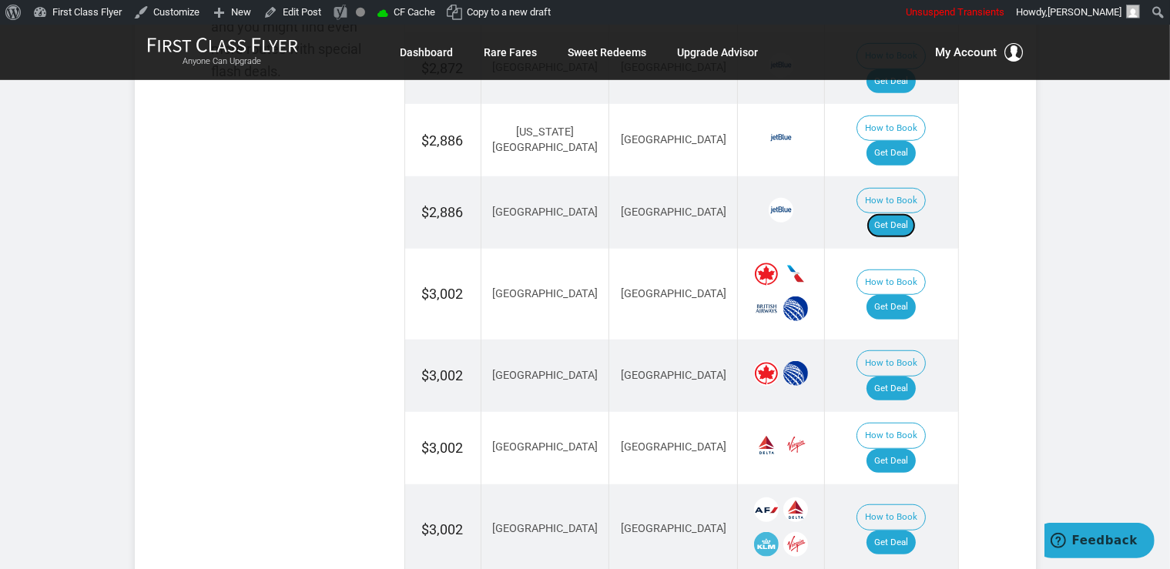
scroll to position [1306, 0]
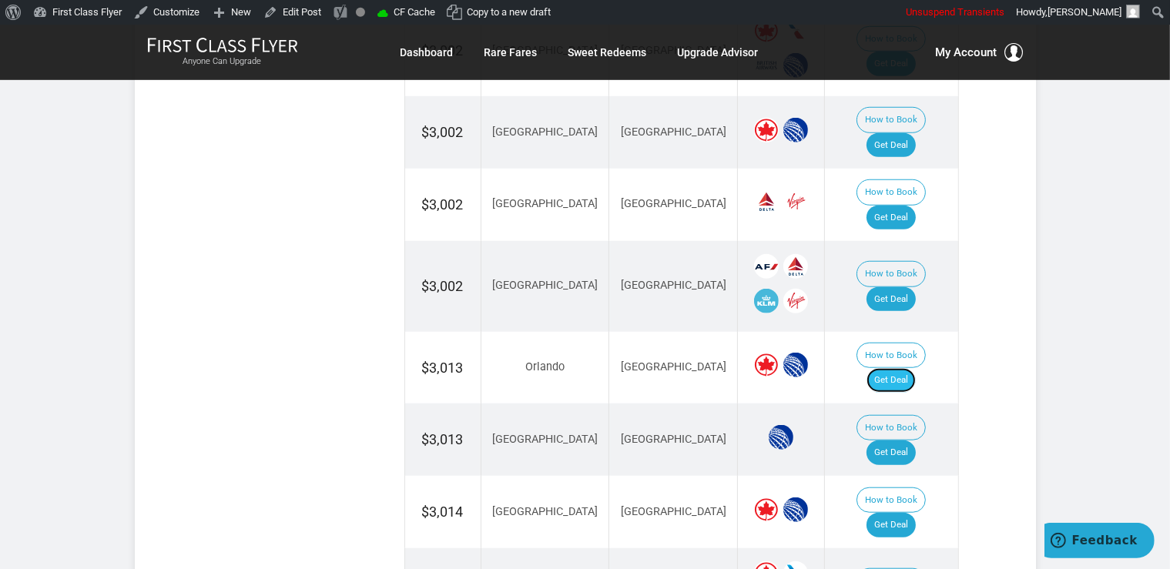
click at [907, 368] on link "Get Deal" at bounding box center [891, 380] width 49 height 25
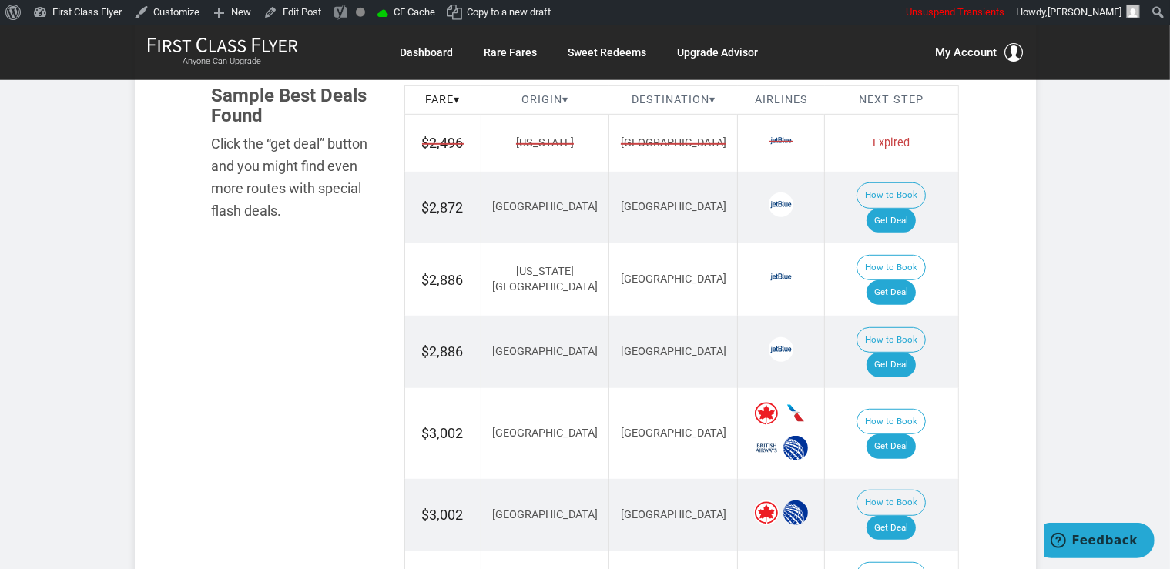
scroll to position [900, 0]
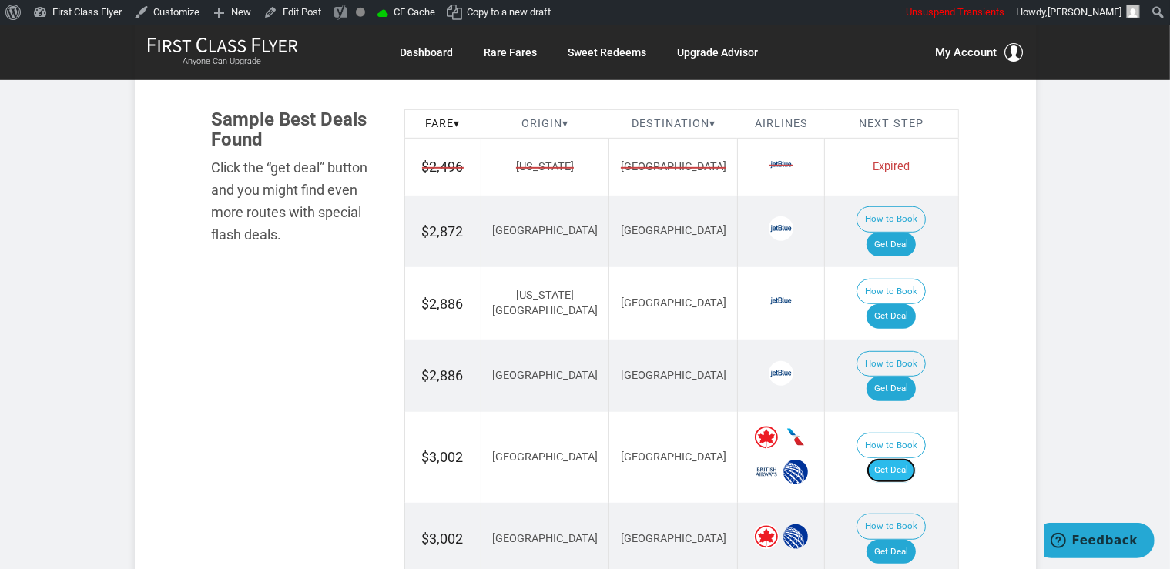
drag, startPoint x: 900, startPoint y: 408, endPoint x: 932, endPoint y: 401, distance: 33.1
click at [901, 458] on link "Get Deal" at bounding box center [891, 470] width 49 height 25
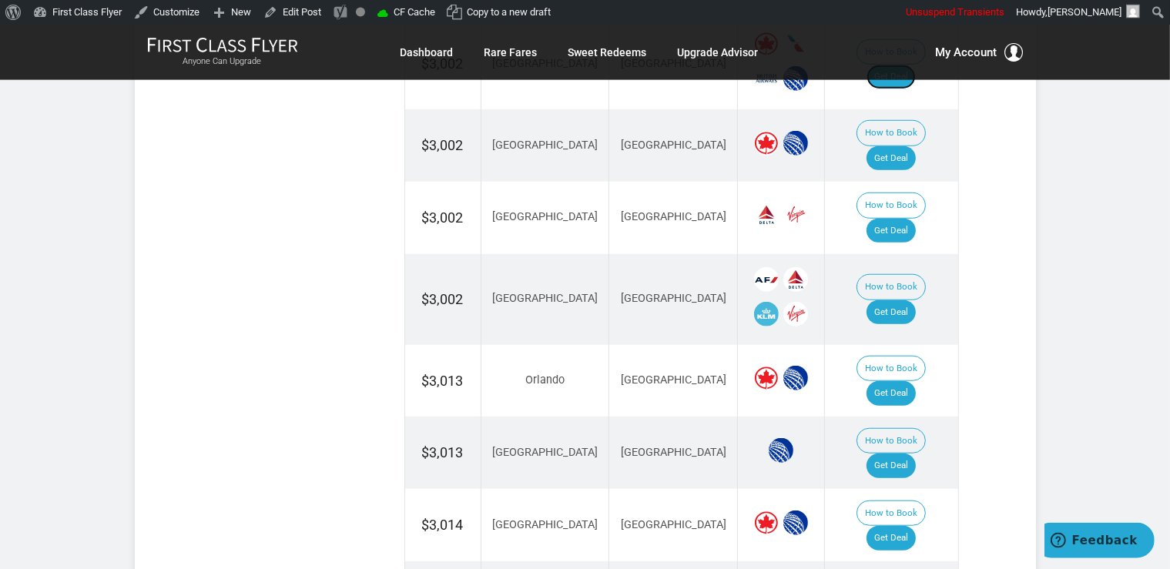
scroll to position [1388, 0]
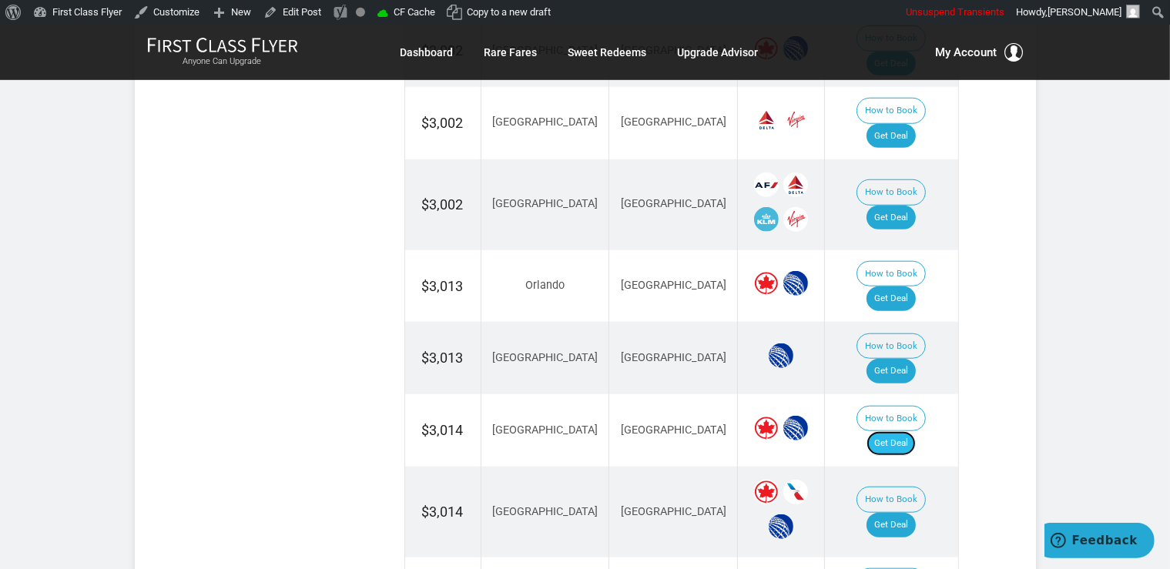
click at [902, 431] on link "Get Deal" at bounding box center [891, 443] width 49 height 25
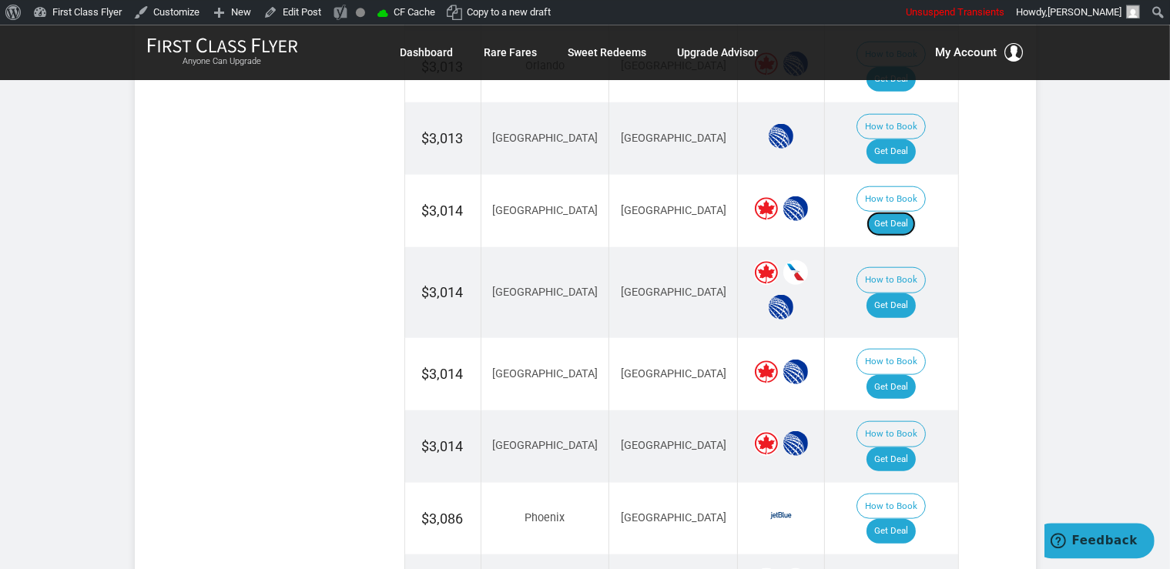
scroll to position [1632, 0]
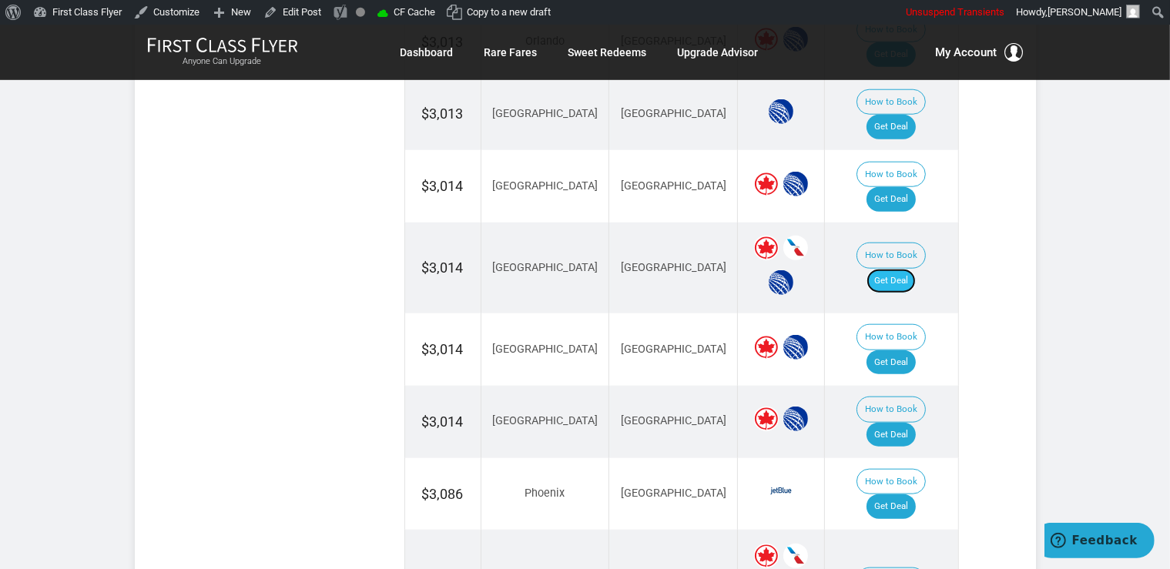
click at [891, 269] on link "Get Deal" at bounding box center [891, 281] width 49 height 25
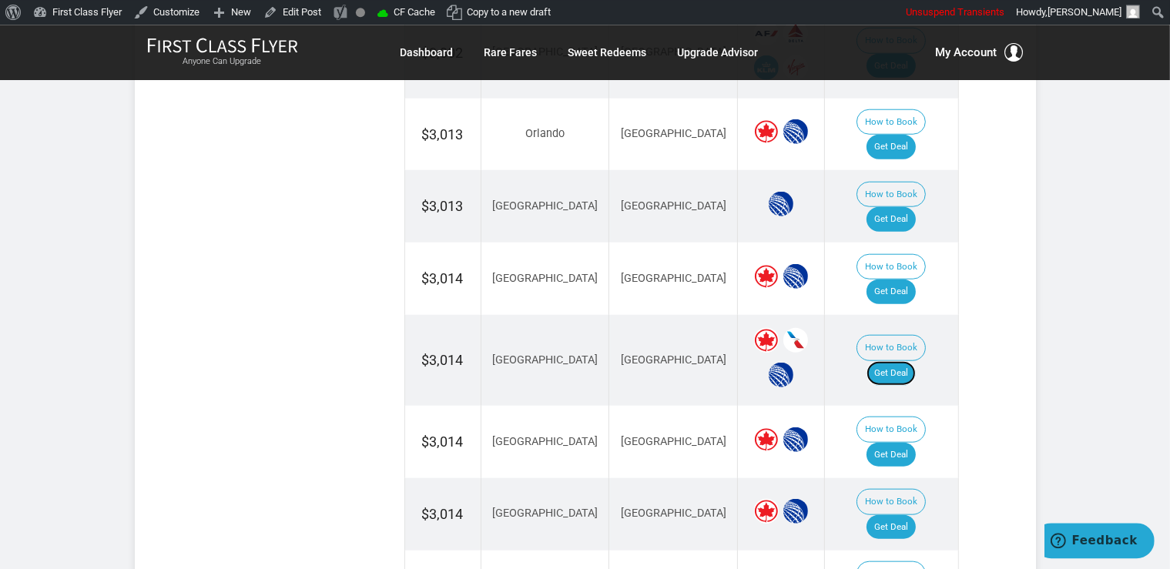
scroll to position [1470, 0]
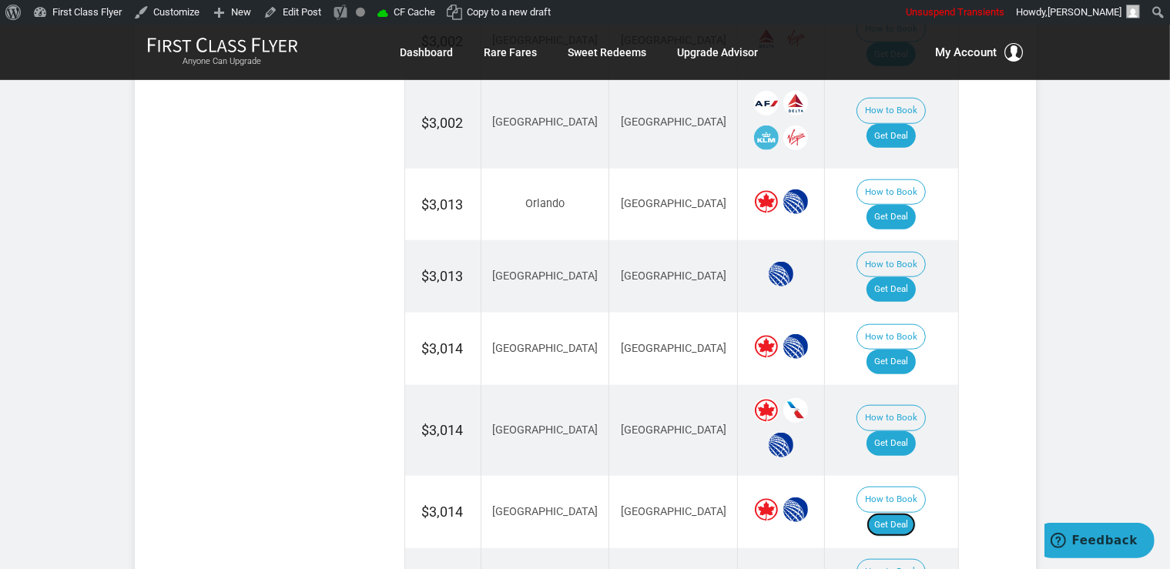
click at [914, 513] on link "Get Deal" at bounding box center [891, 525] width 49 height 25
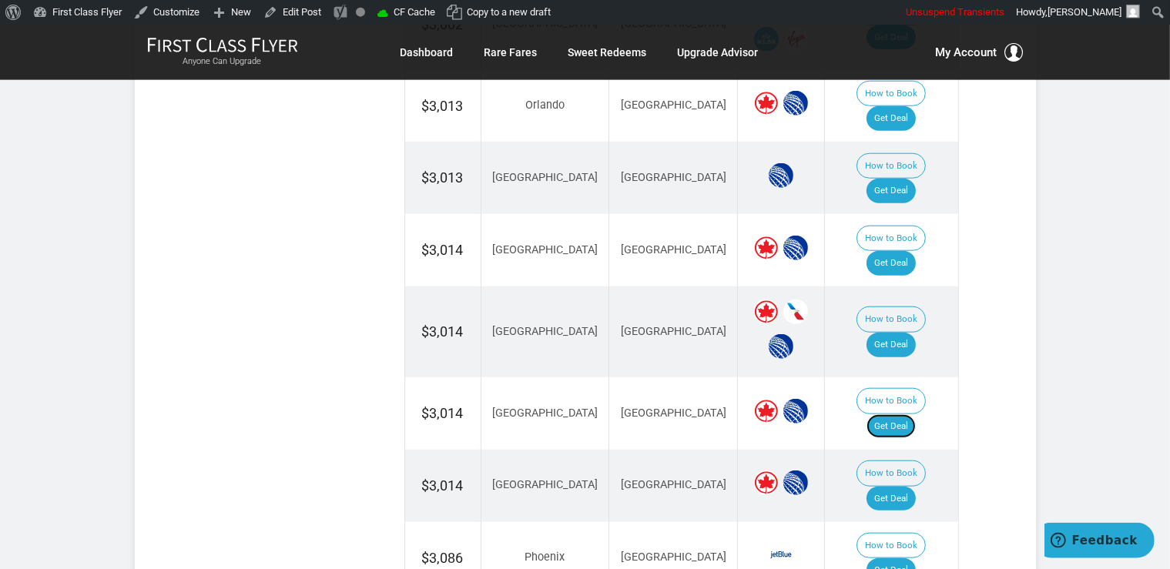
scroll to position [1632, 0]
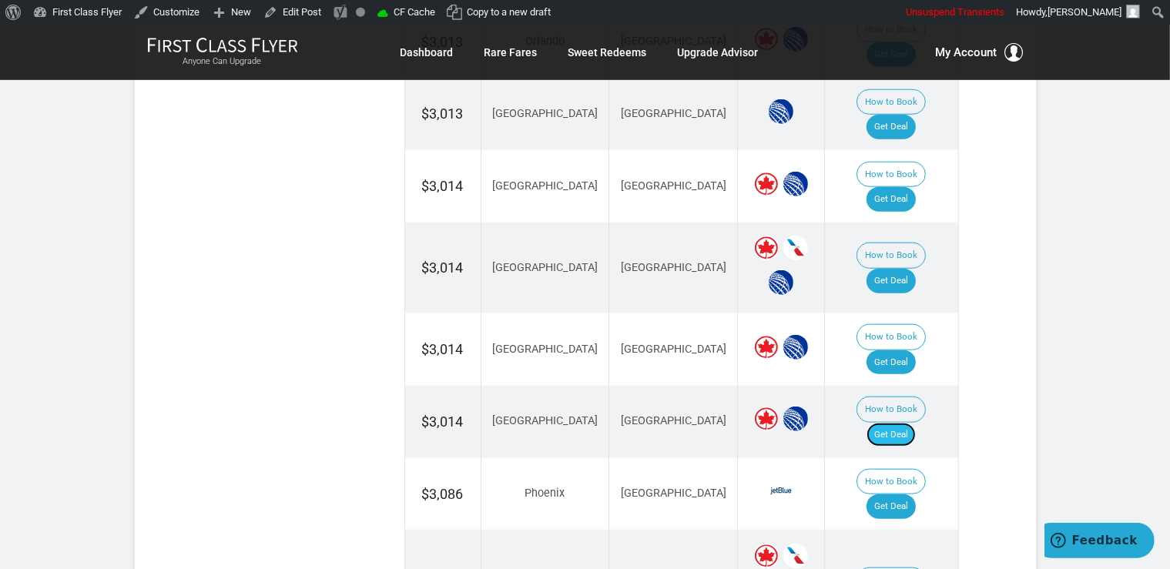
click at [901, 423] on link "Get Deal" at bounding box center [891, 435] width 49 height 25
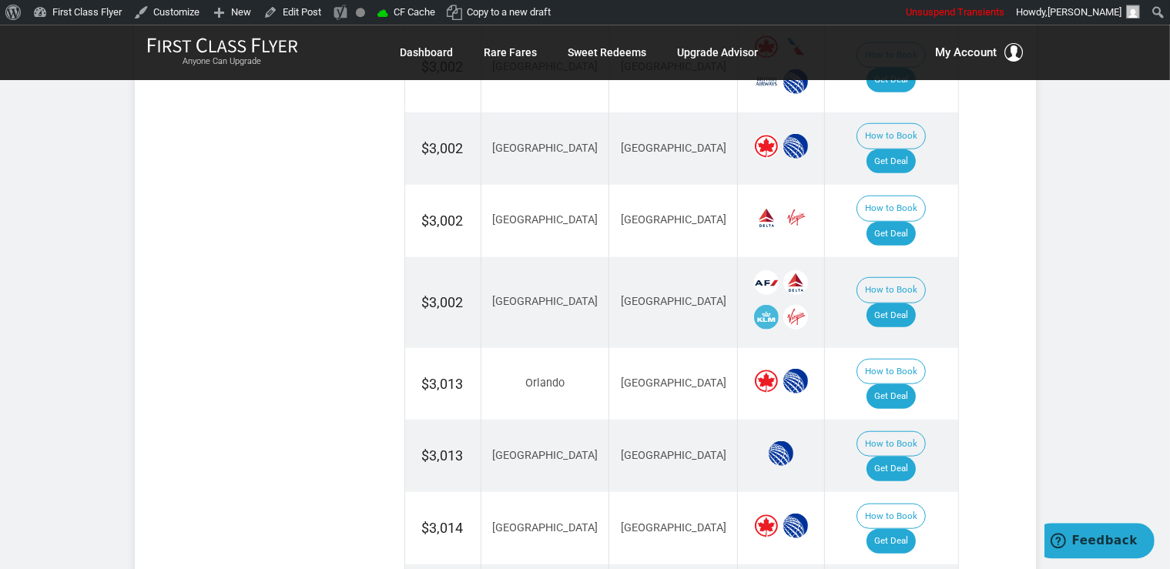
scroll to position [1144, 0]
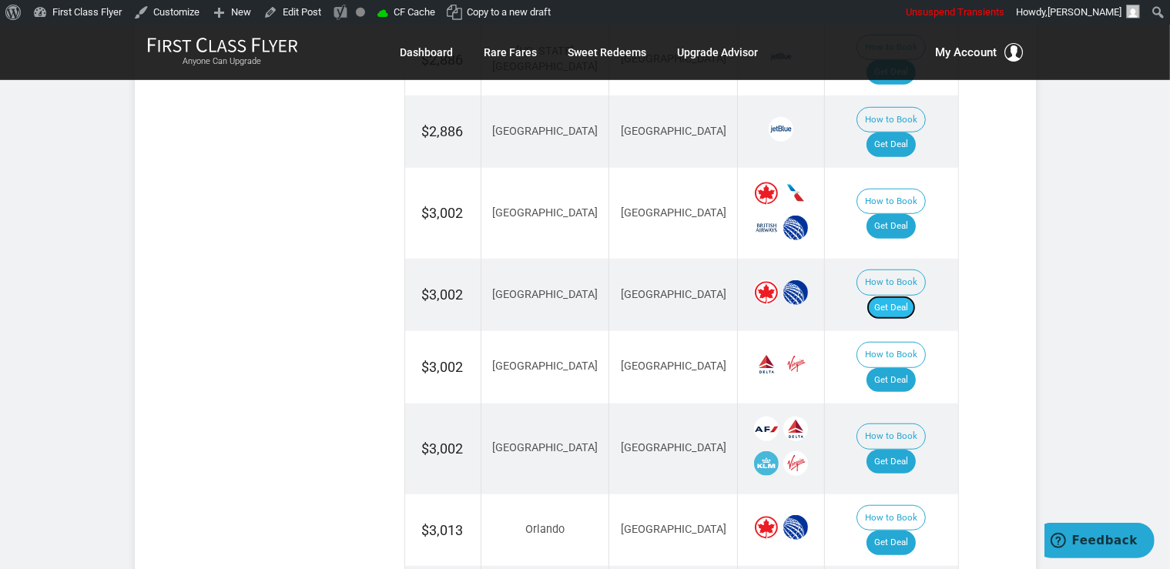
click at [911, 296] on link "Get Deal" at bounding box center [891, 308] width 49 height 25
click at [893, 368] on link "Get Deal" at bounding box center [891, 380] width 49 height 25
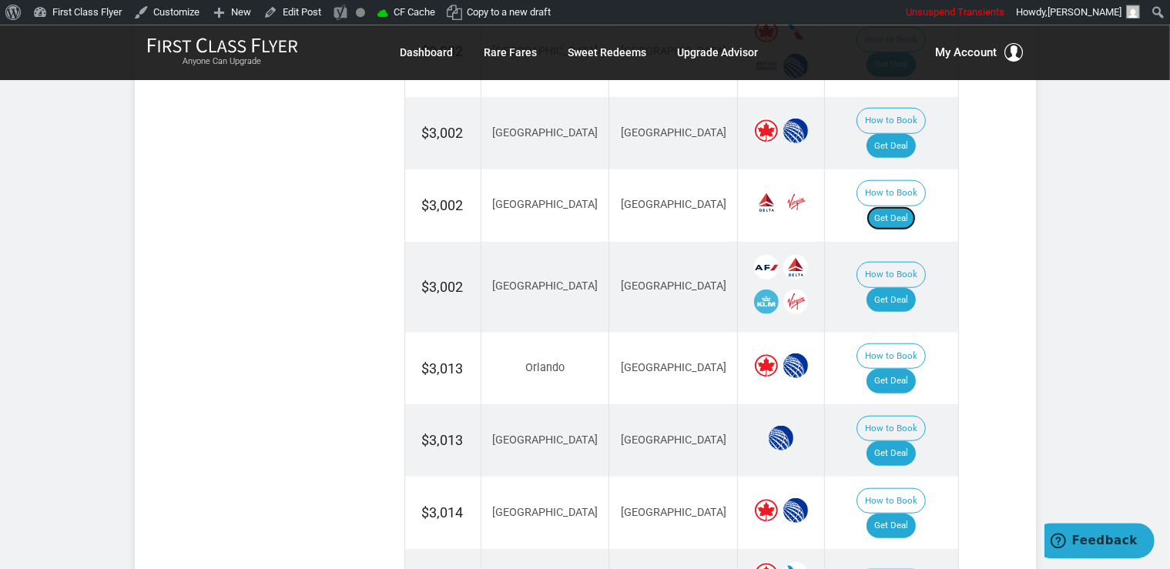
scroll to position [1306, 0]
click at [901, 287] on link "Get Deal" at bounding box center [891, 299] width 49 height 25
click at [916, 441] on link "Get Deal" at bounding box center [891, 453] width 49 height 25
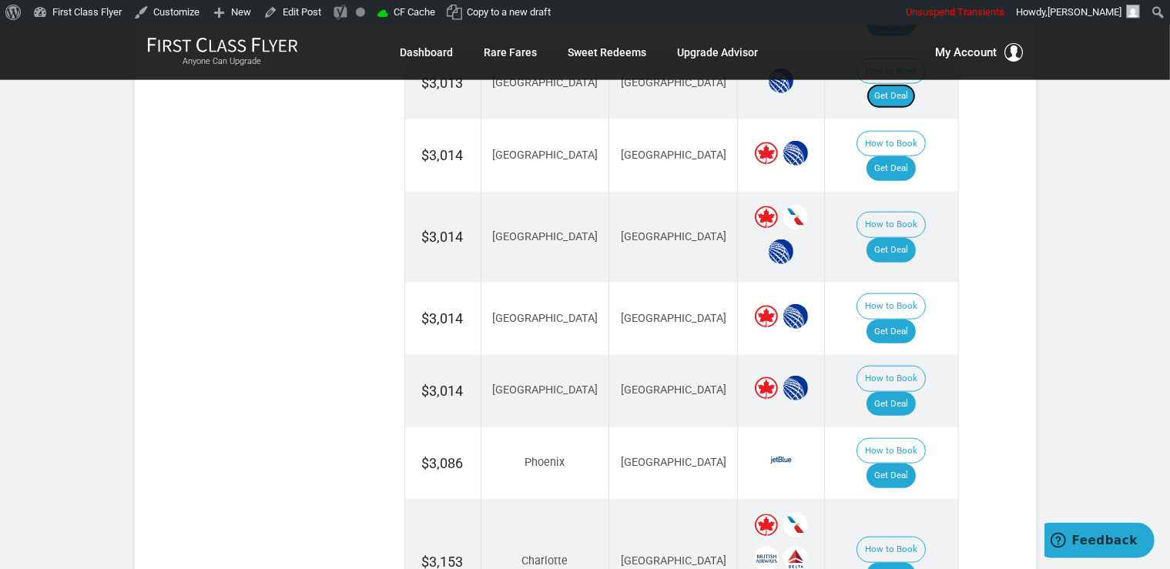
scroll to position [1713, 0]
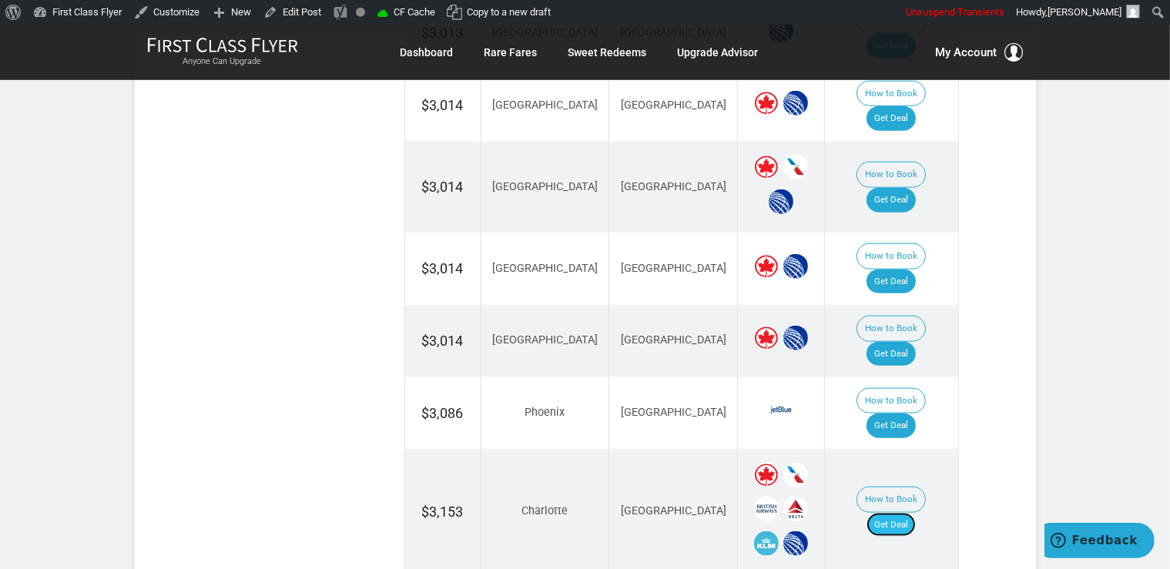
click at [904, 513] on link "Get Deal" at bounding box center [891, 525] width 49 height 25
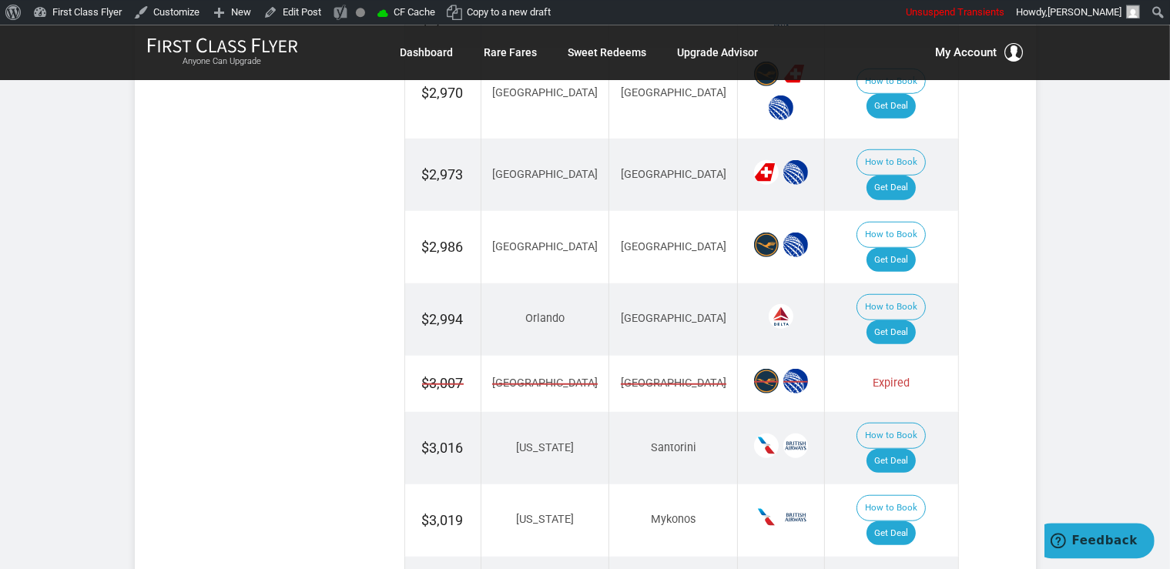
scroll to position [1220, 0]
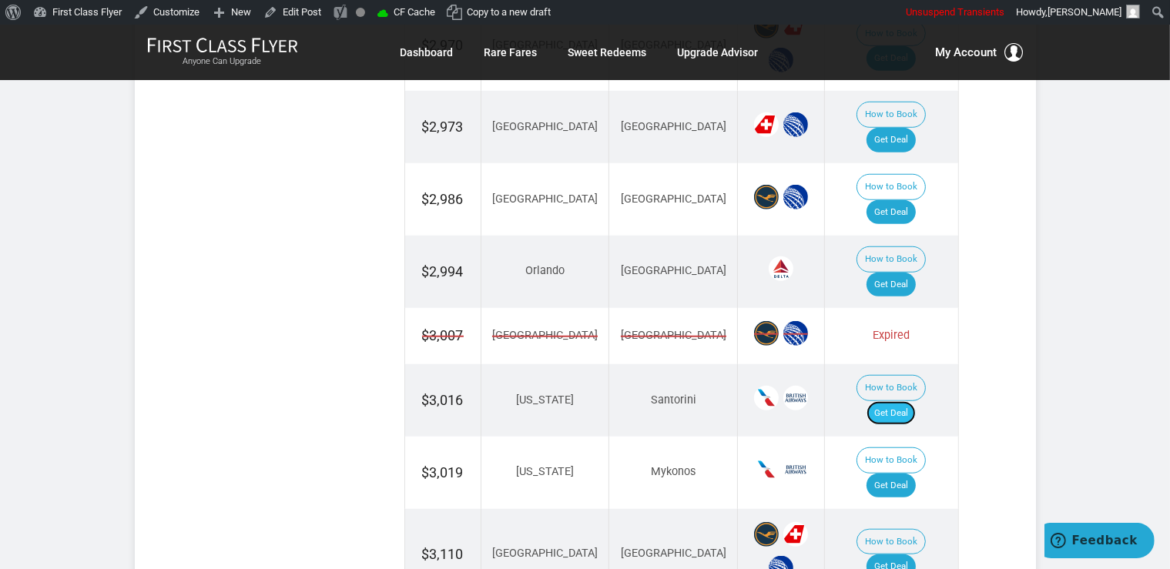
click at [894, 401] on link "Get Deal" at bounding box center [891, 413] width 49 height 25
click at [904, 474] on link "Get Deal" at bounding box center [891, 486] width 49 height 25
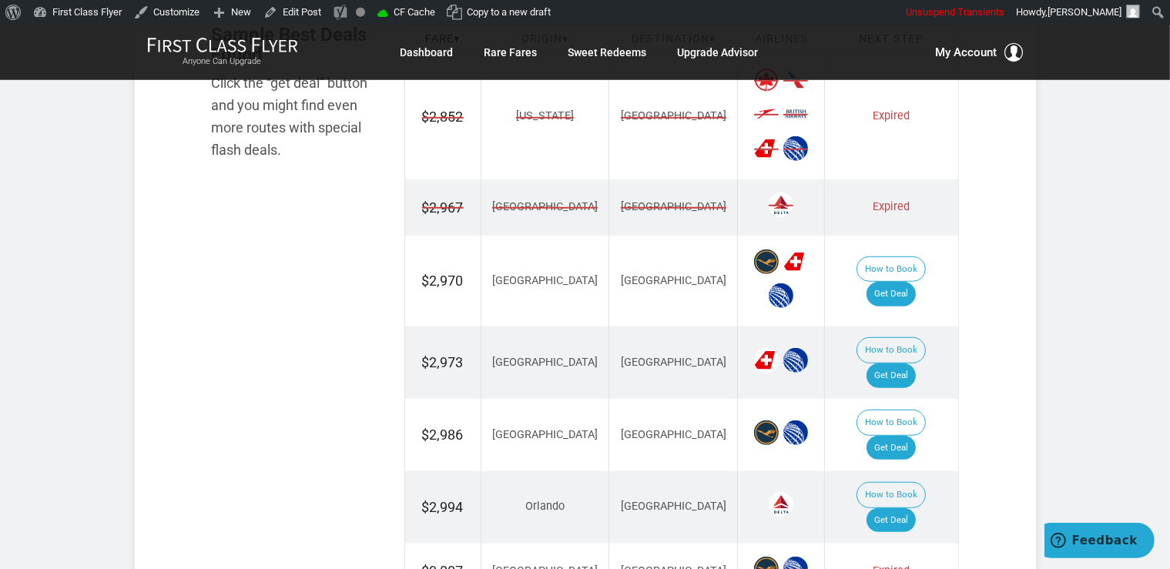
scroll to position [976, 0]
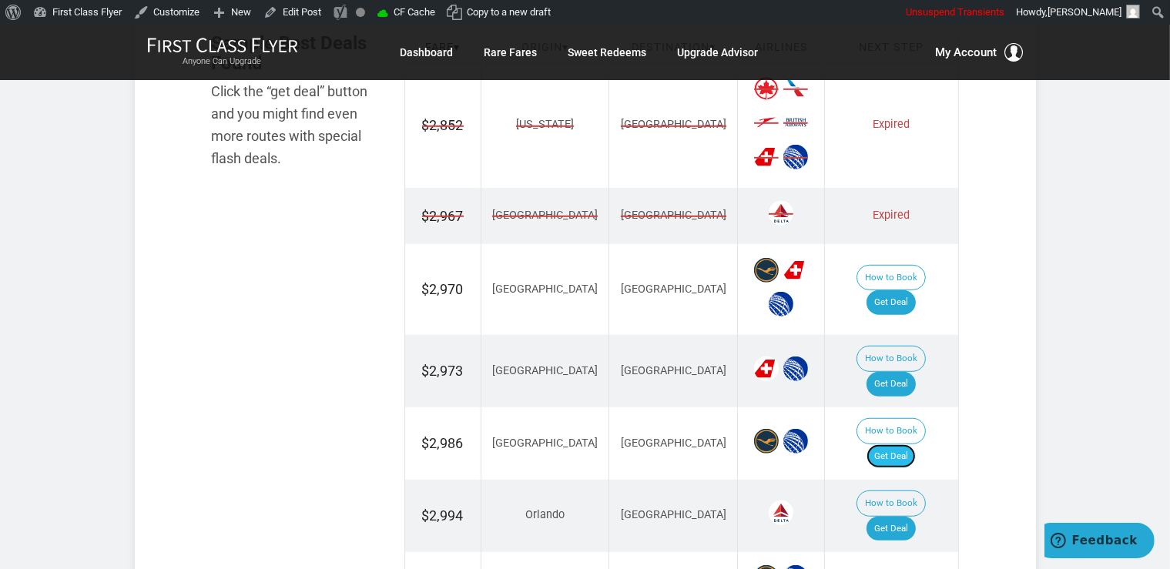
click at [904, 444] on link "Get Deal" at bounding box center [891, 456] width 49 height 25
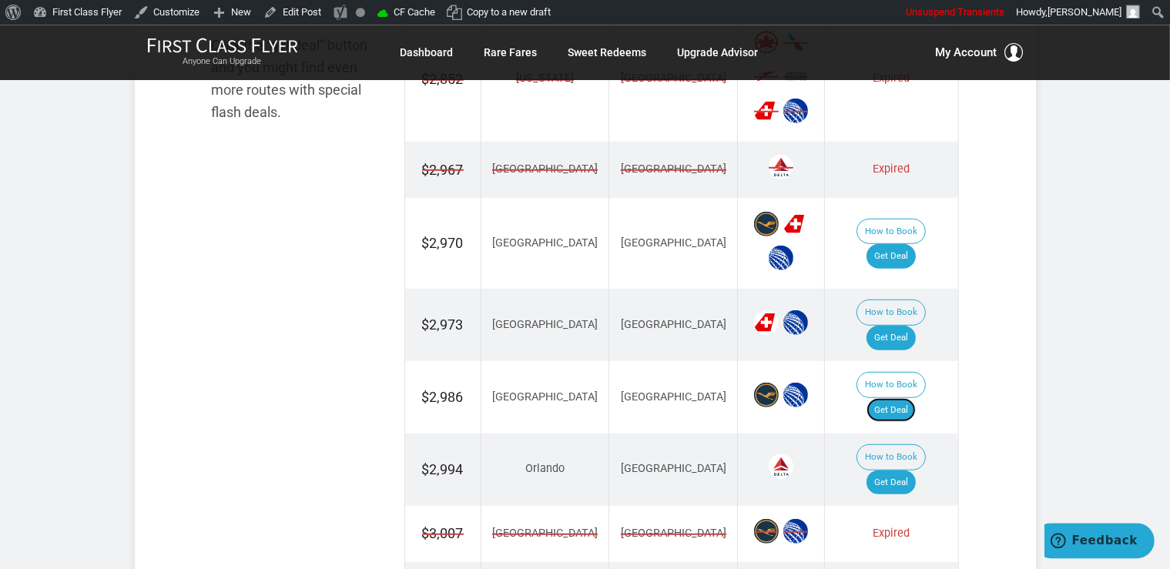
scroll to position [1139, 0]
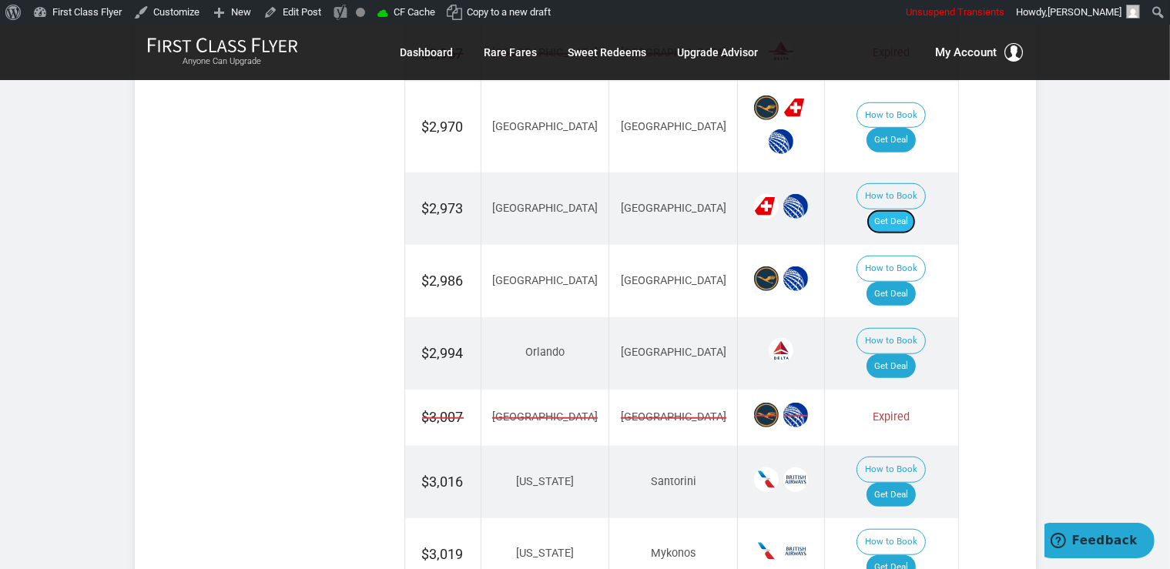
click at [904, 210] on link "Get Deal" at bounding box center [891, 222] width 49 height 25
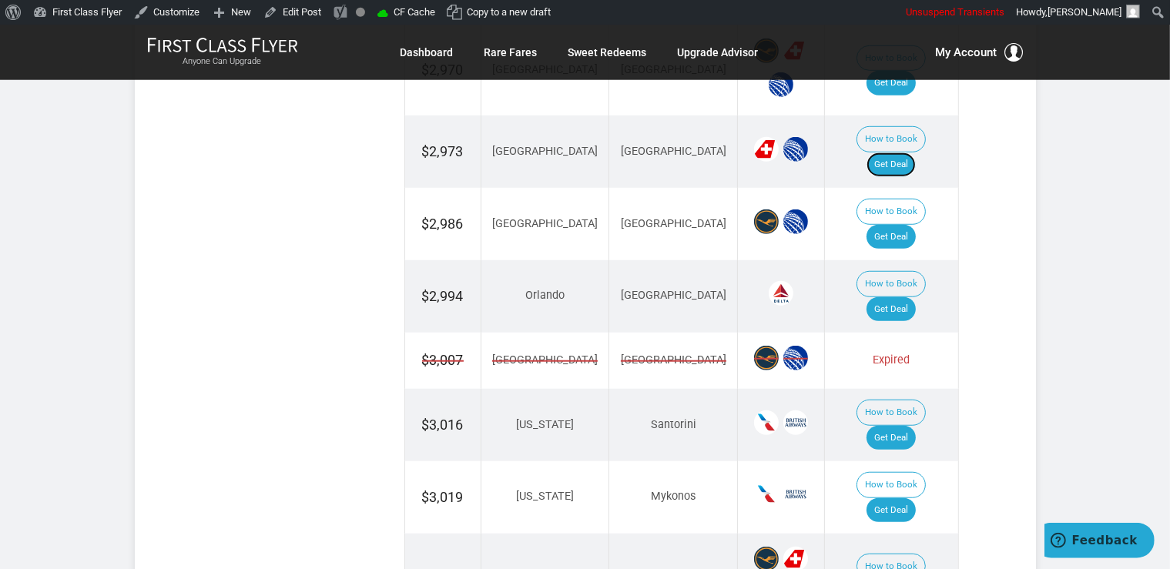
scroll to position [1220, 0]
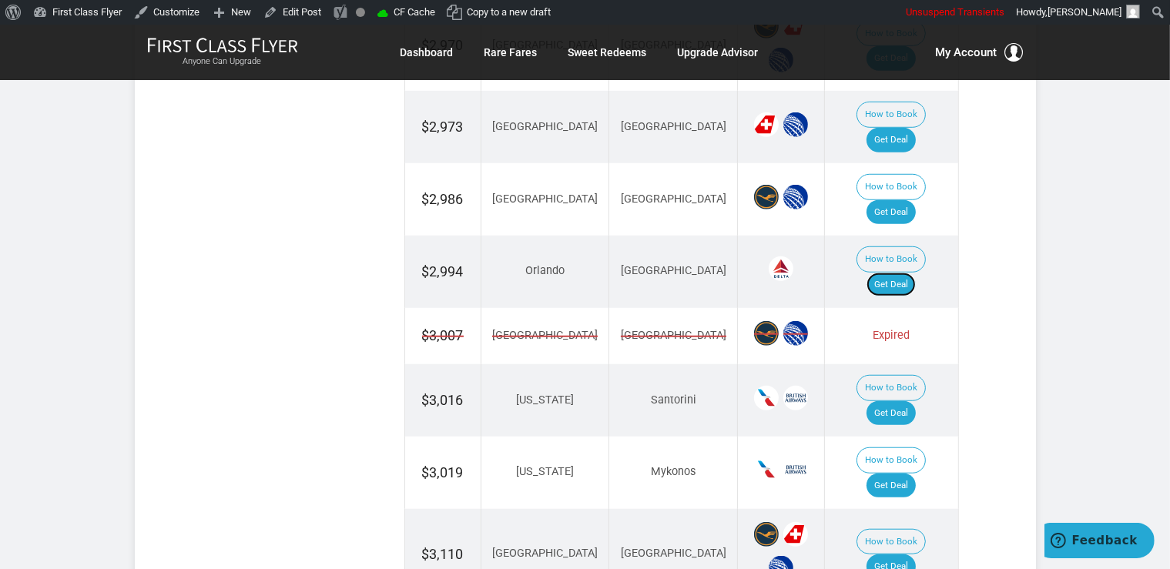
click at [911, 273] on link "Get Deal" at bounding box center [891, 285] width 49 height 25
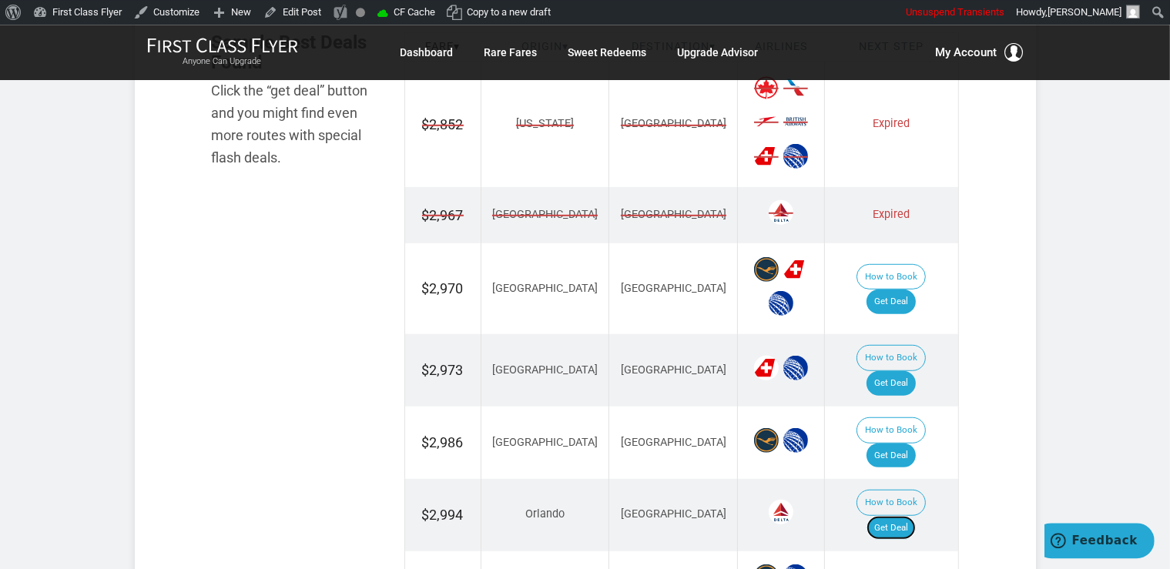
scroll to position [976, 0]
click at [901, 290] on link "Get Deal" at bounding box center [891, 302] width 49 height 25
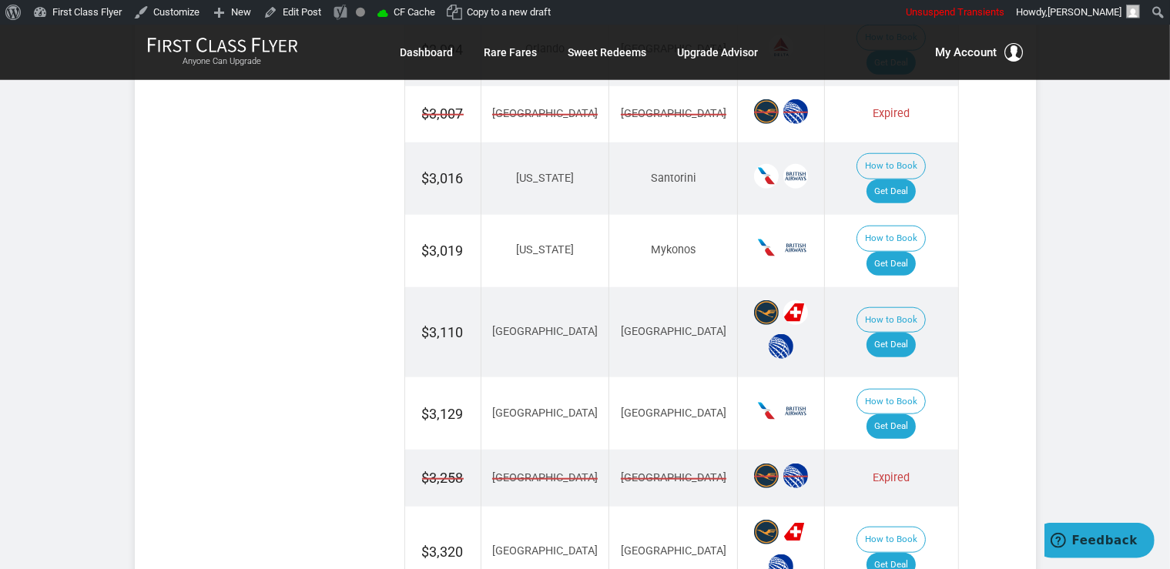
scroll to position [1464, 0]
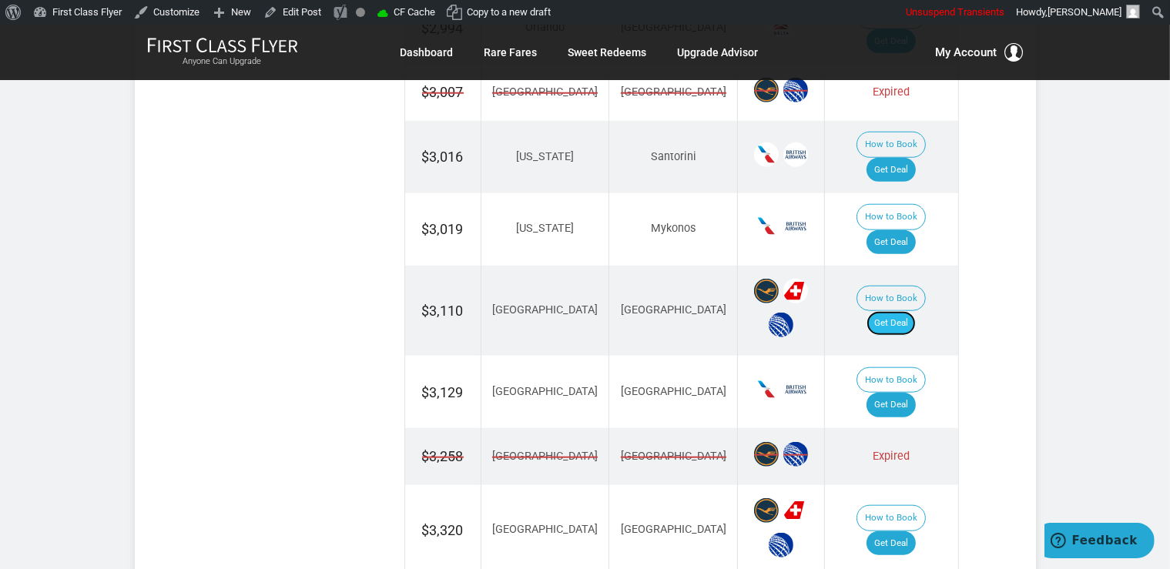
click at [907, 311] on link "Get Deal" at bounding box center [891, 323] width 49 height 25
click at [896, 393] on link "Get Deal" at bounding box center [891, 405] width 49 height 25
click at [901, 532] on link "Get Deal" at bounding box center [891, 544] width 49 height 25
click at [907, 532] on link "Get Deal" at bounding box center [891, 544] width 49 height 25
